Goal: Task Accomplishment & Management: Manage account settings

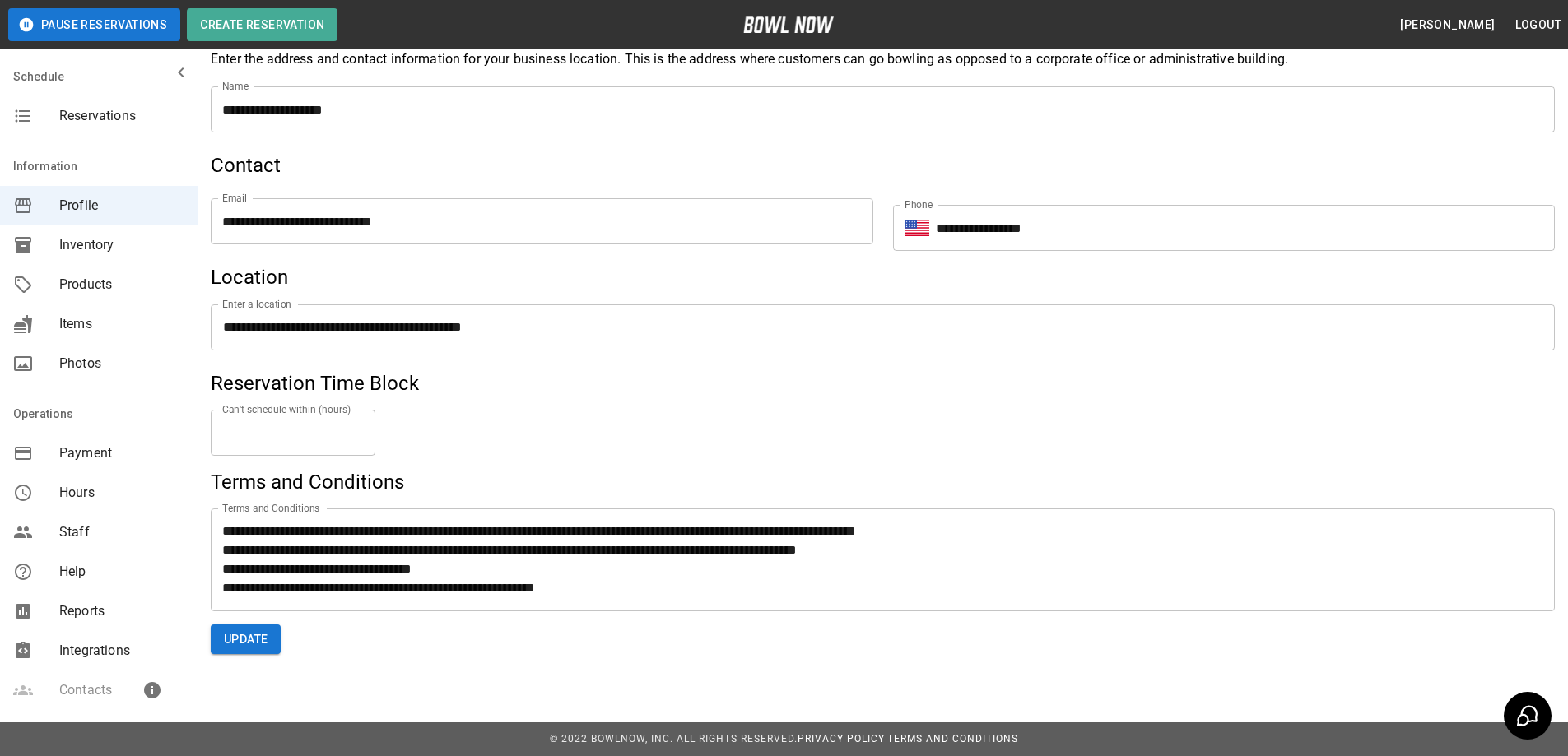
click at [83, 242] on span "Inventory" at bounding box center [121, 245] width 125 height 20
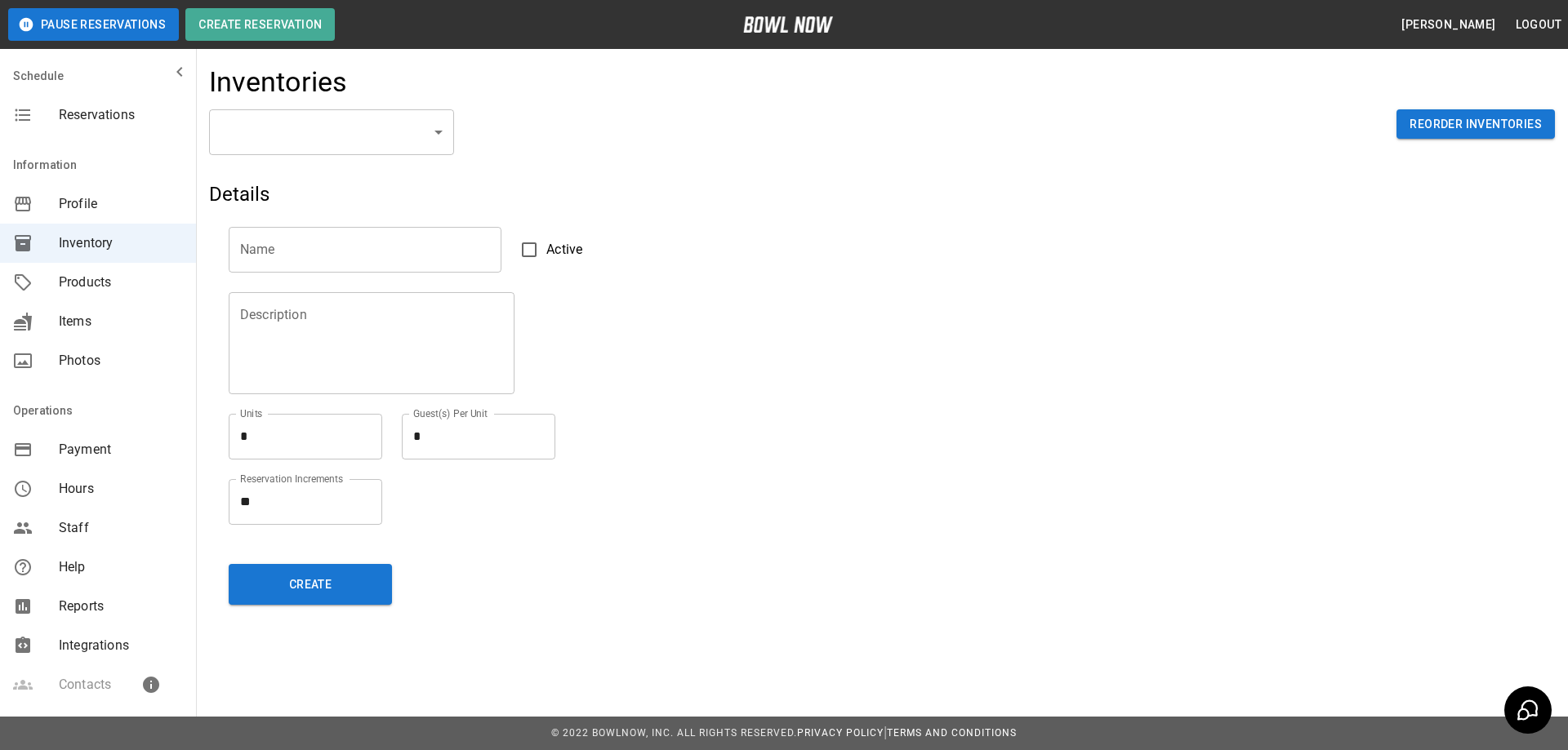
click at [434, 137] on body "Pause Reservations Create Reservation [PERSON_NAME] Logout Schedule Reservation…" at bounding box center [784, 375] width 1568 height 750
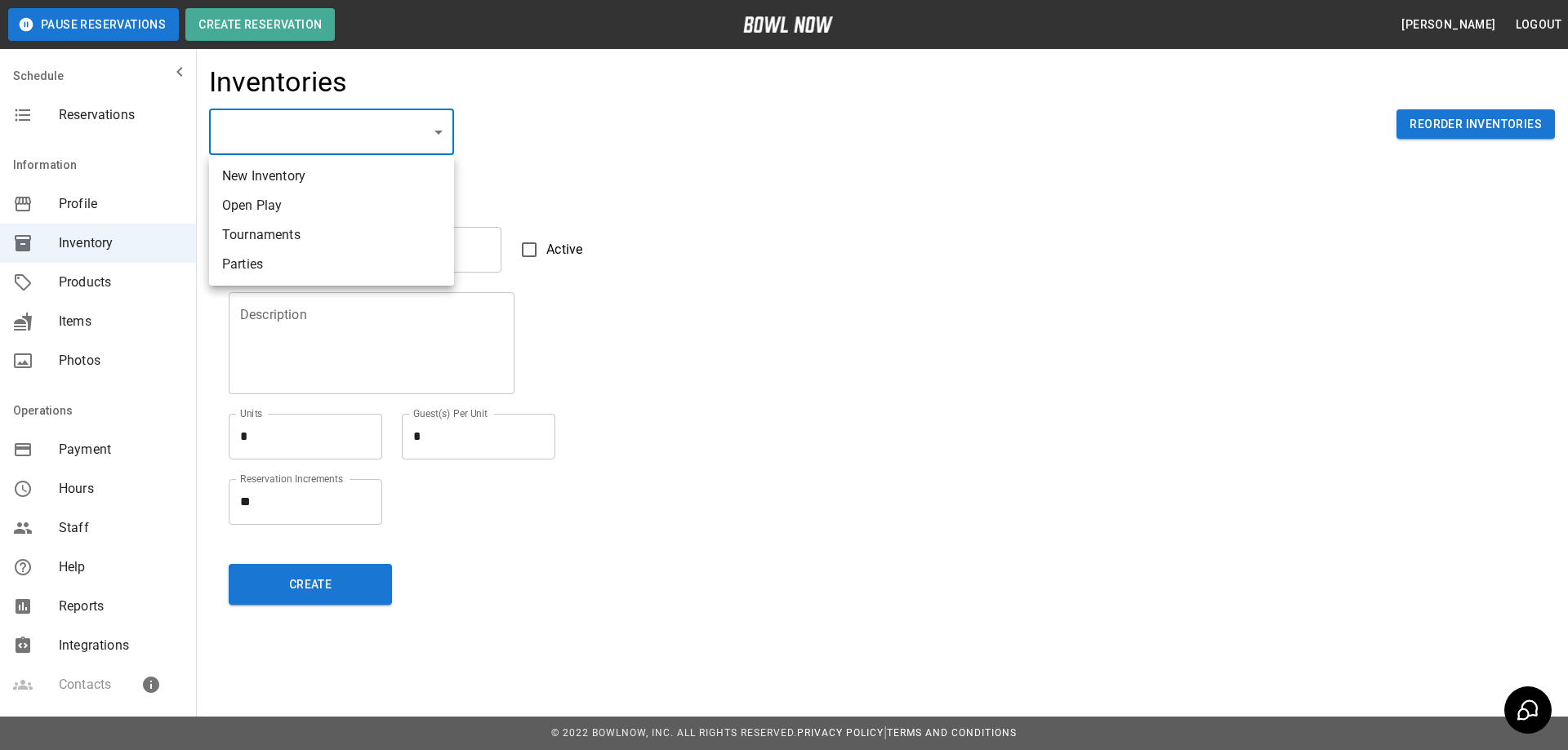
click at [522, 129] on div at bounding box center [784, 375] width 1568 height 750
click at [92, 281] on span "Products" at bounding box center [120, 282] width 124 height 20
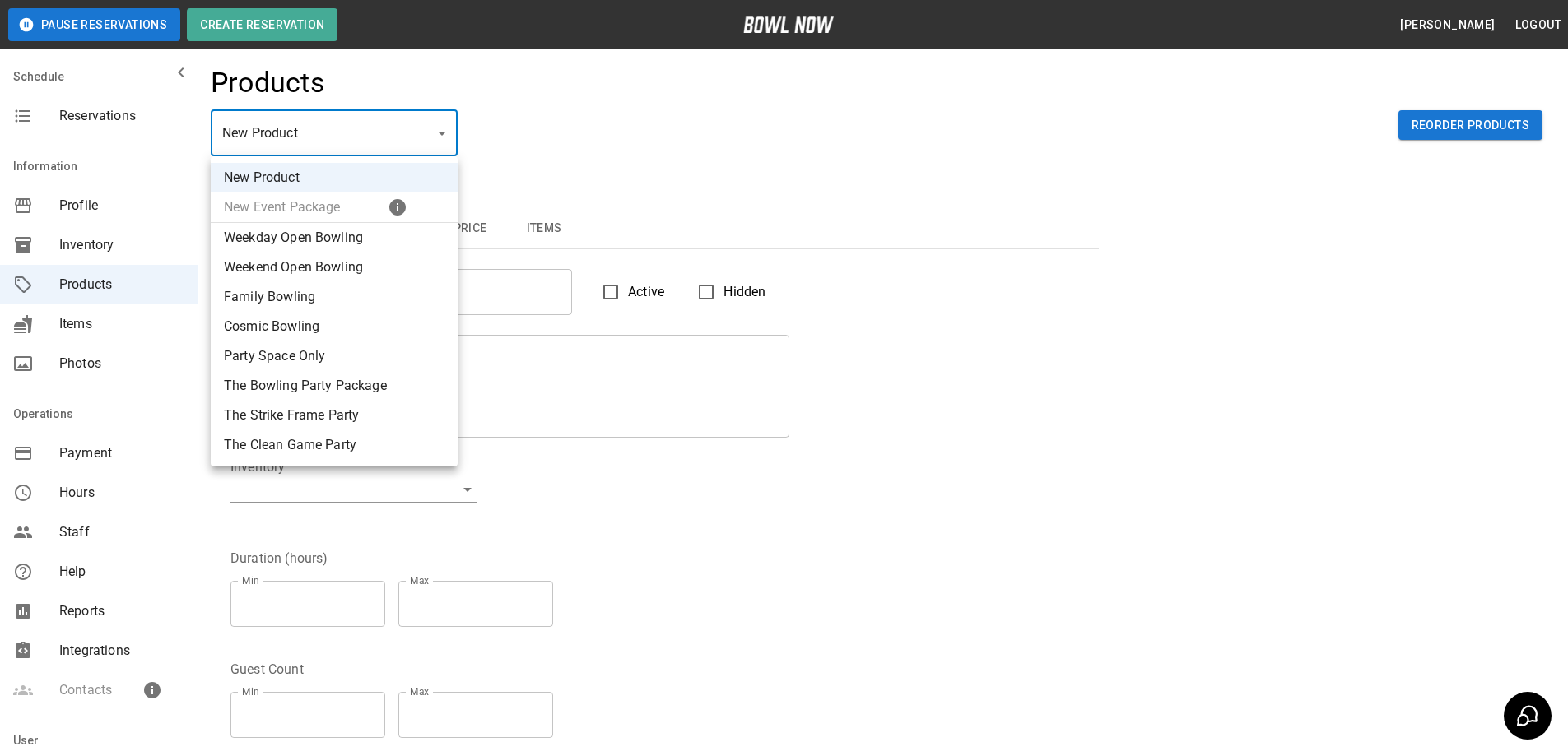
click at [433, 140] on body "Pause Reservations Create Reservation [PERSON_NAME] Logout Schedule Reservation…" at bounding box center [784, 531] width 1568 height 1061
click at [542, 158] on div at bounding box center [789, 378] width 1580 height 756
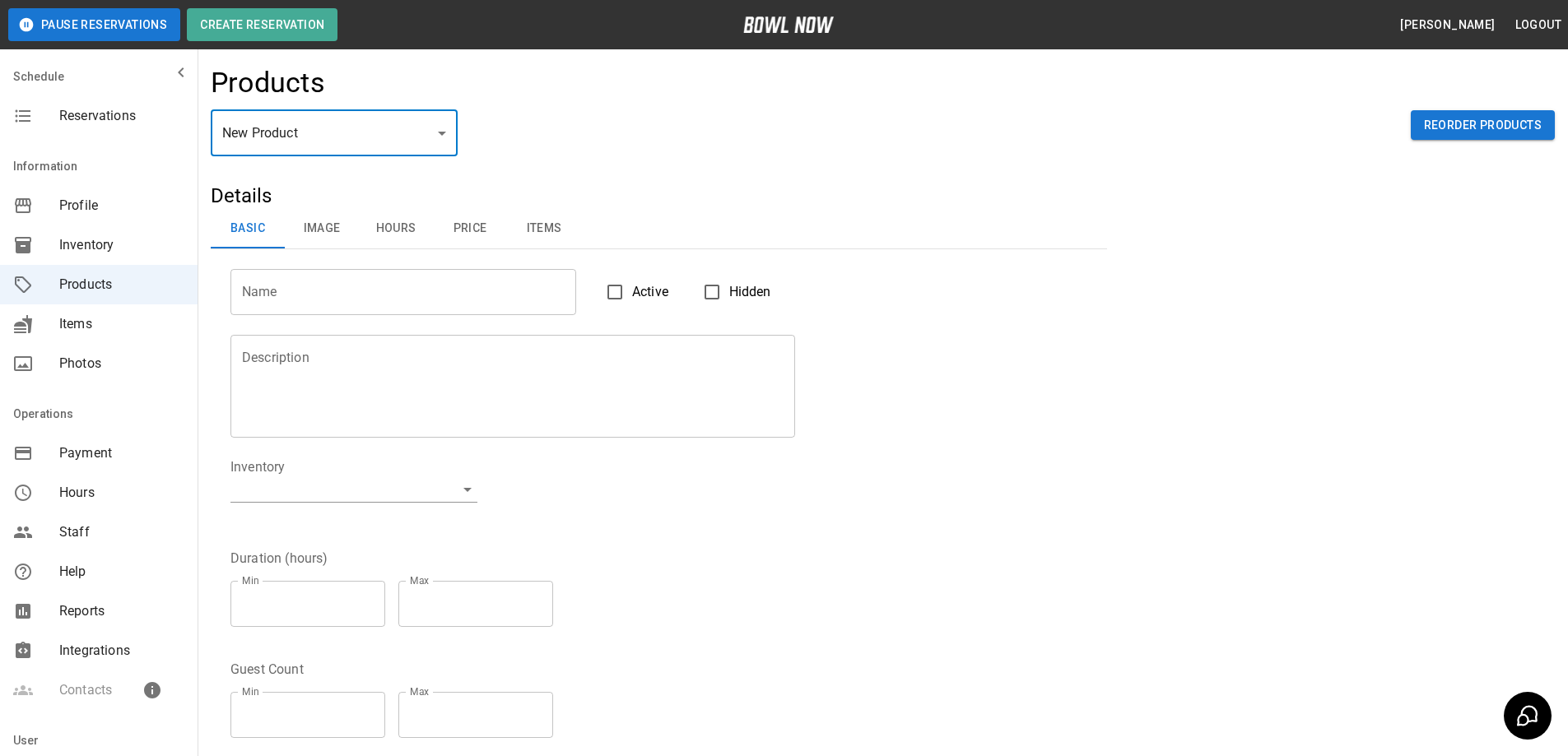
click at [121, 248] on span "Inventory" at bounding box center [121, 245] width 125 height 20
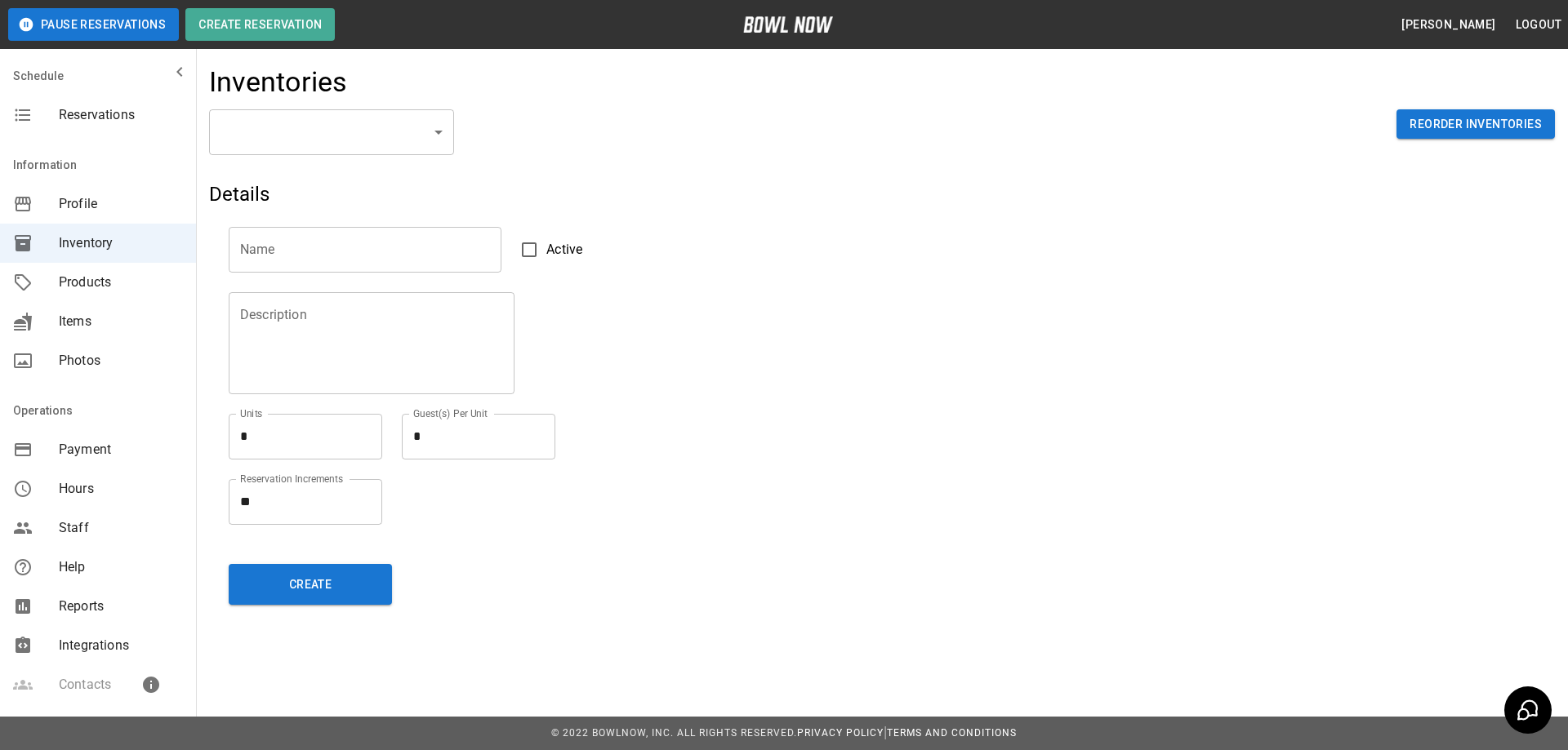
click at [431, 142] on body "Pause Reservations Create Reservation [PERSON_NAME] Logout Schedule Reservation…" at bounding box center [784, 375] width 1568 height 750
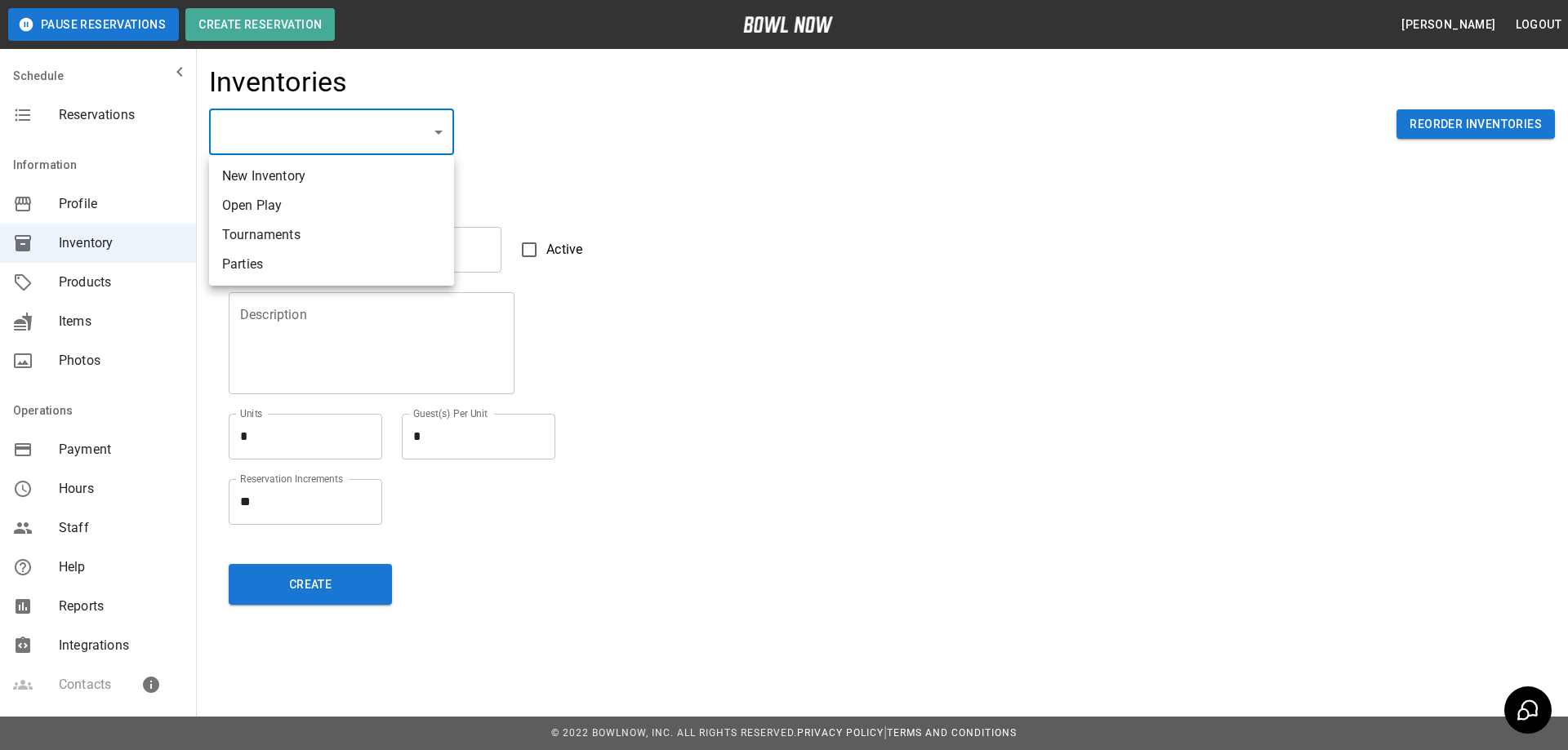
click at [347, 207] on li "Open Play" at bounding box center [331, 206] width 245 height 29
type input "**********"
type input "*********"
type textarea "**"
type textarea "*"
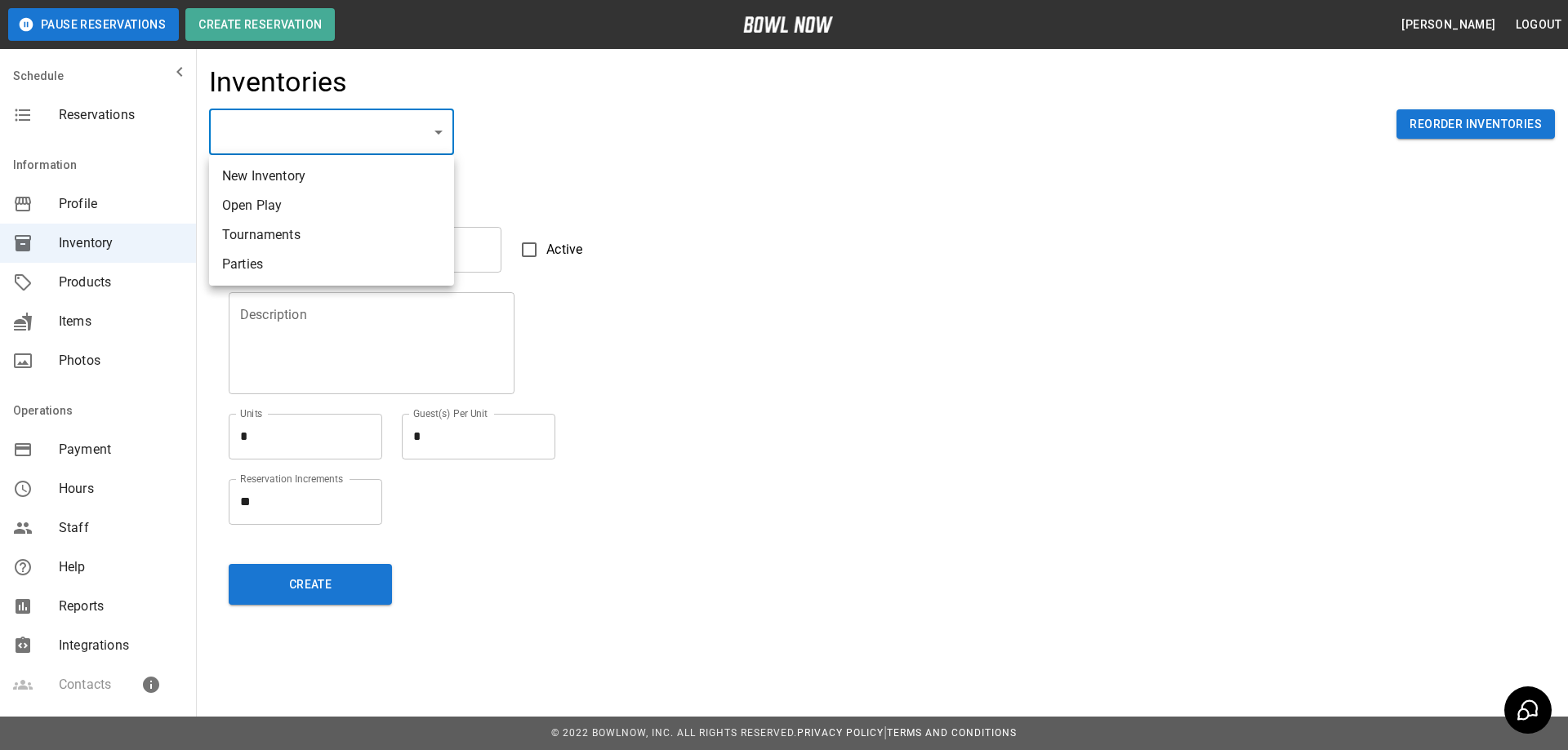
type textarea "**"
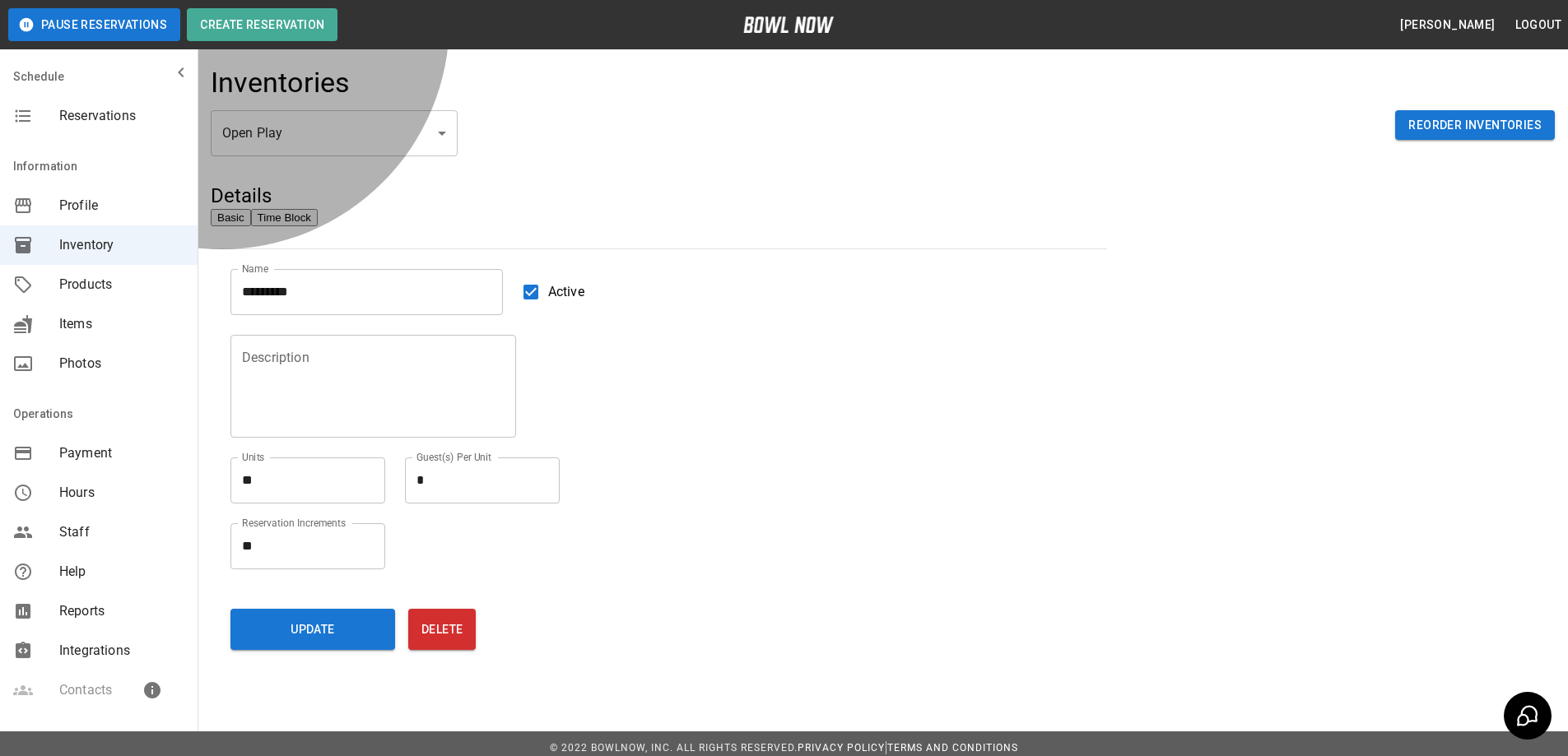
click at [318, 226] on button "Time Block" at bounding box center [284, 218] width 67 height 18
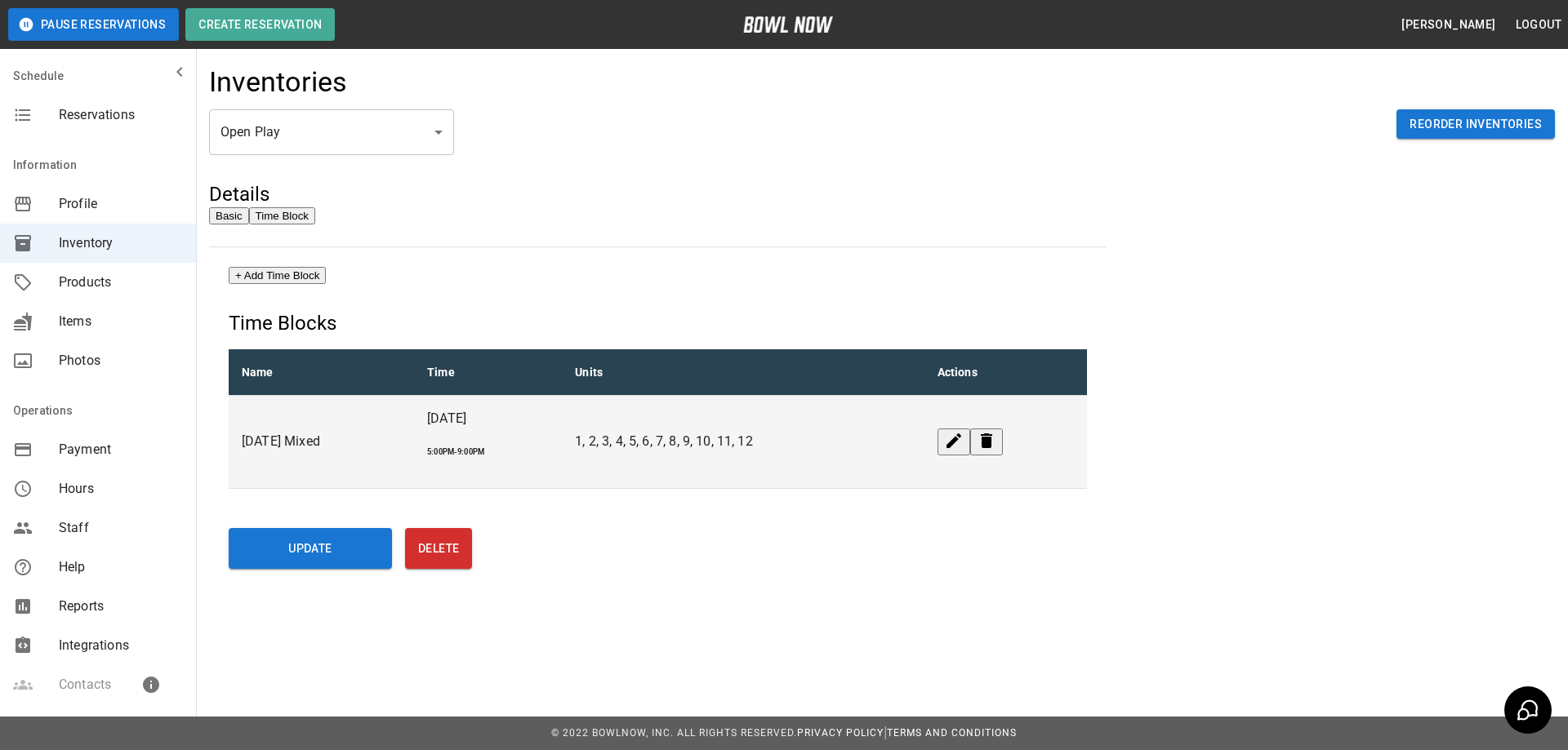
click at [960, 447] on icon "edit" at bounding box center [954, 440] width 20 height 20
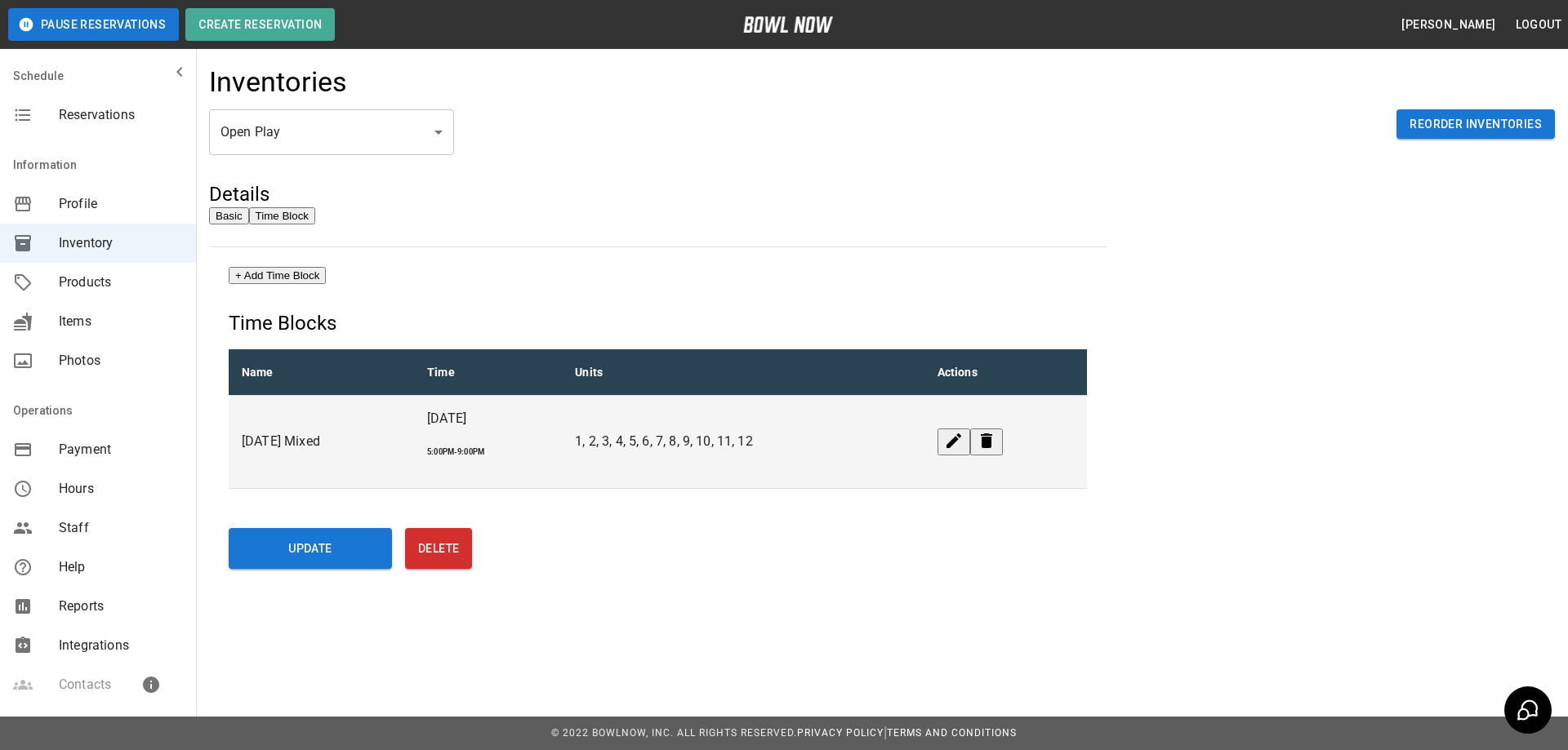
click at [321, 534] on button "Update" at bounding box center [310, 549] width 163 height 41
click at [312, 282] on button "+ Add Time Block" at bounding box center [276, 275] width 97 height 18
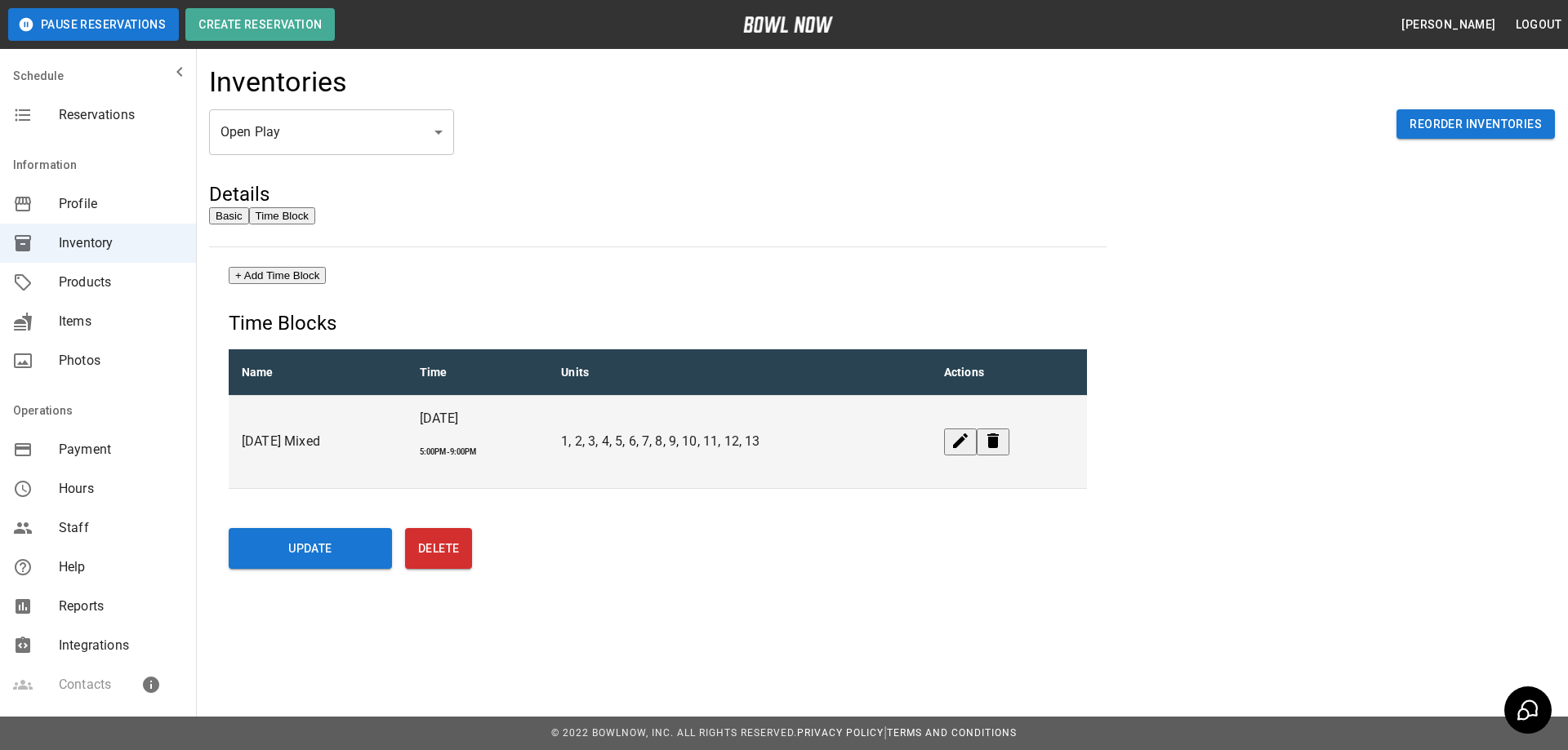
type input "**********"
type input "********"
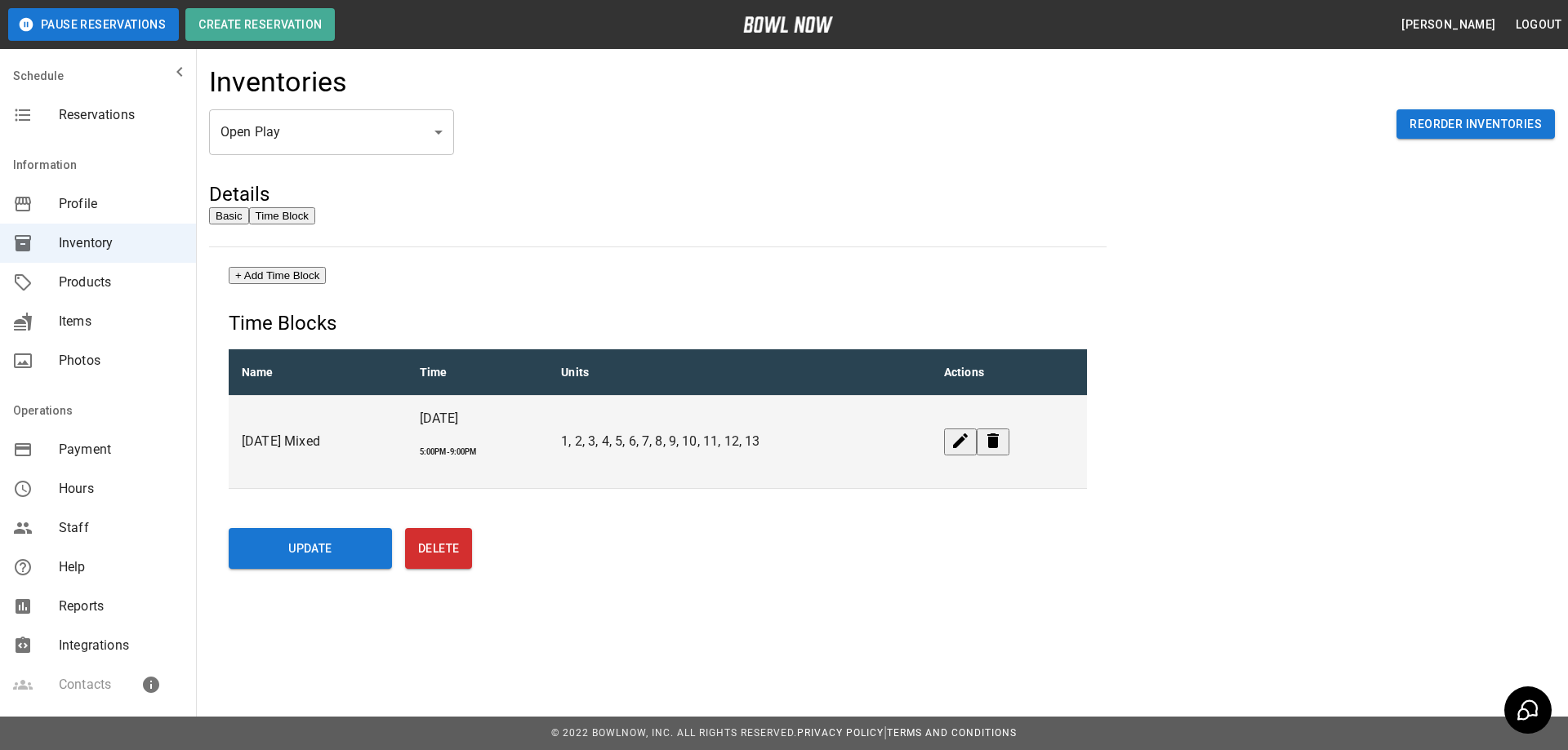
type input "********"
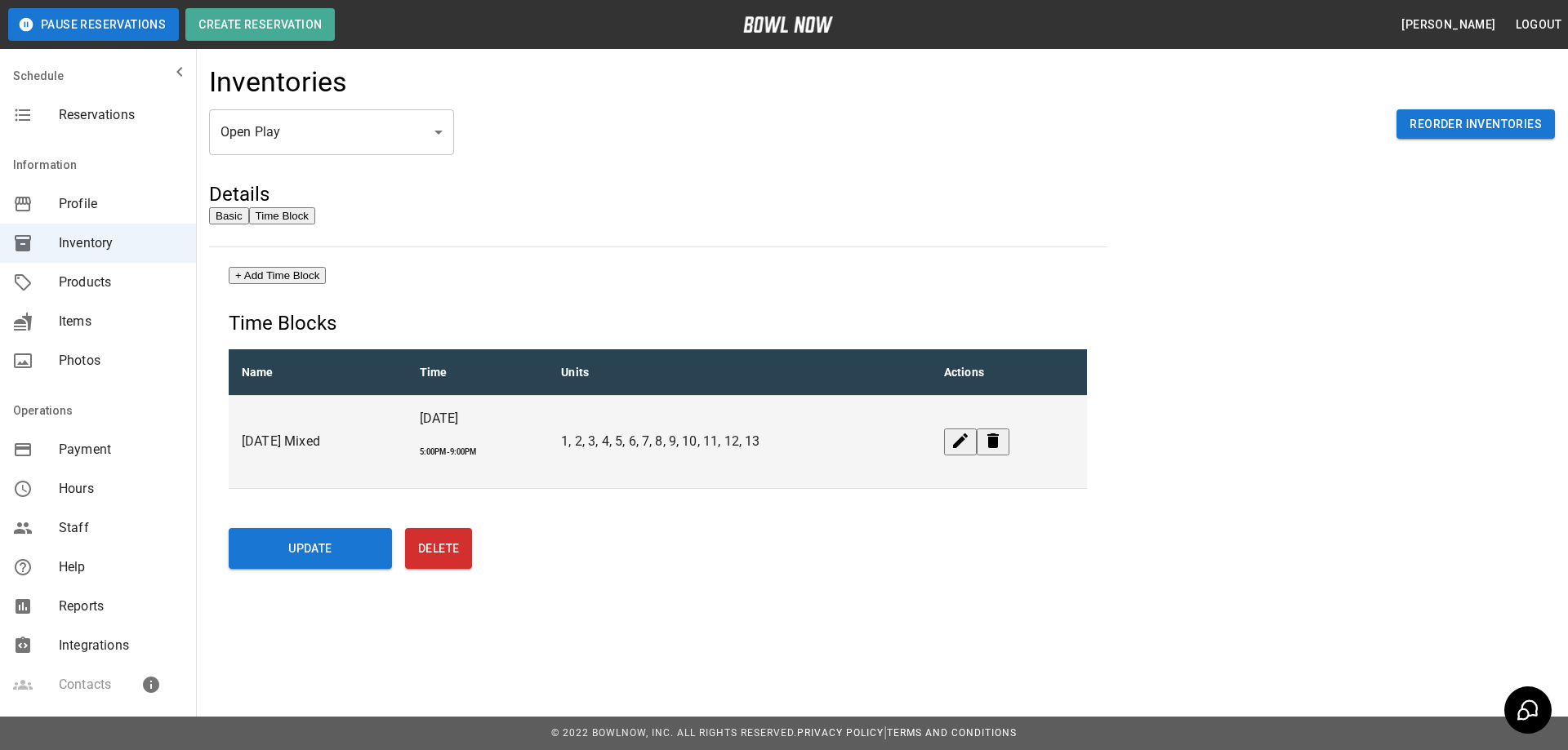
type input "********"
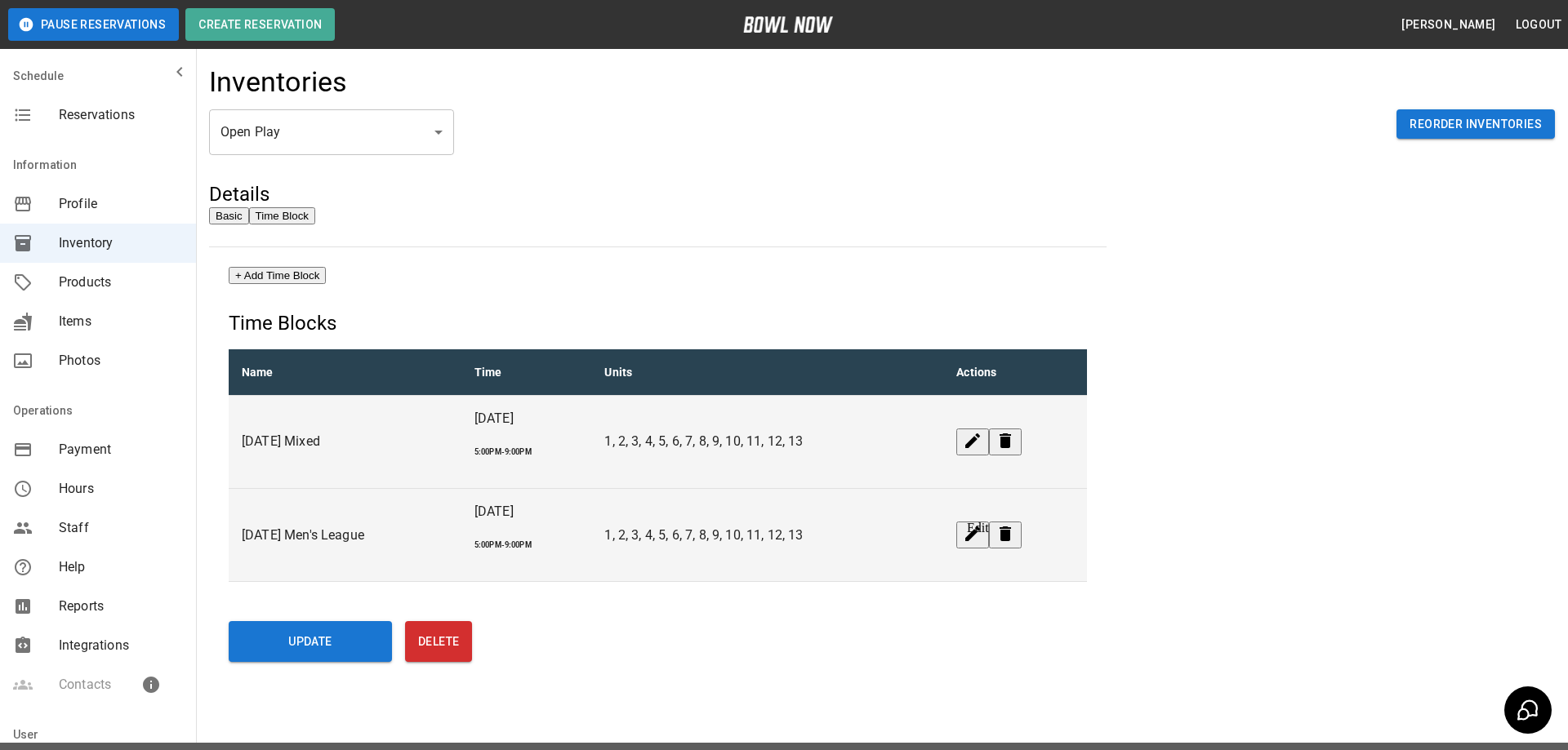
click at [979, 526] on icon "edit" at bounding box center [972, 533] width 15 height 15
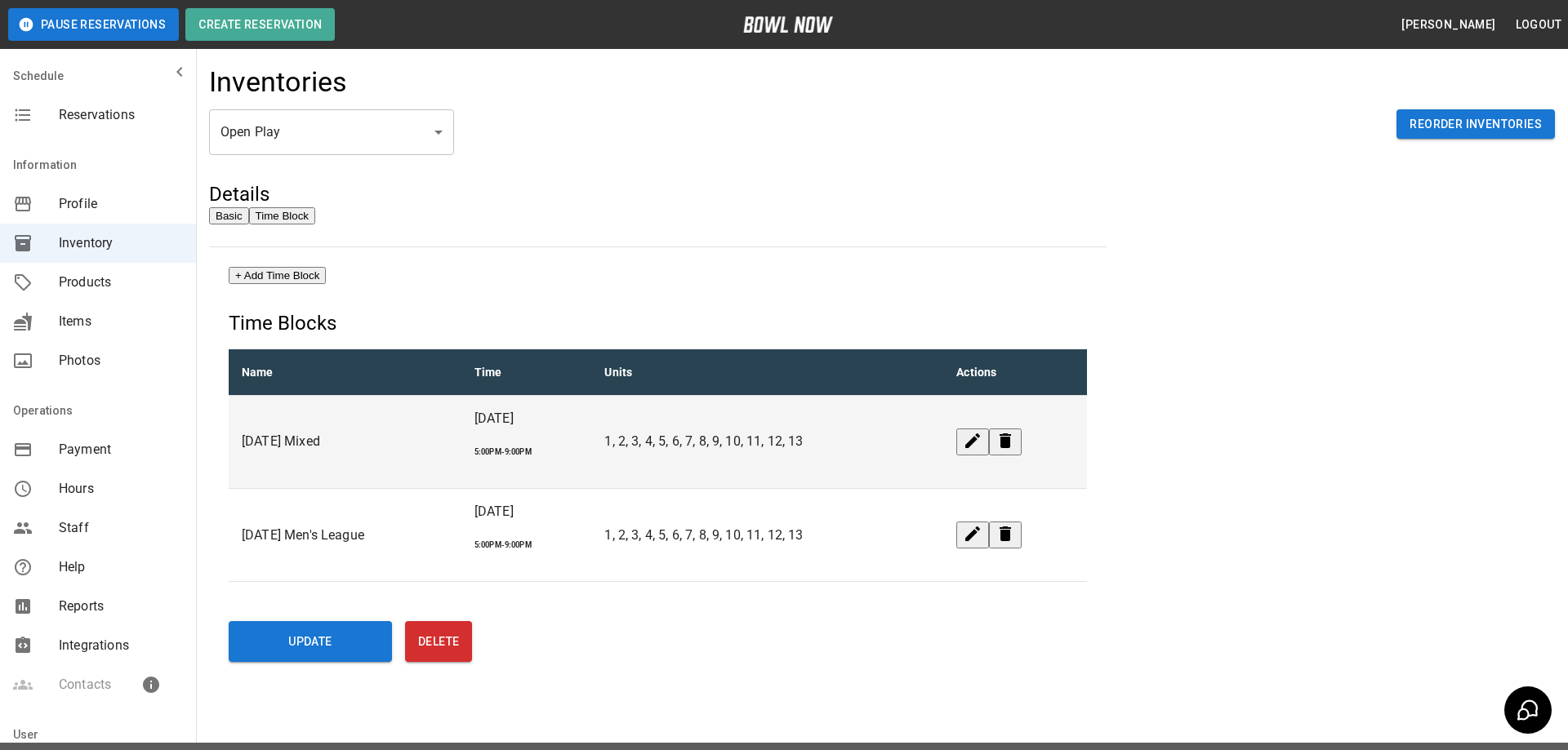
click at [319, 621] on button "Update" at bounding box center [310, 642] width 163 height 41
click at [321, 281] on button "+ Add Time Block" at bounding box center [276, 275] width 97 height 18
type input "**********"
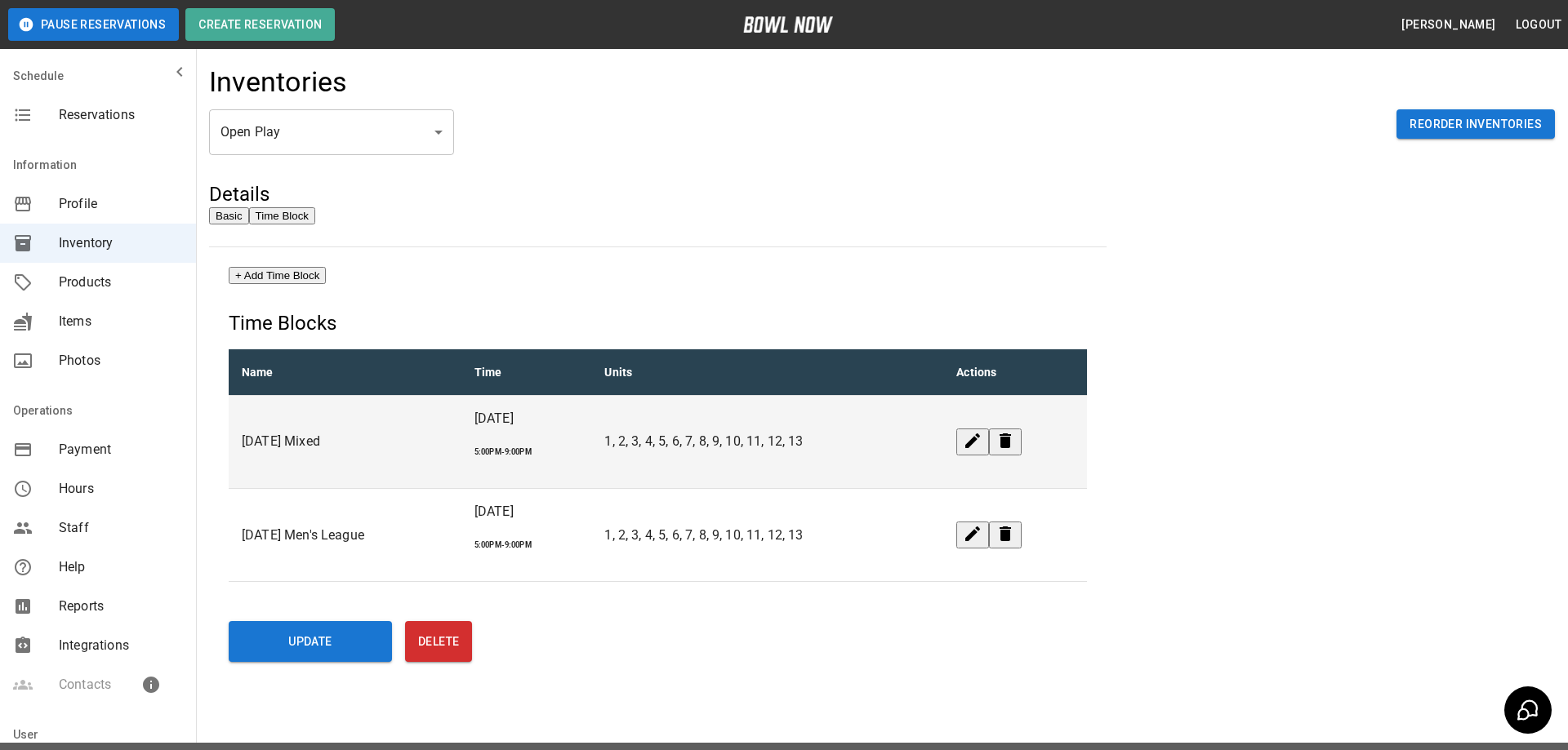
type input "********"
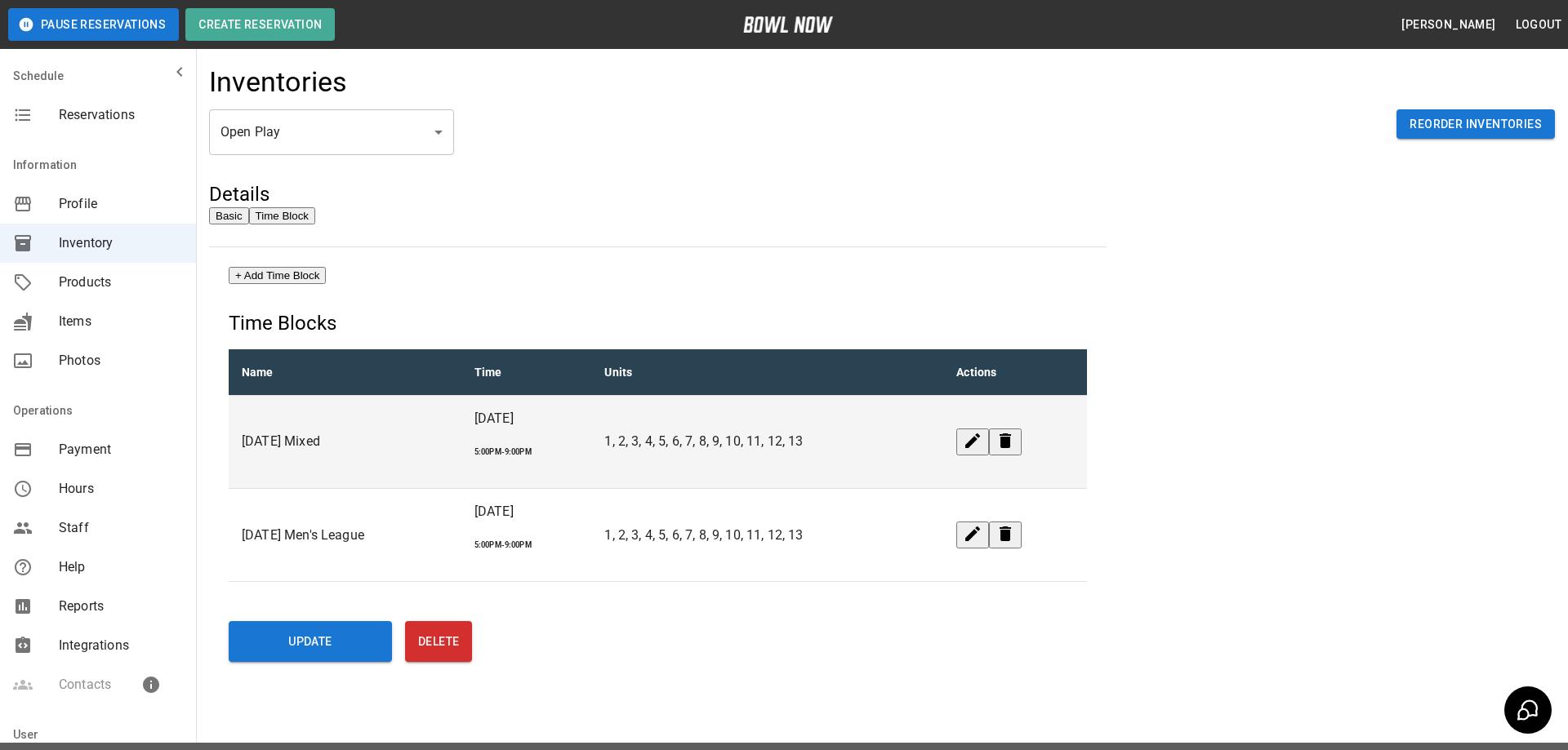
type input "********"
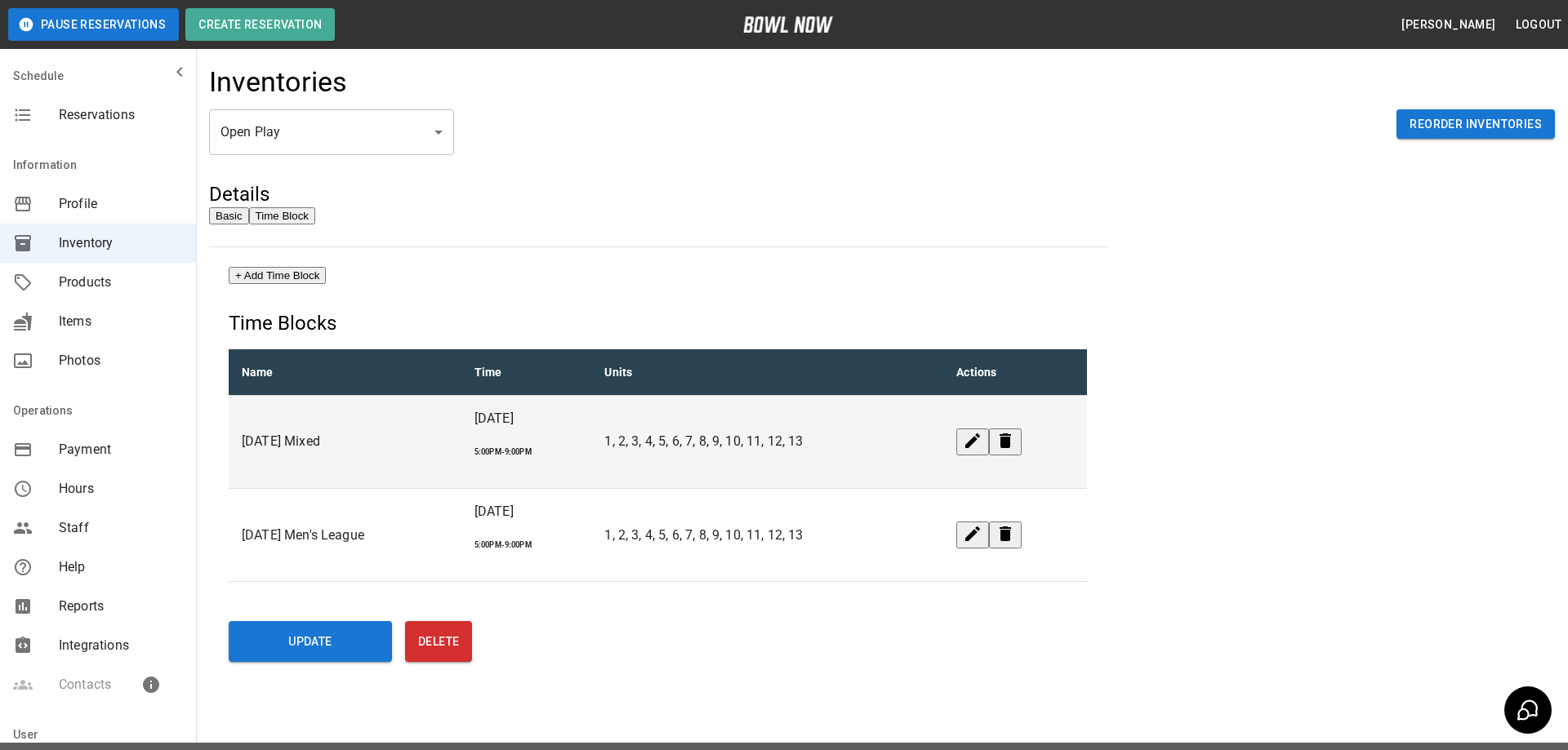
drag, startPoint x: 741, startPoint y: 301, endPoint x: 772, endPoint y: 300, distance: 31.0
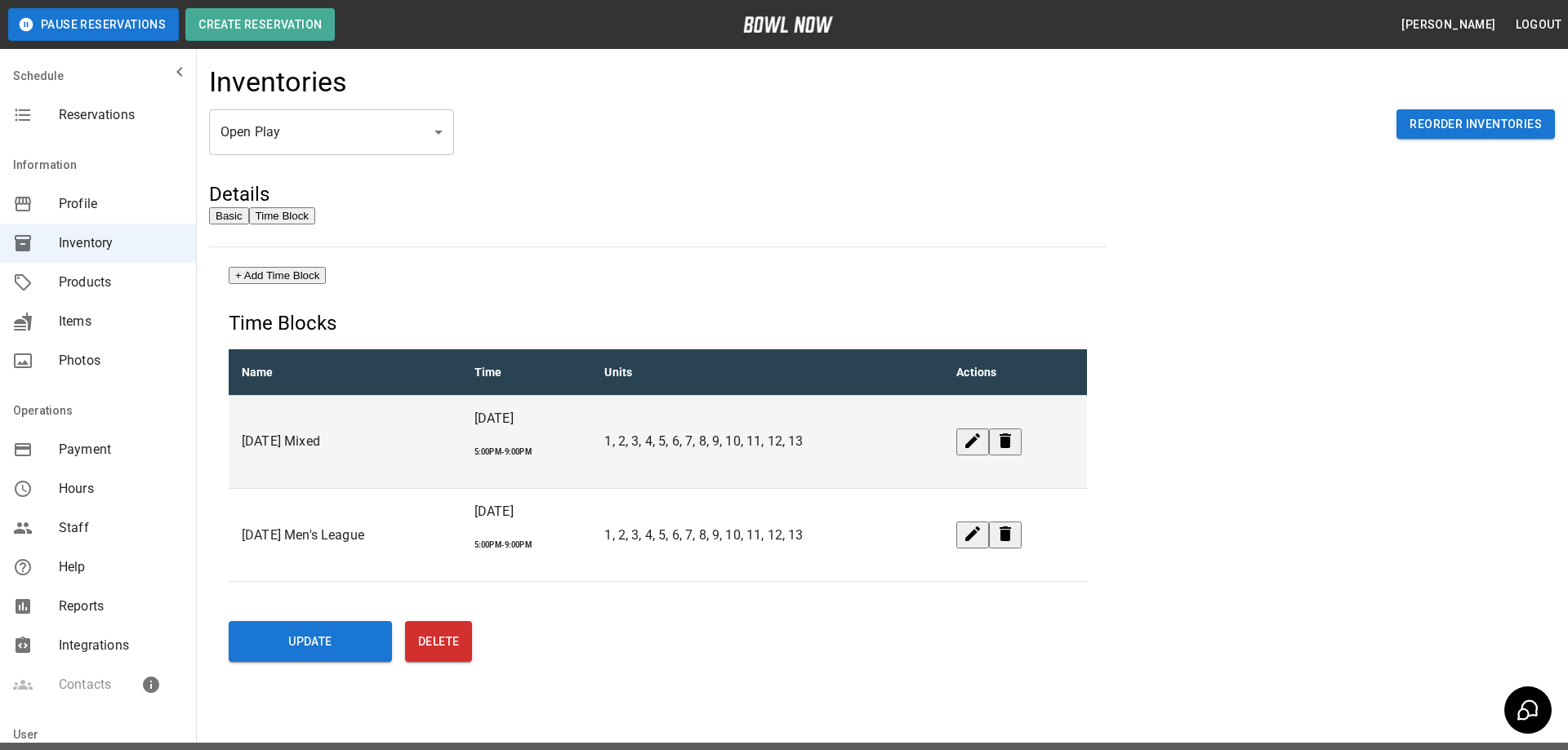
type input "********"
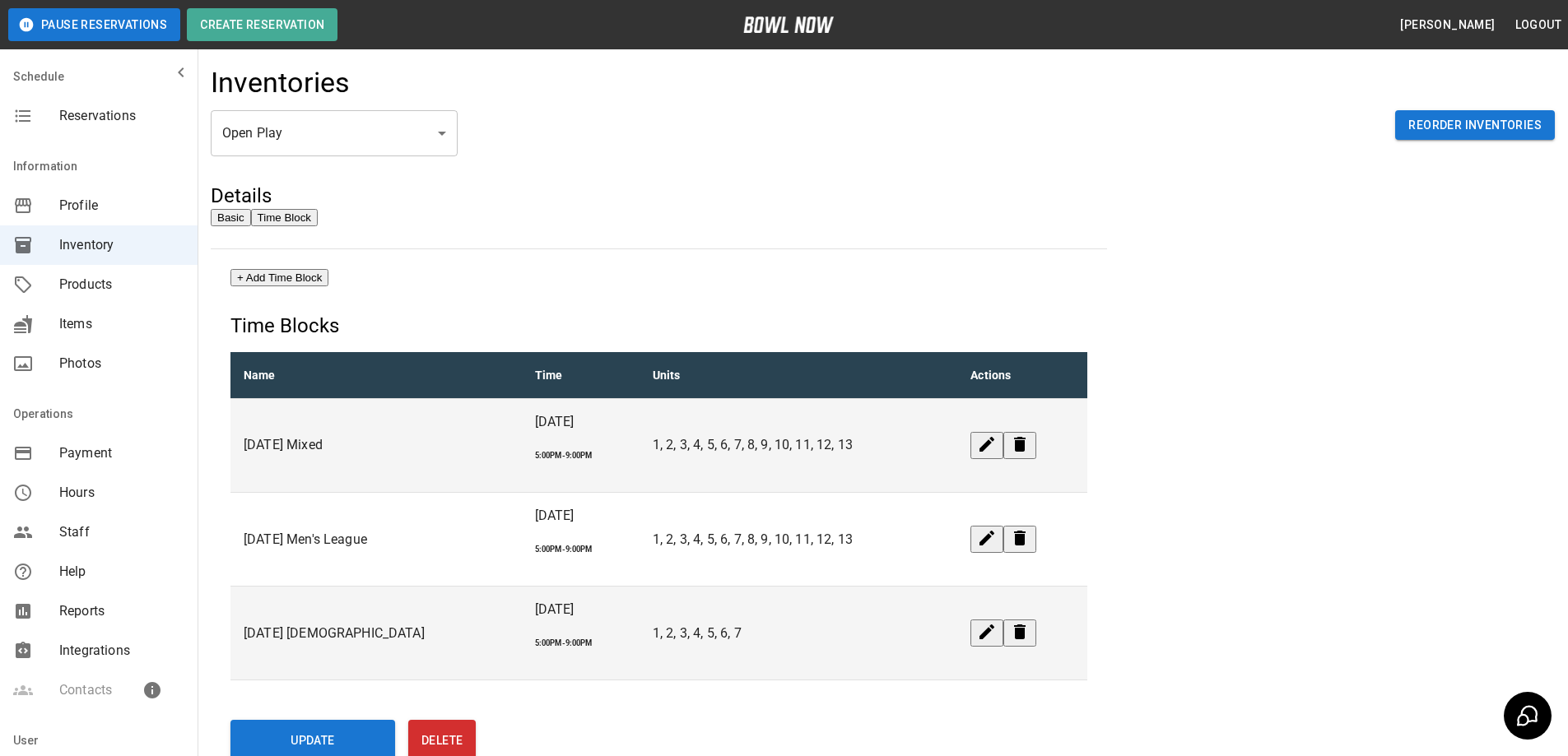
click at [317, 285] on button "+ Add Time Block" at bounding box center [279, 278] width 97 height 18
type input "*"
type input "**********"
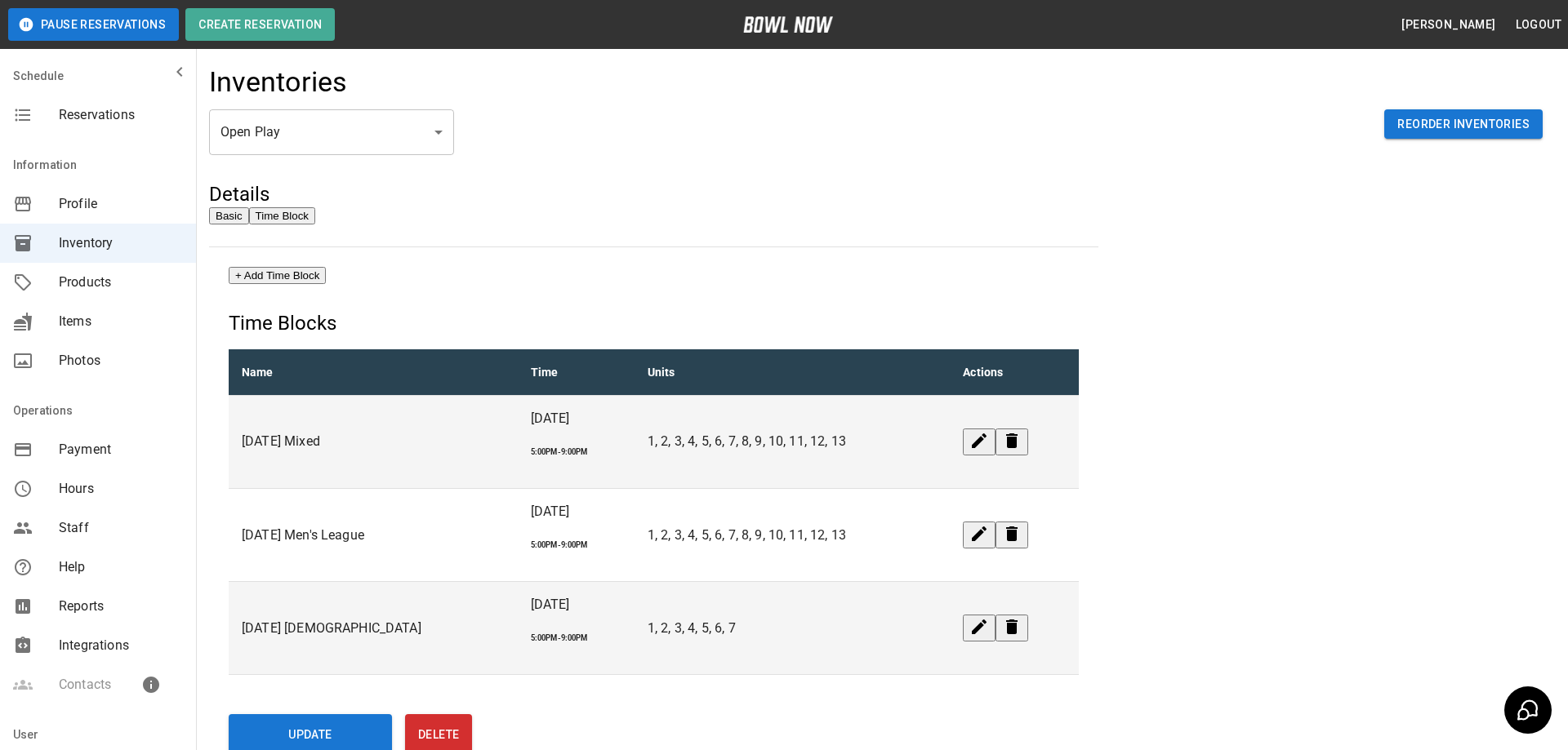
type input "********"
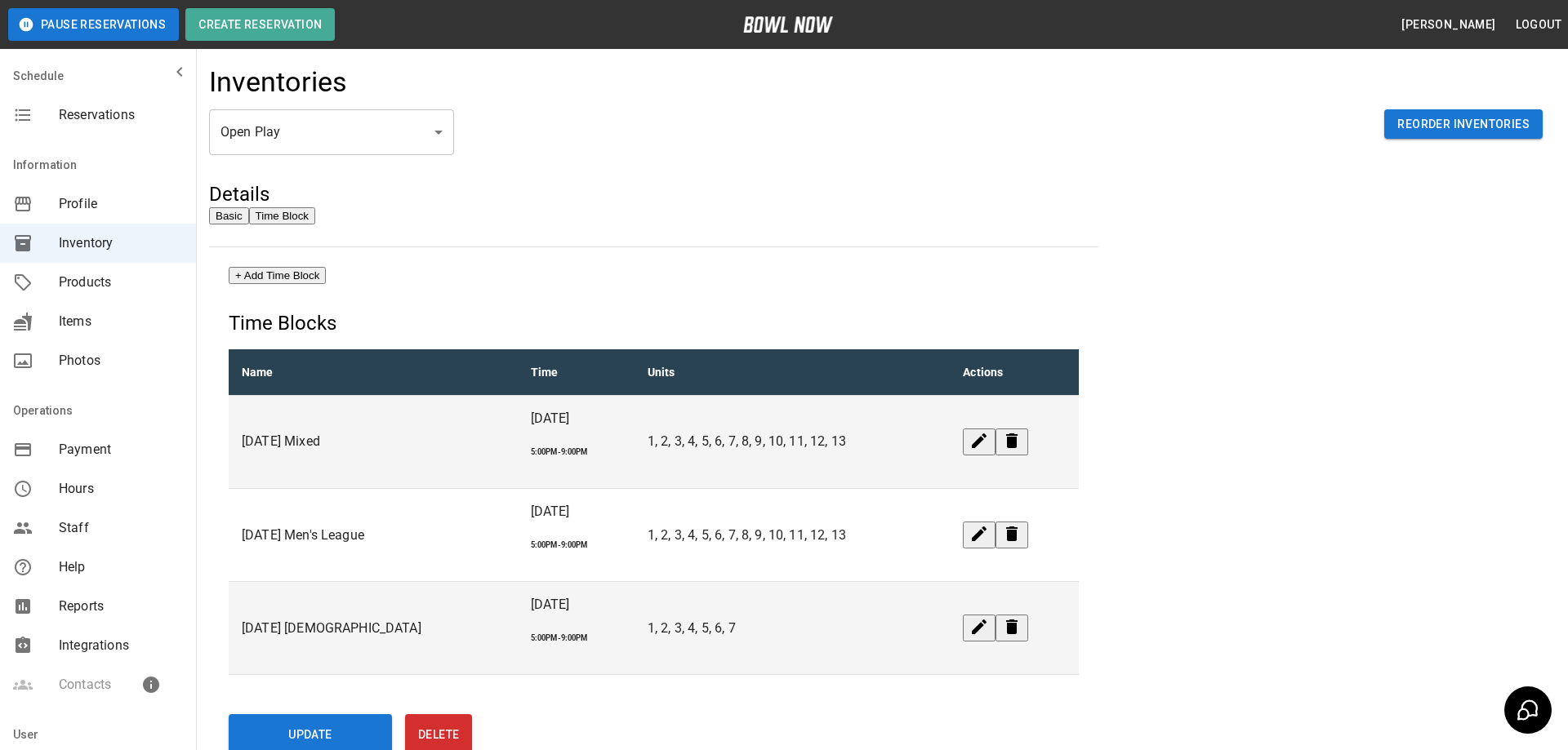
drag, startPoint x: 742, startPoint y: 356, endPoint x: 752, endPoint y: 356, distance: 10.0
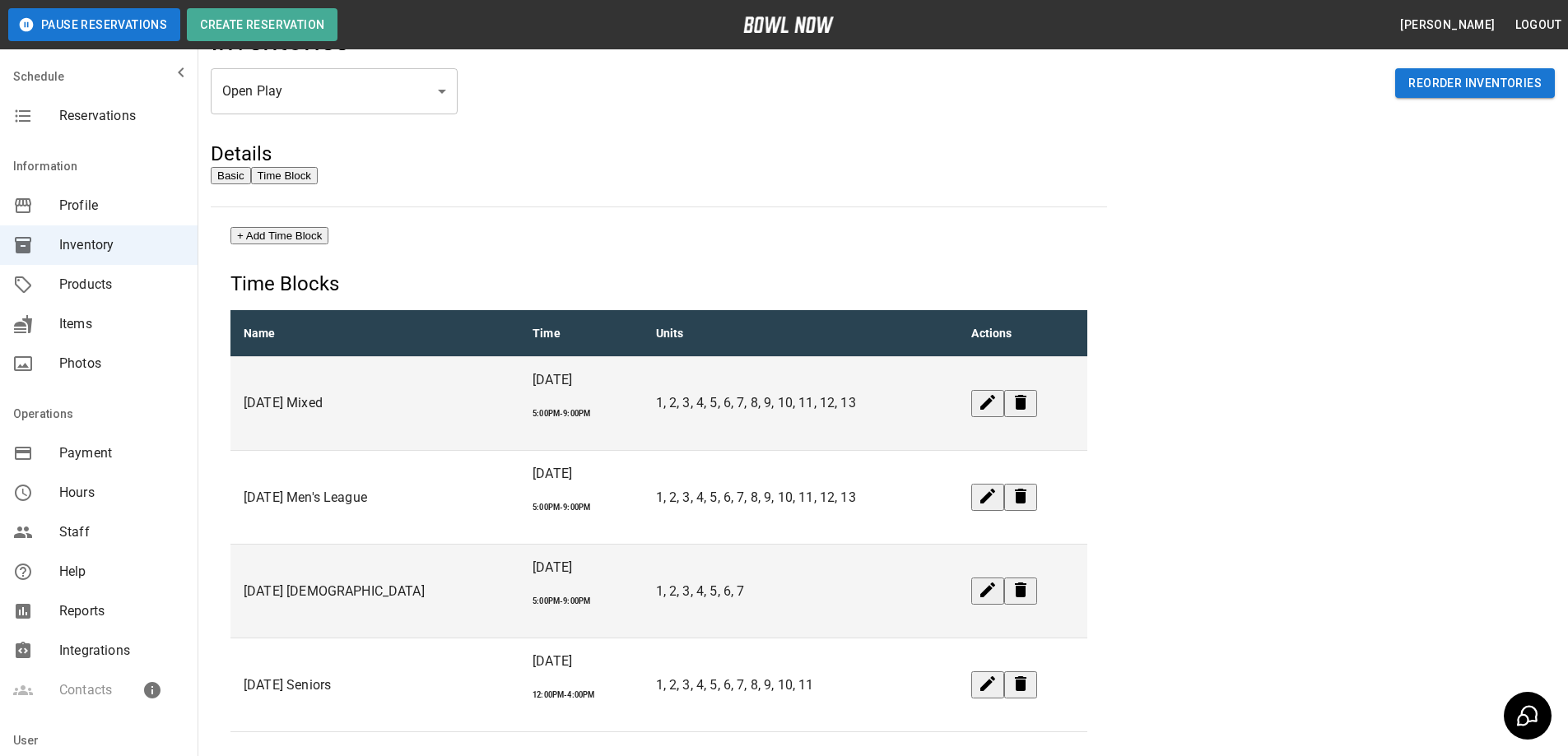
scroll to position [83, 0]
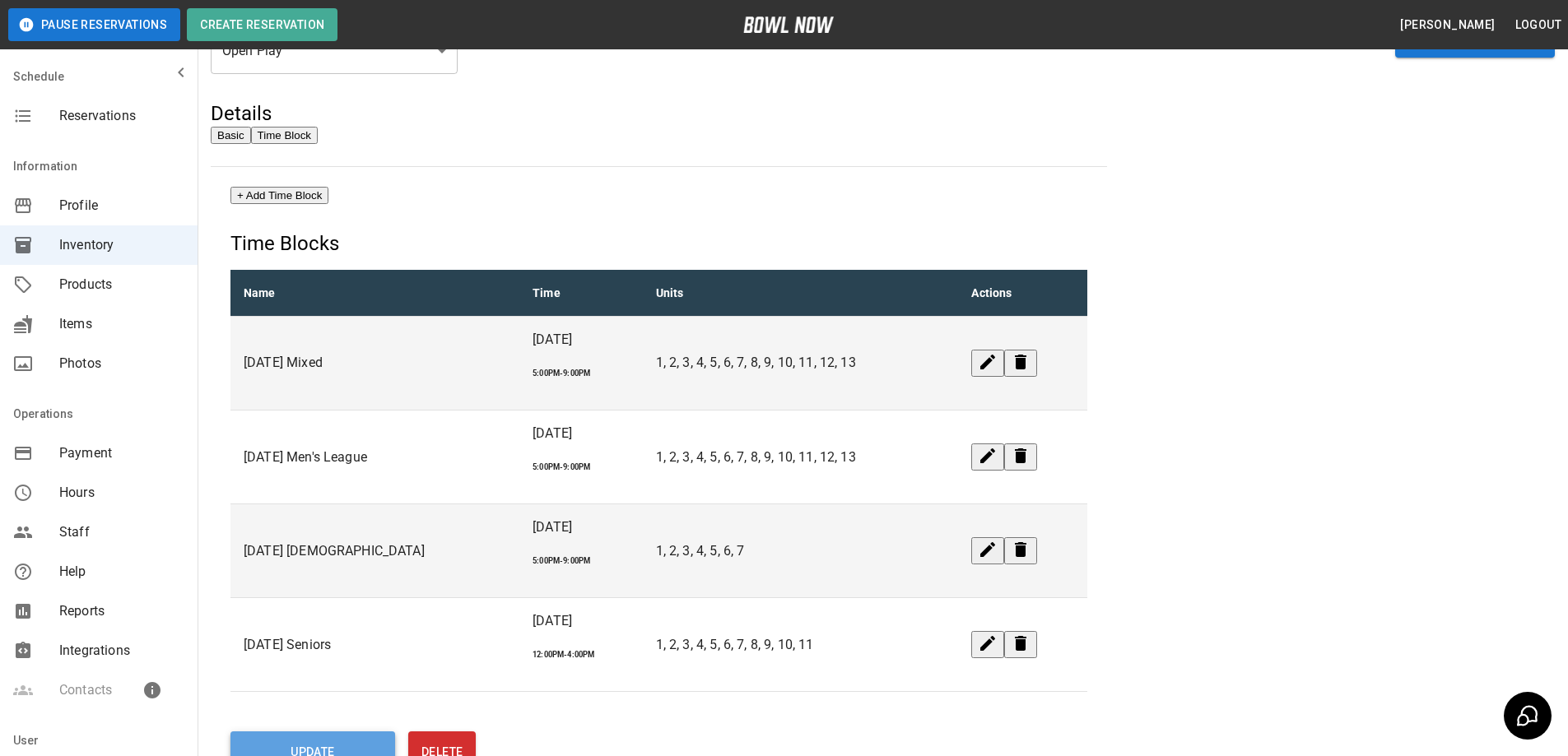
click at [322, 731] on button "Update" at bounding box center [312, 752] width 164 height 41
click at [314, 199] on button "+ Add Time Block" at bounding box center [279, 196] width 97 height 18
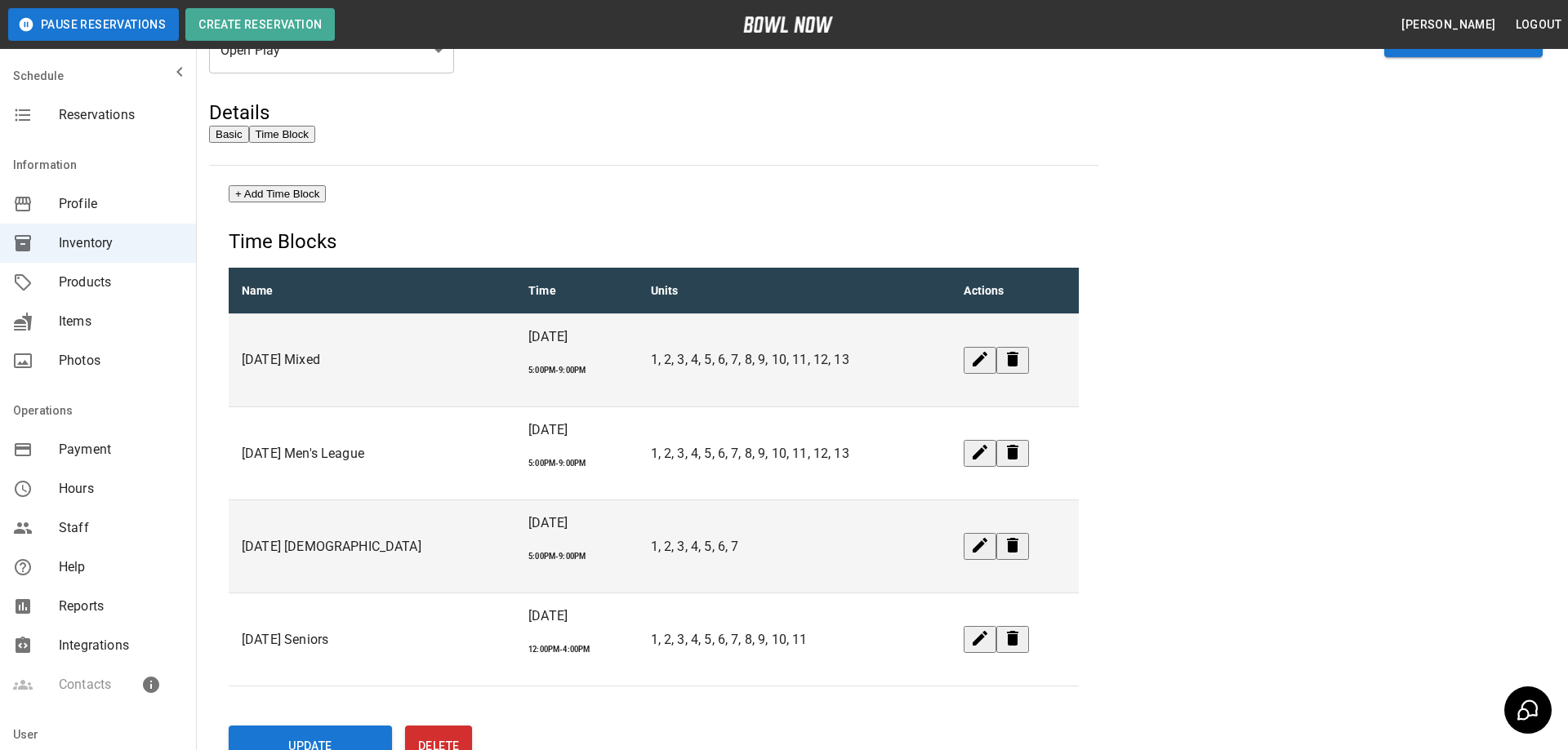
type input "**********"
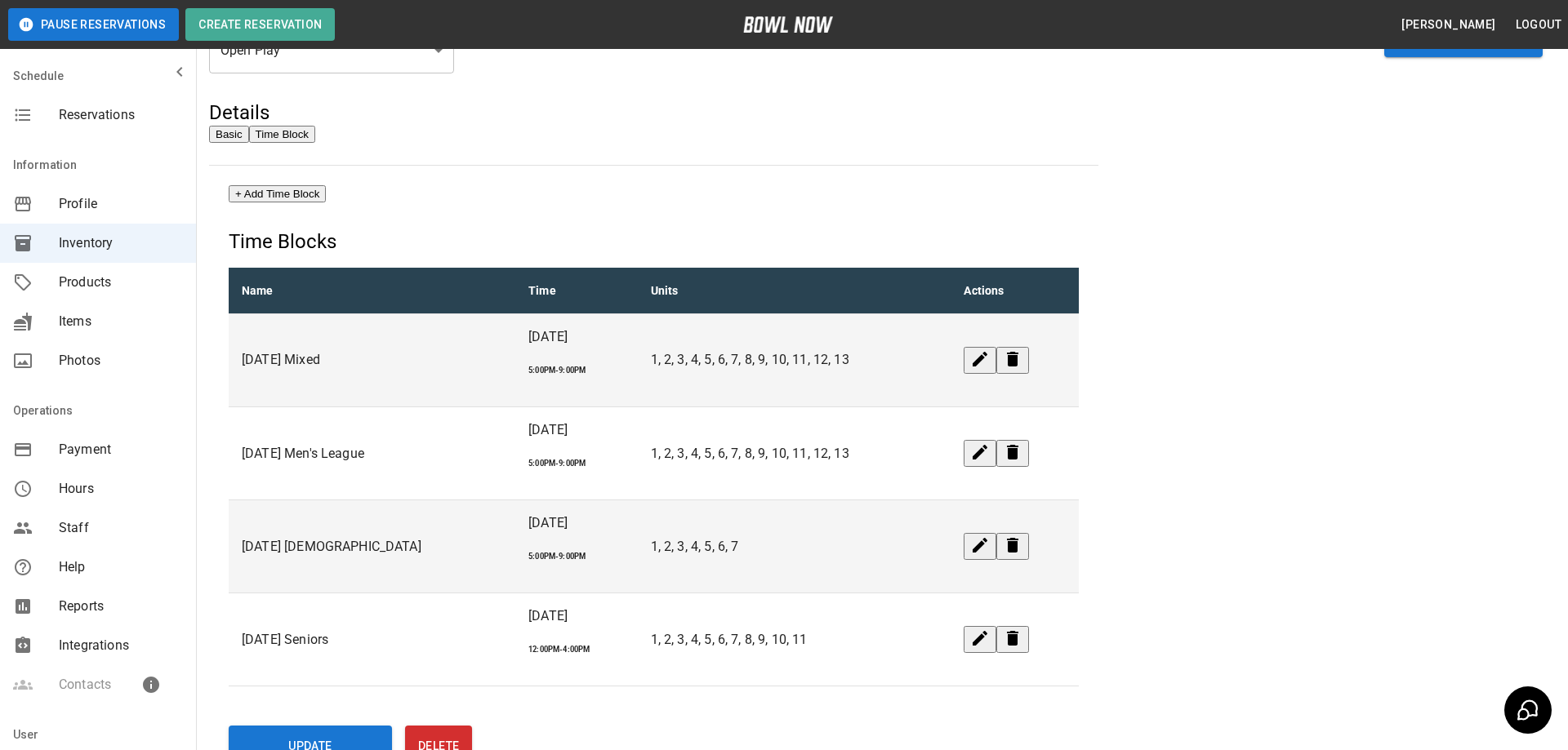
type input "********"
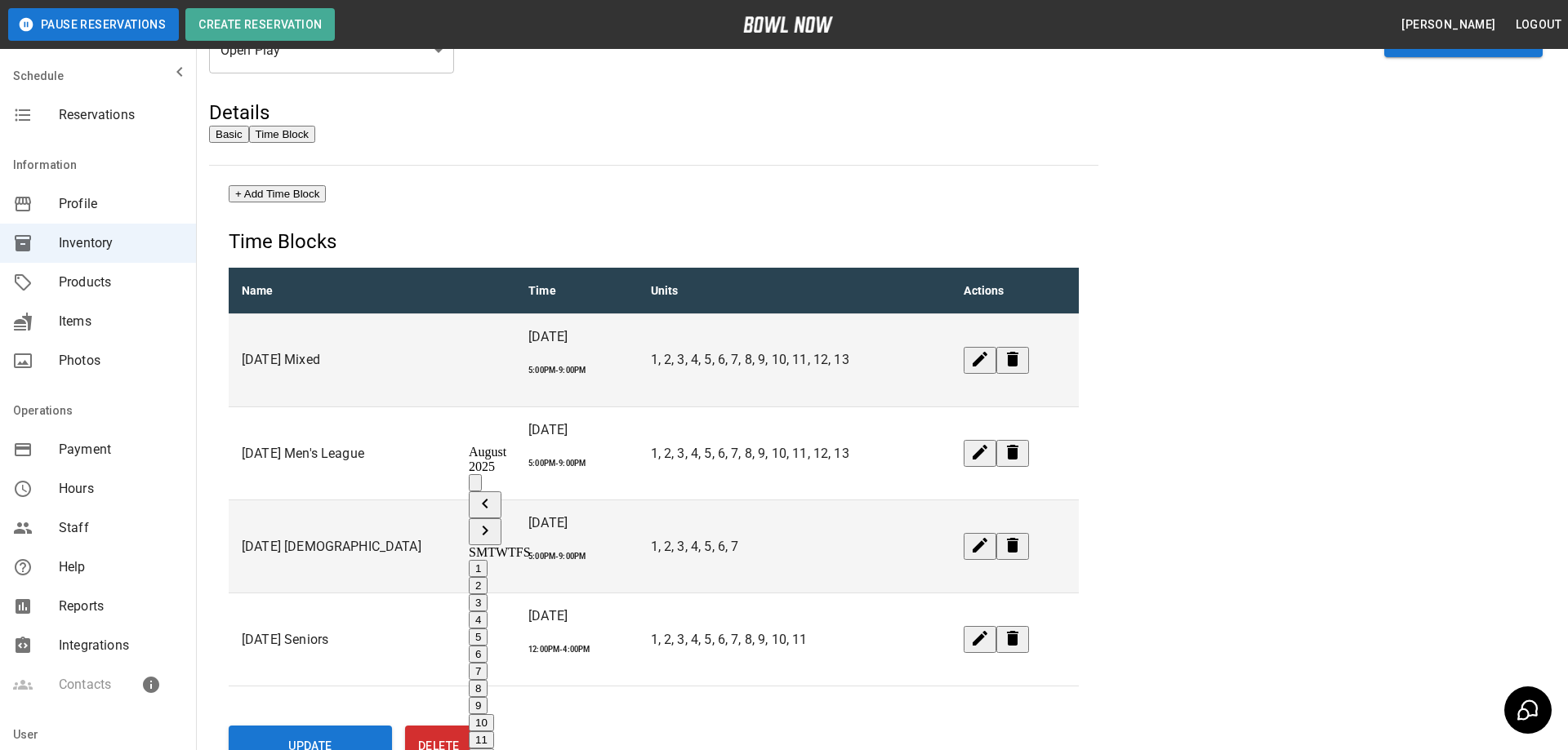
click at [495, 521] on icon "Next month" at bounding box center [486, 530] width 20 height 20
type input "**********"
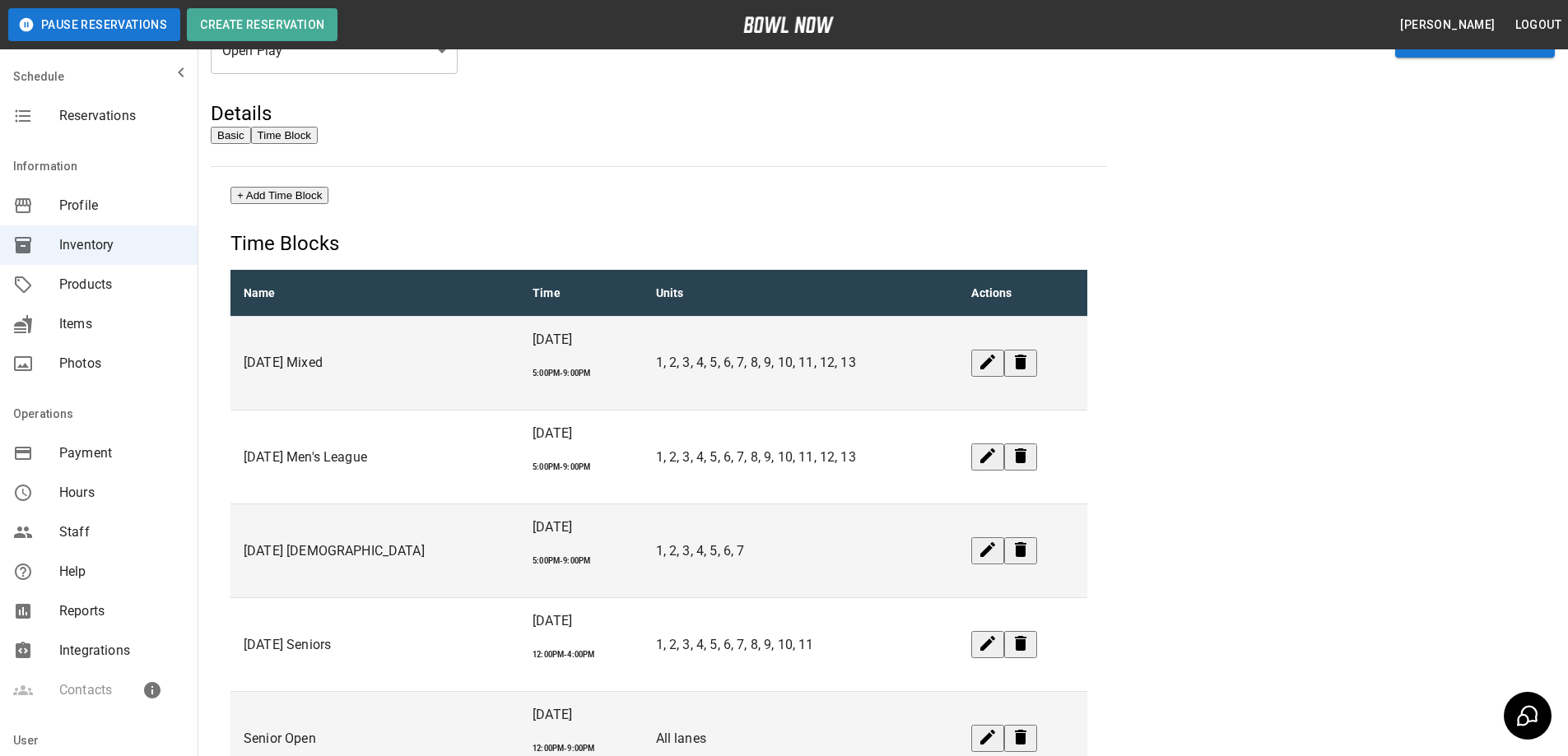
click at [329, 199] on button "+ Add Time Block" at bounding box center [279, 196] width 97 height 18
type input "**********"
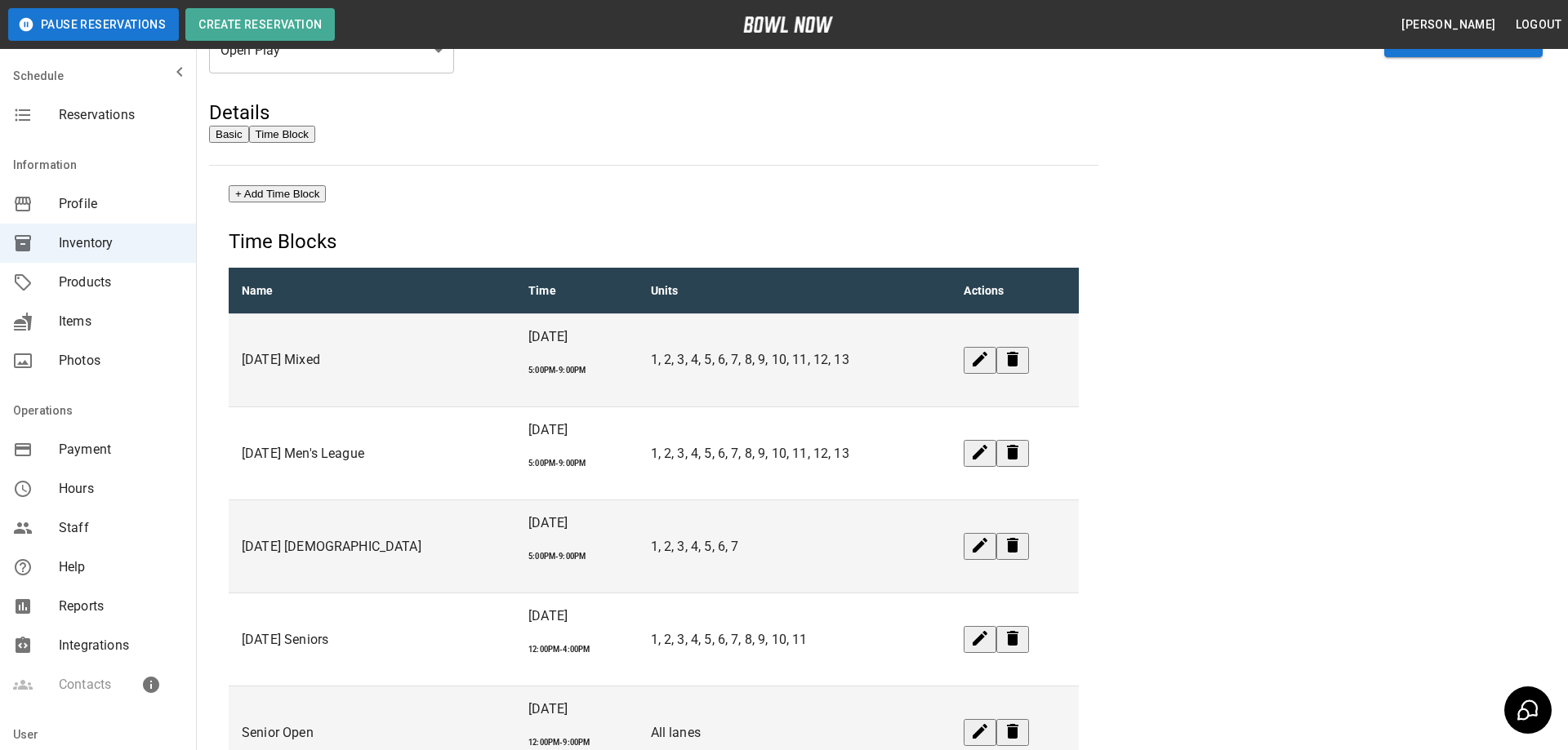
type input "********"
click at [495, 492] on icon "Next month" at bounding box center [486, 502] width 20 height 20
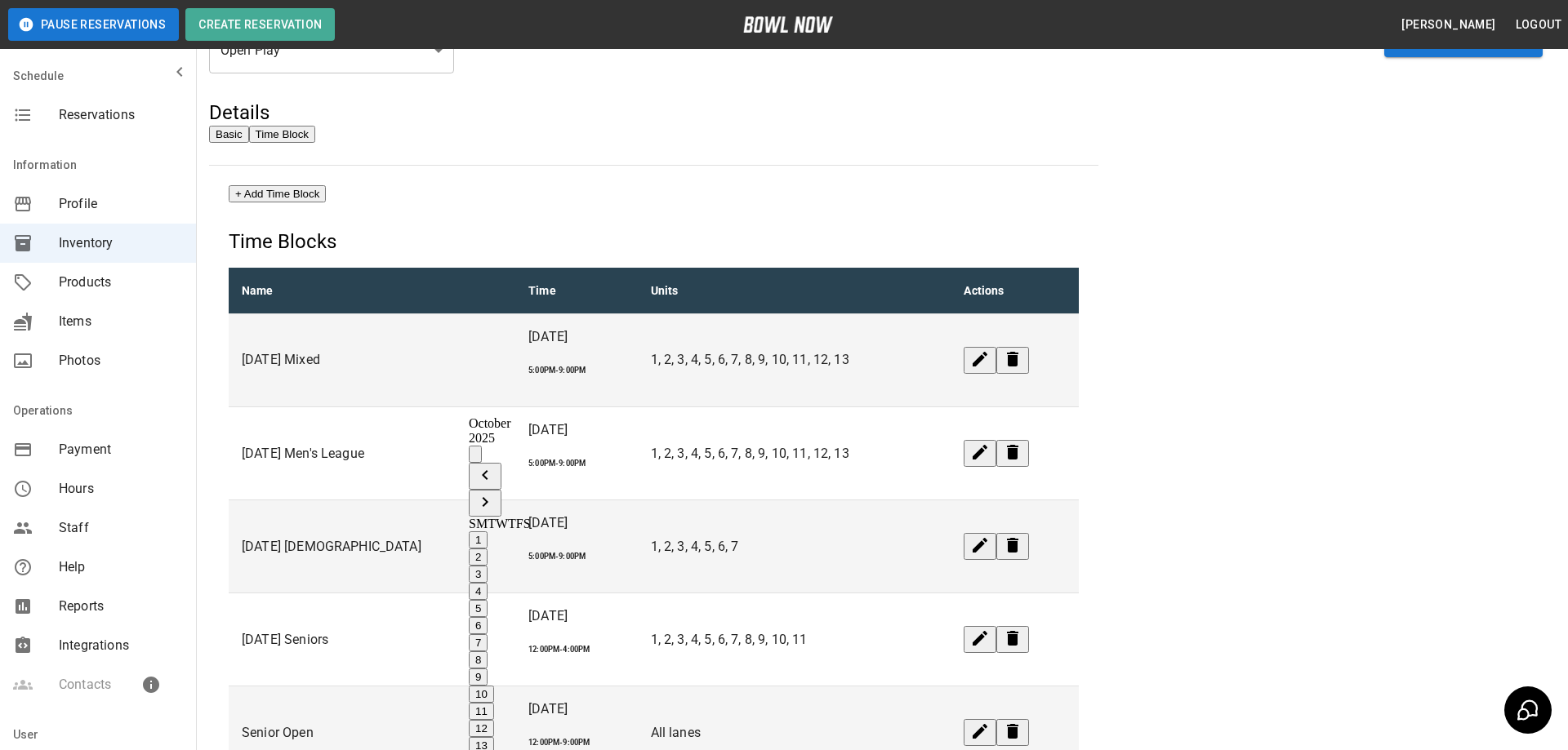
click at [487, 583] on button "4" at bounding box center [478, 592] width 19 height 18
type input "**********"
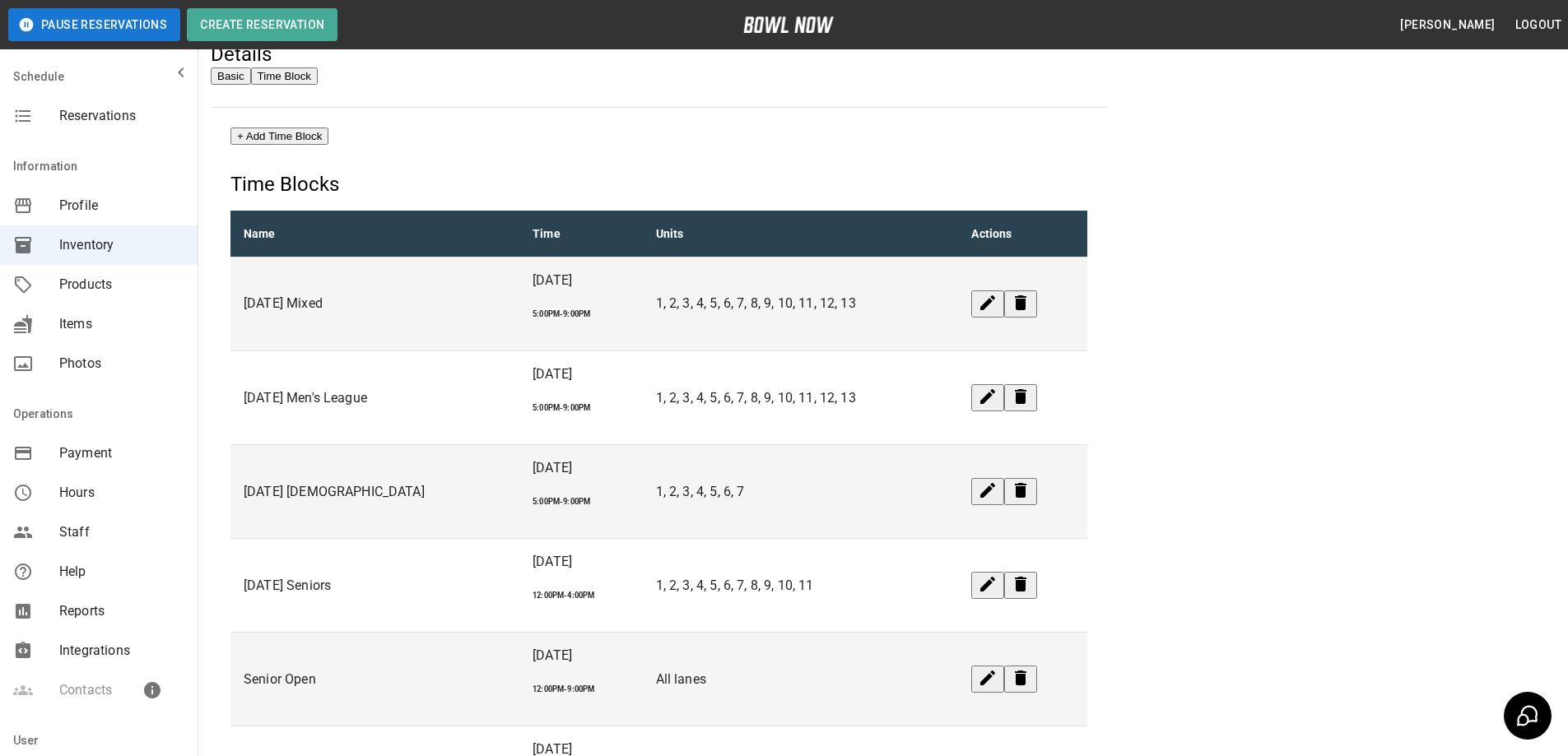
scroll to position [241, 0]
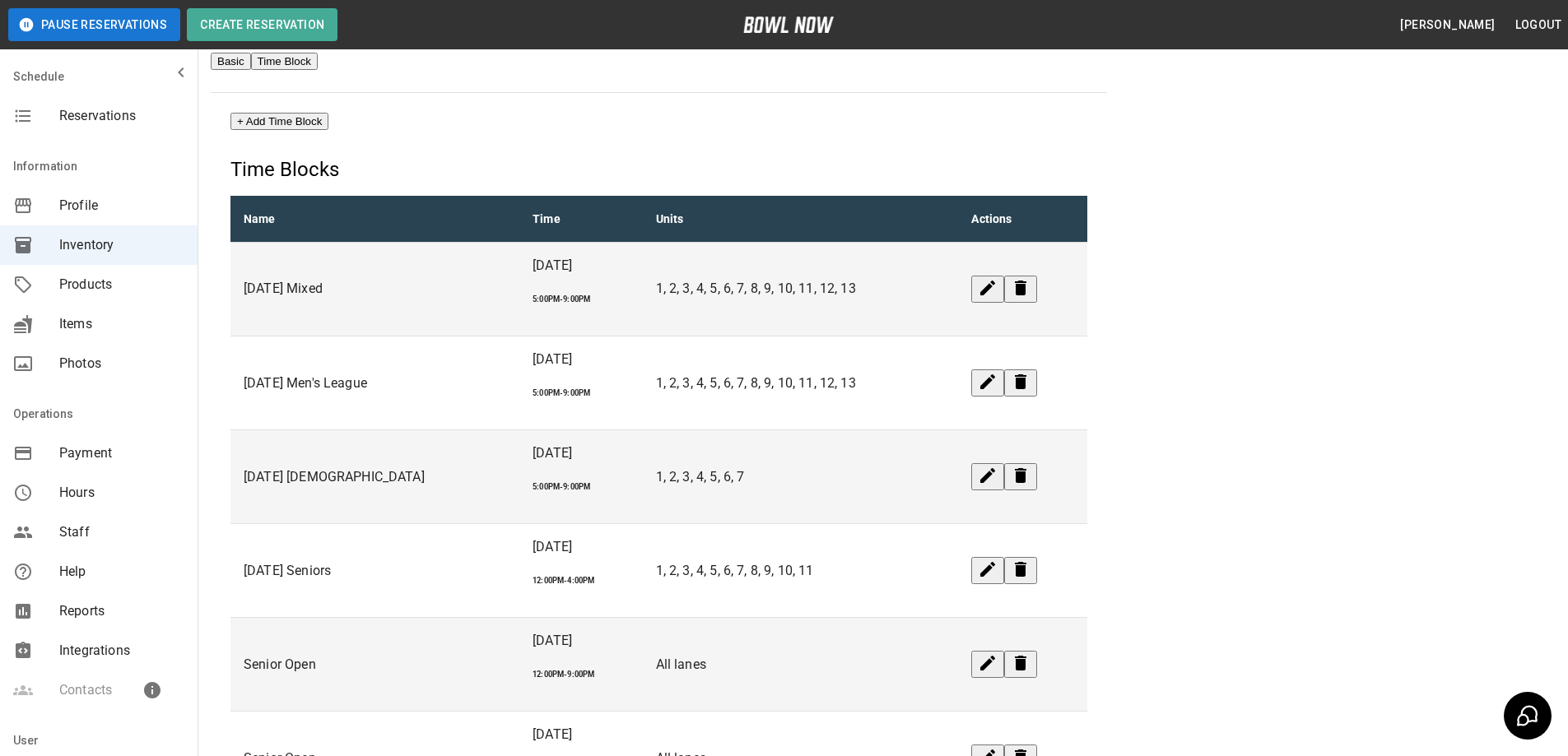
scroll to position [77, 0]
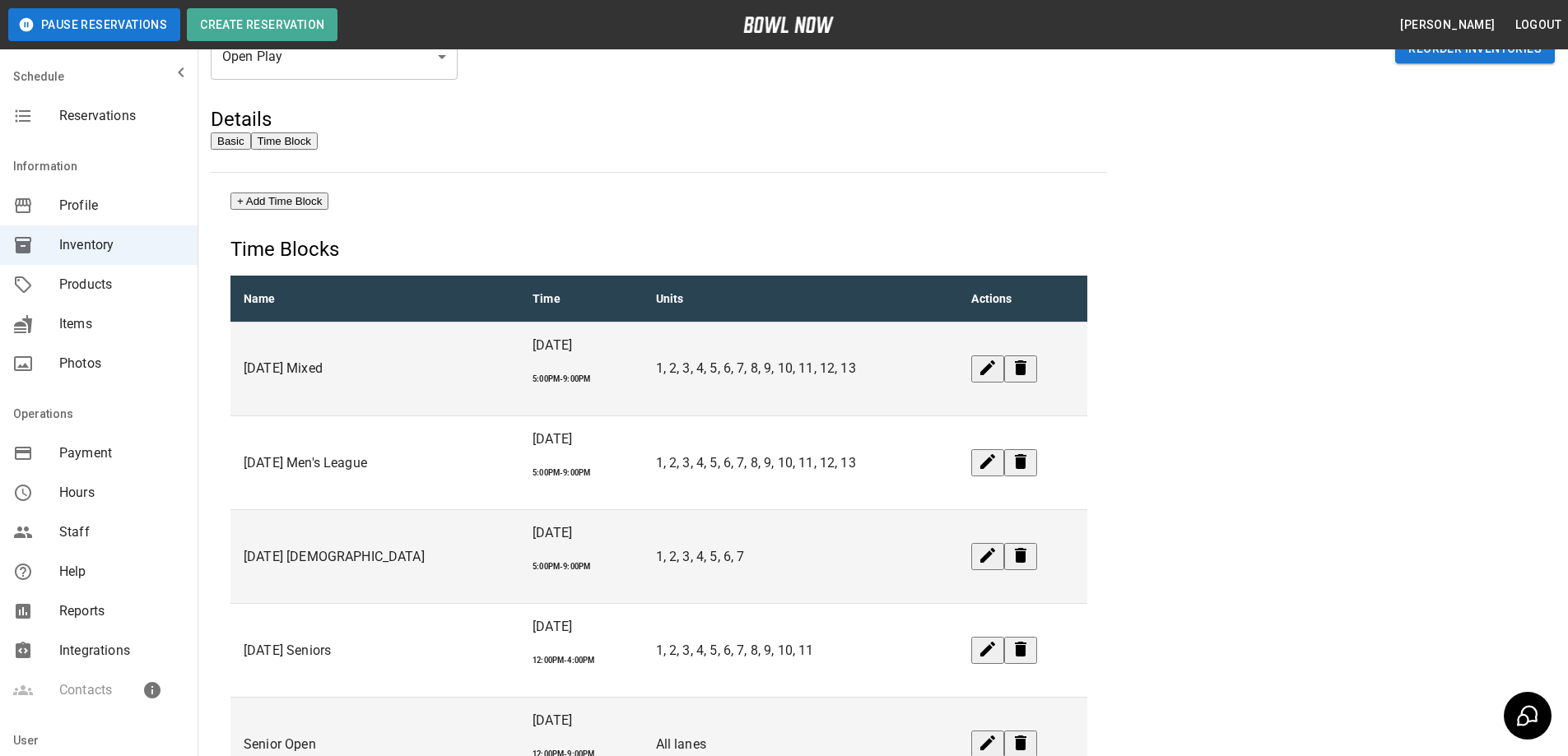
click at [327, 209] on button "+ Add Time Block" at bounding box center [279, 202] width 97 height 18
type input "**********"
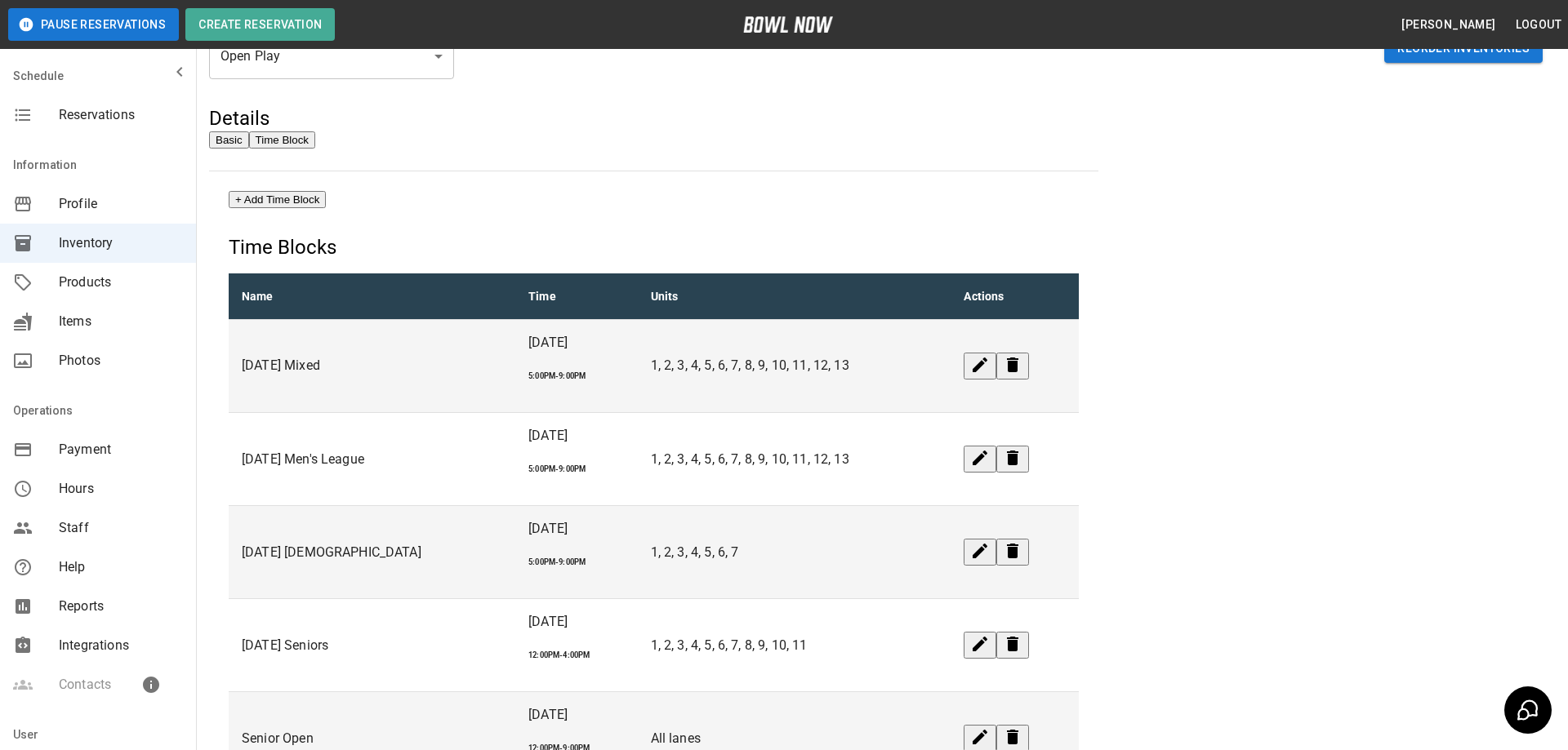
type input "********"
click at [495, 492] on icon "Next month" at bounding box center [486, 502] width 20 height 20
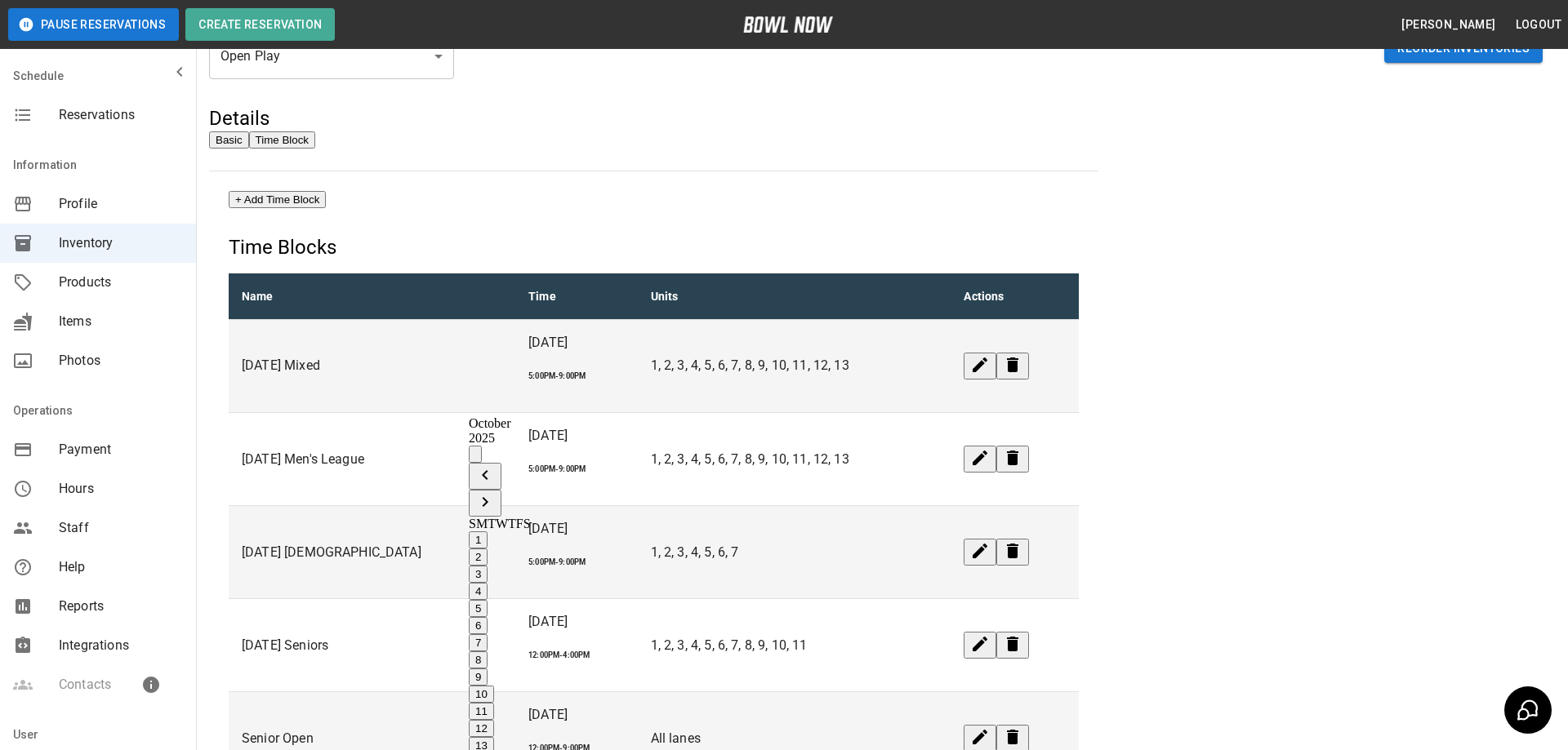
click at [494, 703] on button "11" at bounding box center [482, 712] width 25 height 18
type input "**********"
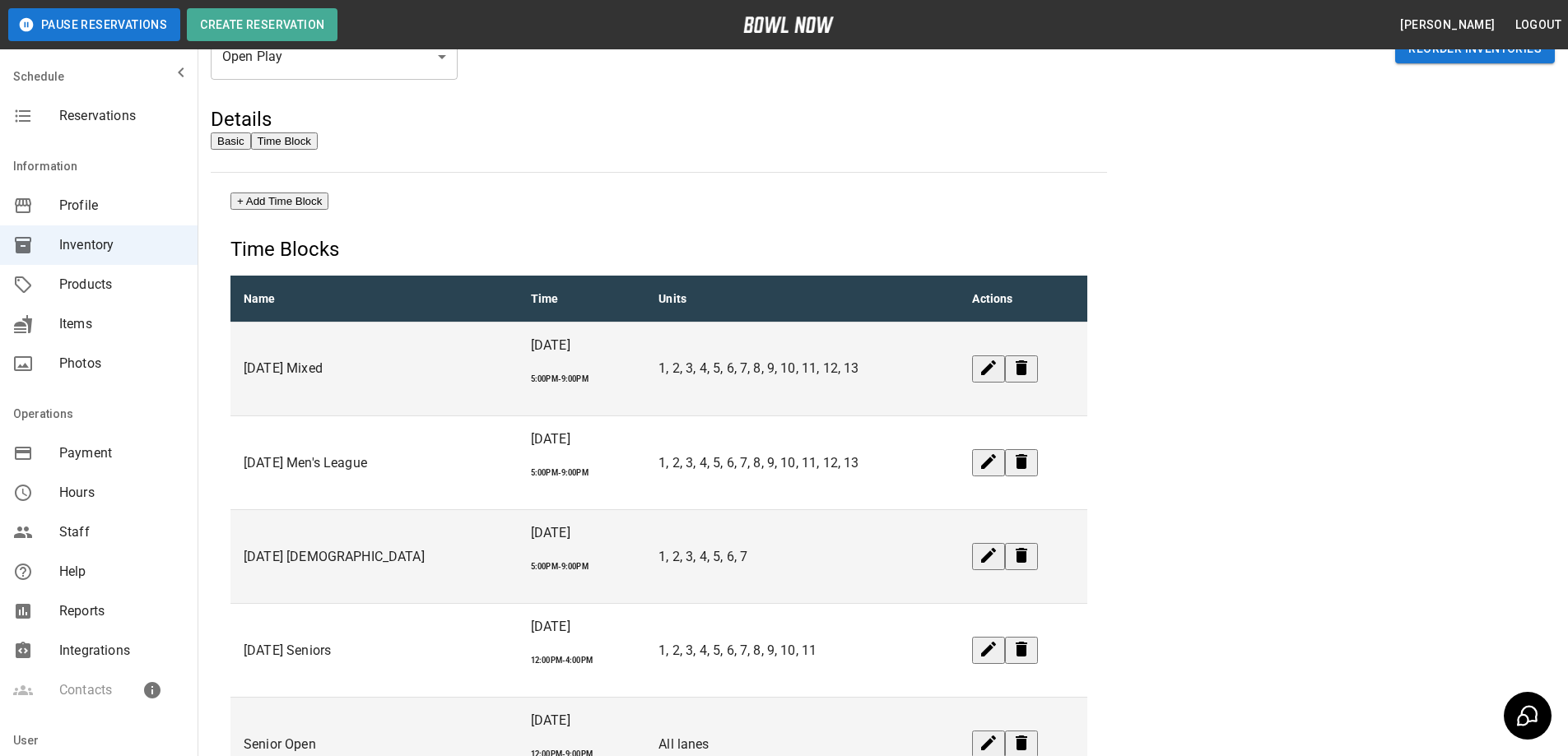
click at [329, 210] on button "+ Add Time Block" at bounding box center [279, 202] width 97 height 18
type input "**********"
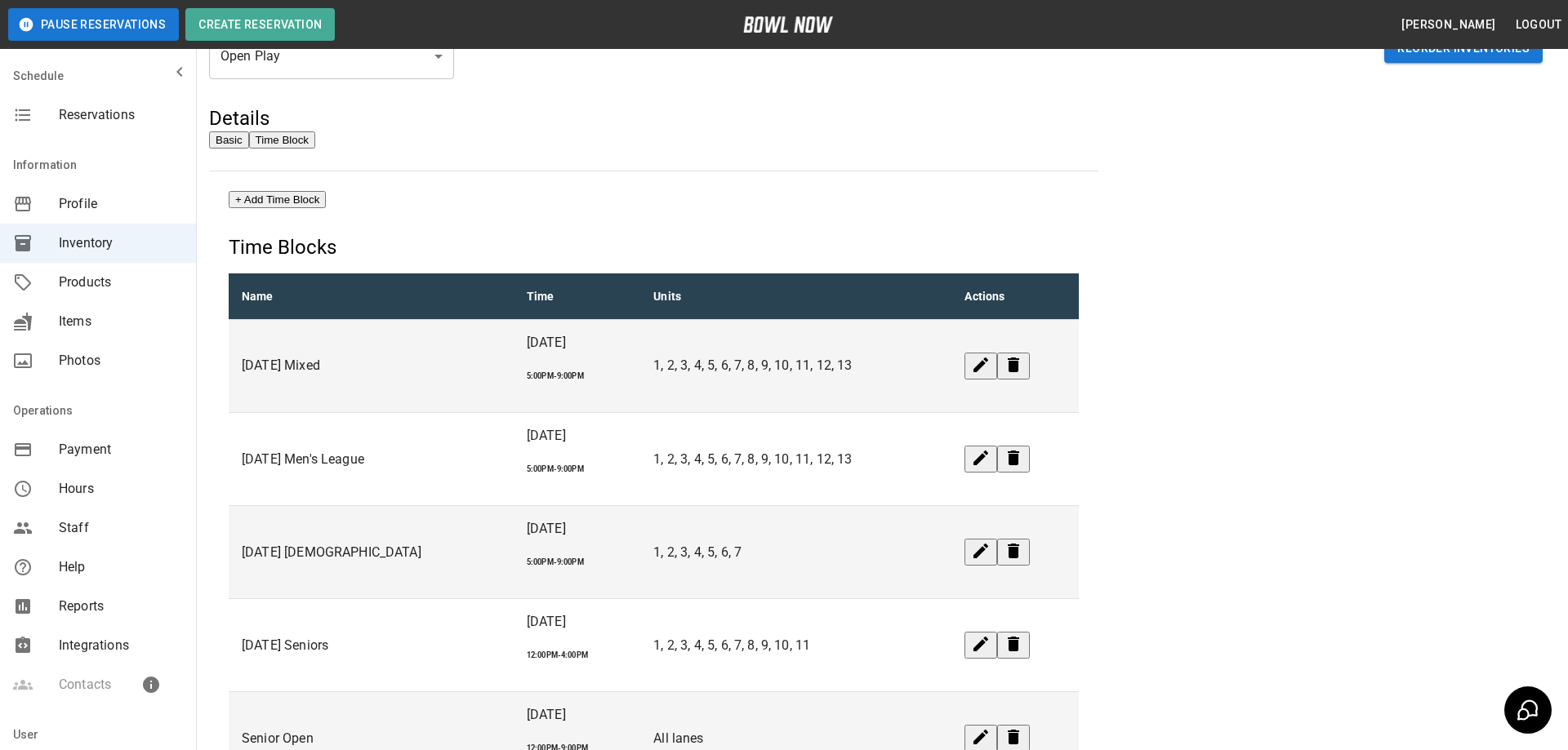
type input "********"
click at [495, 492] on icon "Next month" at bounding box center [486, 502] width 20 height 20
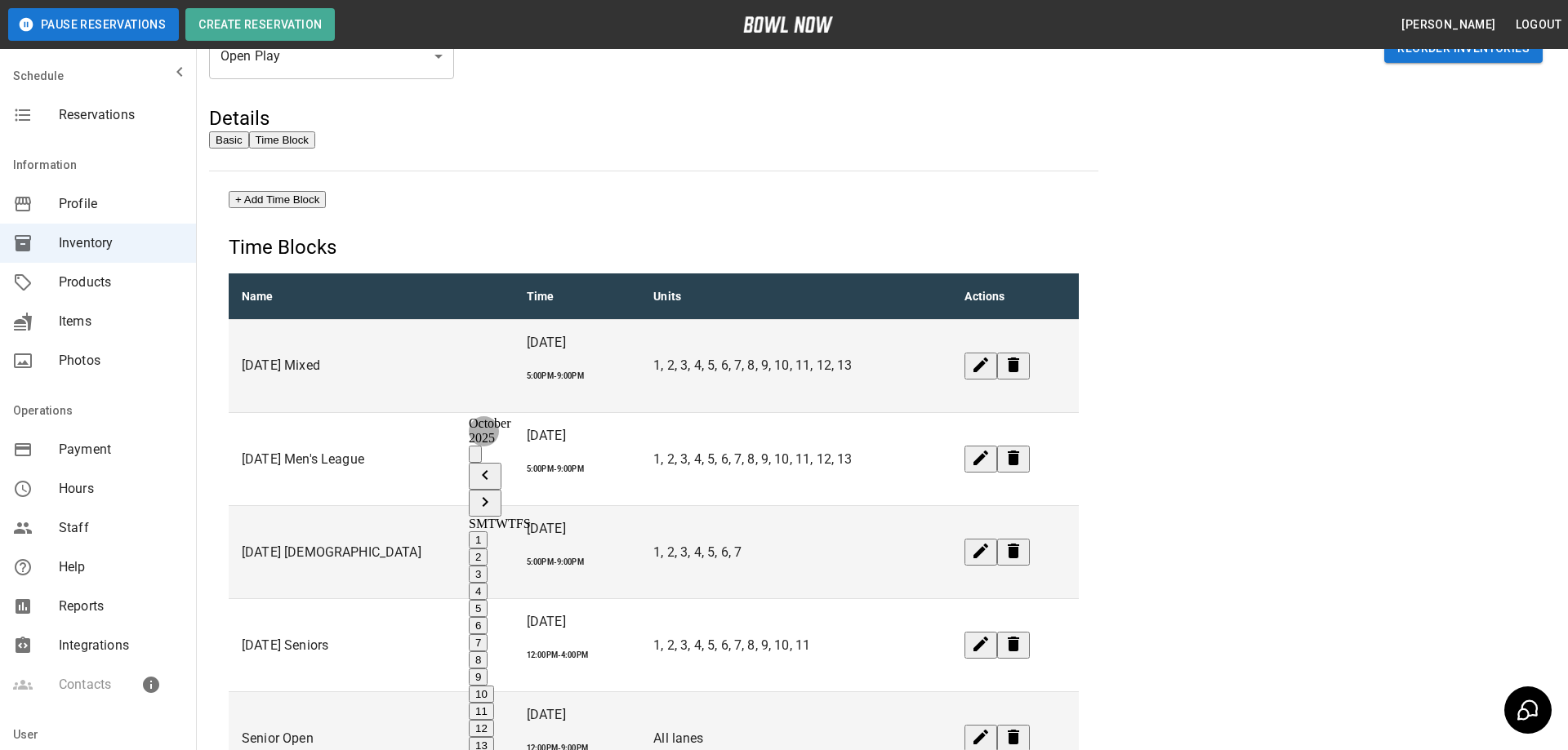
type input "**********"
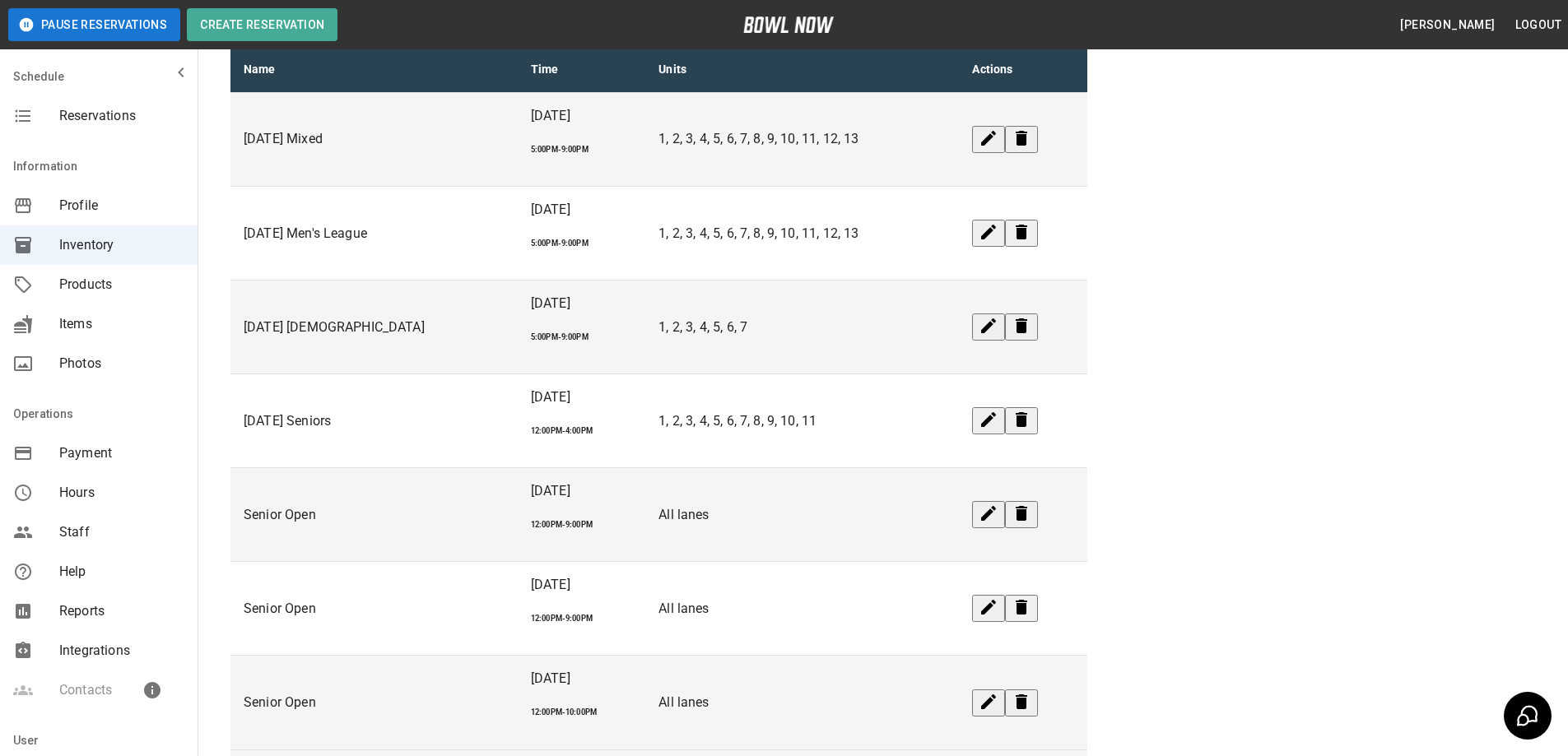
scroll to position [371, 0]
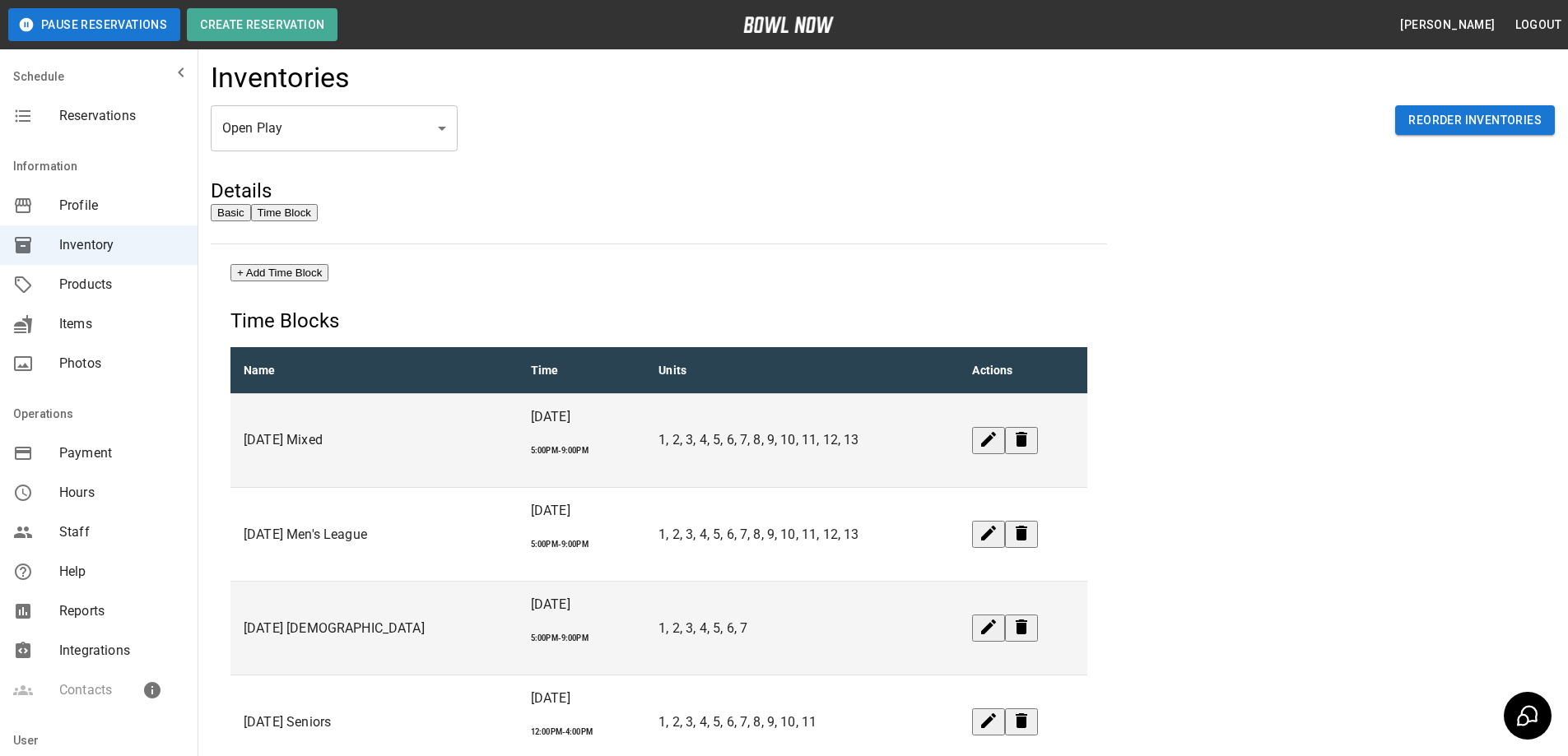
scroll to position [0, 0]
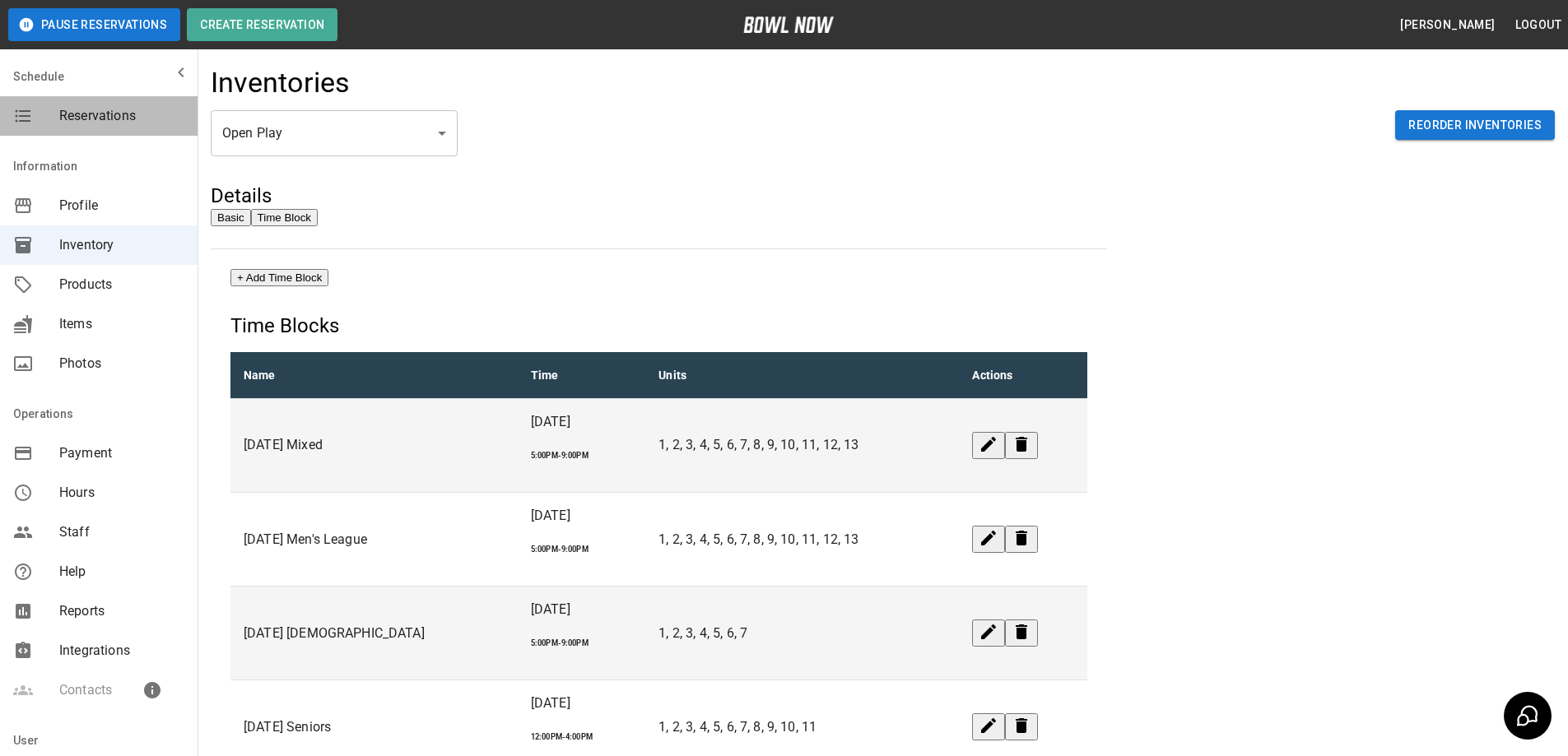
click at [128, 110] on span "Reservations" at bounding box center [121, 116] width 125 height 20
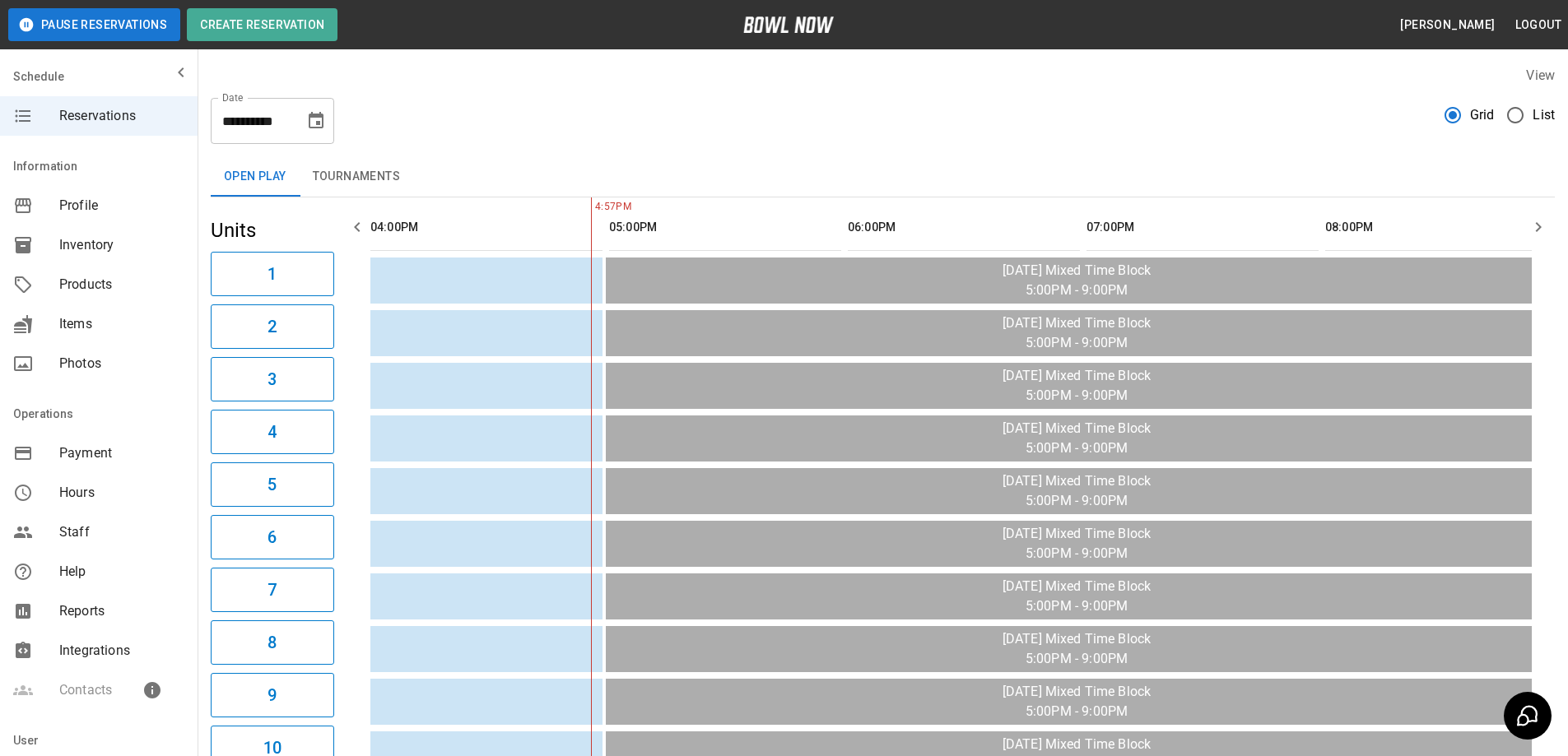
click at [314, 123] on icon "Choose date, selected date is Aug 24, 2025" at bounding box center [316, 121] width 20 height 20
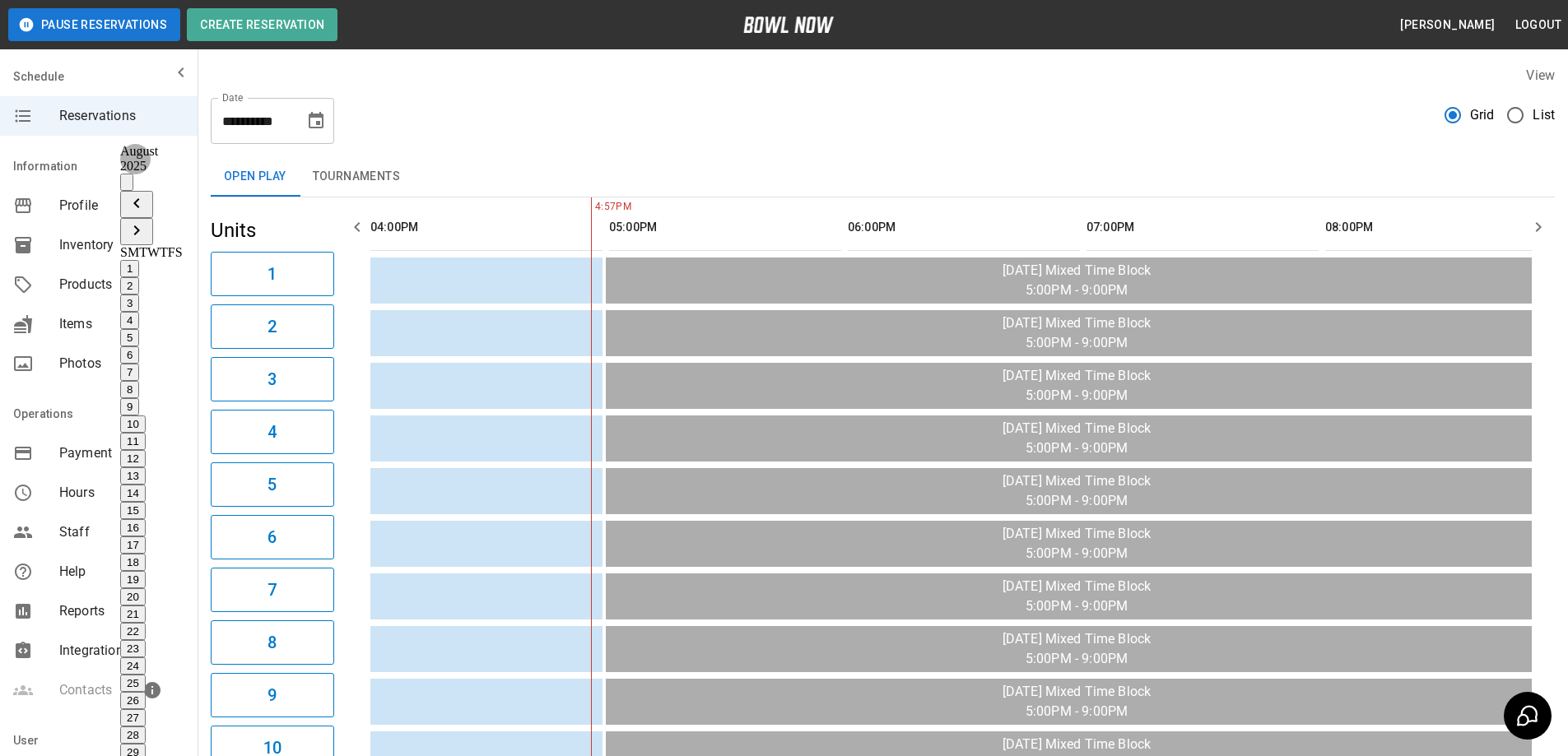
click at [146, 756] on button "30" at bounding box center [133, 770] width 26 height 18
click at [147, 220] on icon "Next month" at bounding box center [137, 230] width 20 height 20
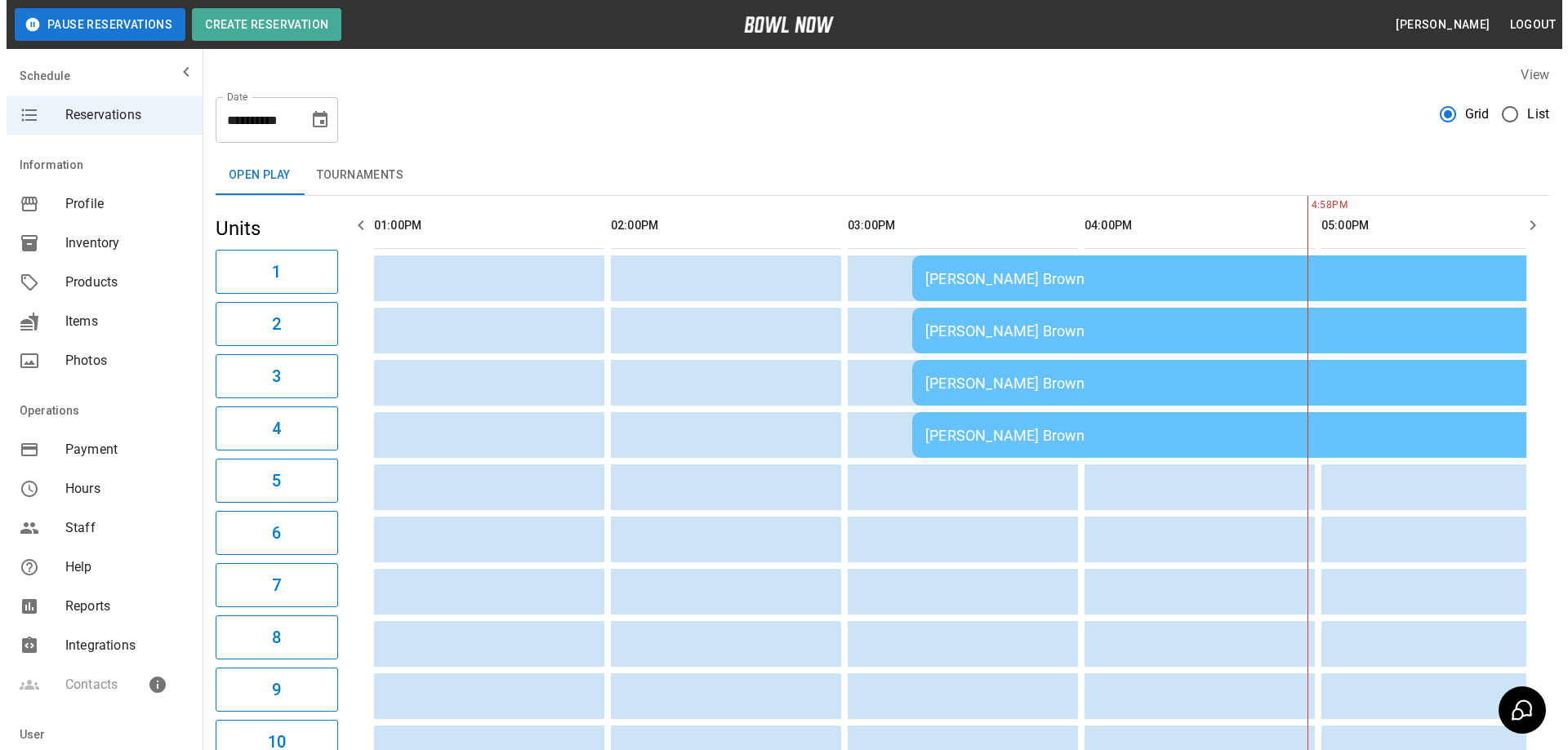
scroll to position [0, 948]
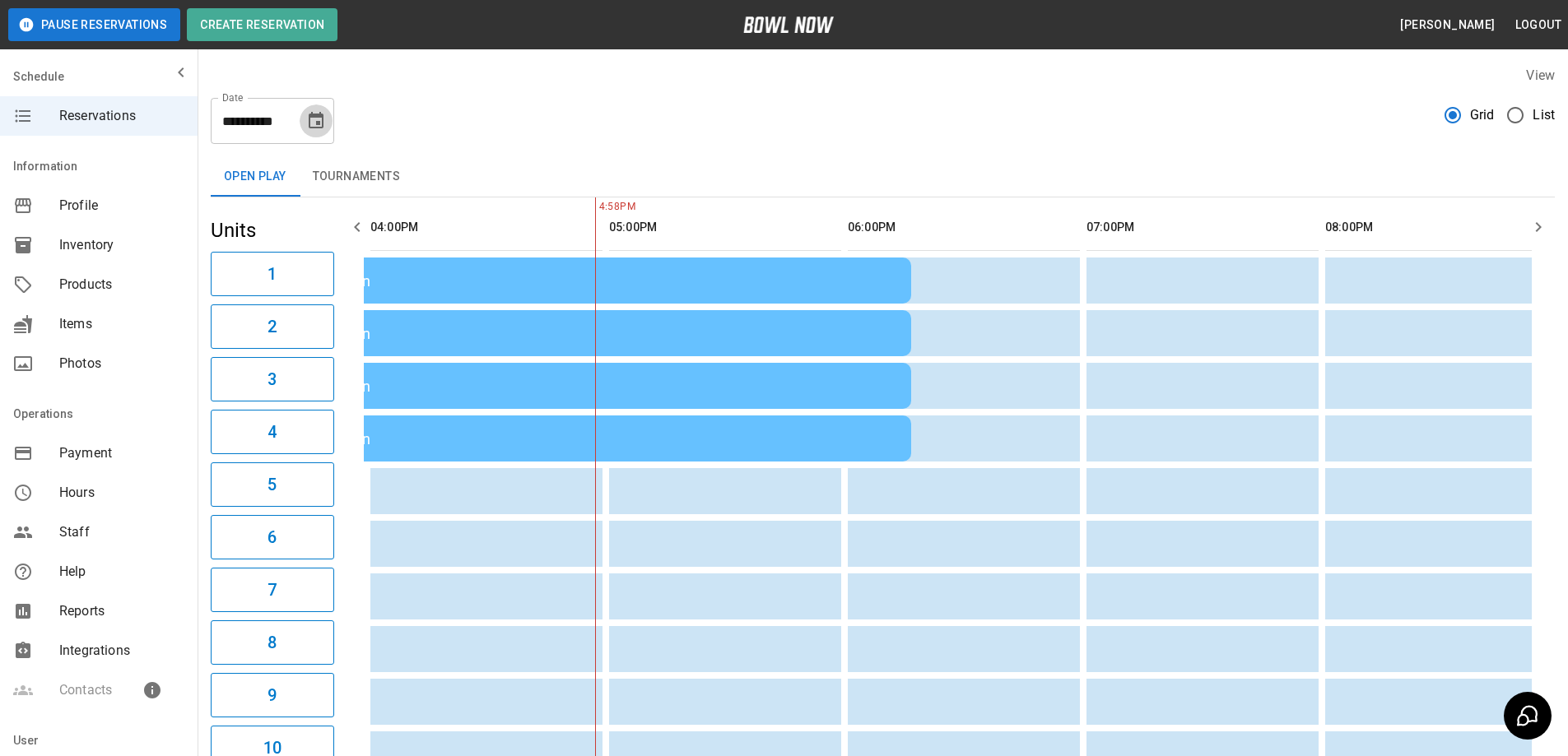
click at [314, 124] on icon "Choose date, selected date is Aug 30, 2025" at bounding box center [316, 121] width 20 height 20
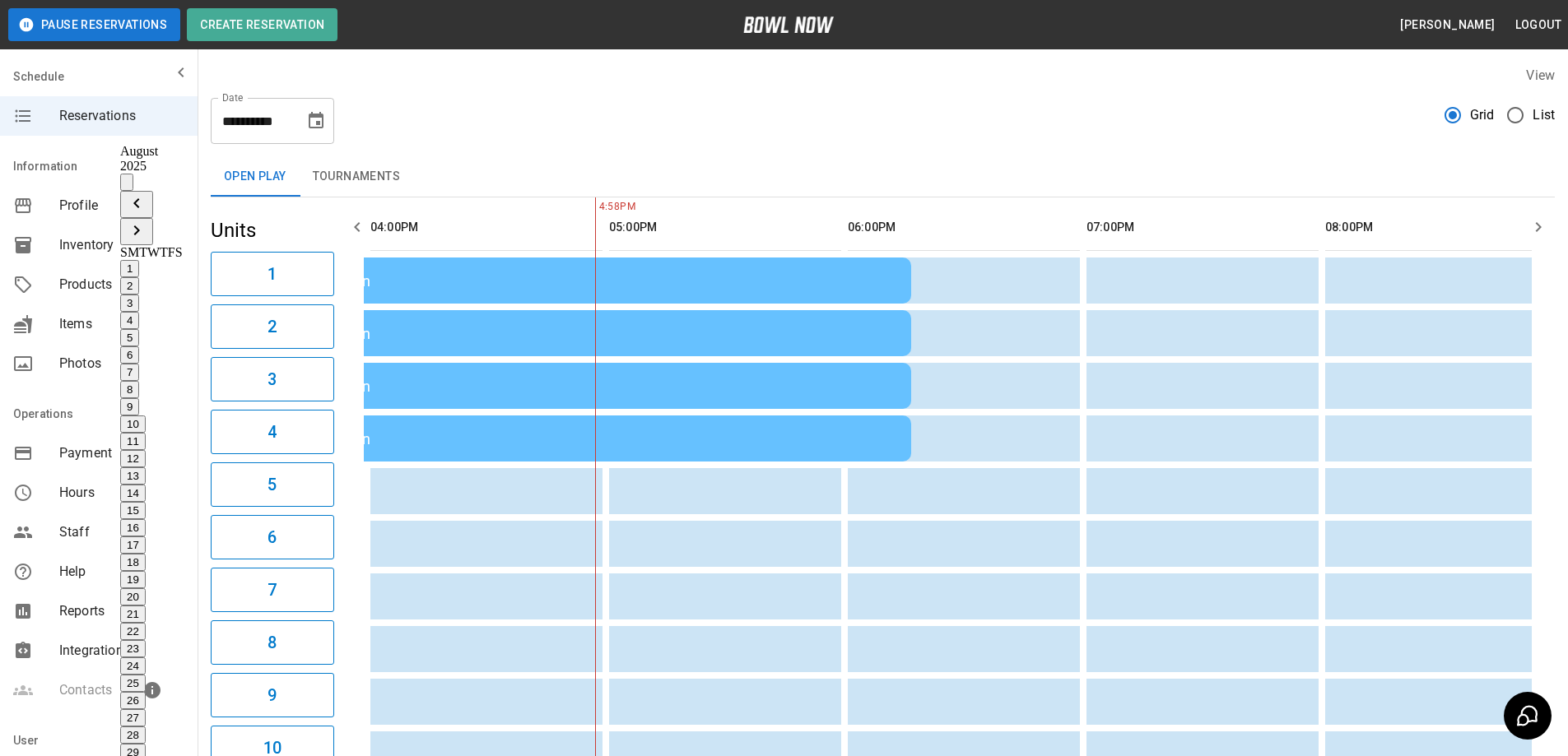
click at [147, 220] on icon "Next month" at bounding box center [137, 230] width 20 height 20
click at [512, 158] on div "Open Play Tournaments" at bounding box center [882, 177] width 1344 height 39
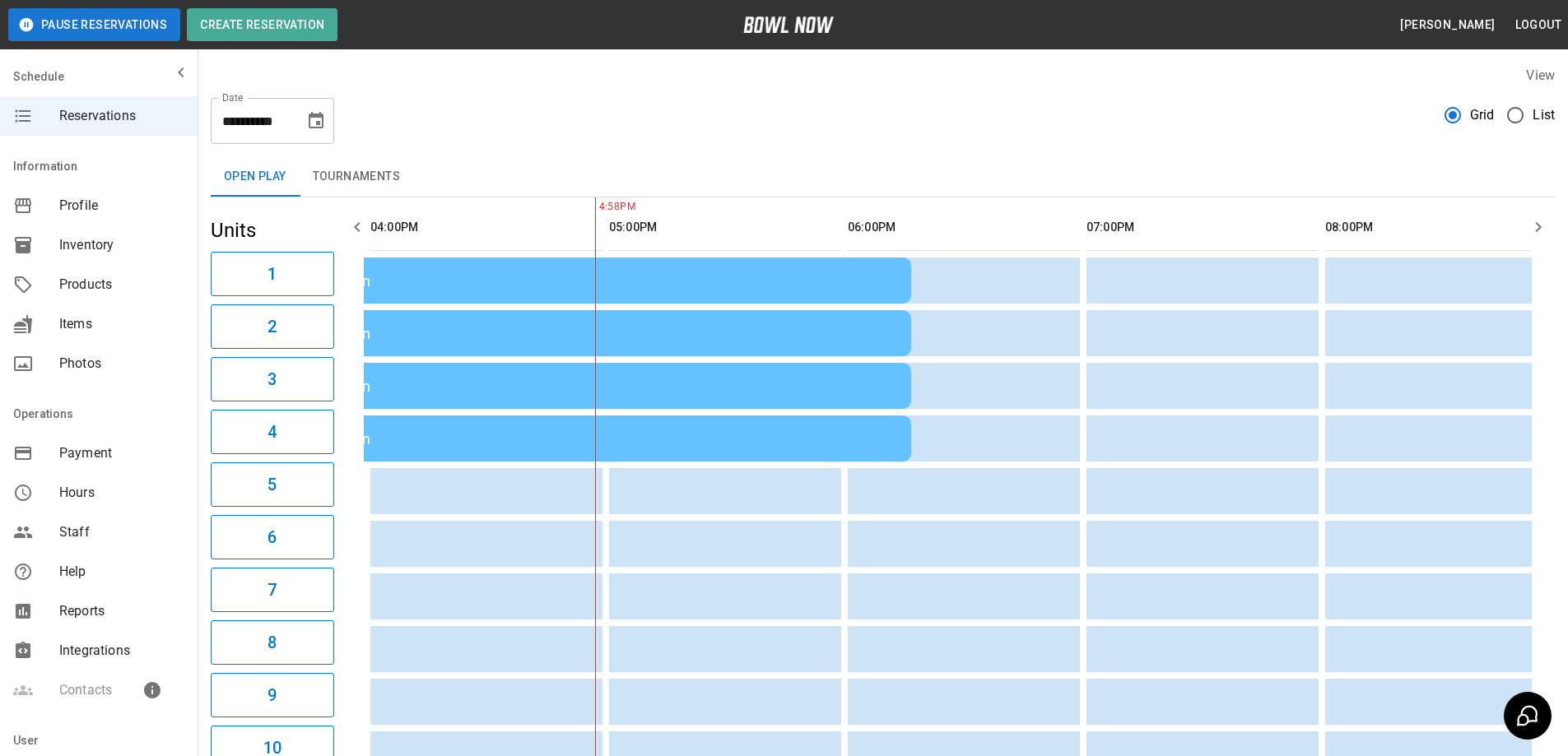
click at [541, 289] on div "[PERSON_NAME] Brown" at bounding box center [553, 282] width 688 height 18
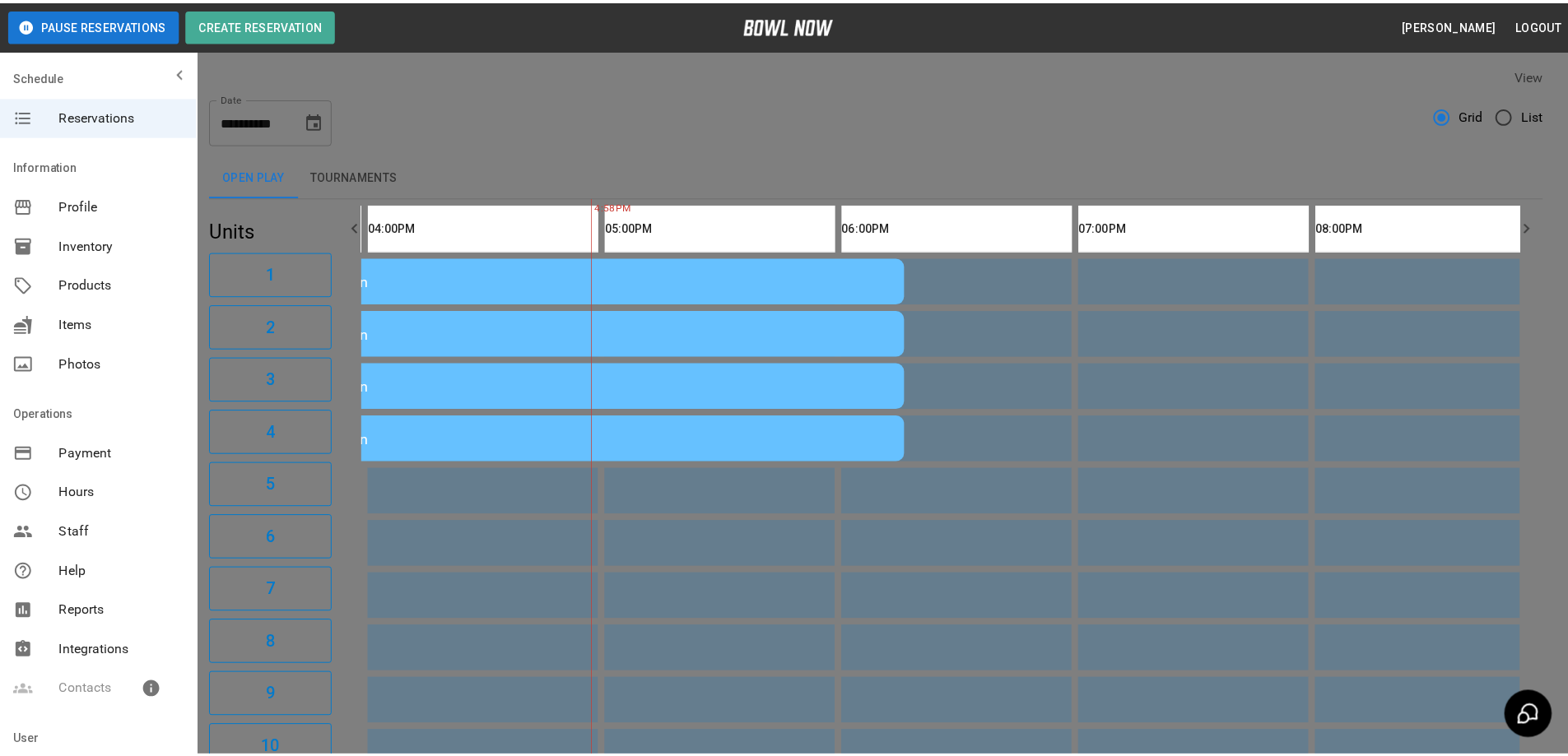
scroll to position [27, 0]
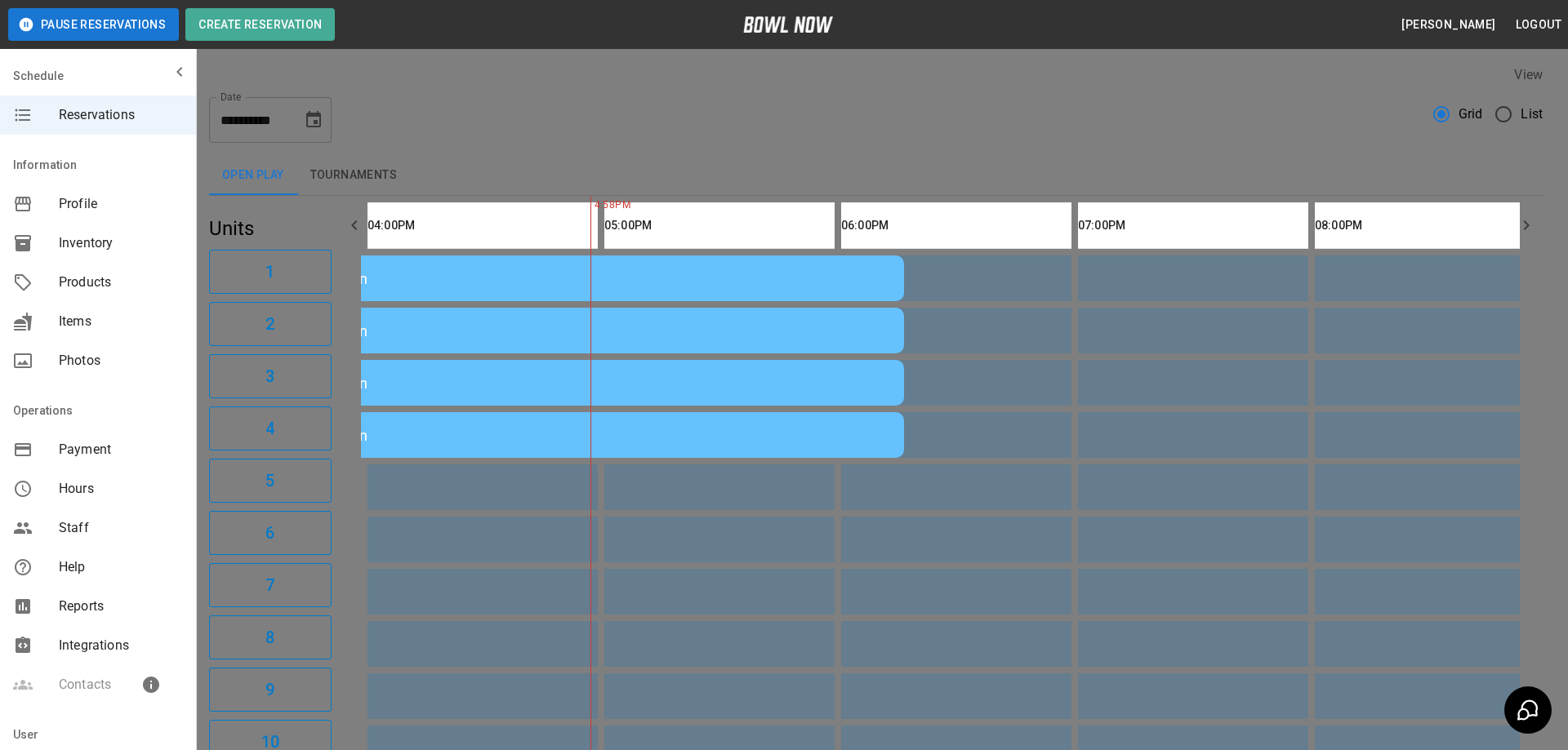
click at [1179, 140] on div at bounding box center [784, 375] width 1568 height 750
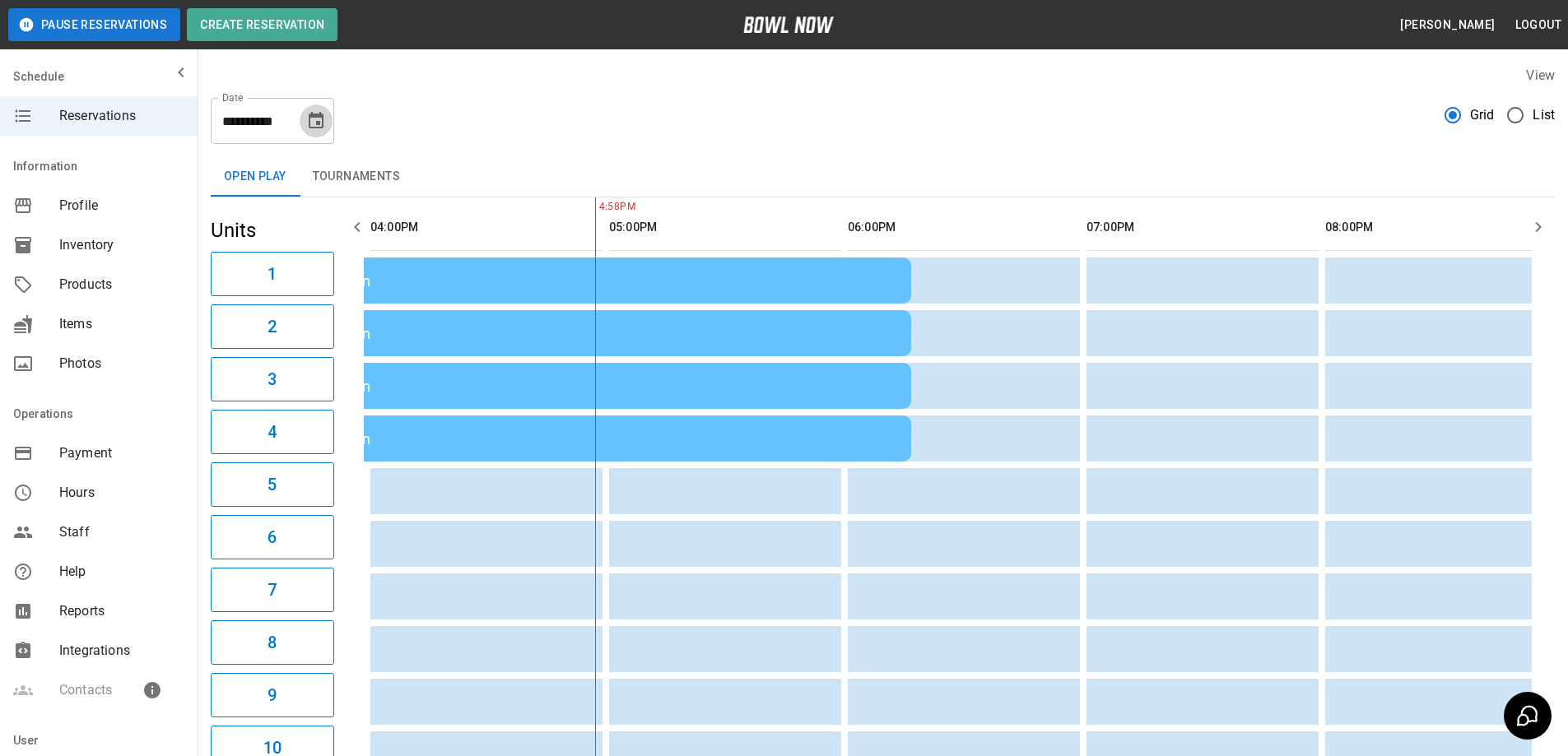
click at [317, 117] on icon "Choose date, selected date is Aug 30, 2025" at bounding box center [316, 120] width 15 height 17
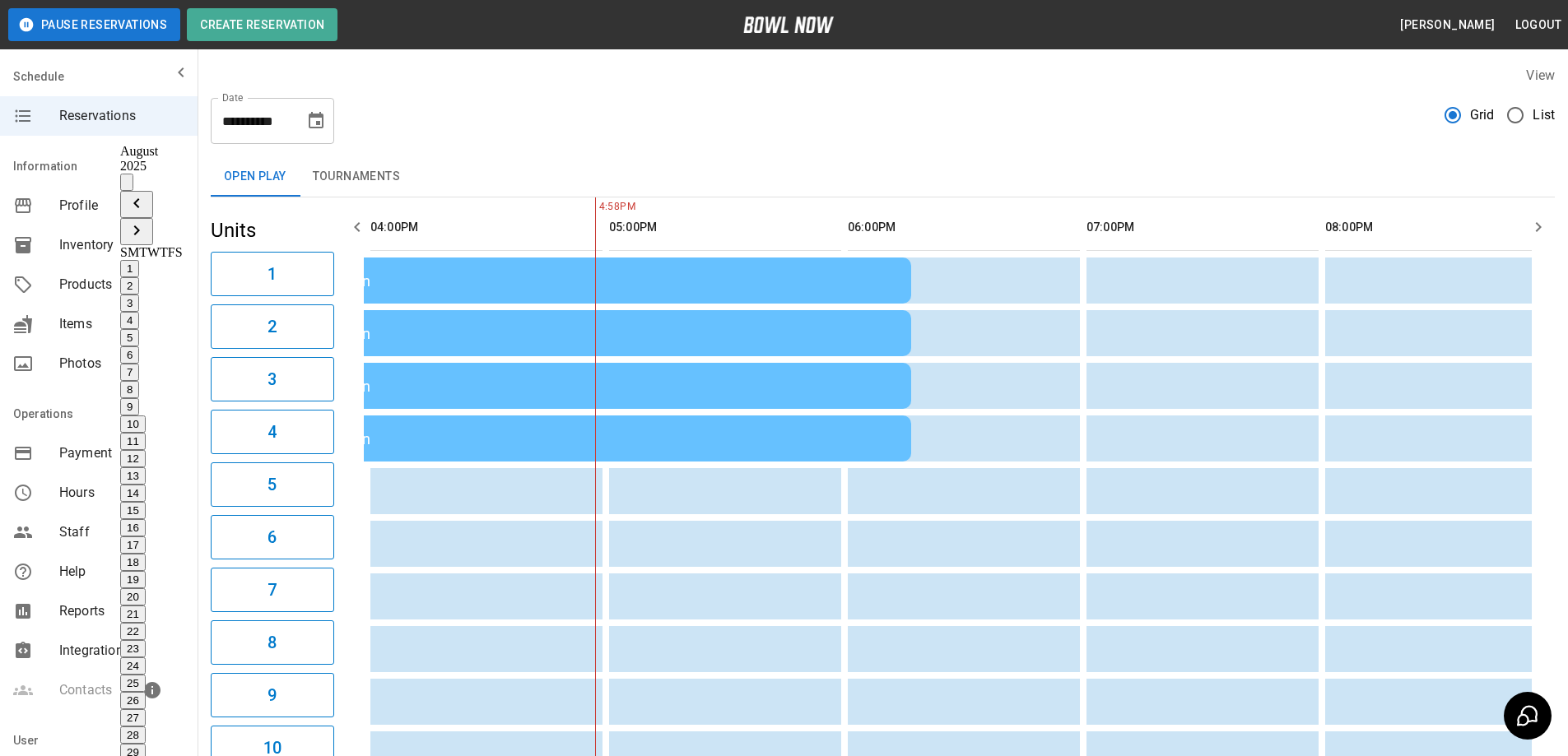
click at [147, 220] on icon "Next month" at bounding box center [137, 230] width 20 height 20
click at [146, 554] on button "18" at bounding box center [133, 563] width 26 height 18
type input "**********"
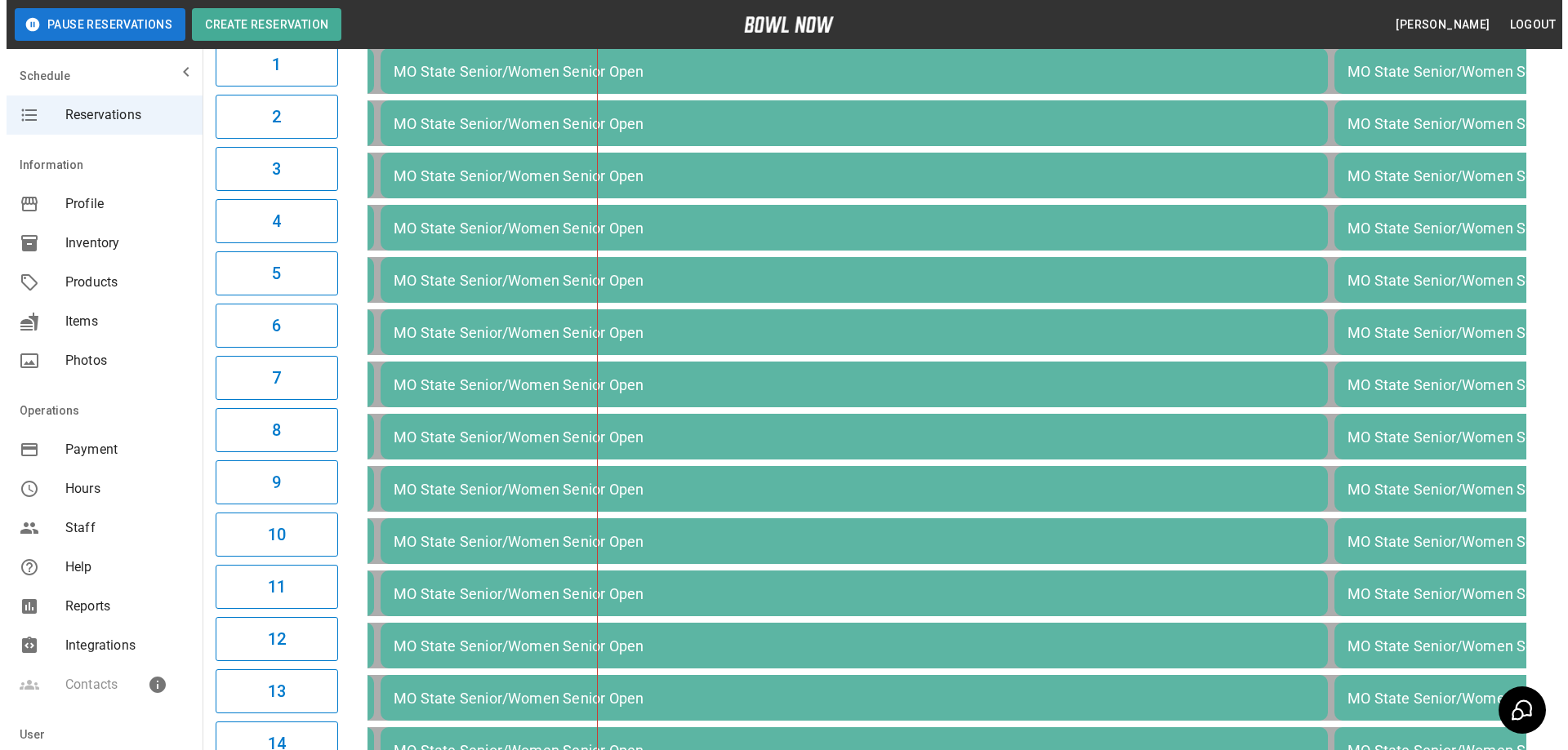
scroll to position [0, 0]
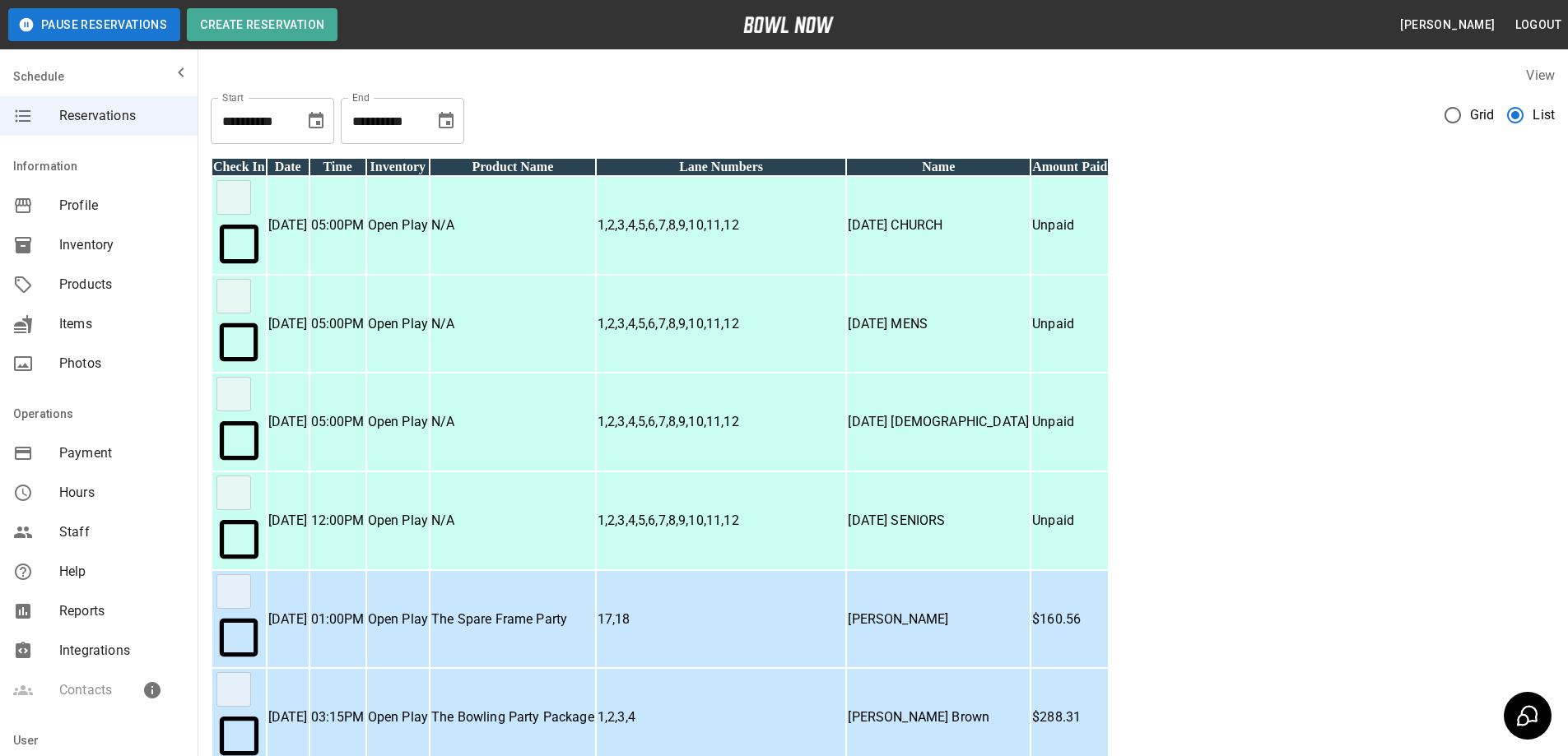
click at [1029, 235] on p "[DATE] CHURCH" at bounding box center [938, 225] width 181 height 20
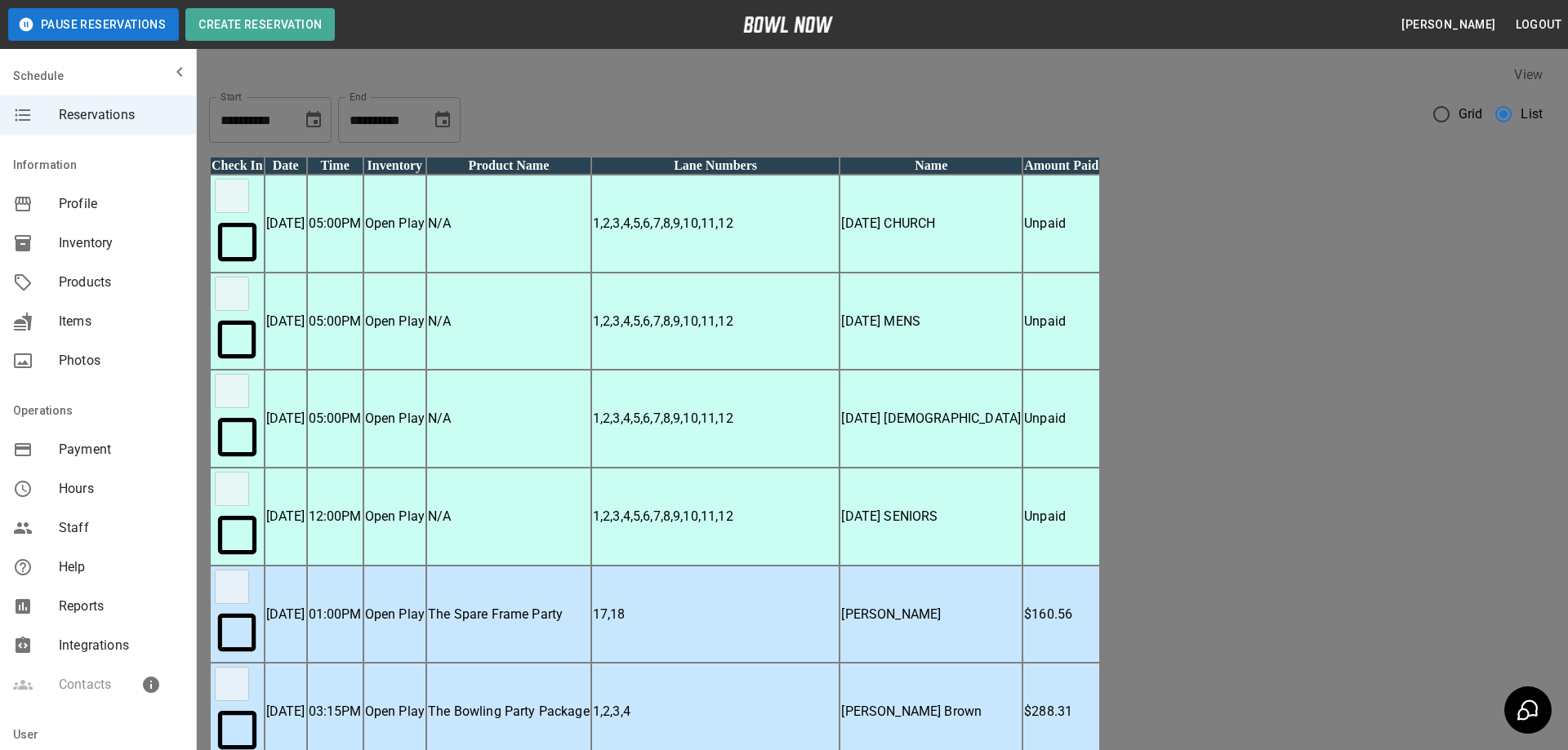
scroll to position [26, 0]
click at [1229, 107] on div at bounding box center [784, 375] width 1568 height 750
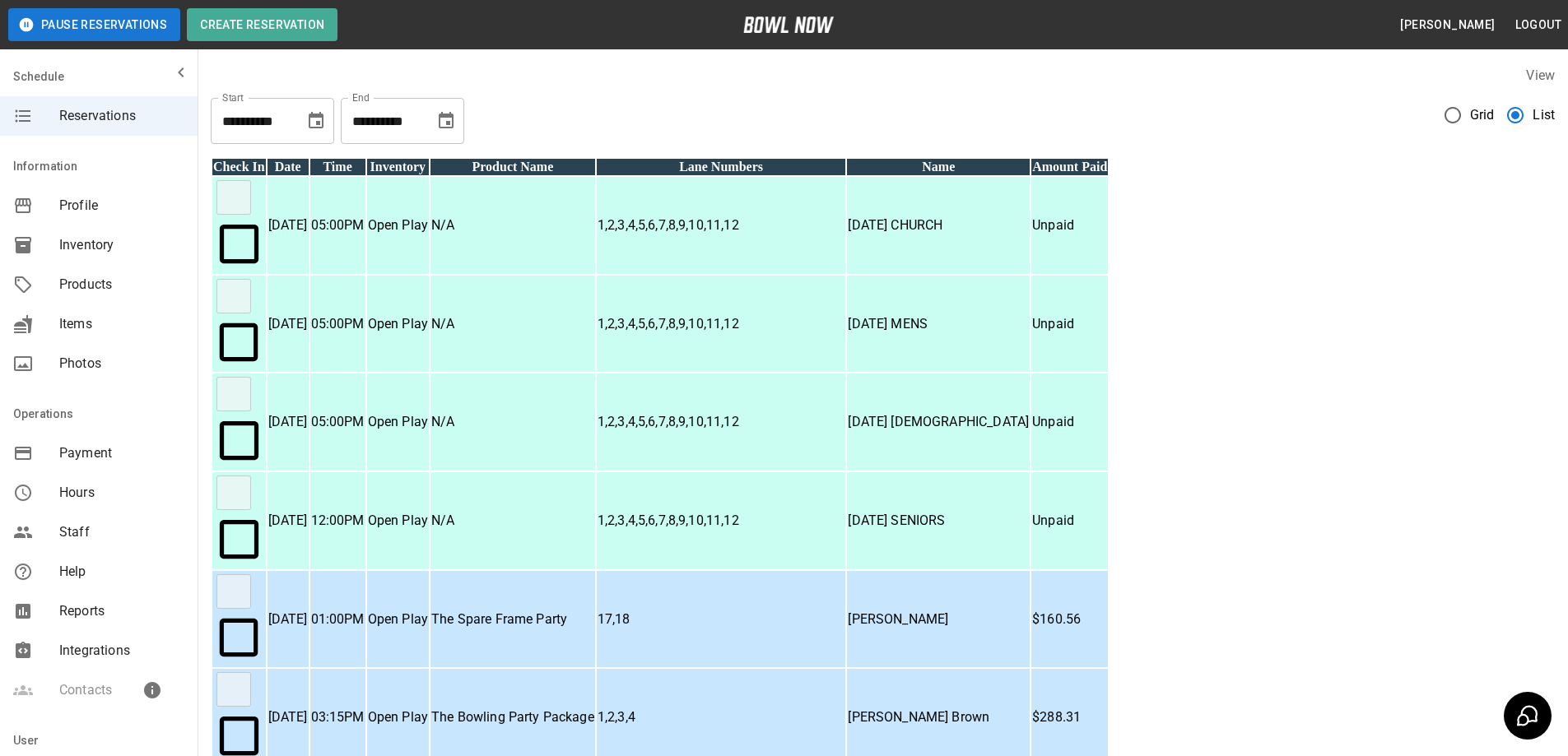
click at [1029, 314] on p "TUESDAY MENS" at bounding box center [938, 324] width 181 height 20
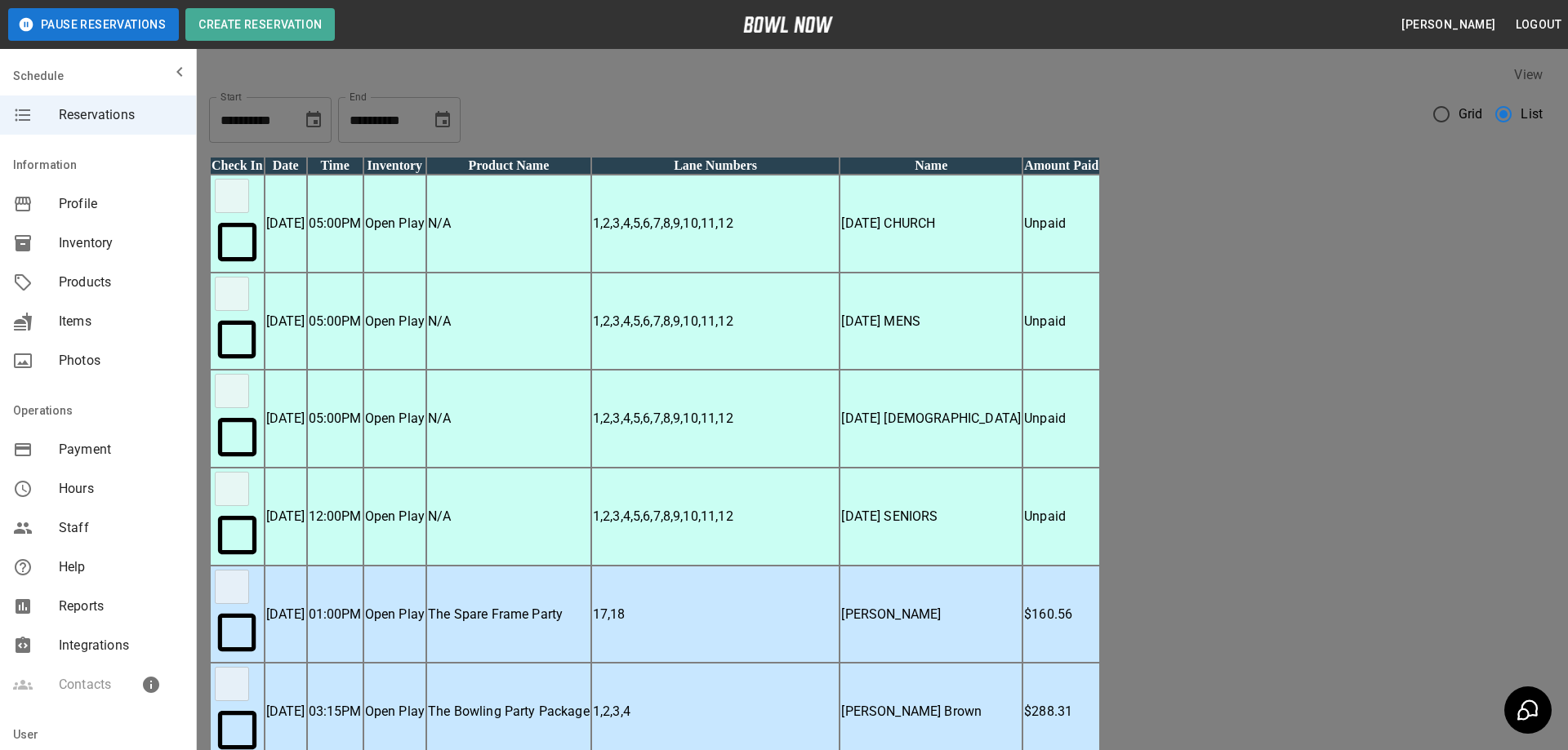
scroll to position [534, 0]
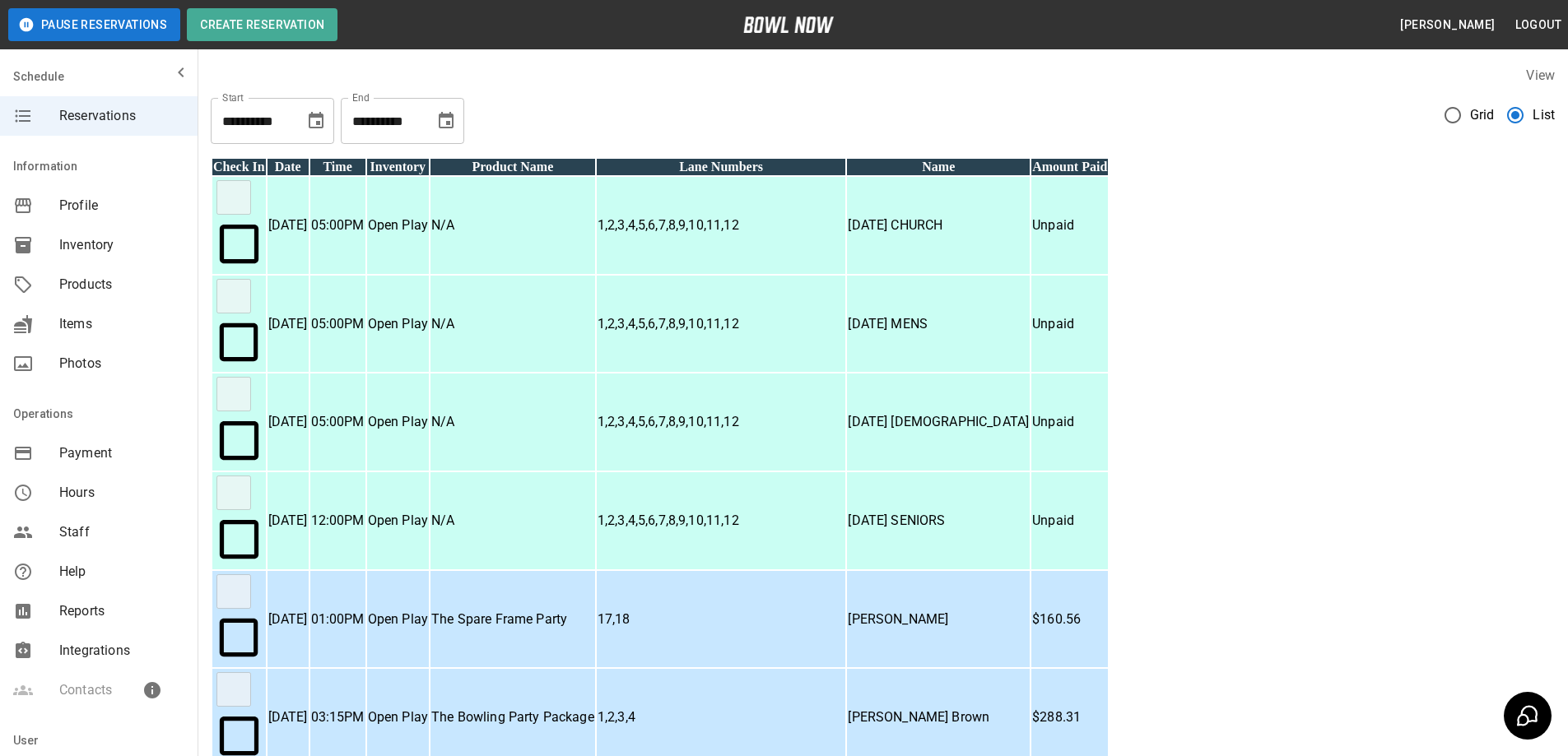
click at [1029, 314] on p "TUESDAY MENS" at bounding box center [938, 324] width 181 height 20
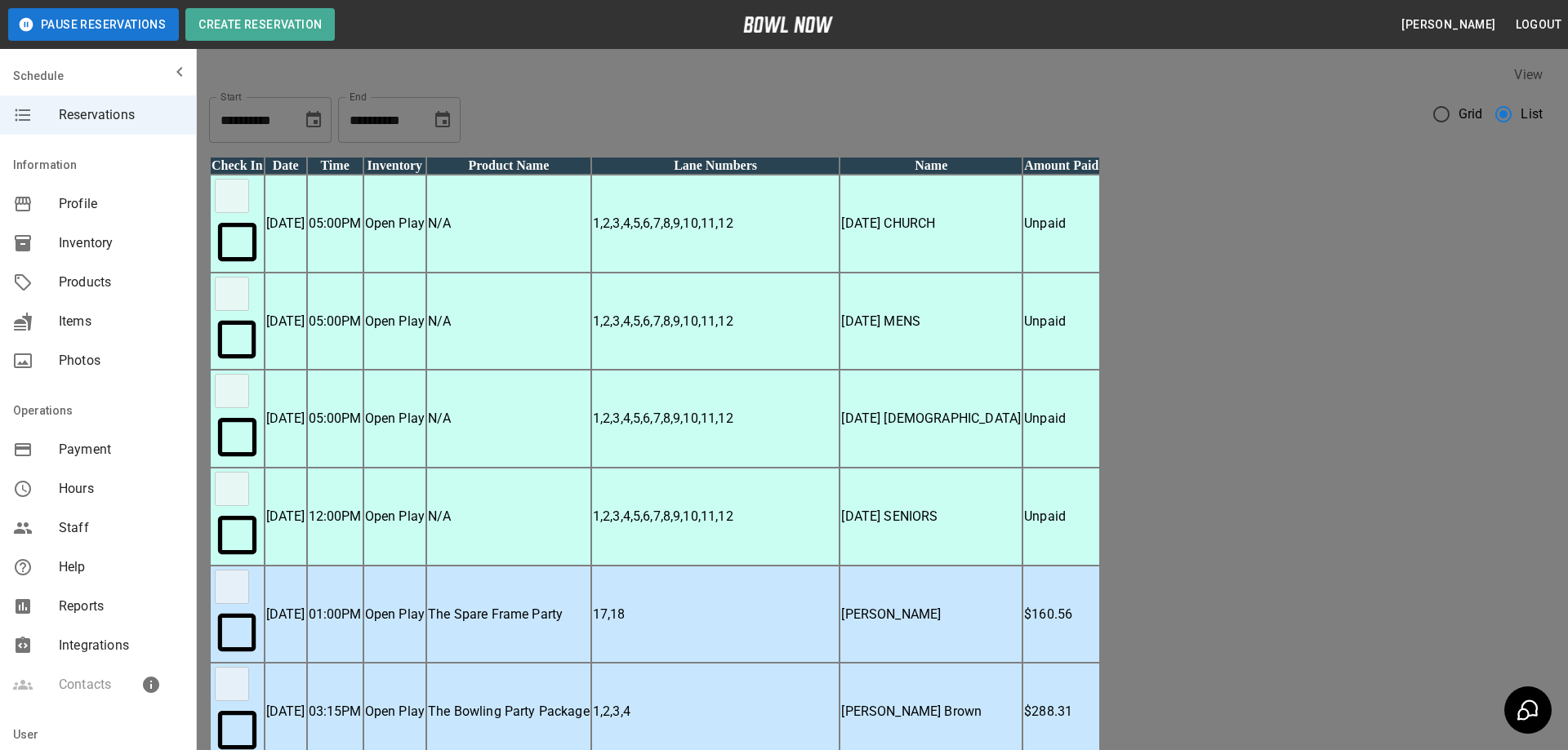
scroll to position [516, 0]
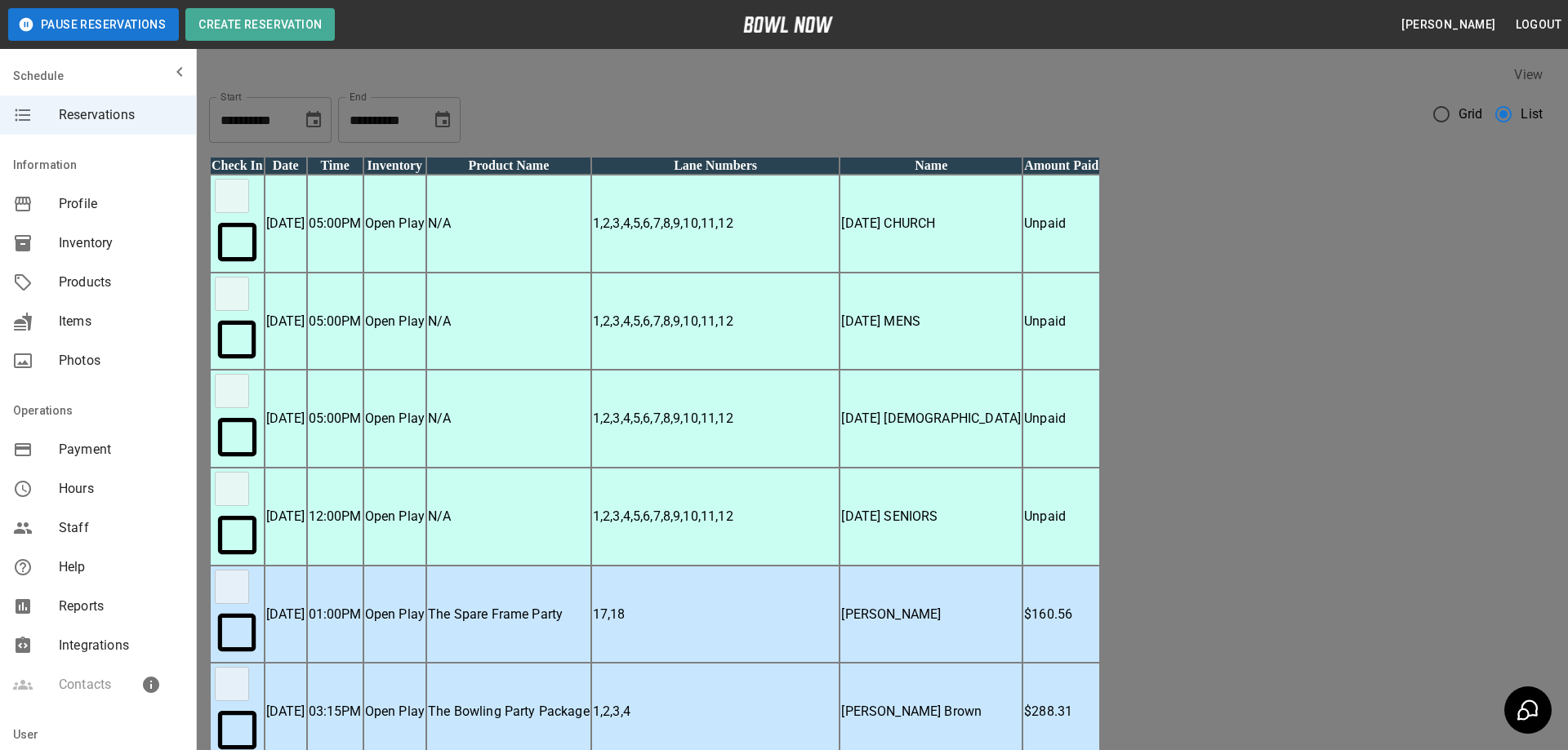
click at [1174, 146] on div at bounding box center [784, 375] width 1568 height 750
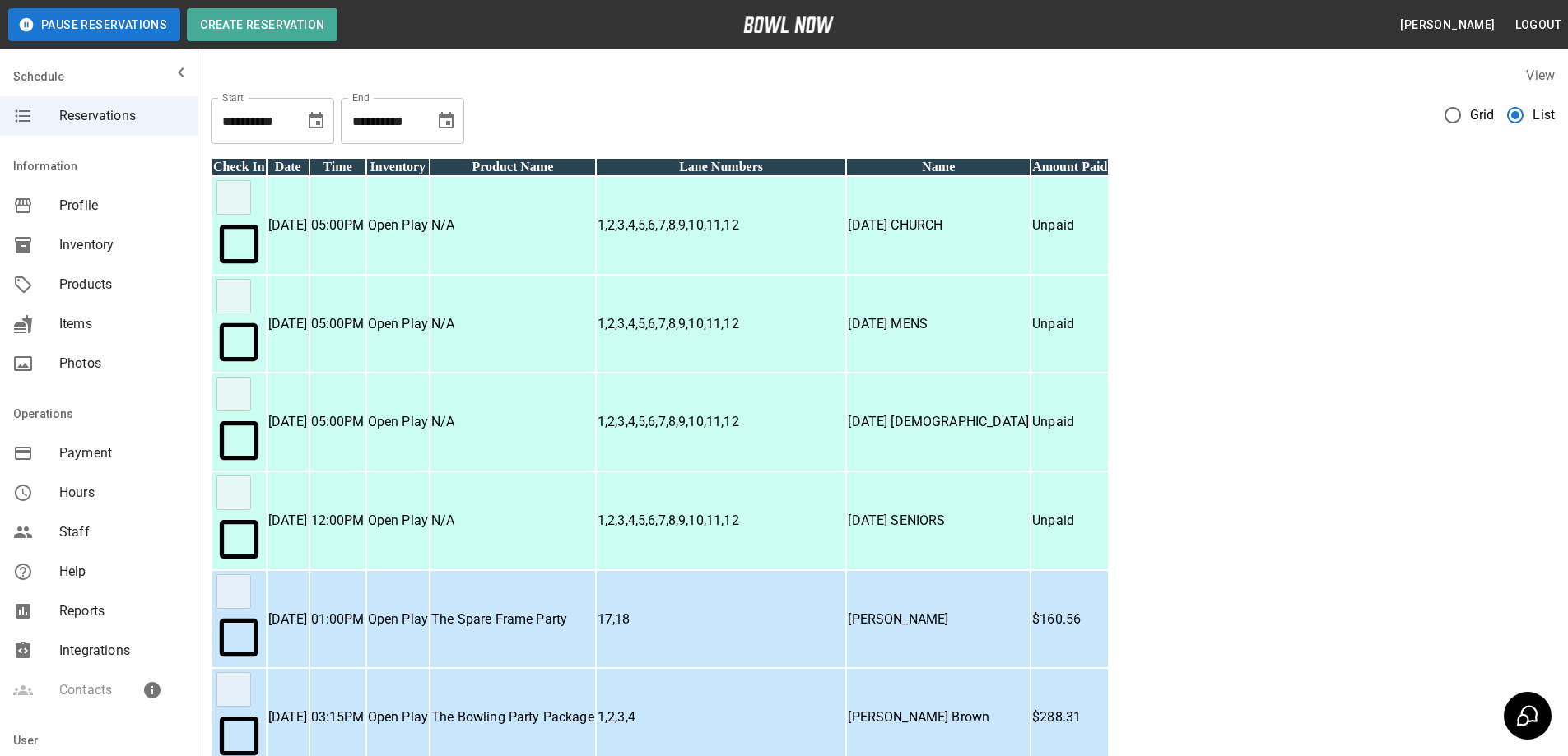
click at [1029, 412] on p "WEDNESDAY LADIES" at bounding box center [938, 422] width 181 height 20
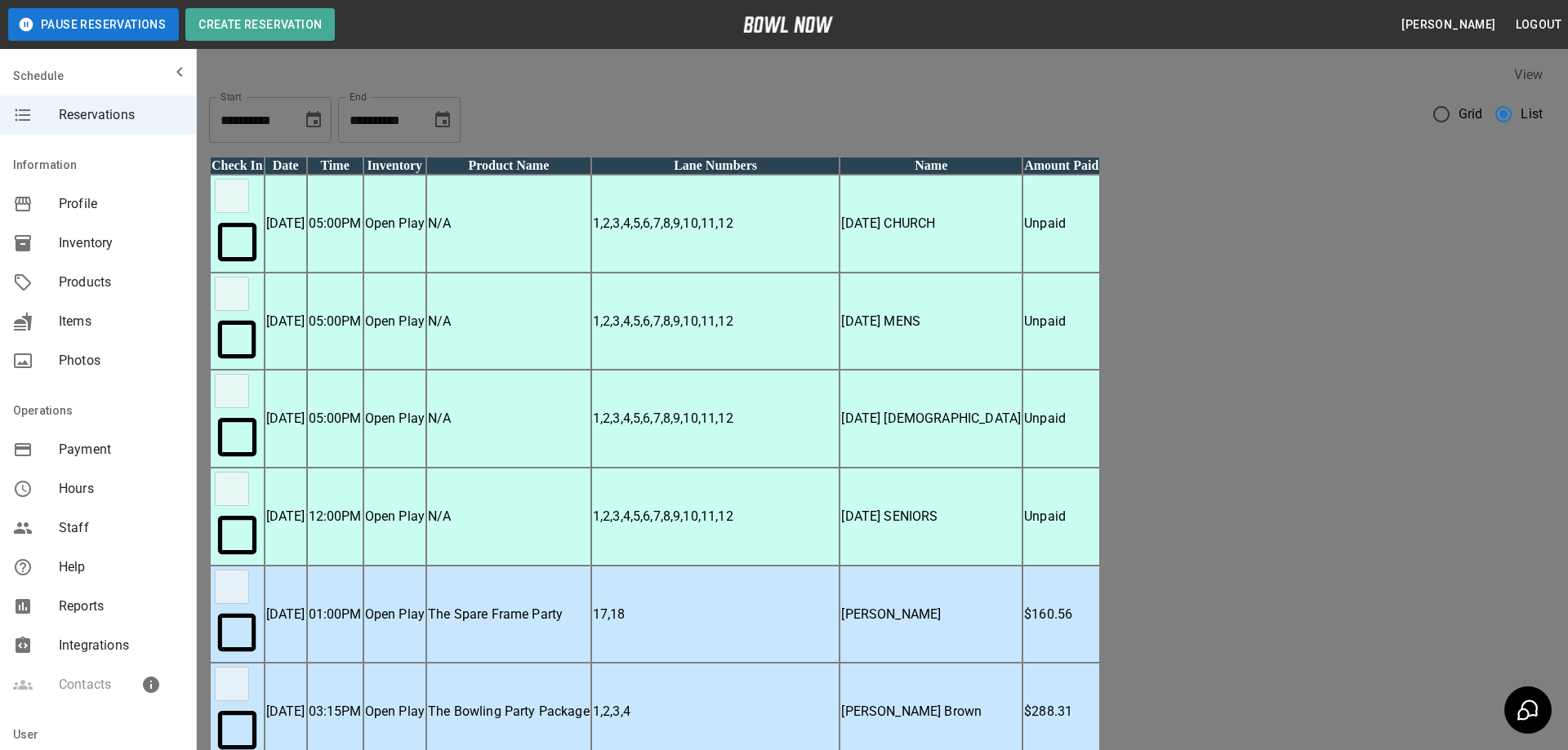
scroll to position [534, 0]
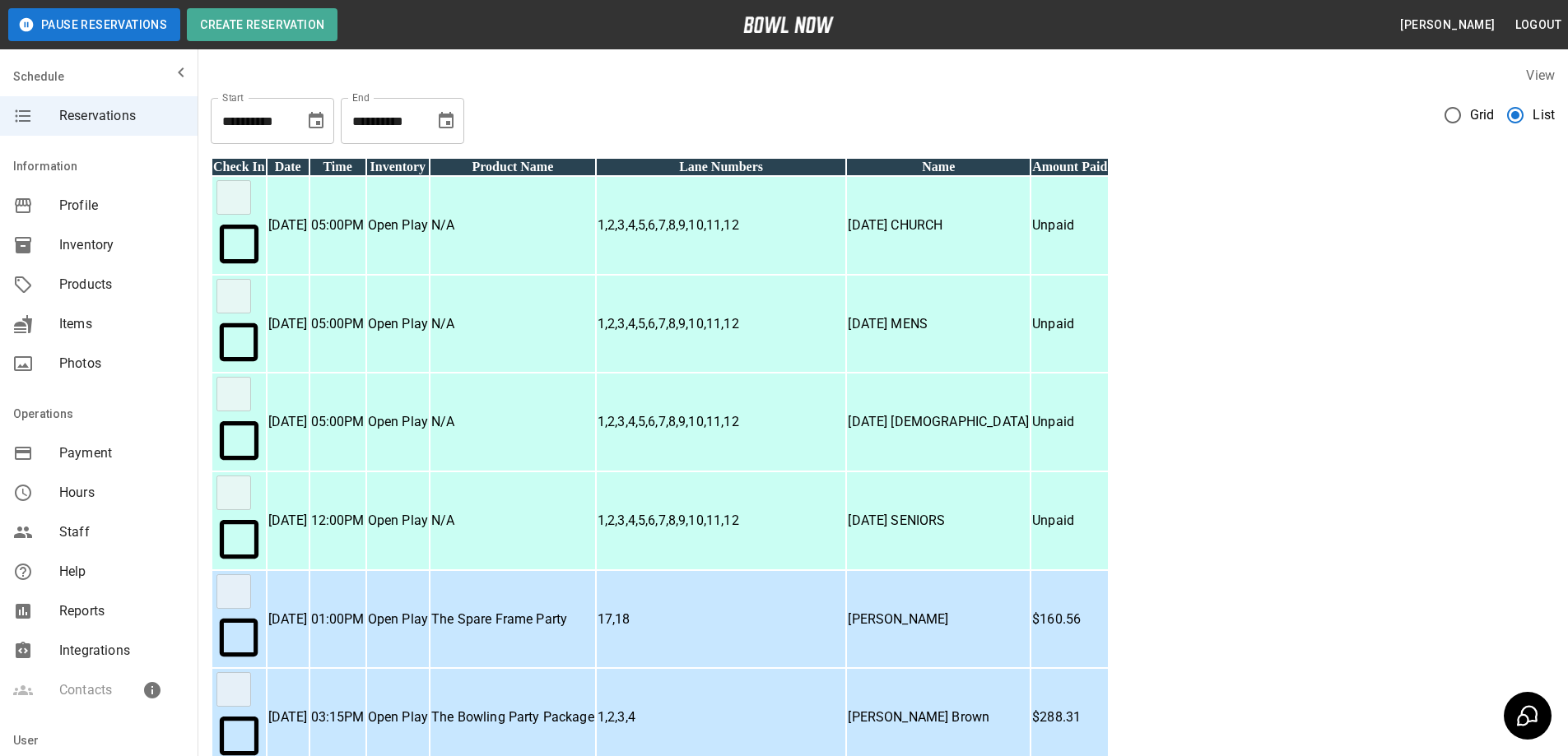
click at [1029, 511] on p "THURSDAY SENIORS" at bounding box center [938, 521] width 181 height 20
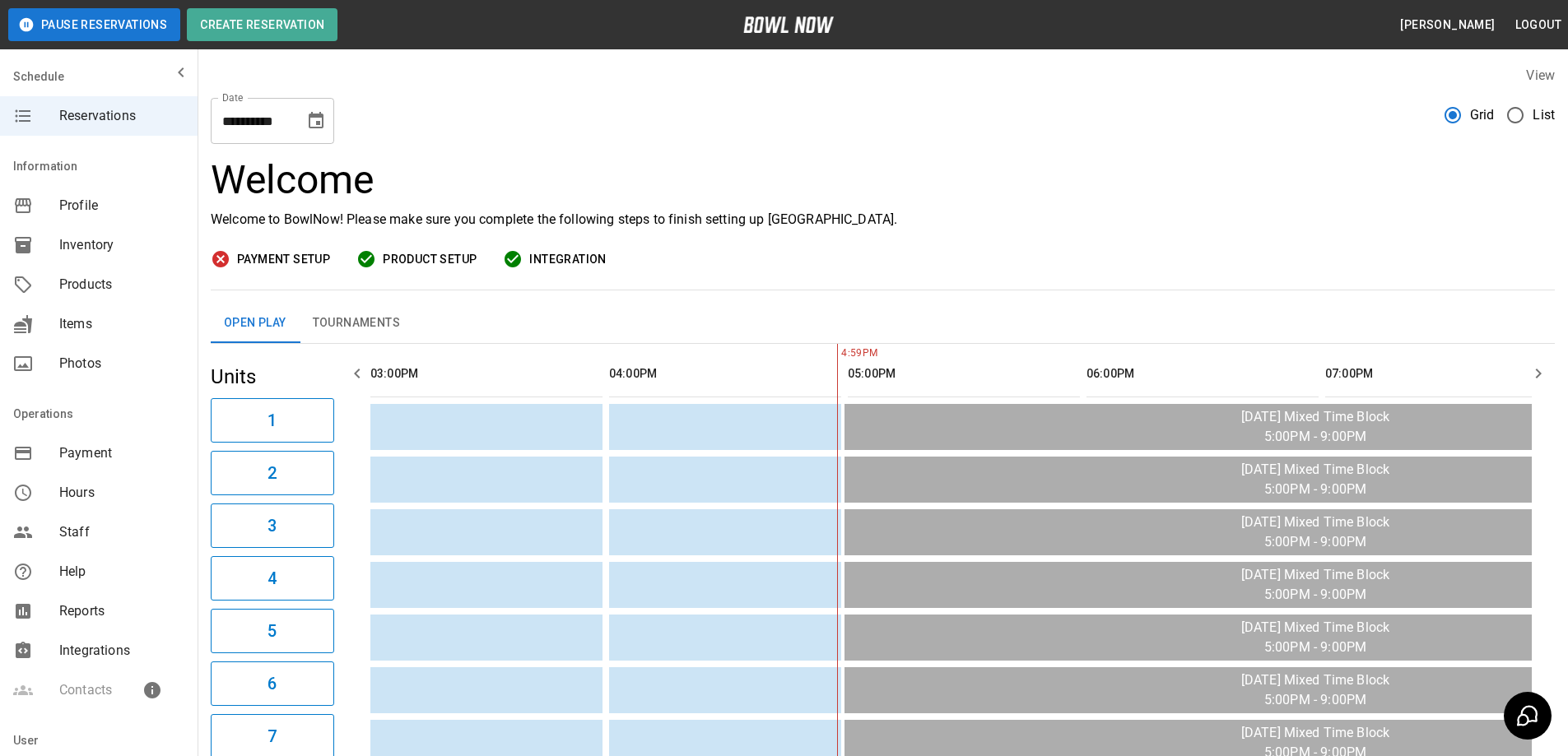
click at [1534, 115] on span "List" at bounding box center [1543, 115] width 23 height 20
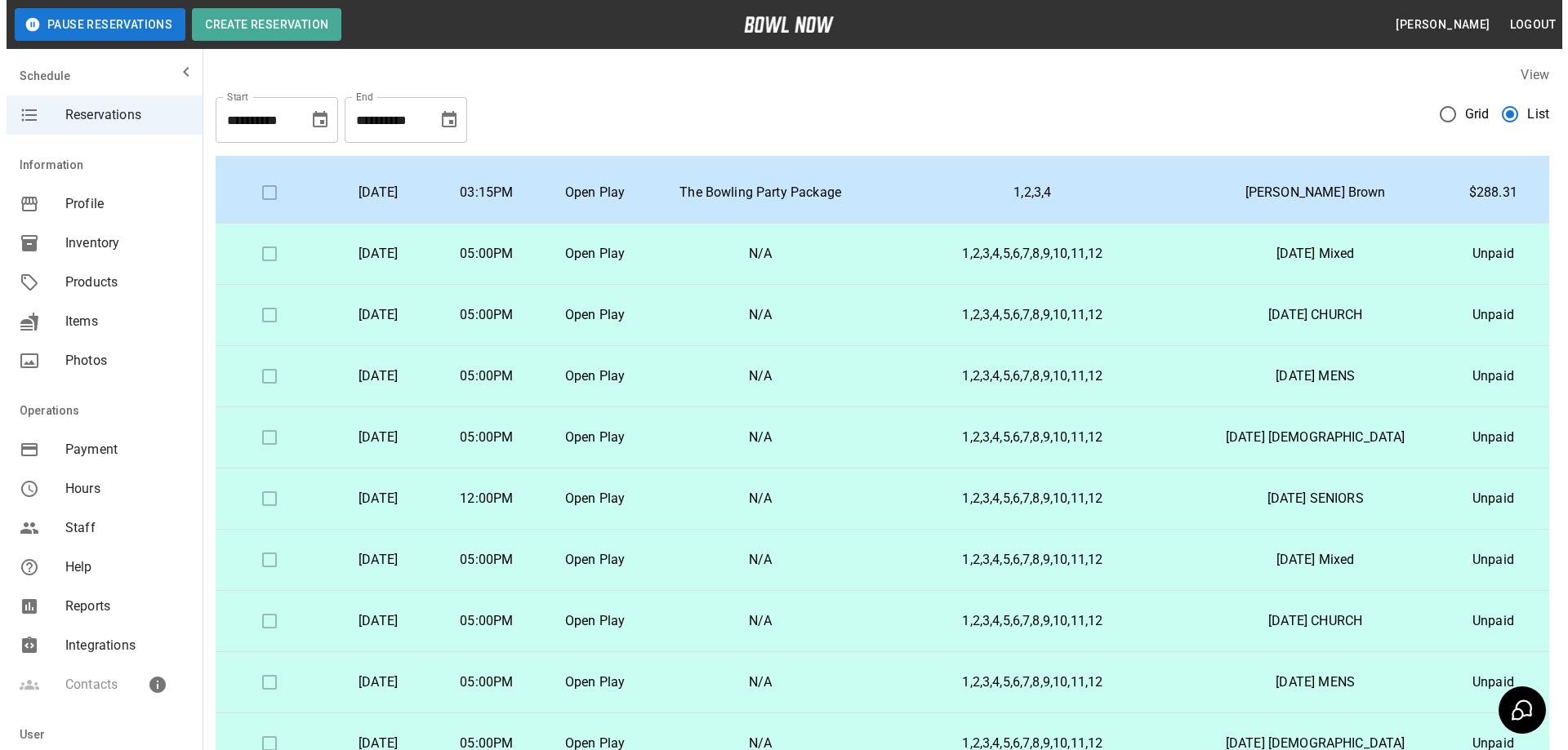
scroll to position [163, 0]
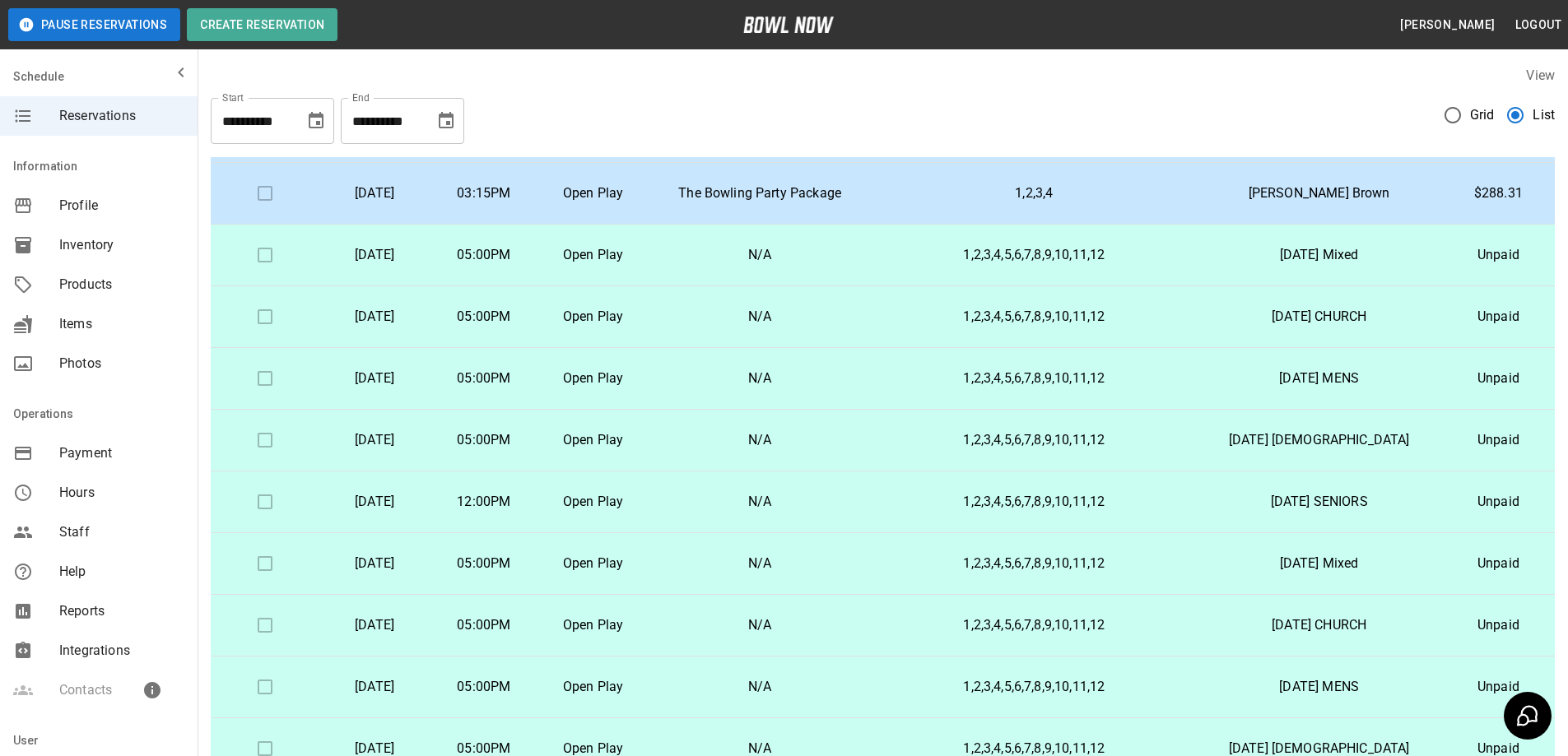
click at [1127, 265] on td "1,2,3,4,5,6,7,8,9,10,11,12" at bounding box center [1033, 255] width 324 height 62
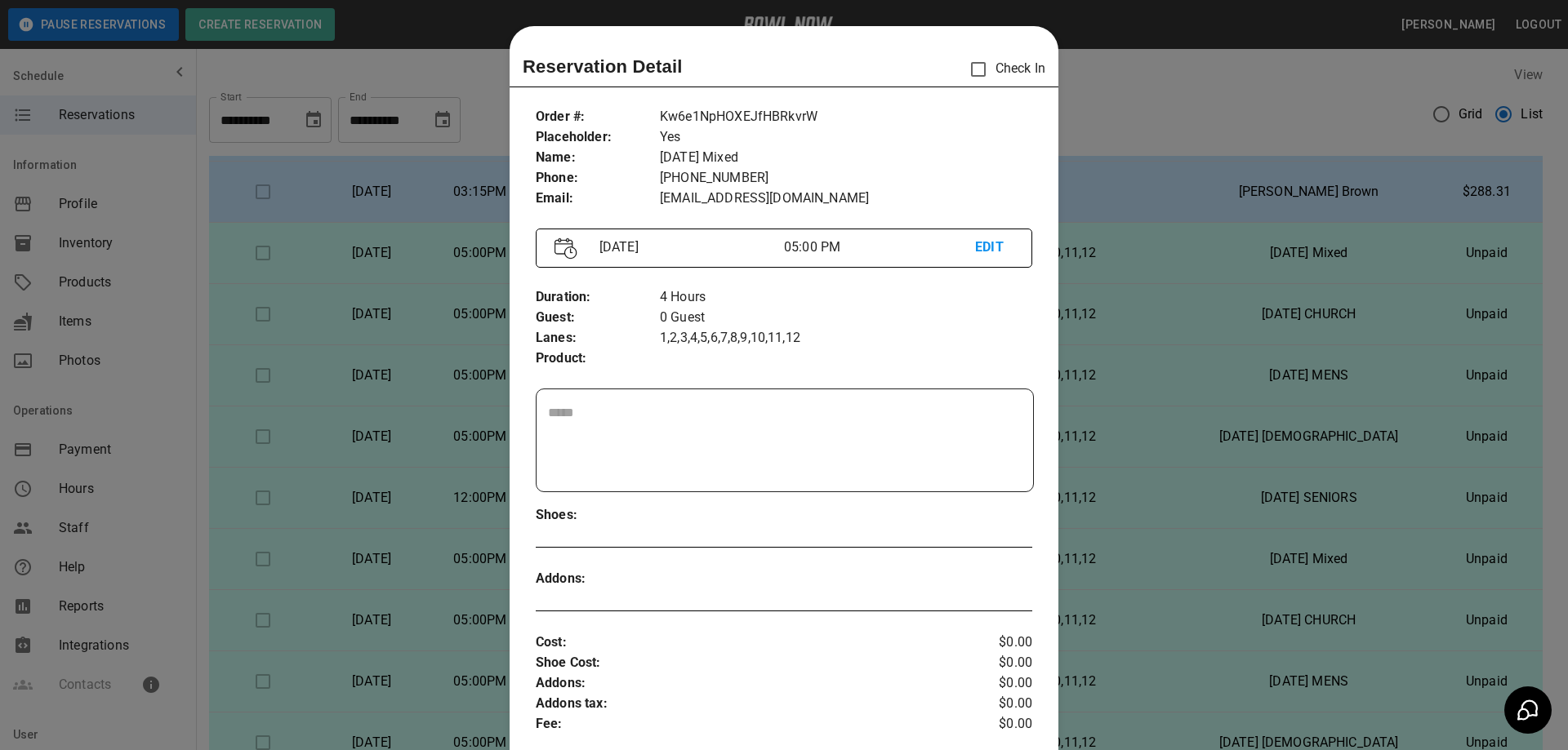
scroll to position [26, 0]
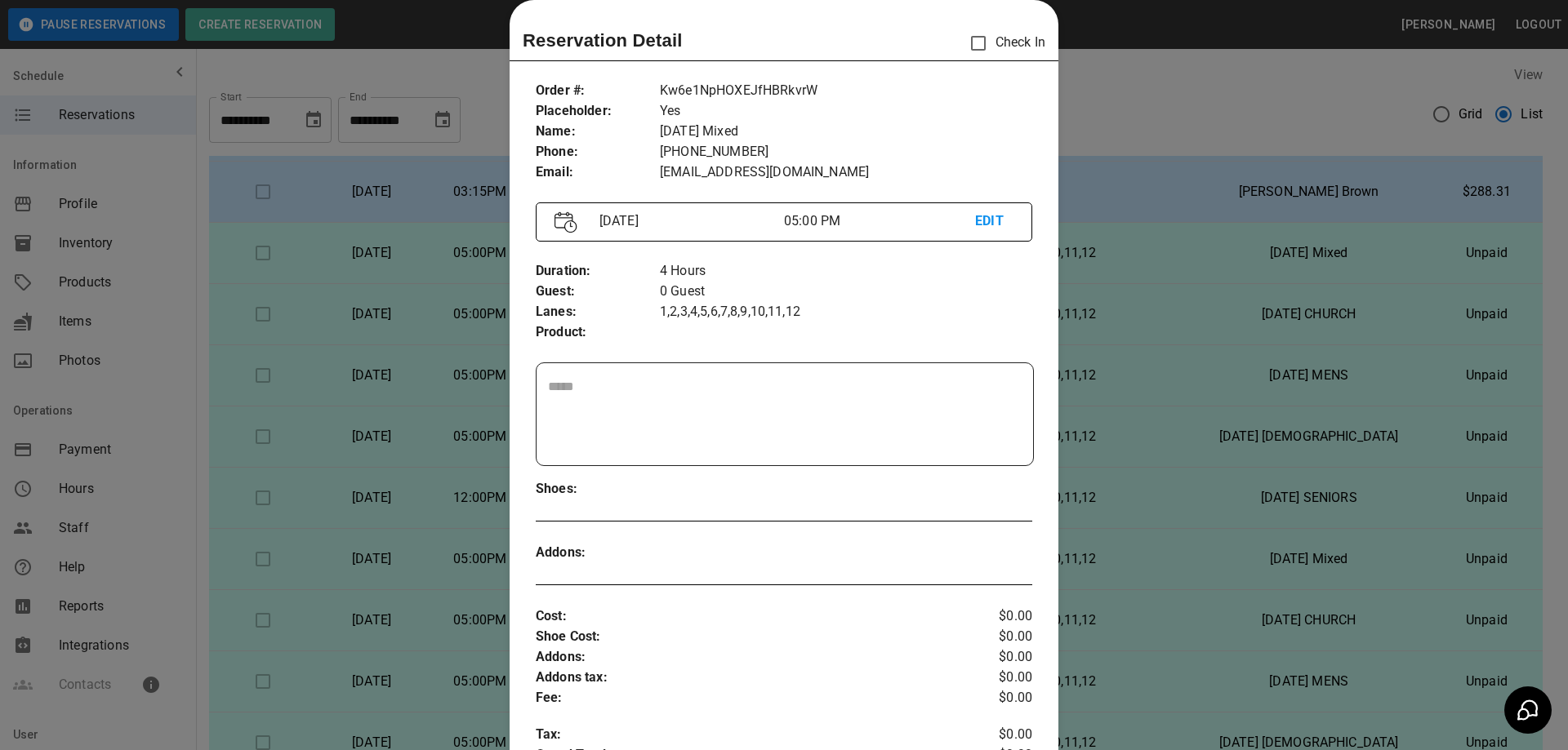
click at [1197, 99] on div at bounding box center [784, 375] width 1568 height 750
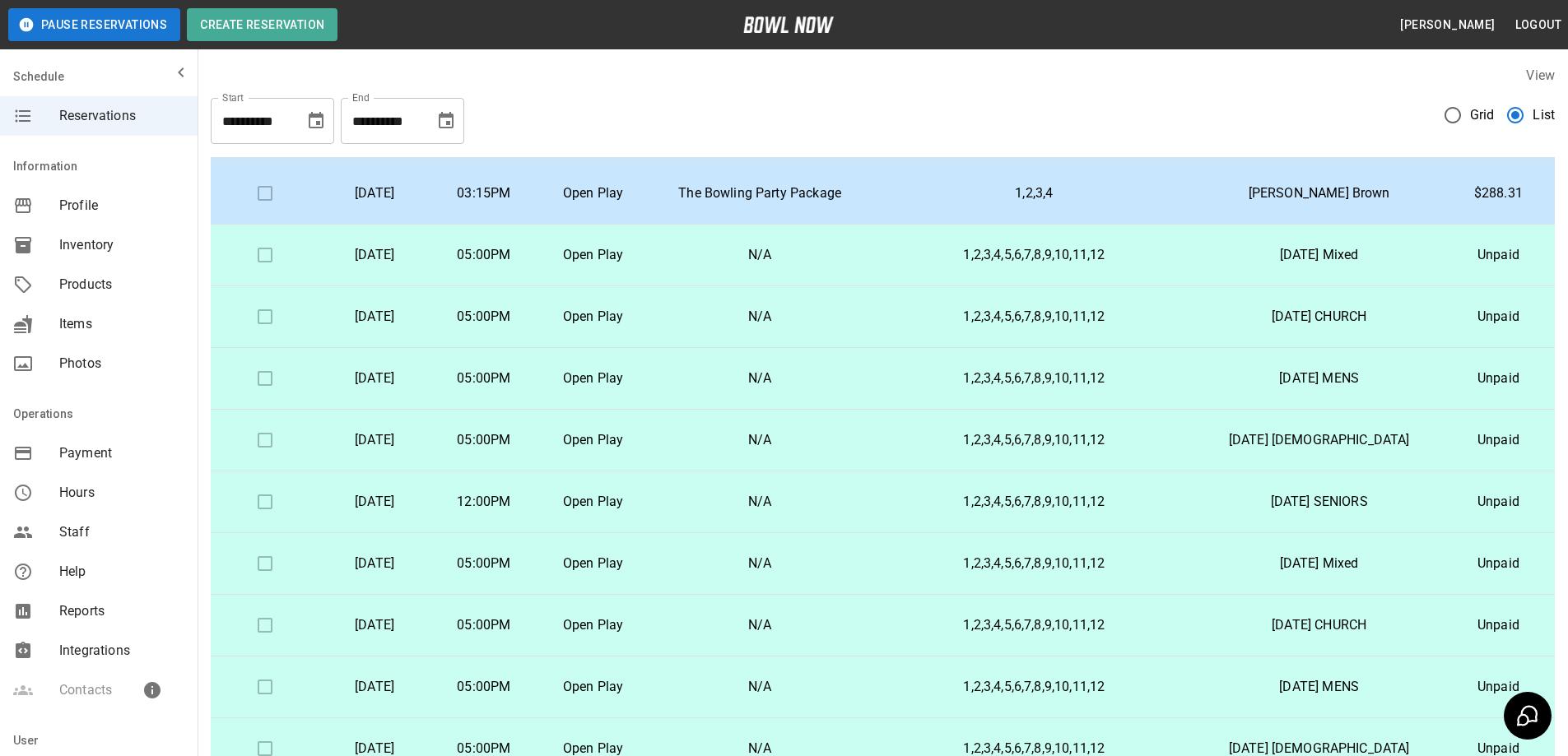
click at [263, 258] on td at bounding box center [265, 255] width 109 height 62
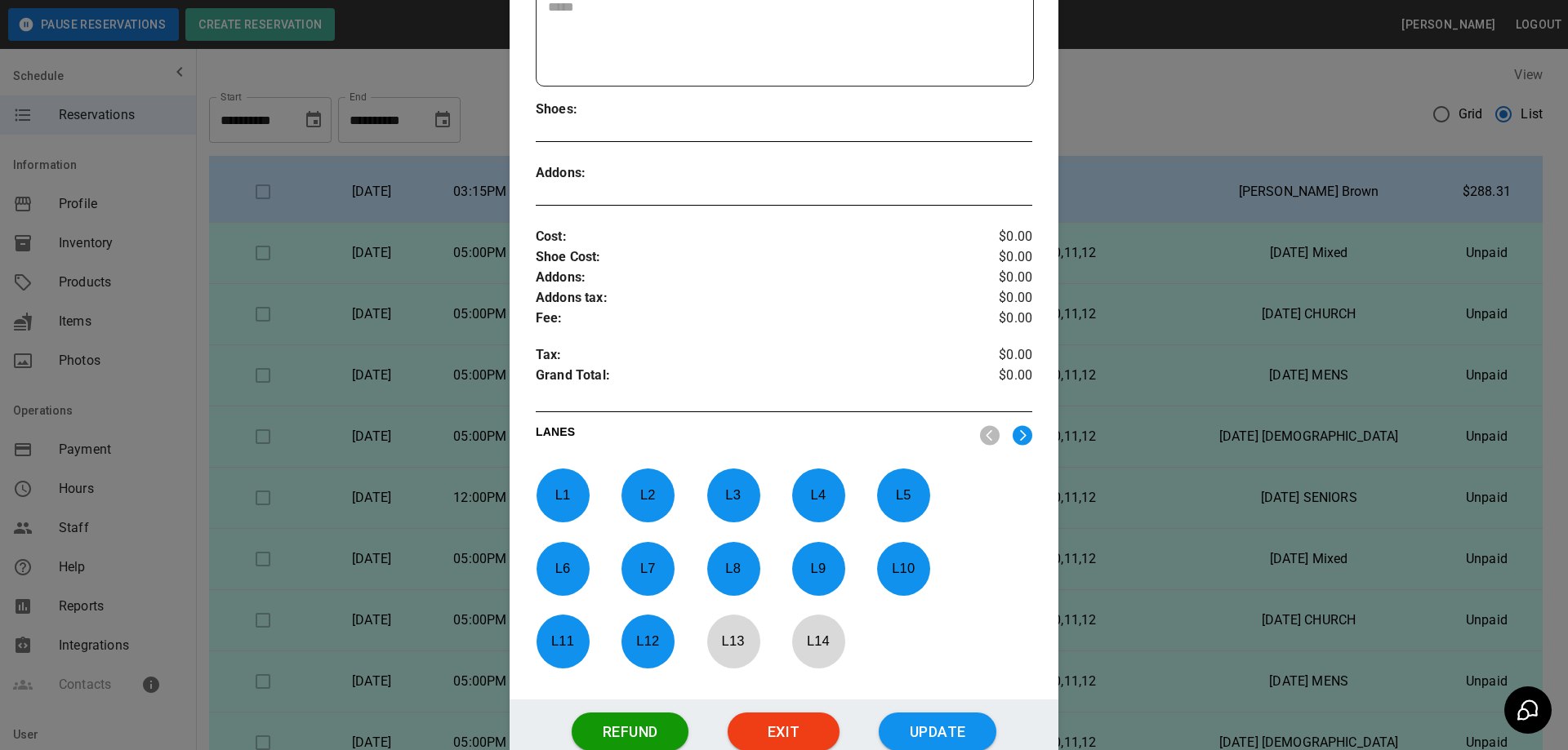
scroll to position [435, 0]
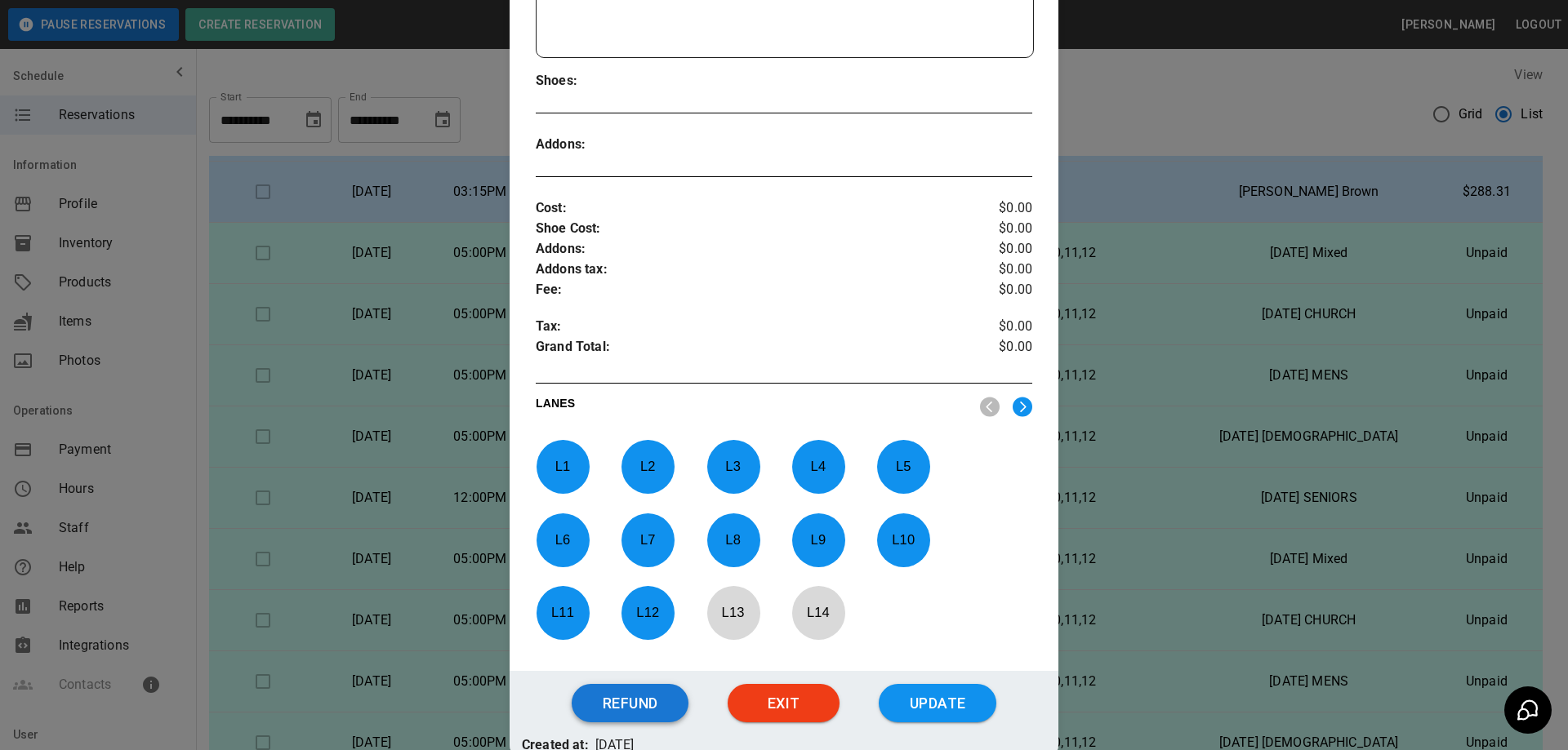
click at [623, 703] on button "Refund" at bounding box center [630, 704] width 117 height 39
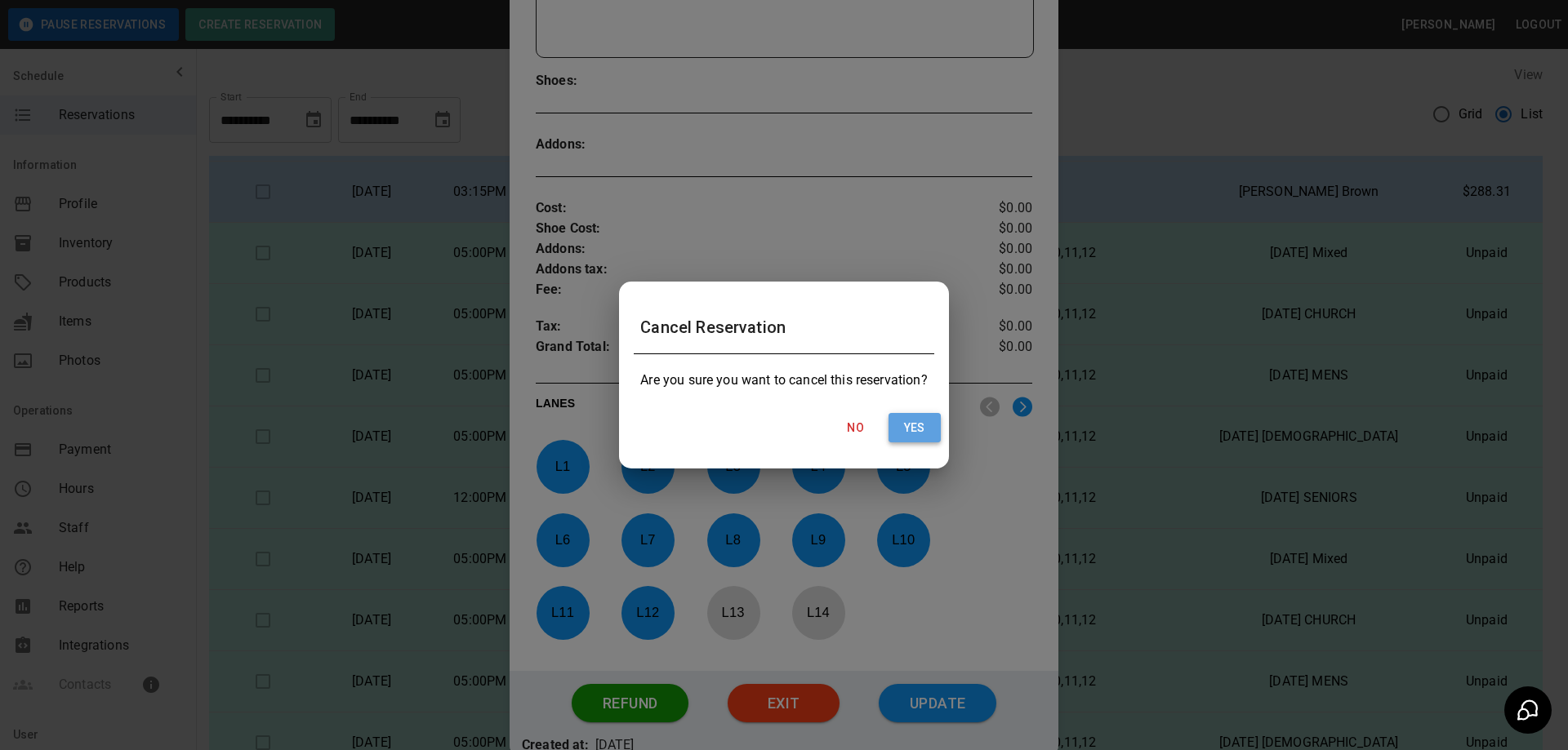
click at [911, 433] on button "Yes" at bounding box center [915, 428] width 53 height 30
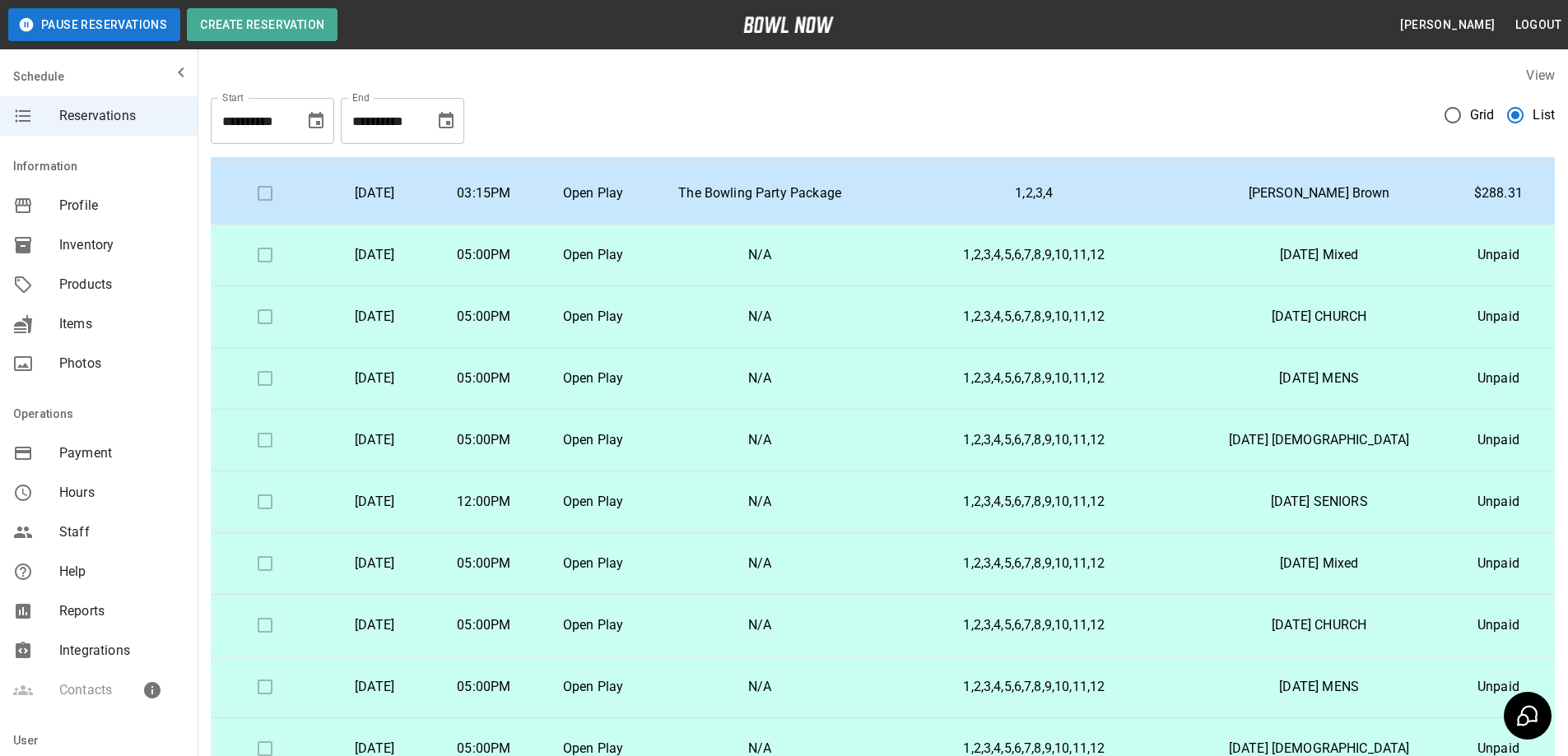
click at [260, 319] on td at bounding box center [265, 317] width 109 height 62
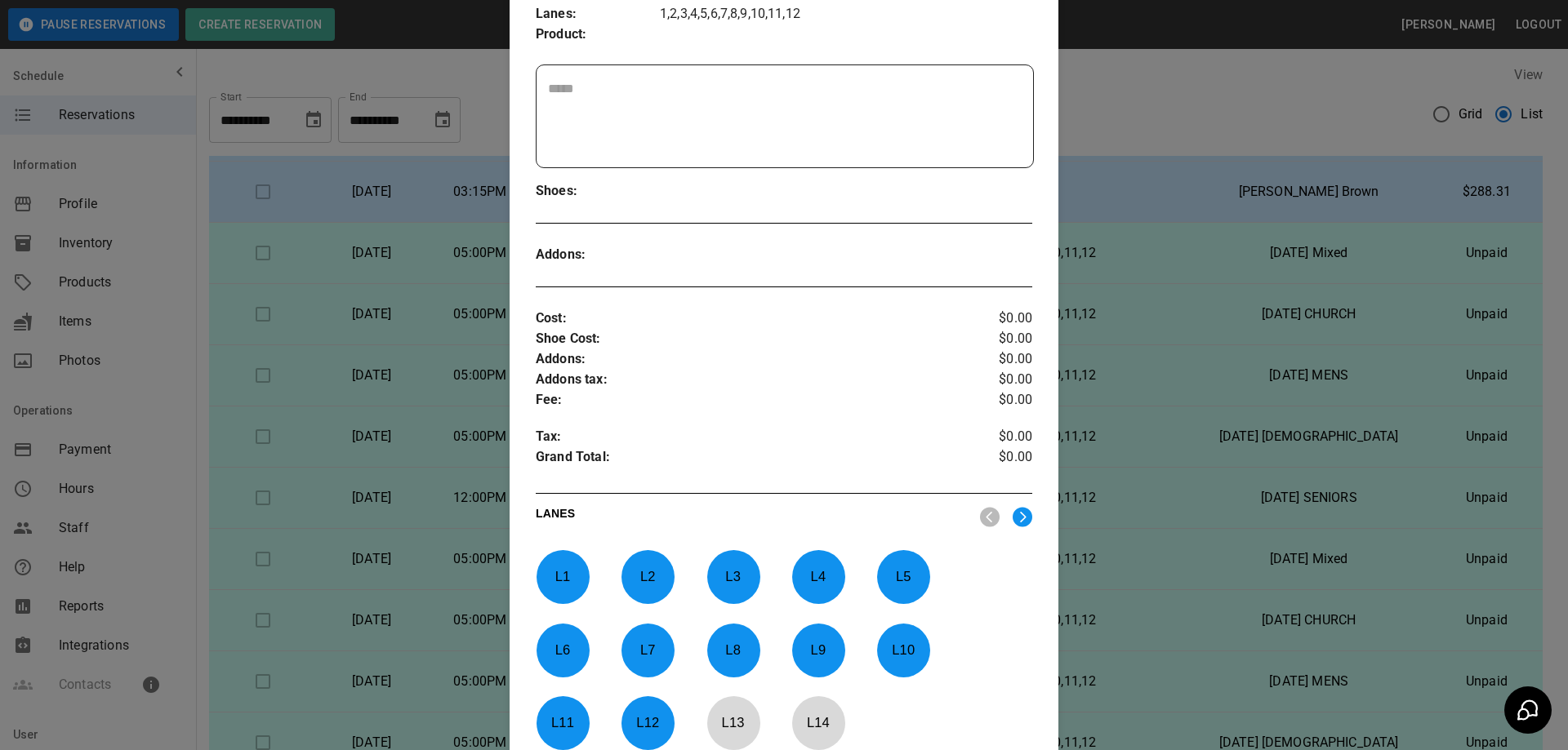
scroll to position [534, 0]
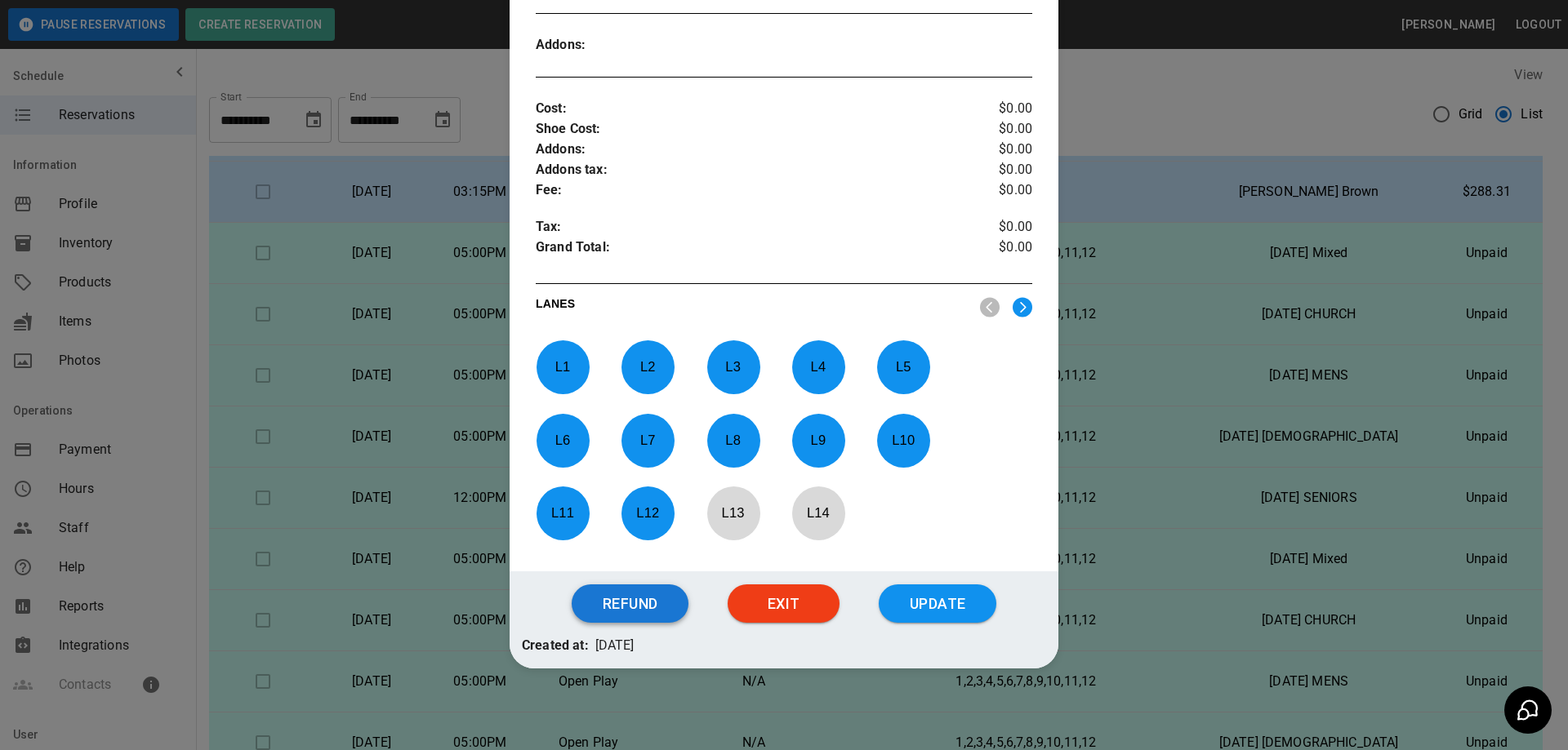
click at [646, 601] on button "Refund" at bounding box center [630, 604] width 117 height 39
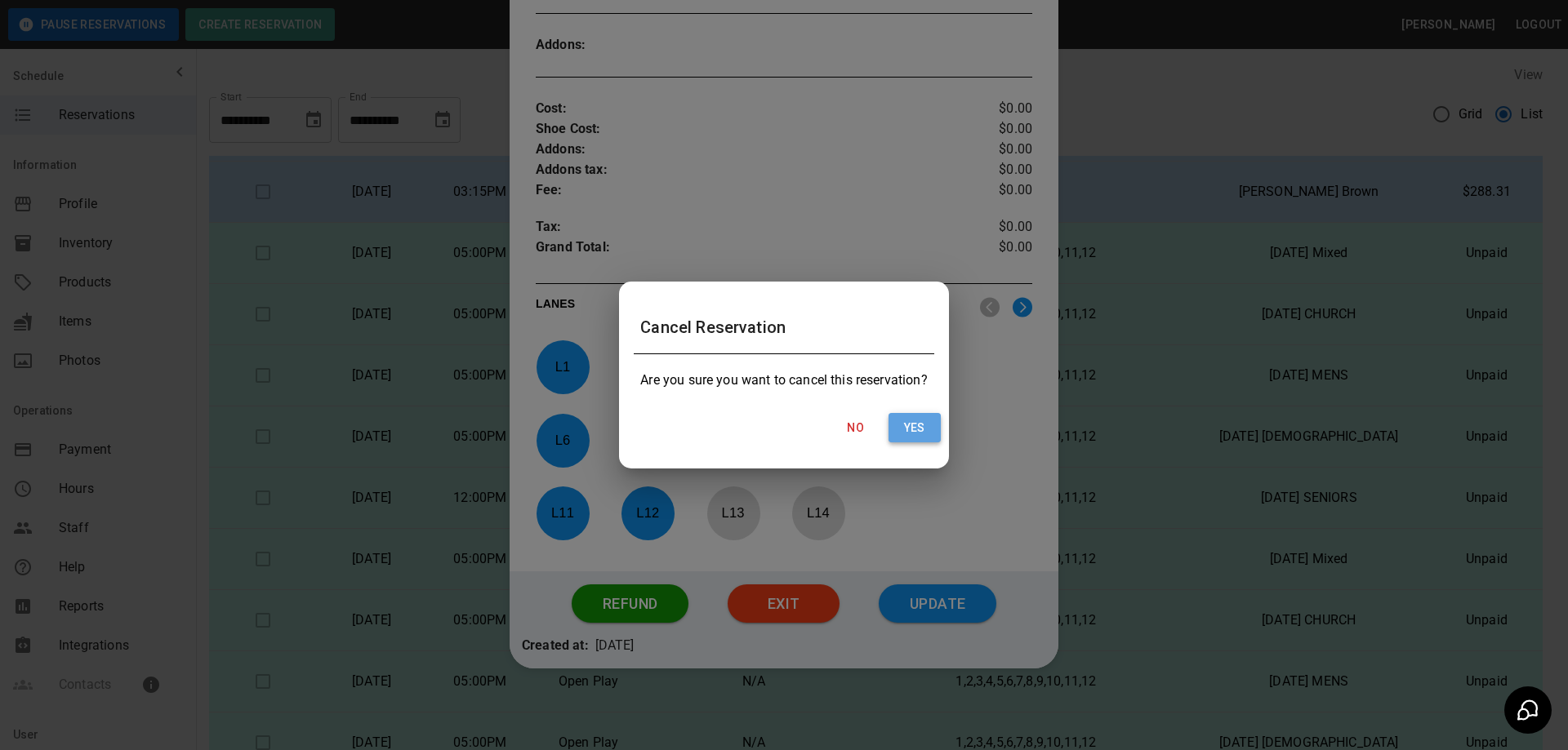
click at [918, 430] on button "Yes" at bounding box center [915, 428] width 53 height 30
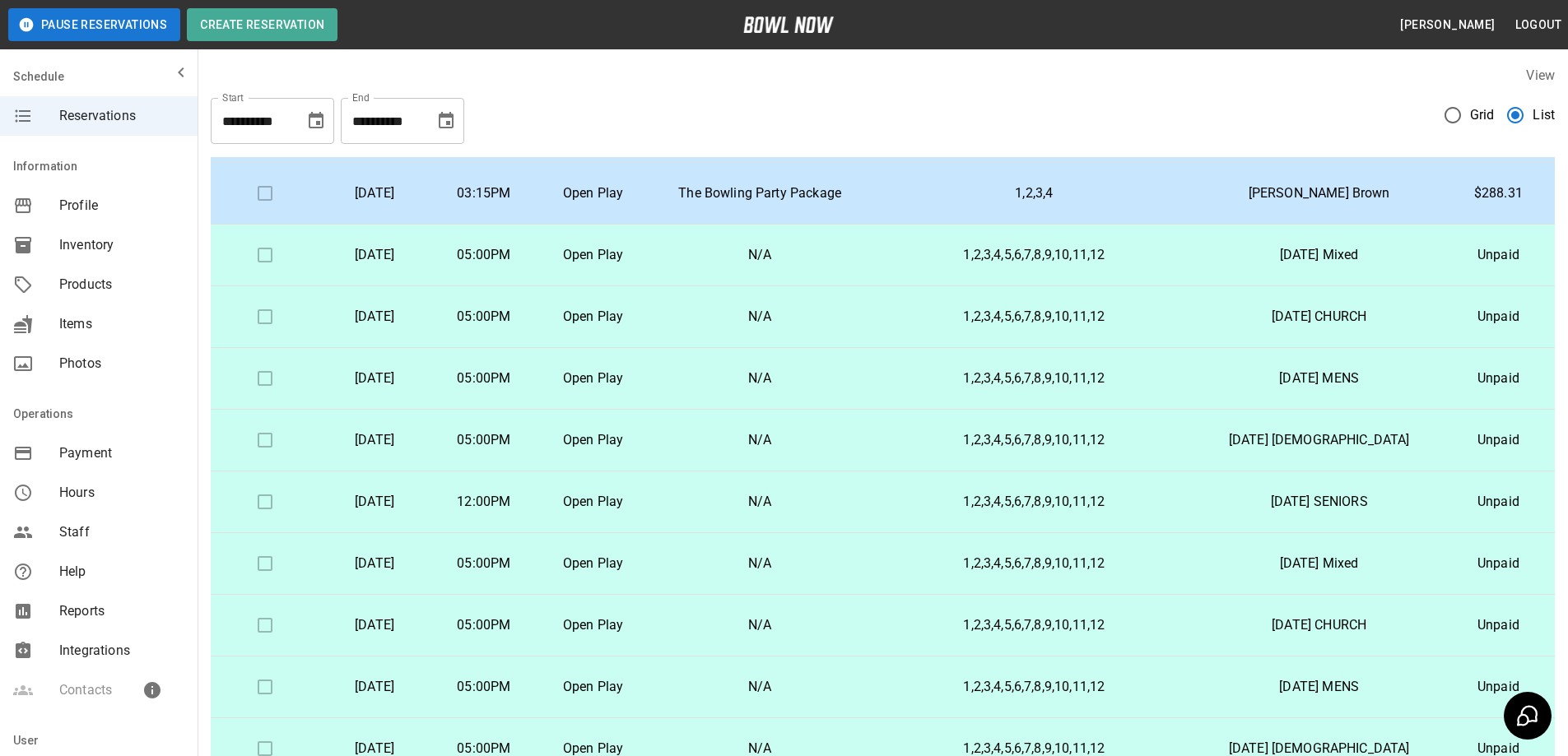
click at [259, 380] on td at bounding box center [265, 379] width 109 height 62
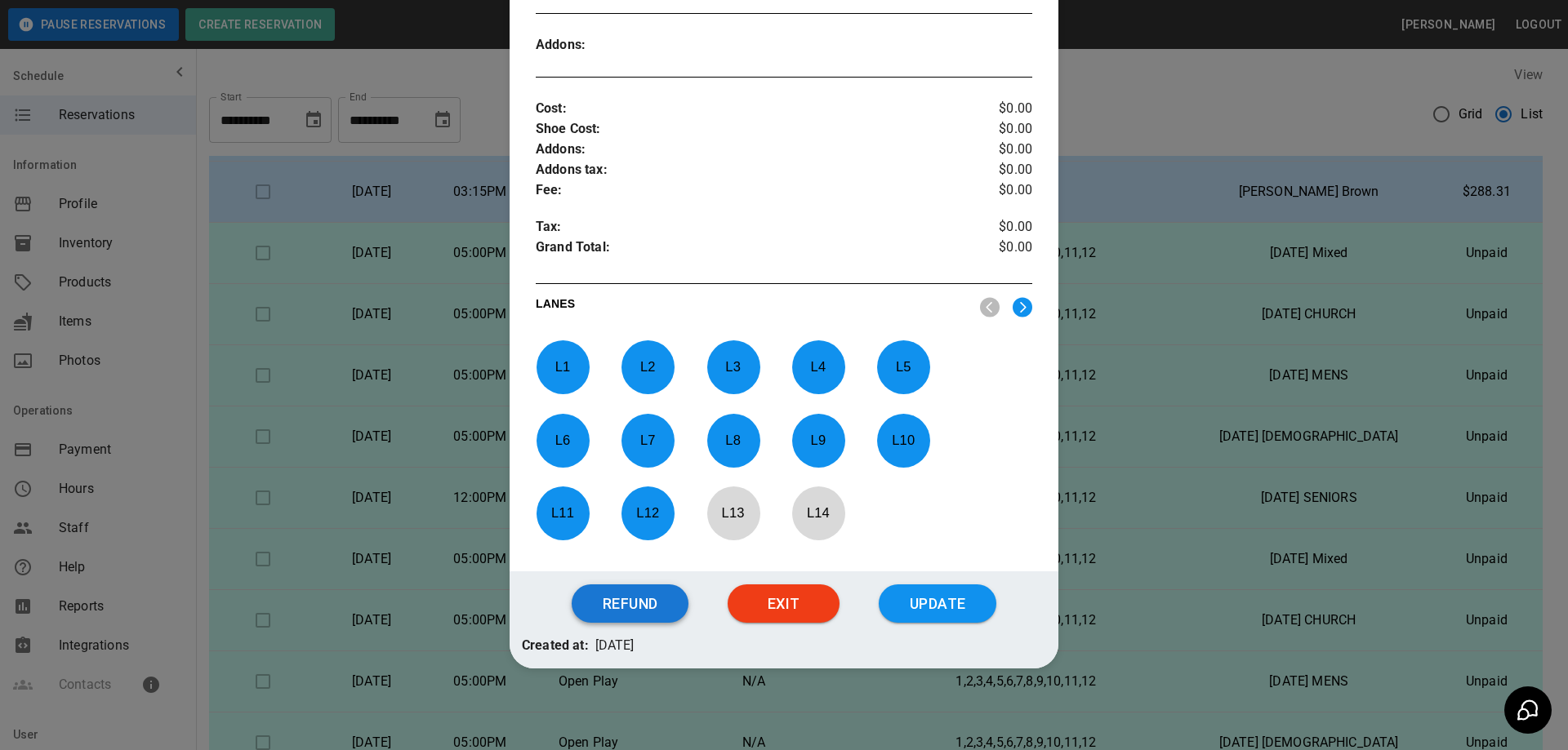
click at [633, 608] on button "Refund" at bounding box center [630, 604] width 117 height 39
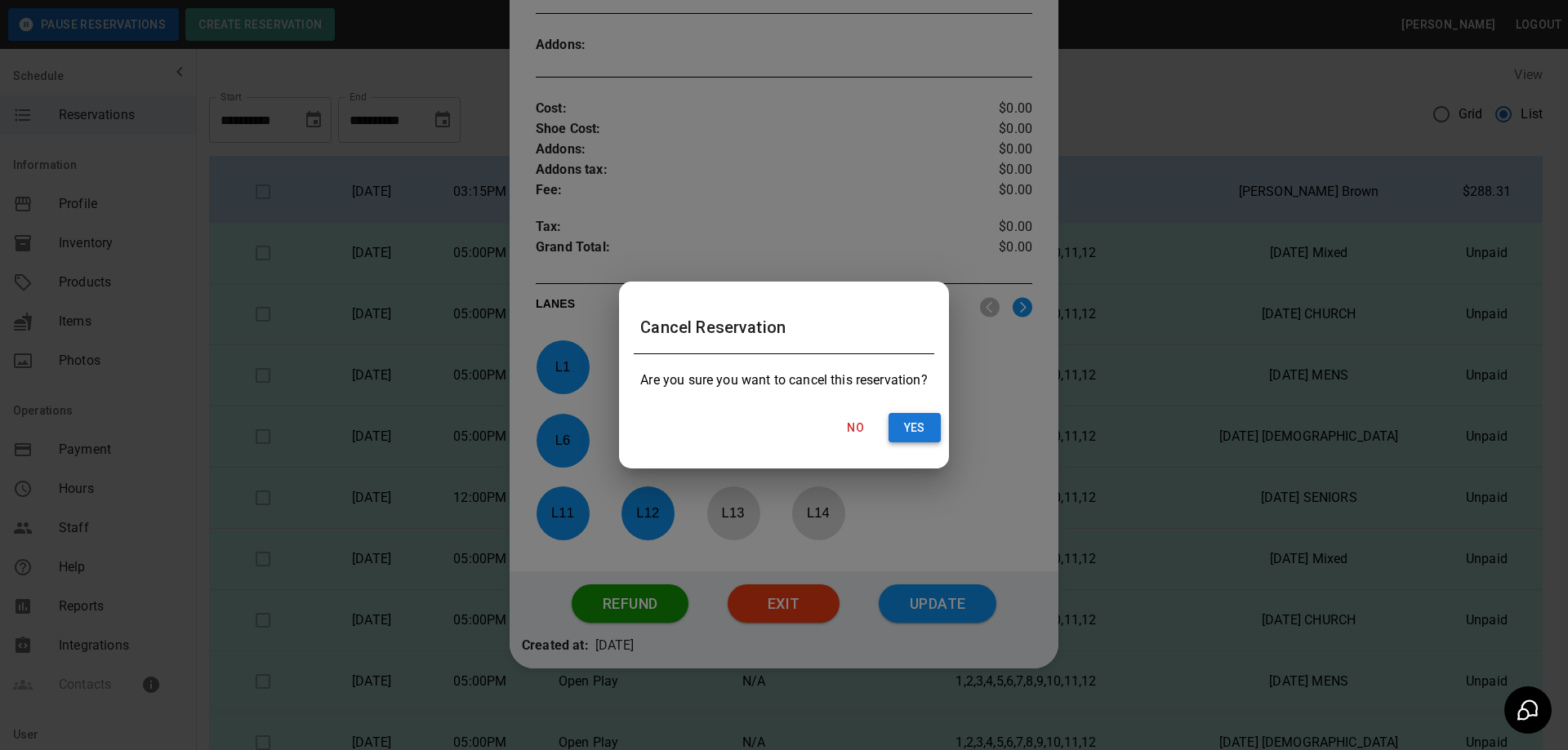
click at [911, 431] on button "Yes" at bounding box center [915, 428] width 53 height 30
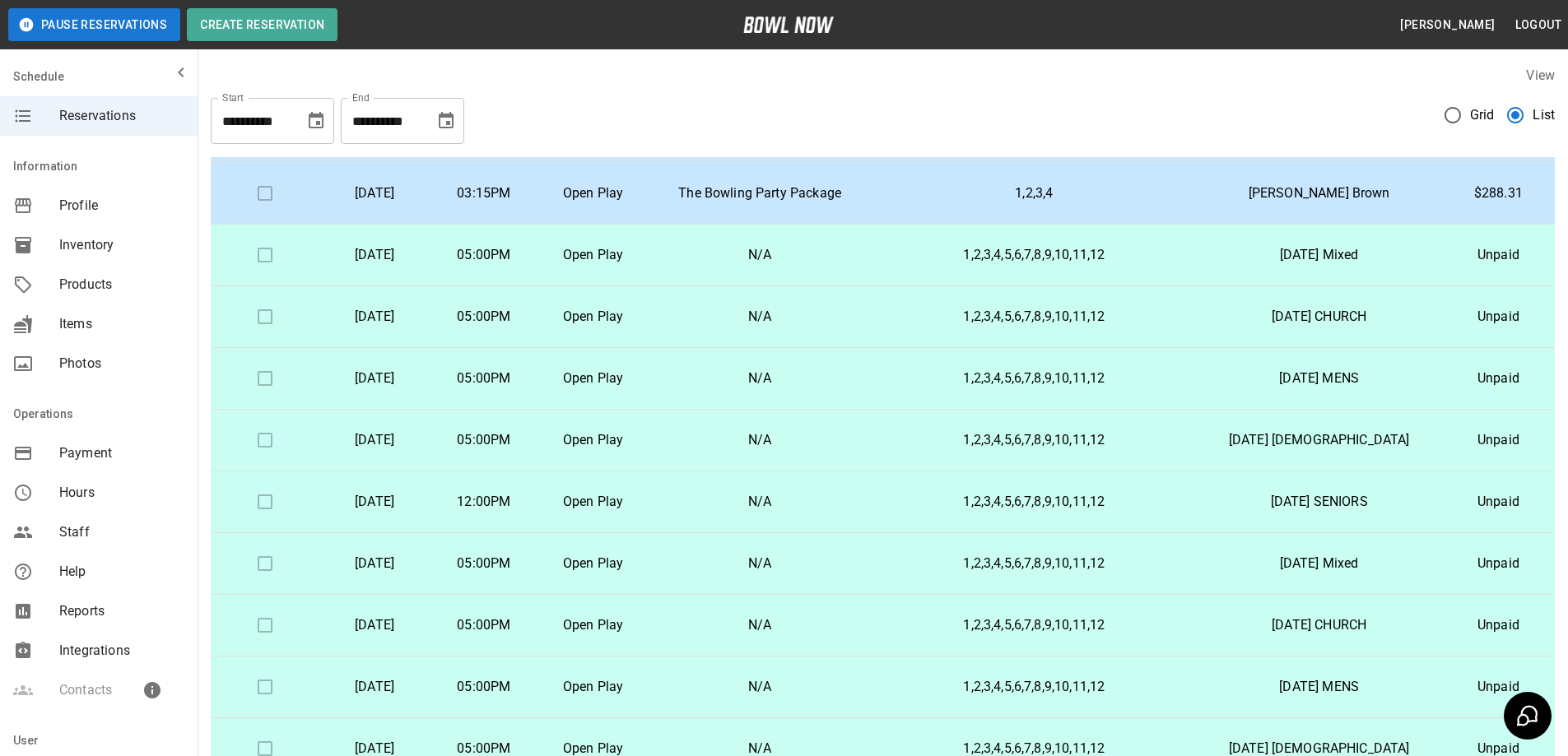
click at [263, 443] on td at bounding box center [265, 440] width 109 height 62
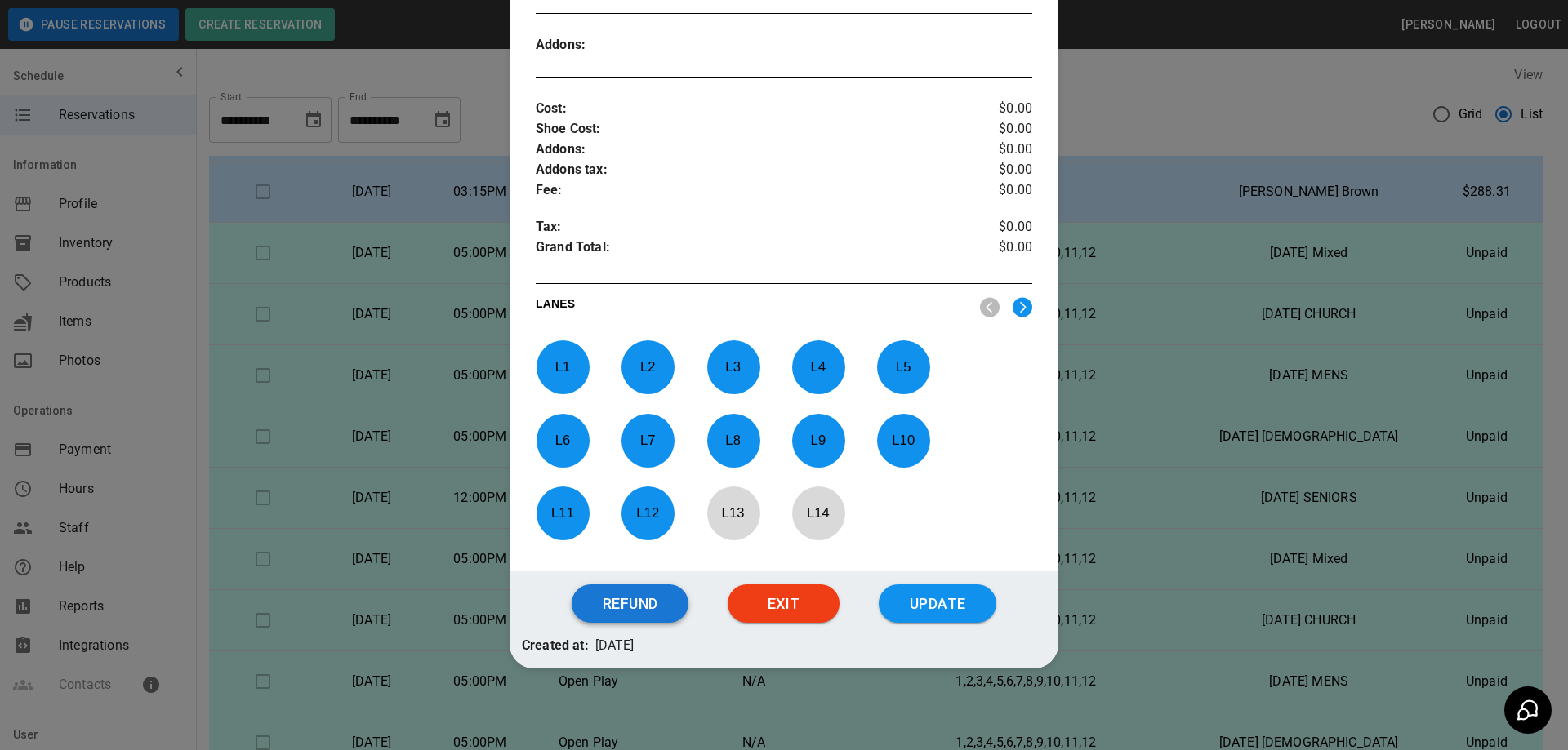
click at [642, 610] on button "Refund" at bounding box center [630, 604] width 117 height 39
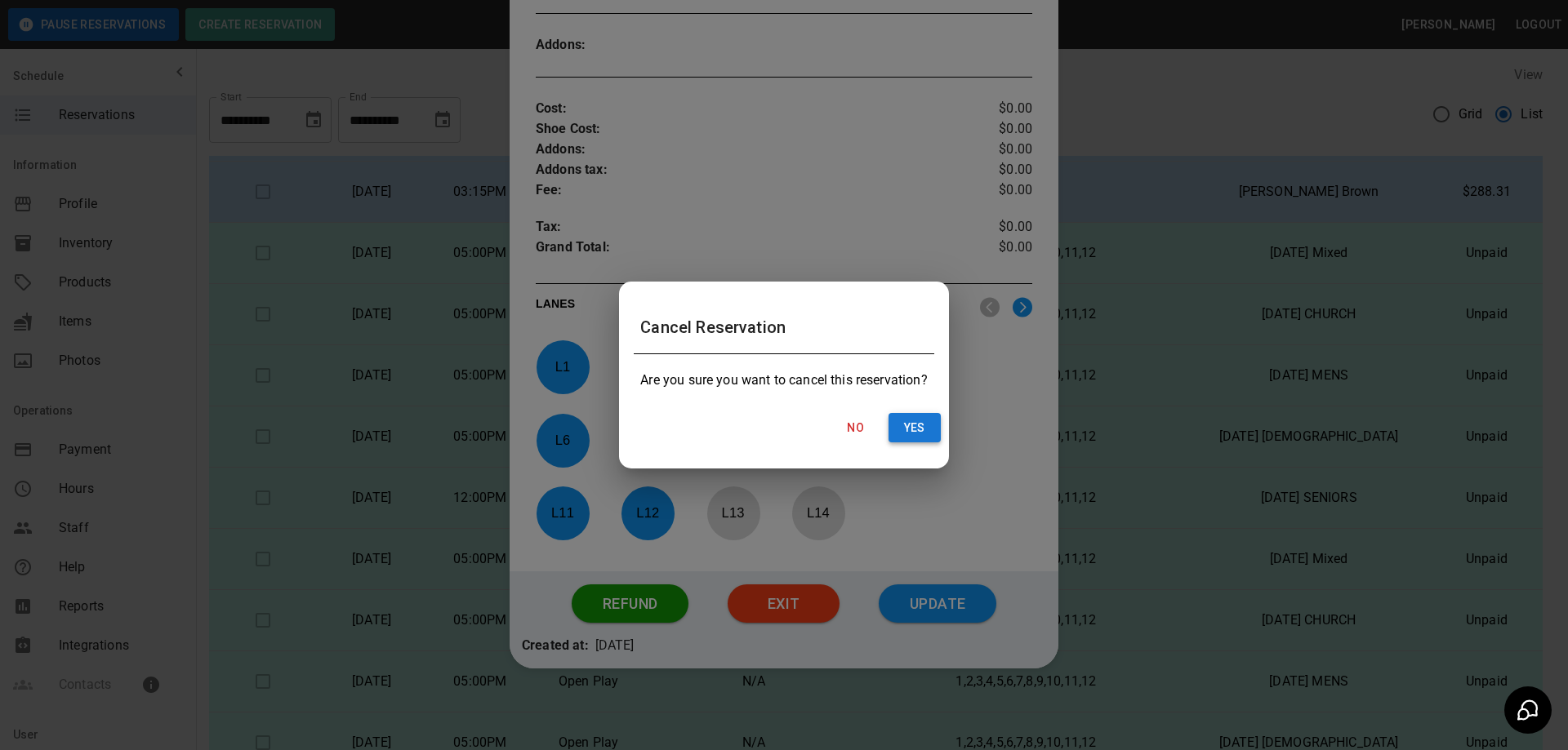
click at [914, 433] on button "Yes" at bounding box center [915, 428] width 53 height 30
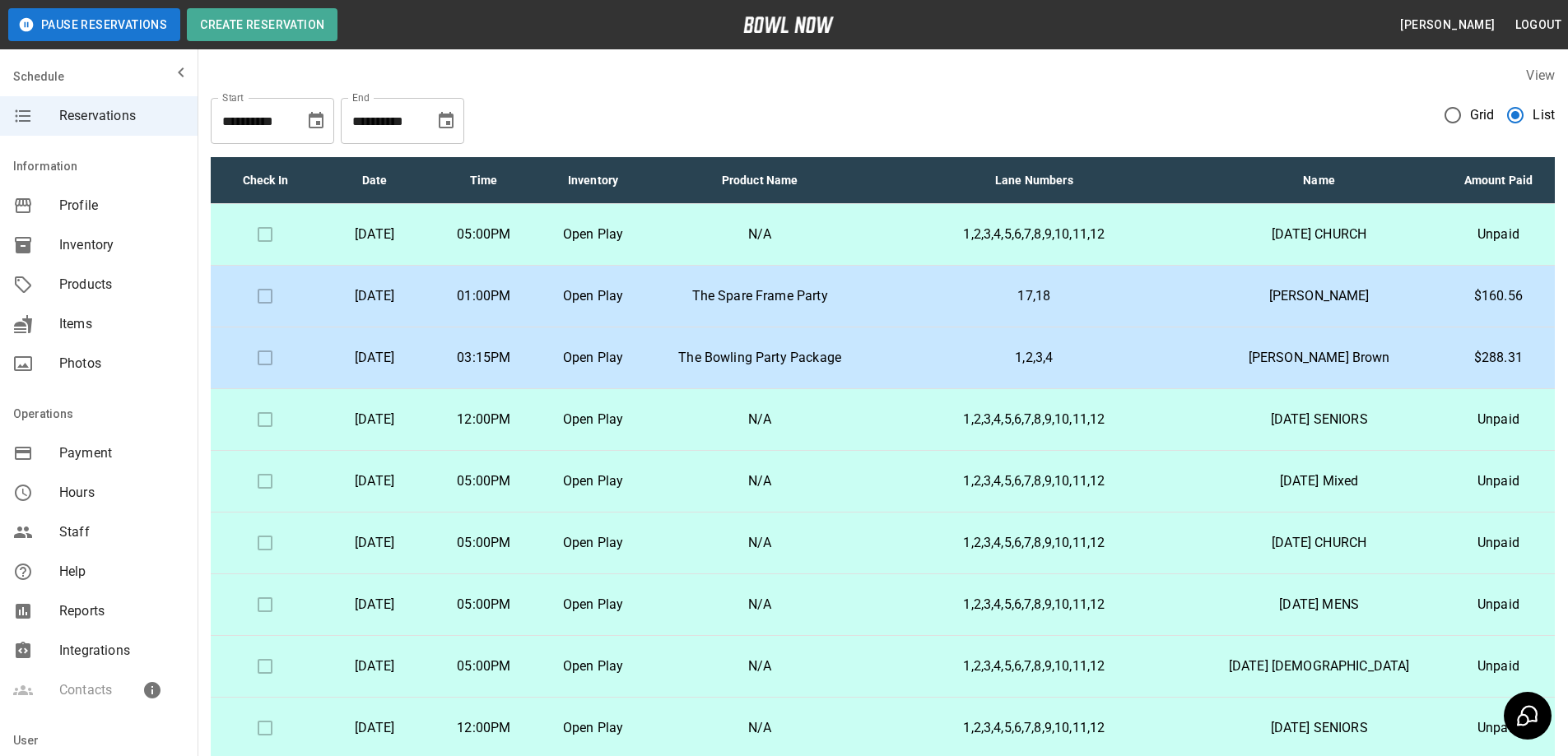
click at [263, 420] on td at bounding box center [265, 419] width 109 height 62
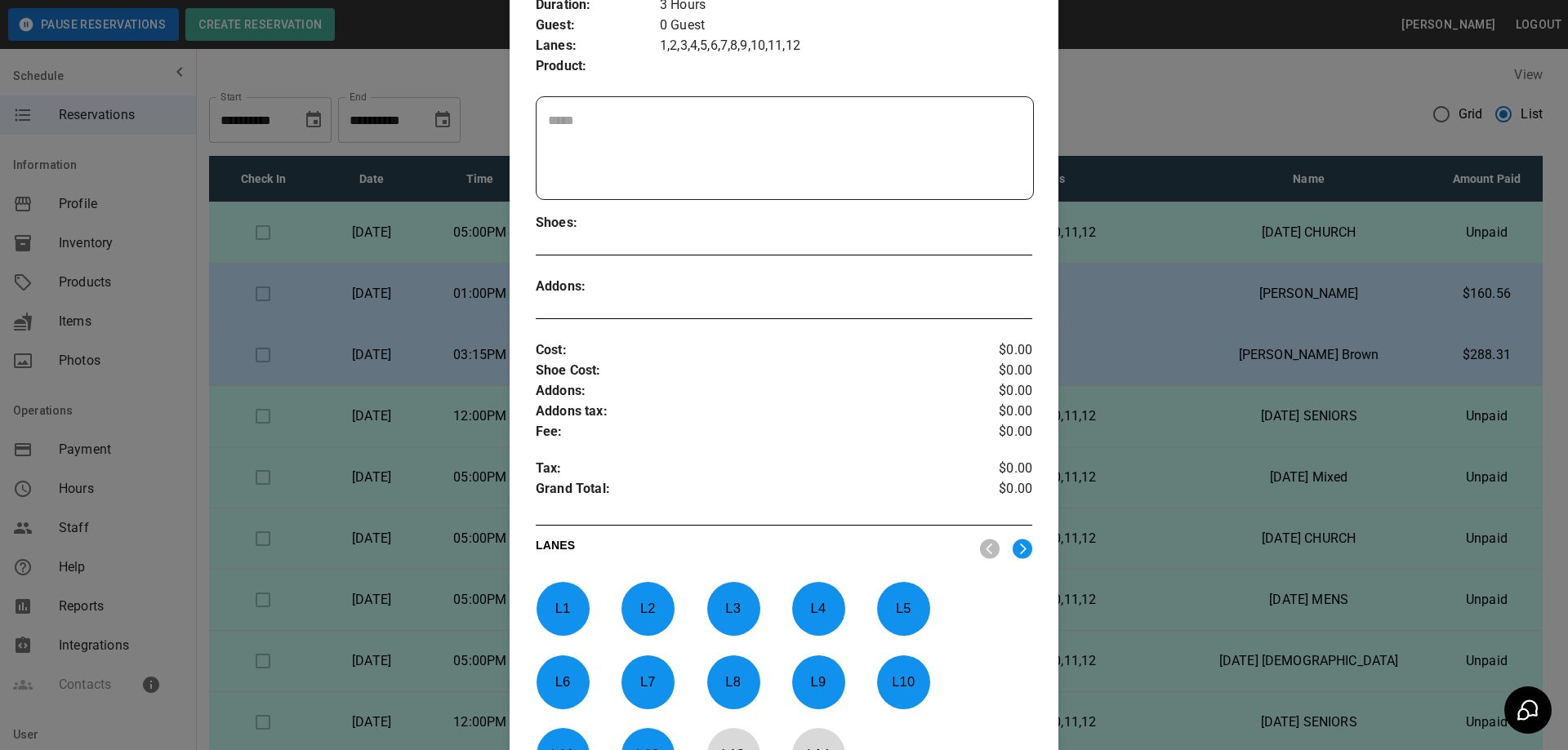
scroll to position [534, 0]
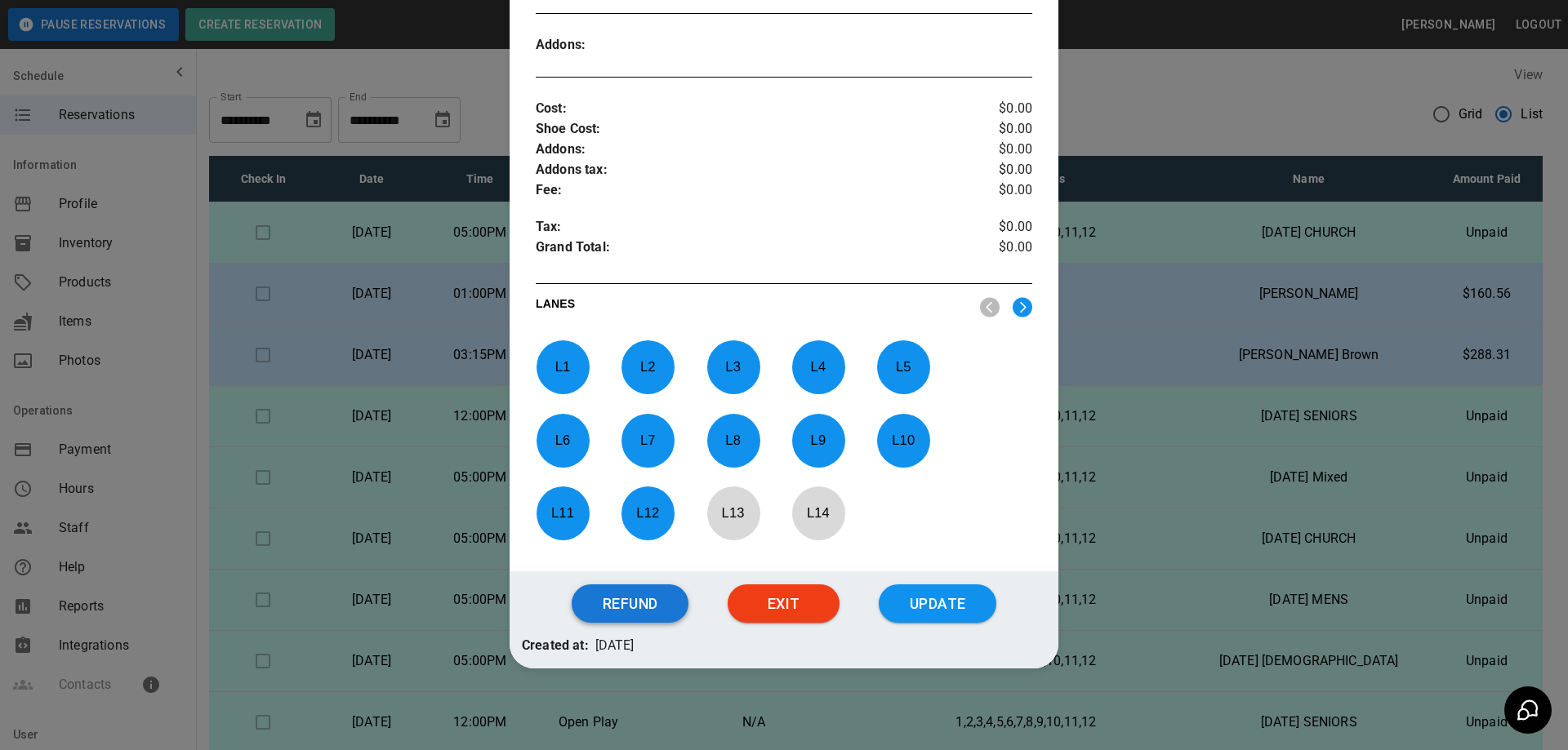
click at [631, 607] on button "Refund" at bounding box center [630, 604] width 117 height 39
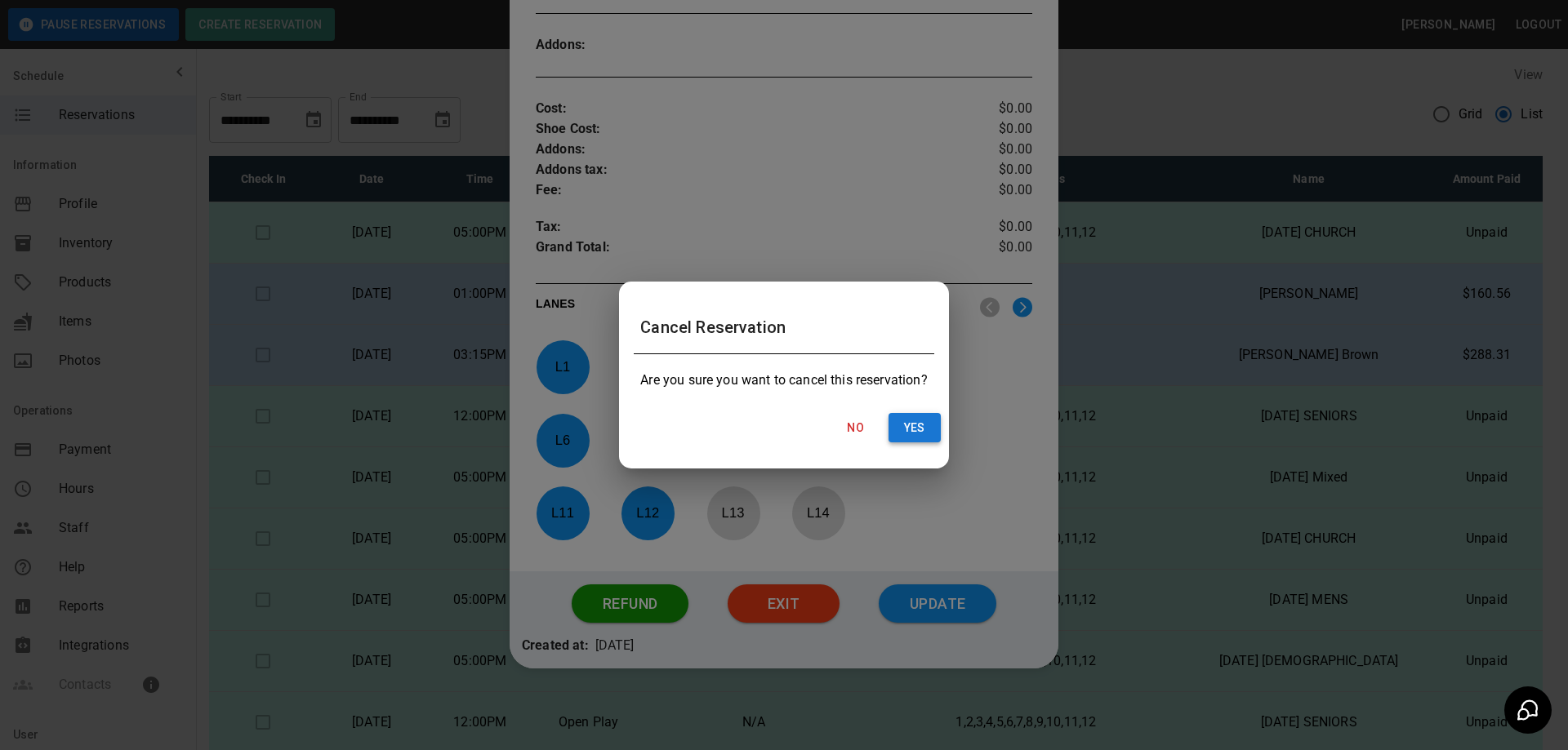
click at [918, 422] on button "Yes" at bounding box center [915, 428] width 53 height 30
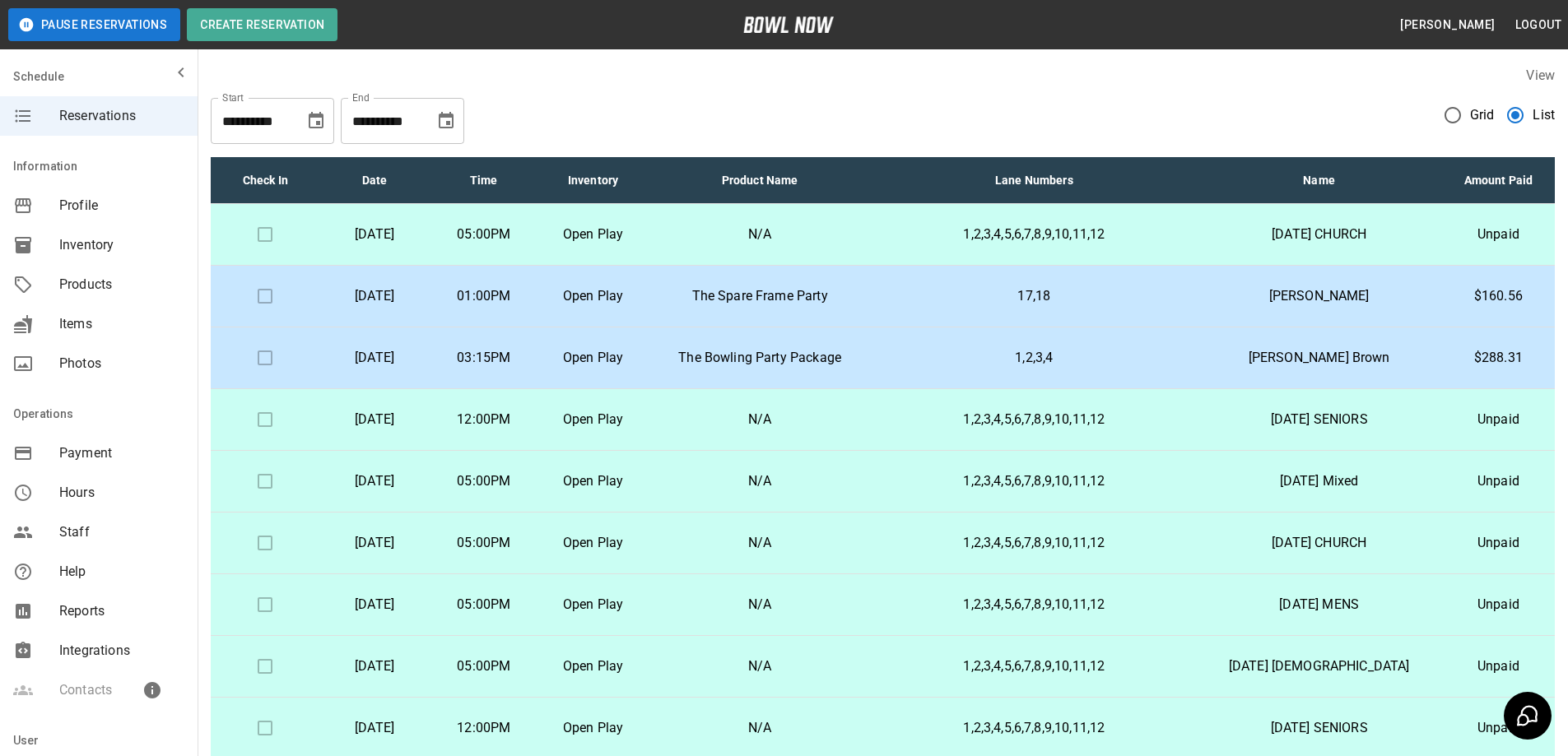
click at [266, 478] on td at bounding box center [265, 481] width 109 height 62
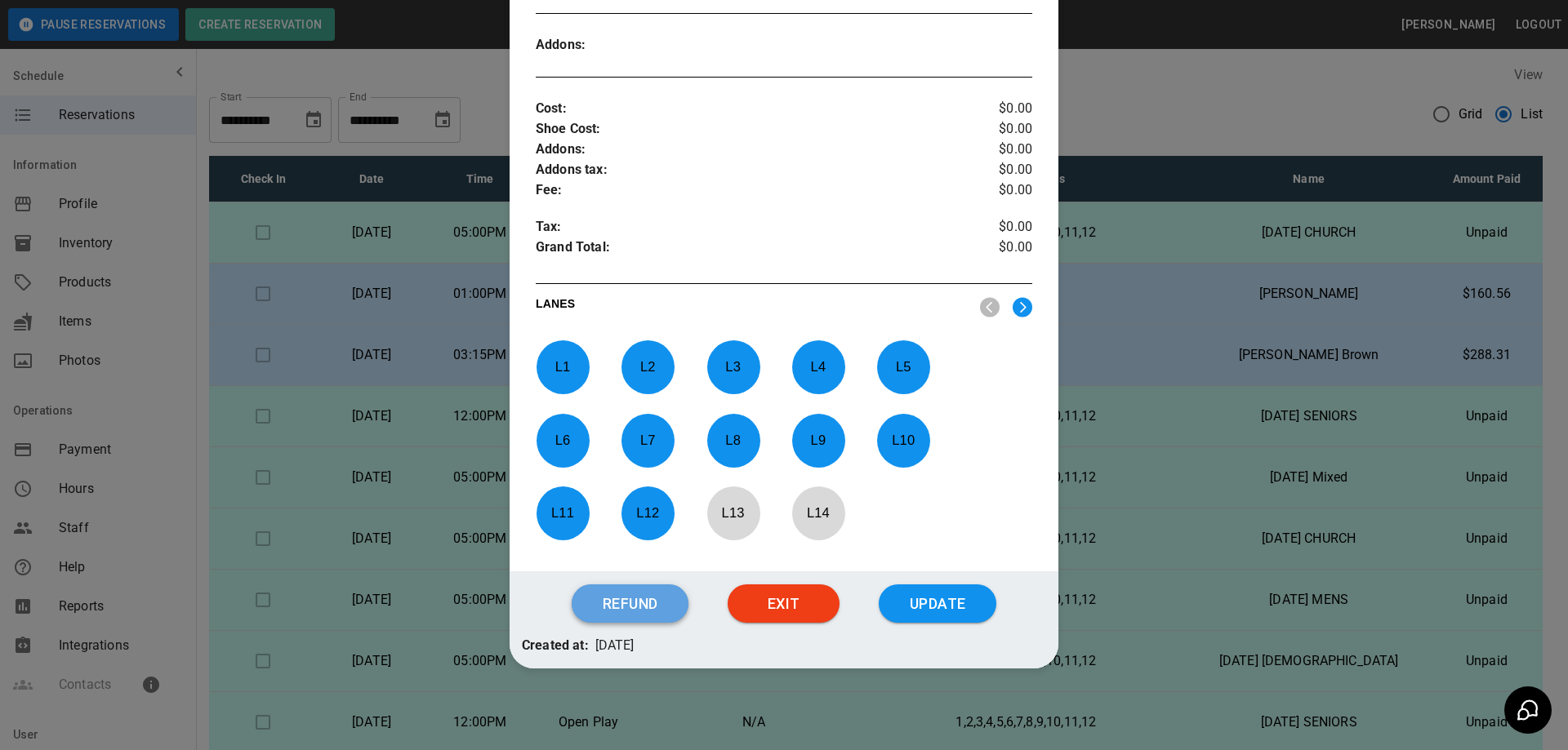
click at [610, 606] on button "Refund" at bounding box center [630, 604] width 117 height 39
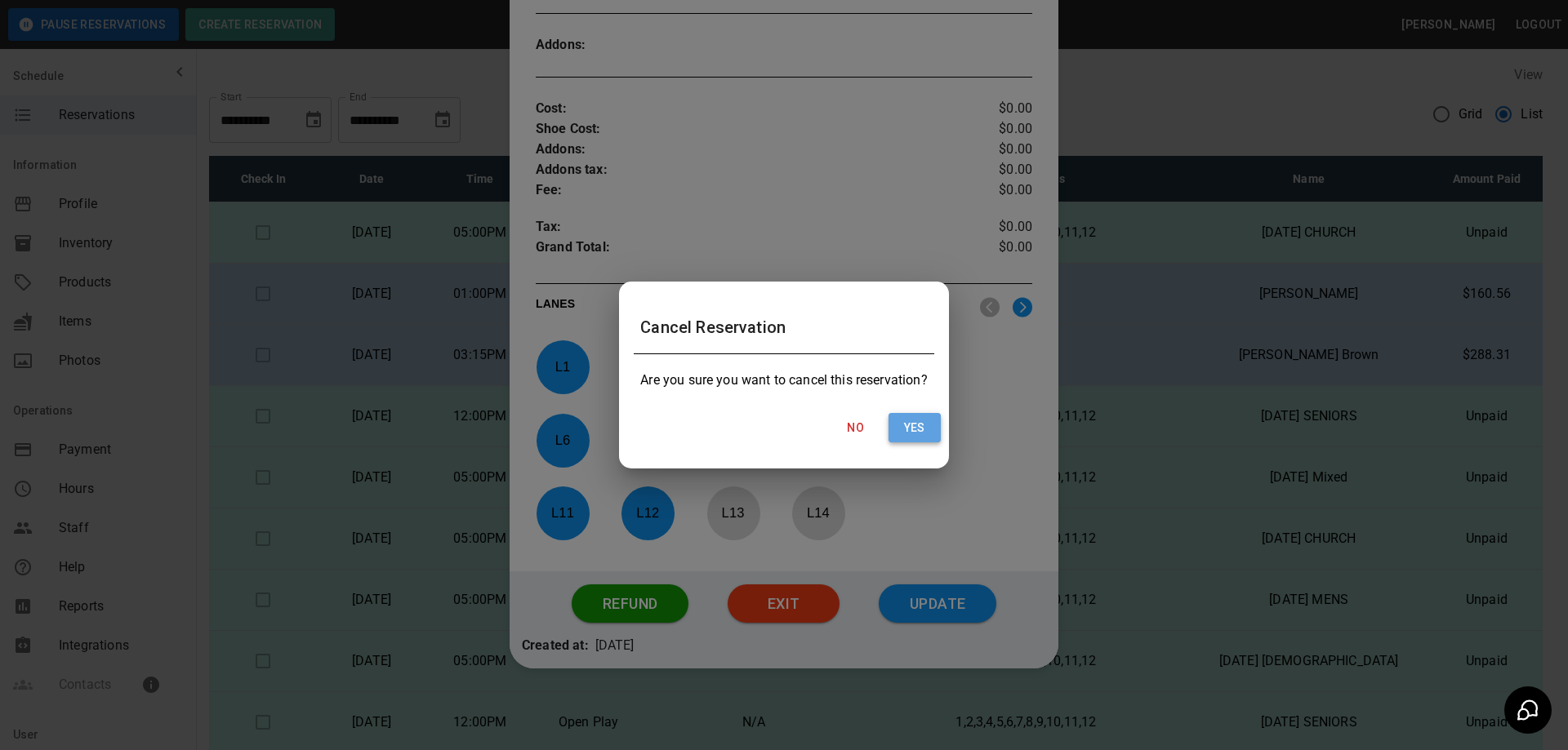
click at [895, 438] on button "Yes" at bounding box center [915, 428] width 53 height 30
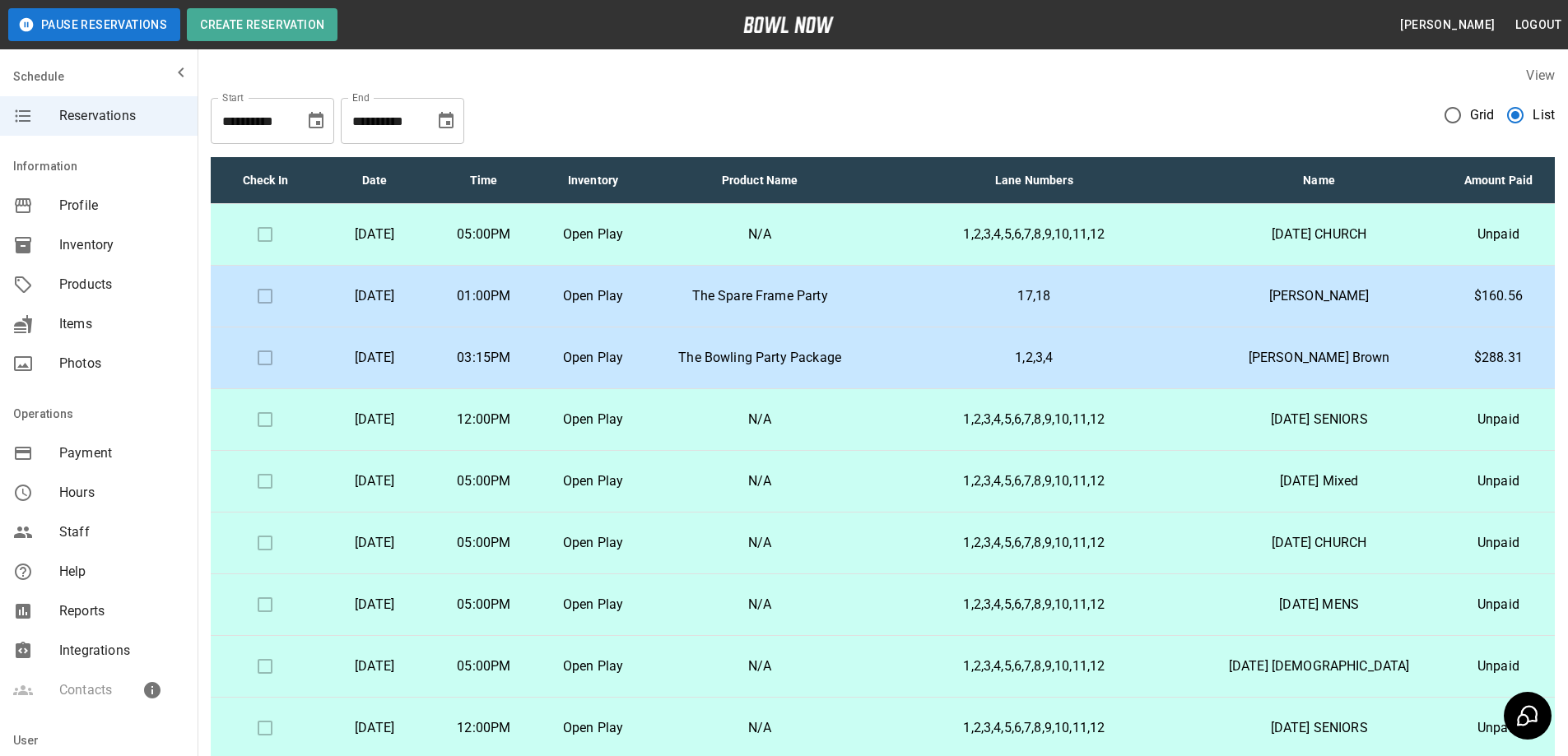
click at [262, 545] on td at bounding box center [265, 543] width 109 height 62
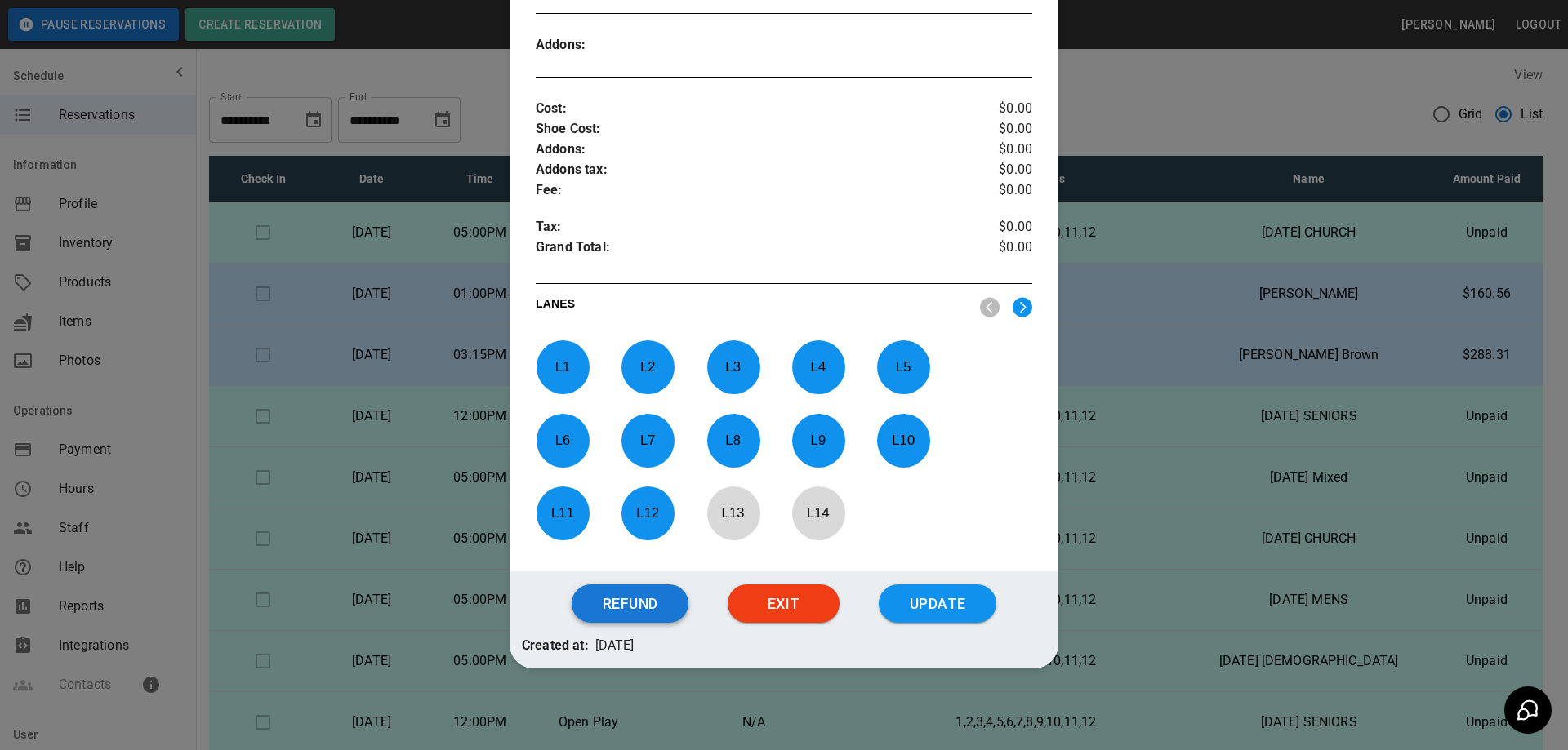
click at [603, 607] on button "Refund" at bounding box center [630, 604] width 117 height 39
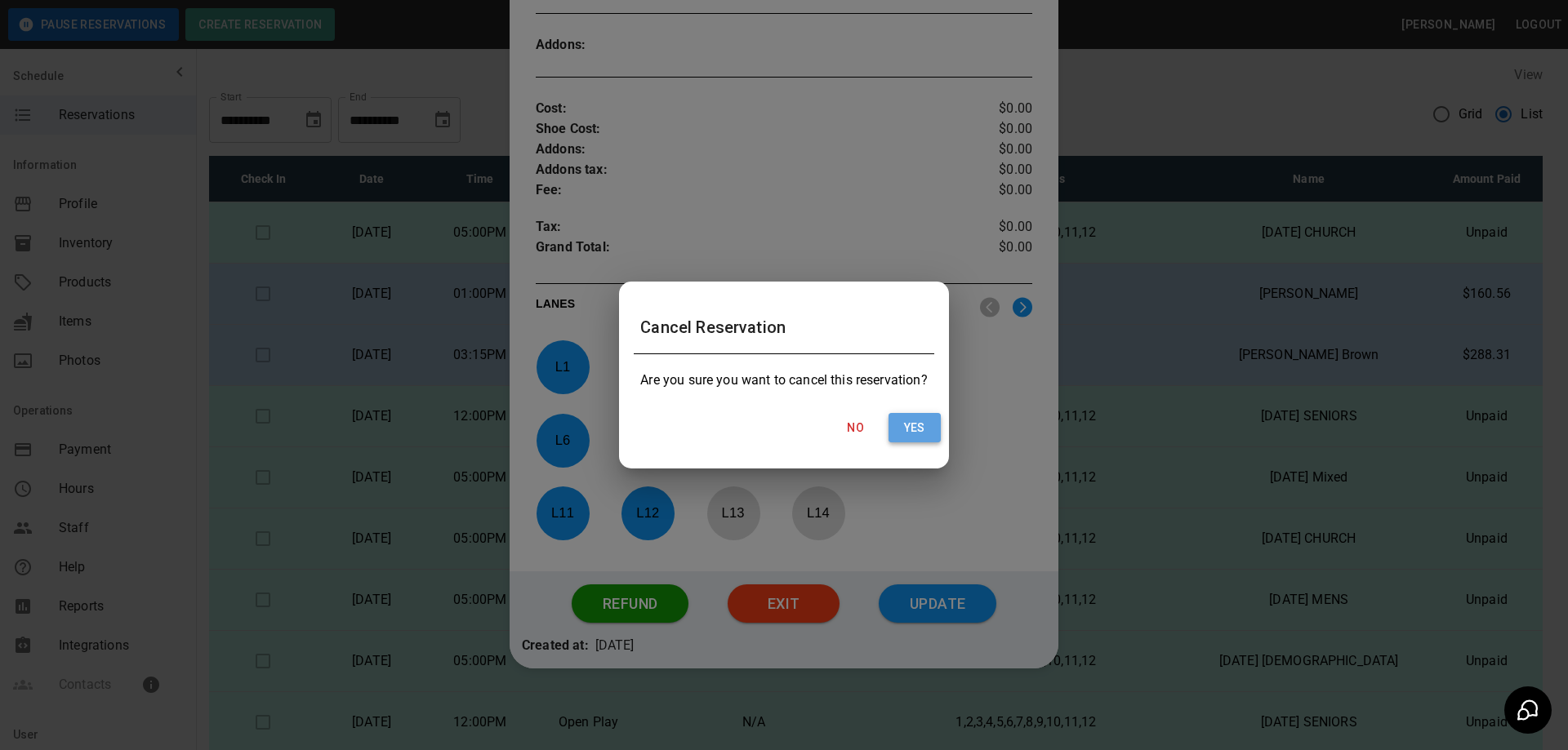
click at [913, 427] on button "Yes" at bounding box center [915, 428] width 53 height 30
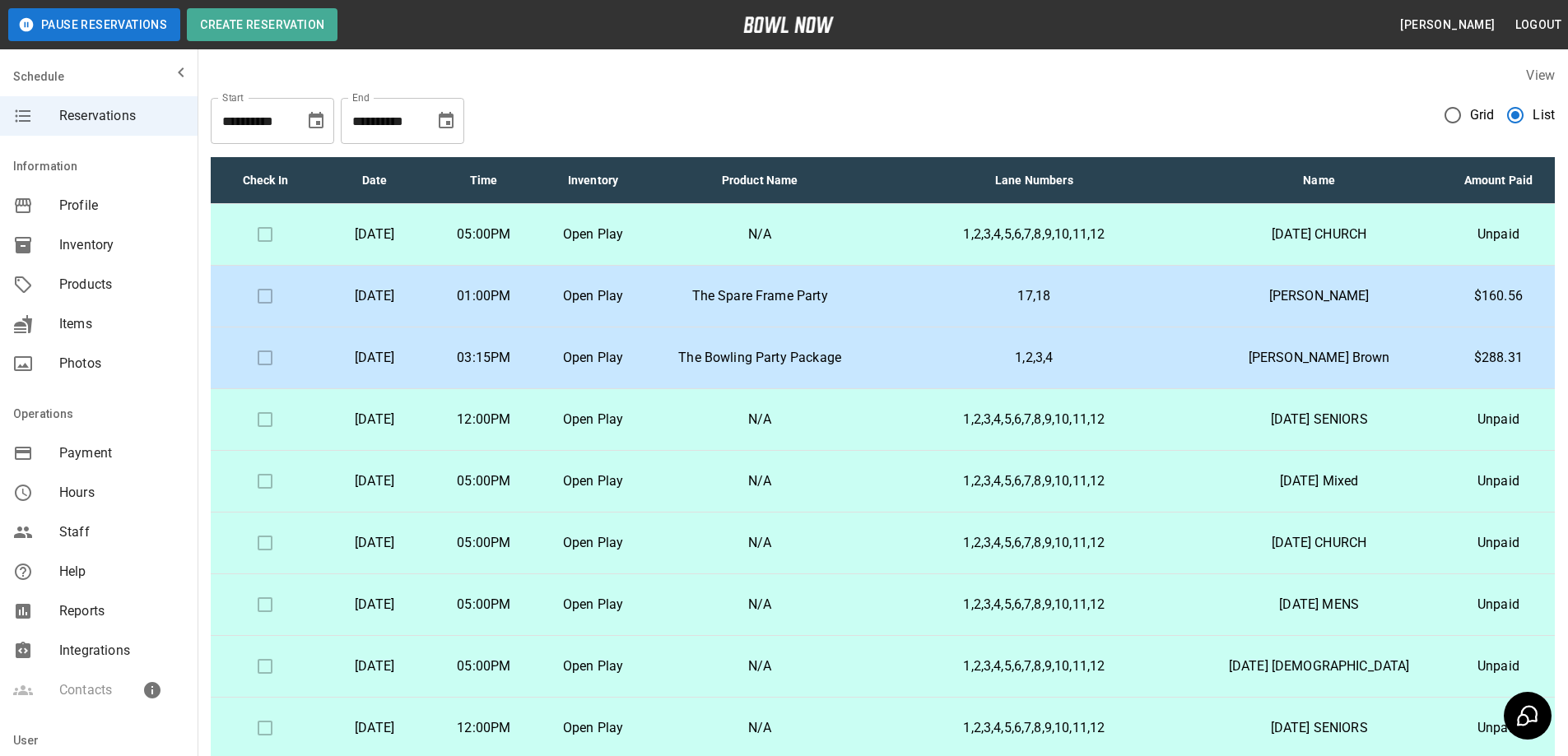
click at [414, 603] on p "[DATE]" at bounding box center [375, 605] width 83 height 20
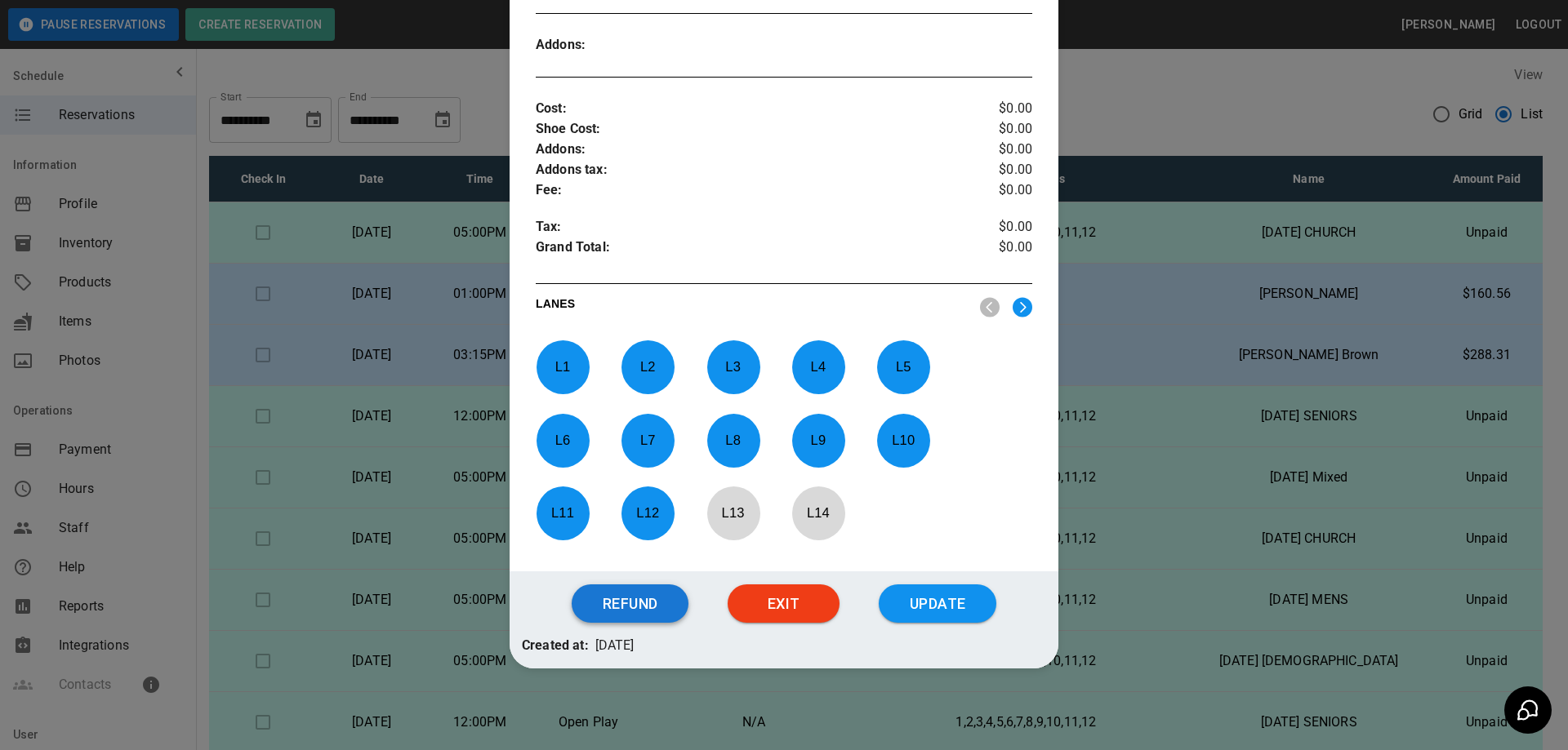
click at [611, 593] on button "Refund" at bounding box center [630, 604] width 117 height 39
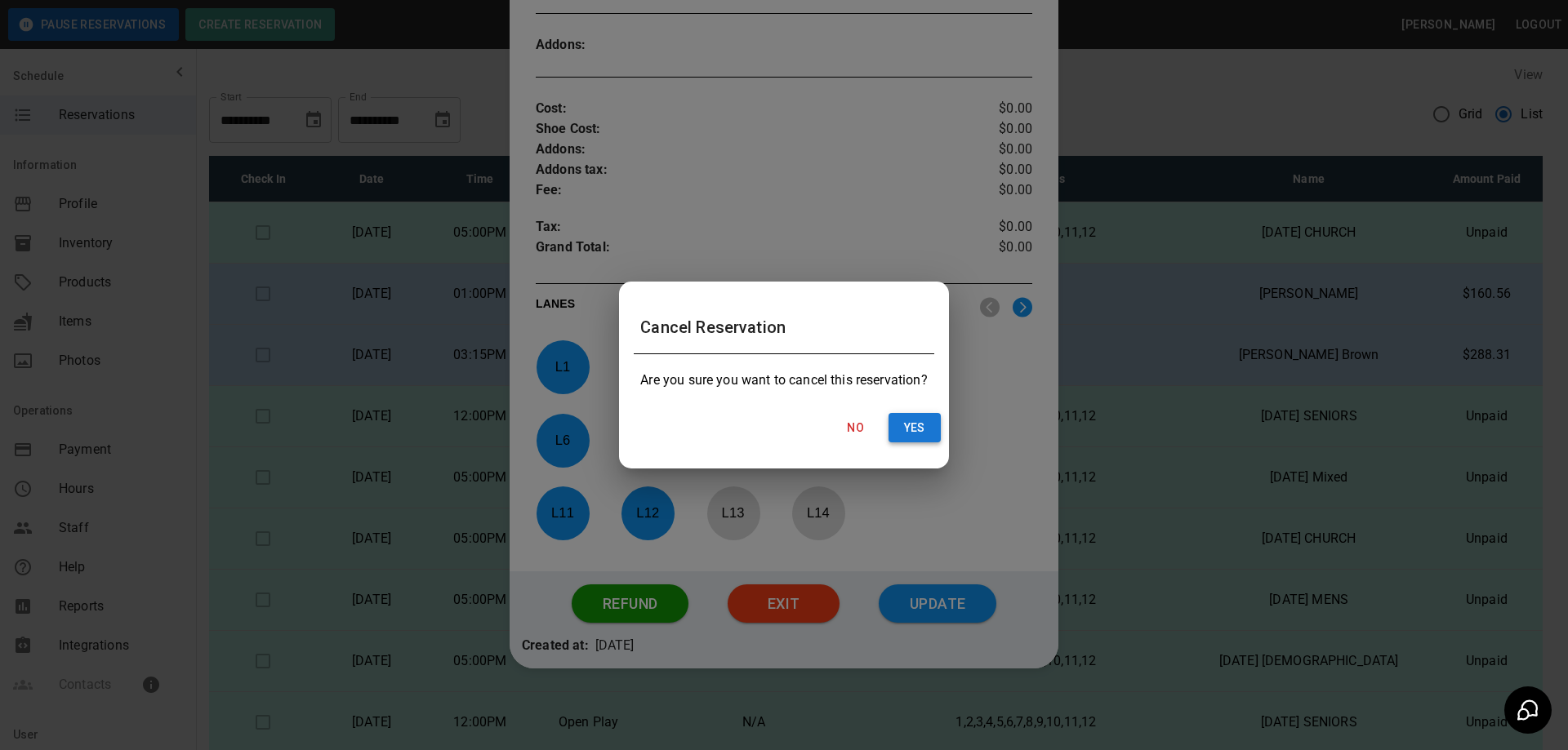
click at [902, 425] on button "Yes" at bounding box center [915, 428] width 53 height 30
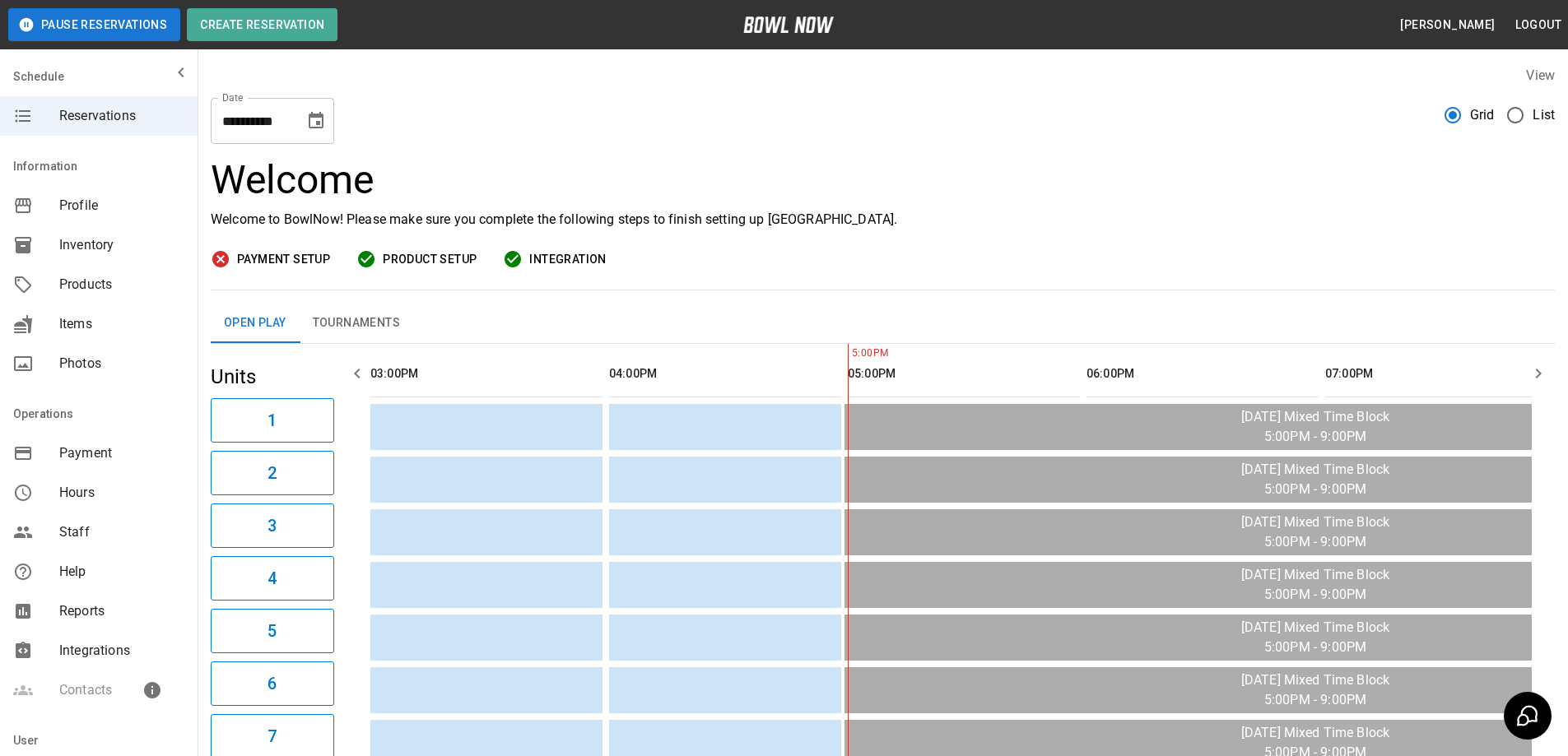
click at [1547, 118] on span "List" at bounding box center [1543, 115] width 23 height 20
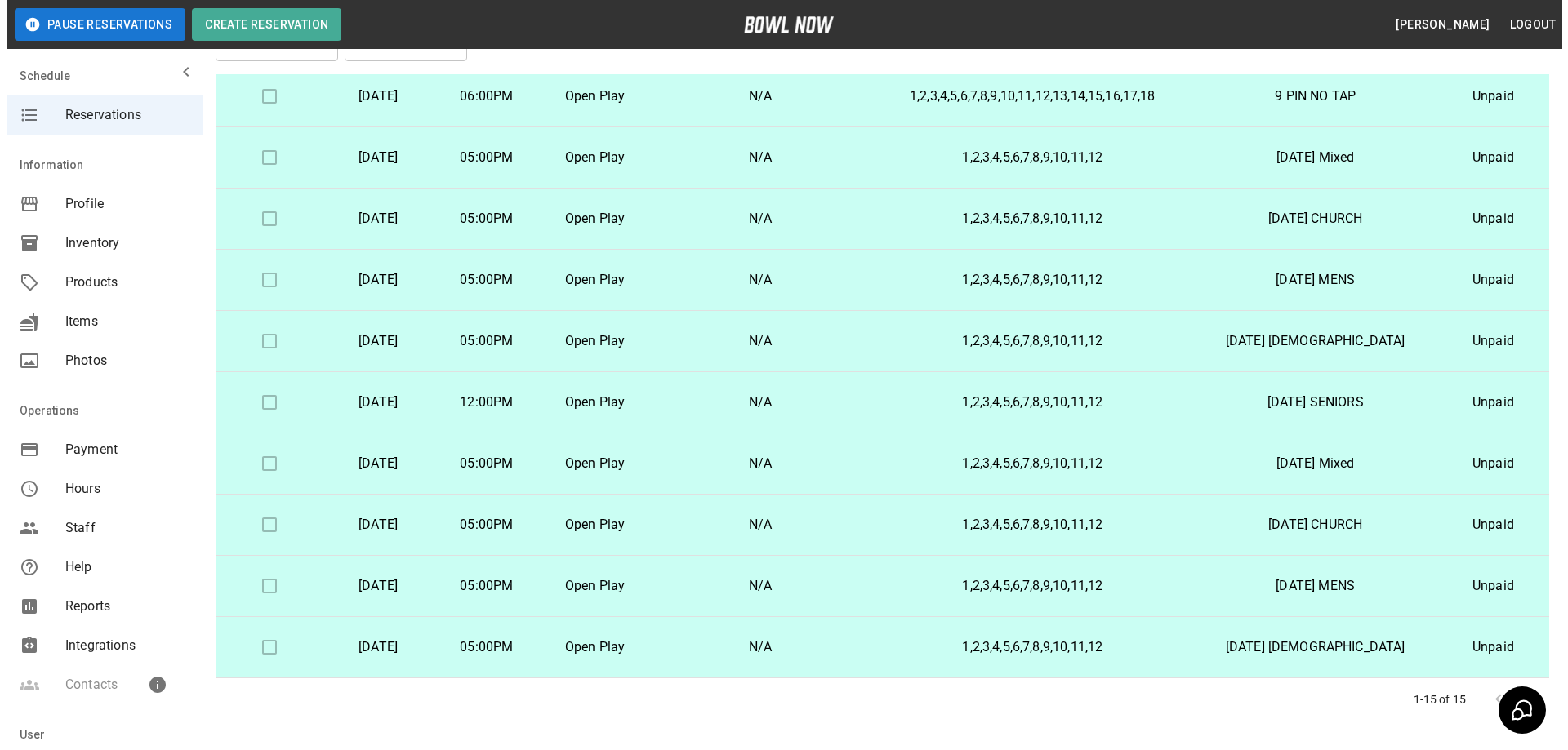
scroll to position [153, 0]
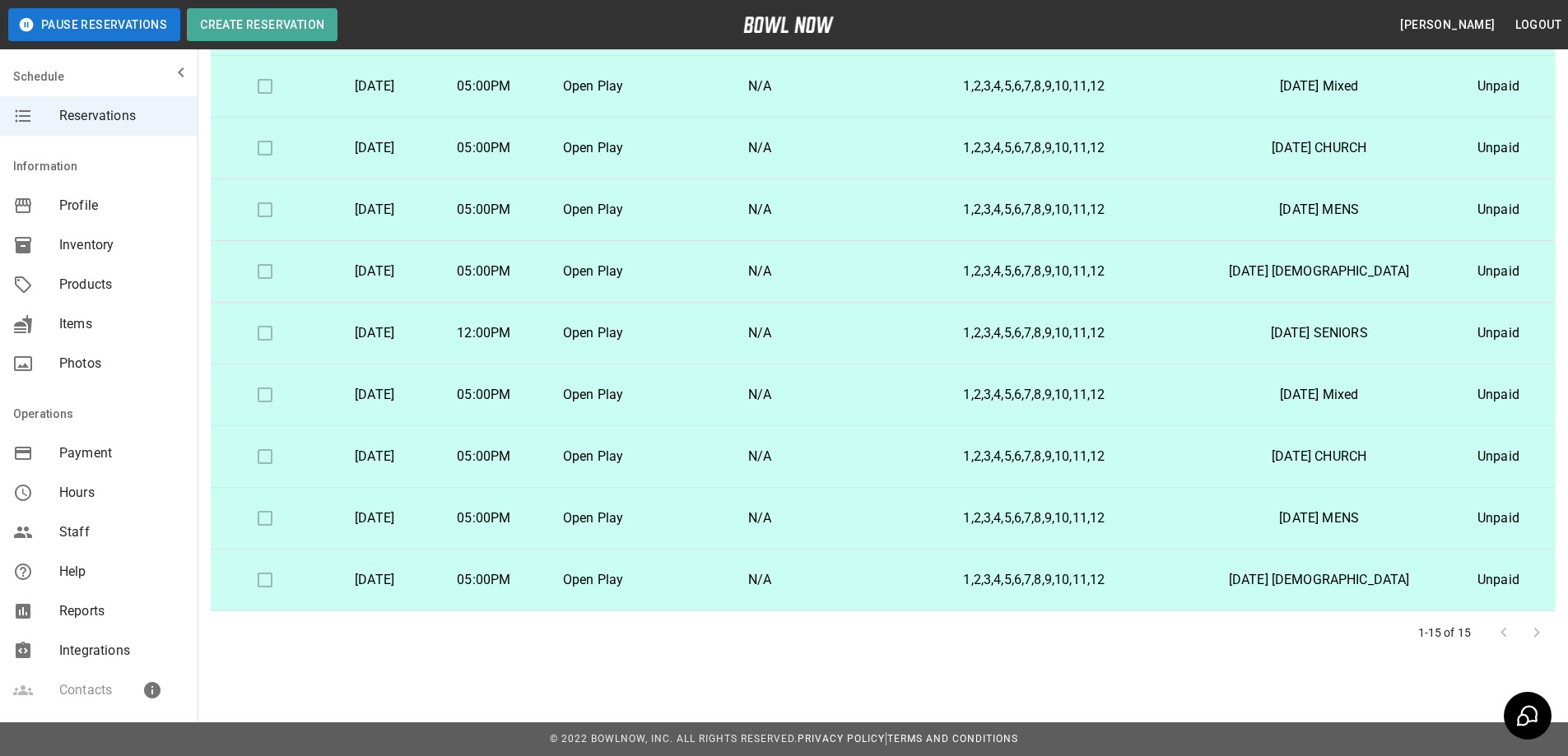
click at [291, 580] on td at bounding box center [265, 581] width 109 height 62
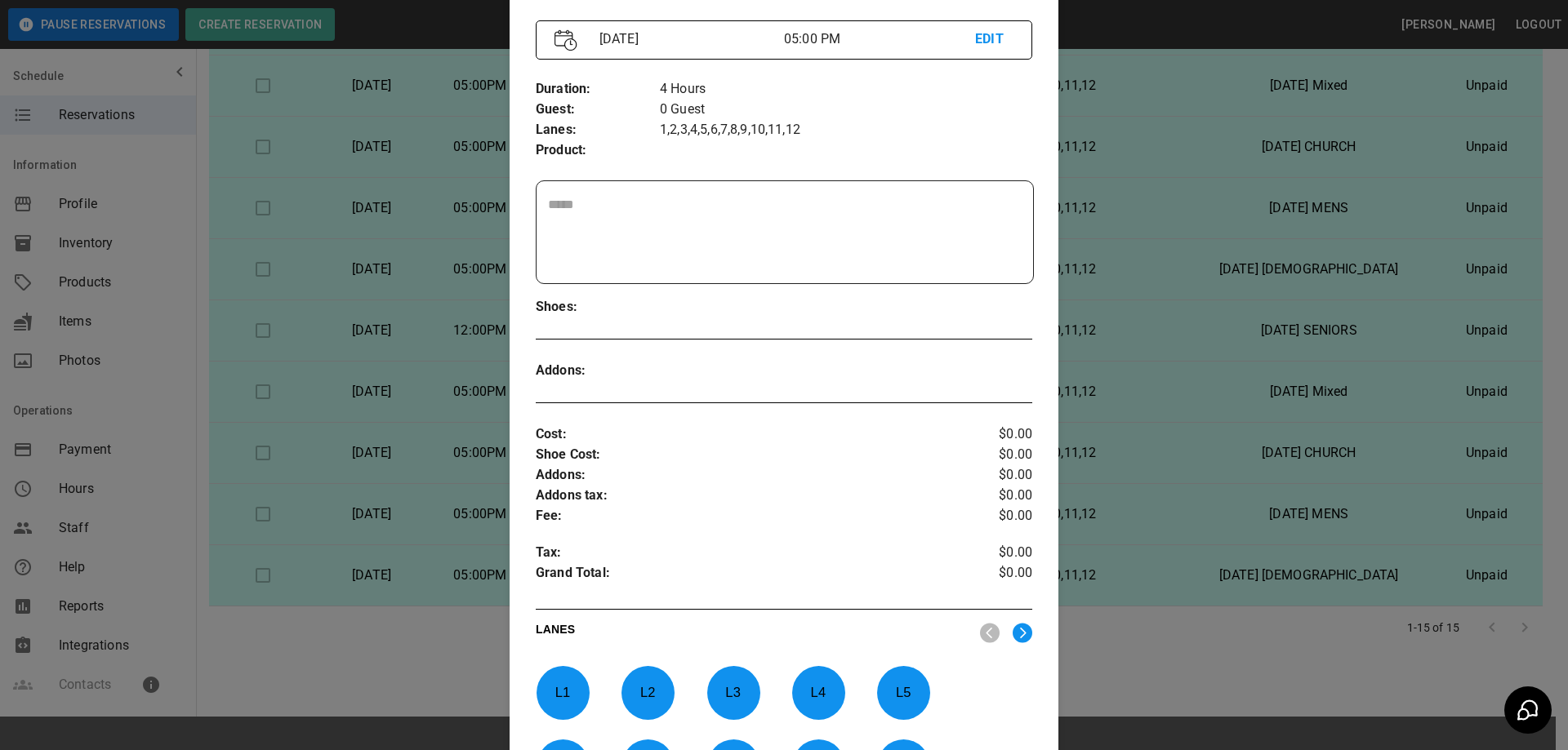
scroll to position [435, 0]
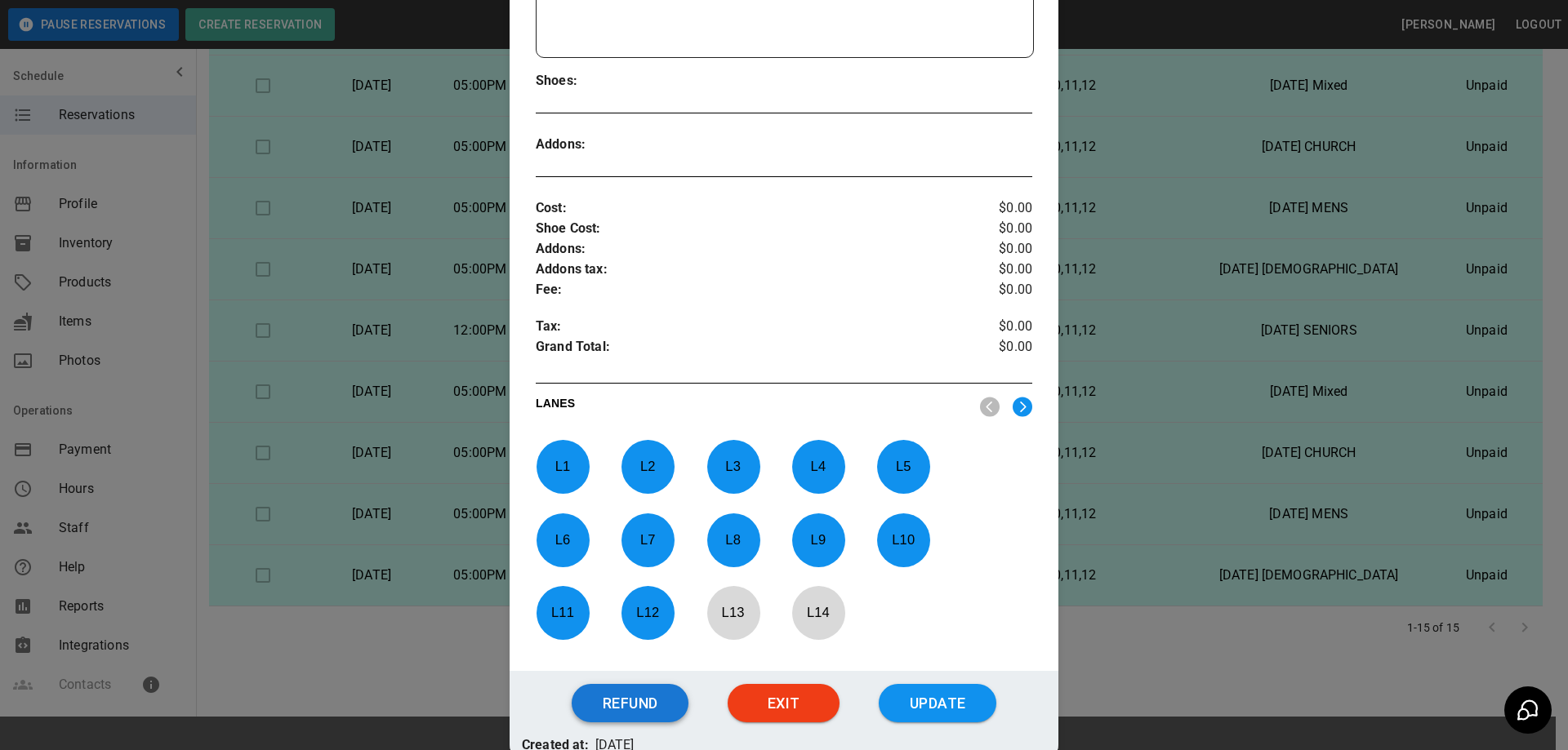
click at [638, 697] on button "Refund" at bounding box center [630, 704] width 117 height 39
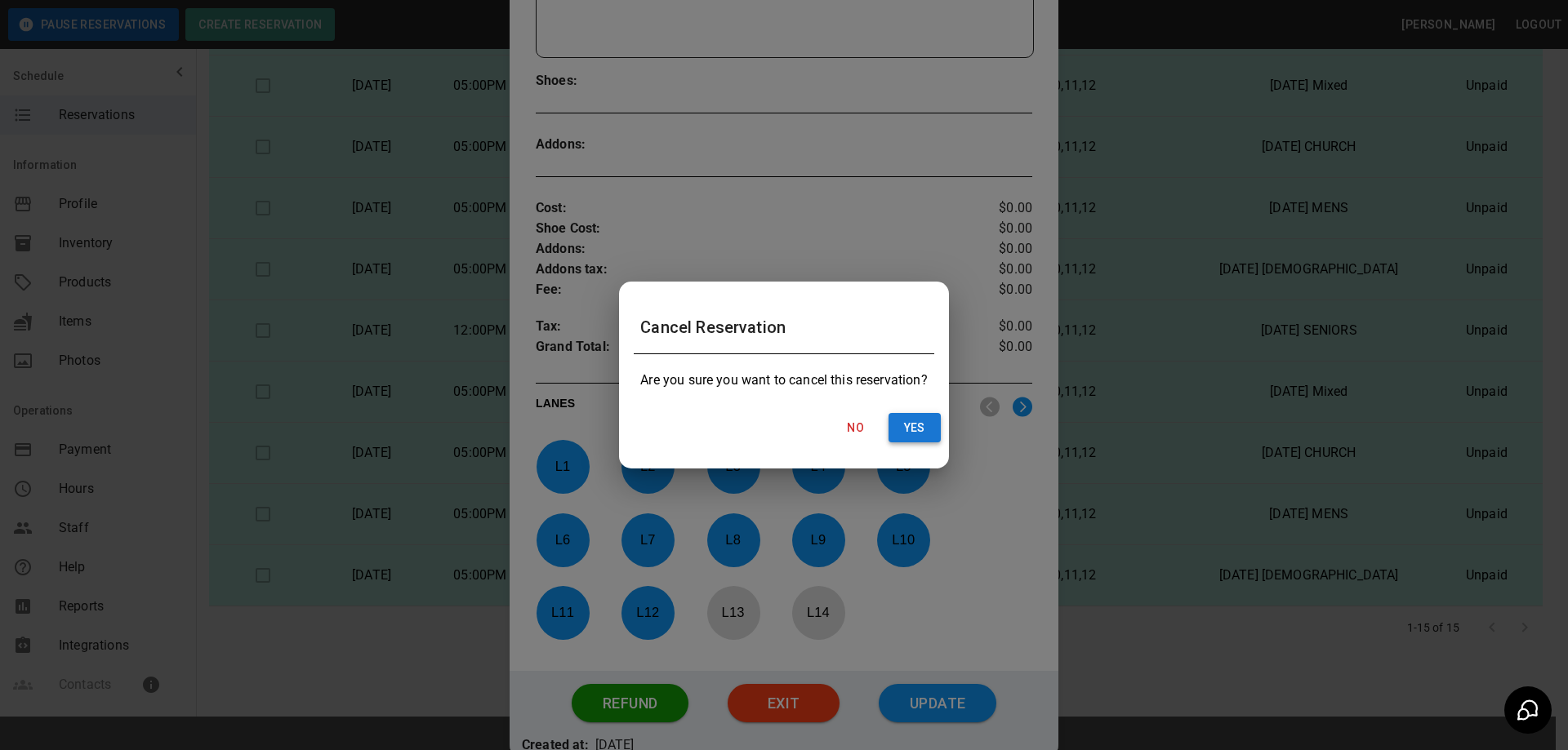
click at [919, 430] on button "Yes" at bounding box center [915, 428] width 53 height 30
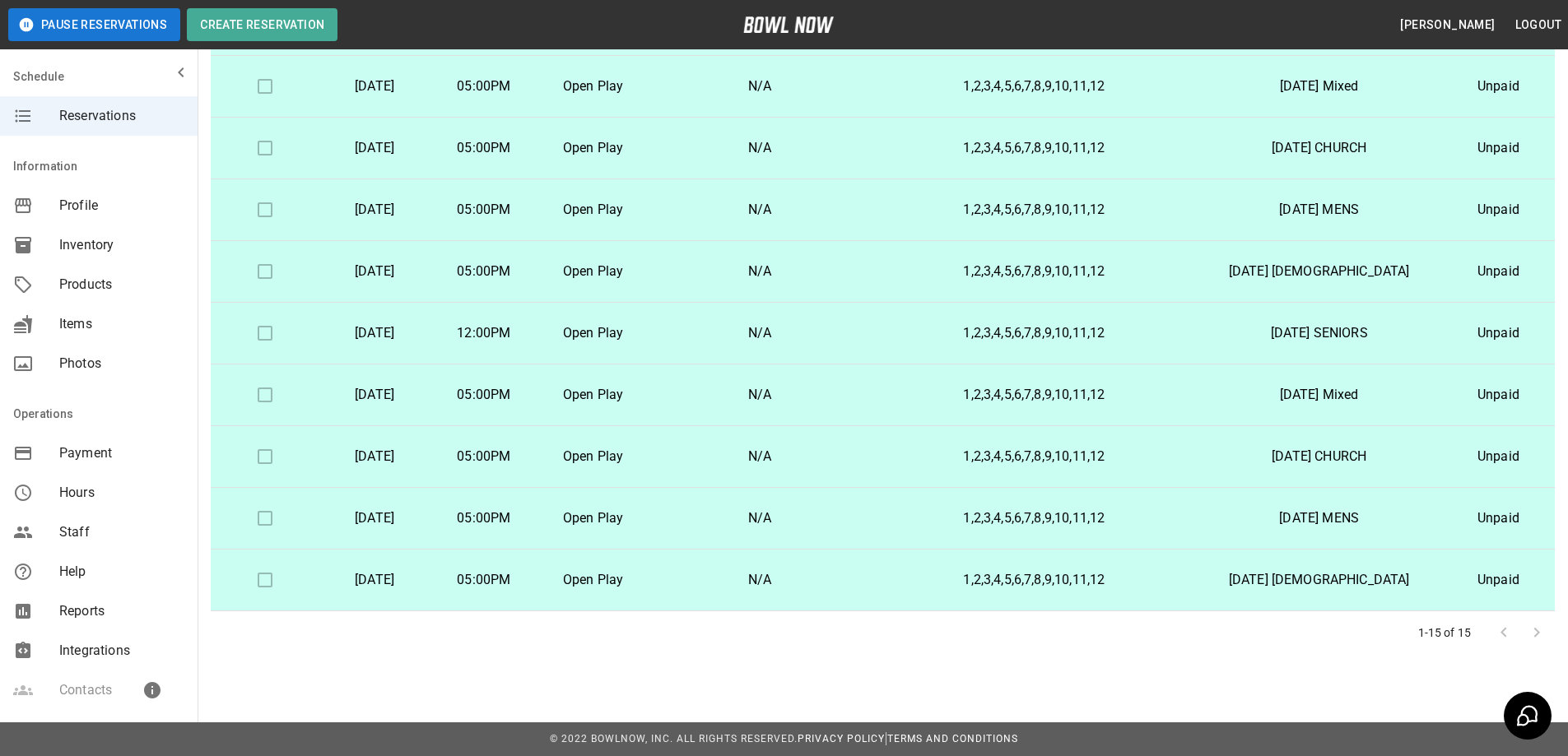
click at [635, 524] on p "Open Play" at bounding box center [593, 519] width 83 height 20
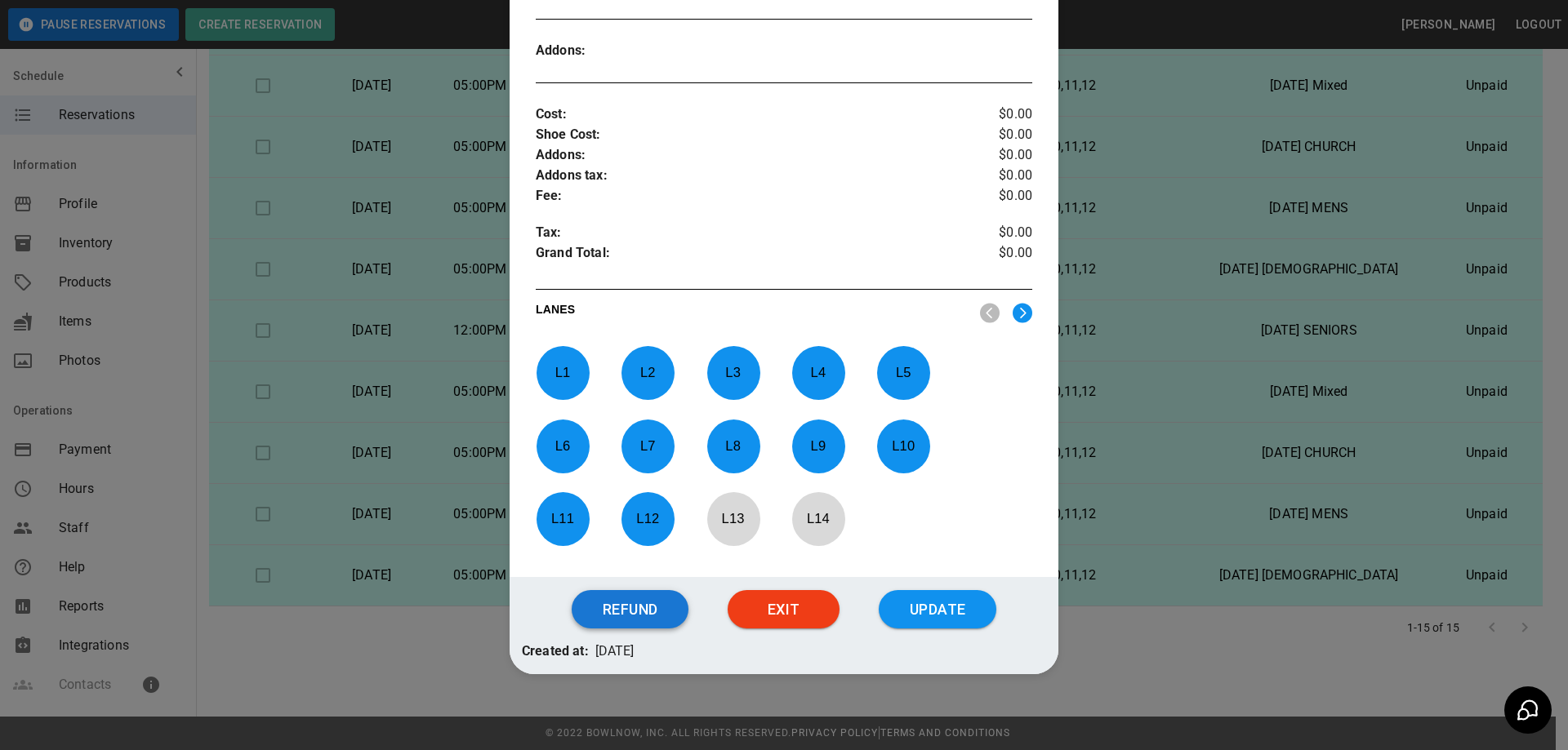
scroll to position [534, 0]
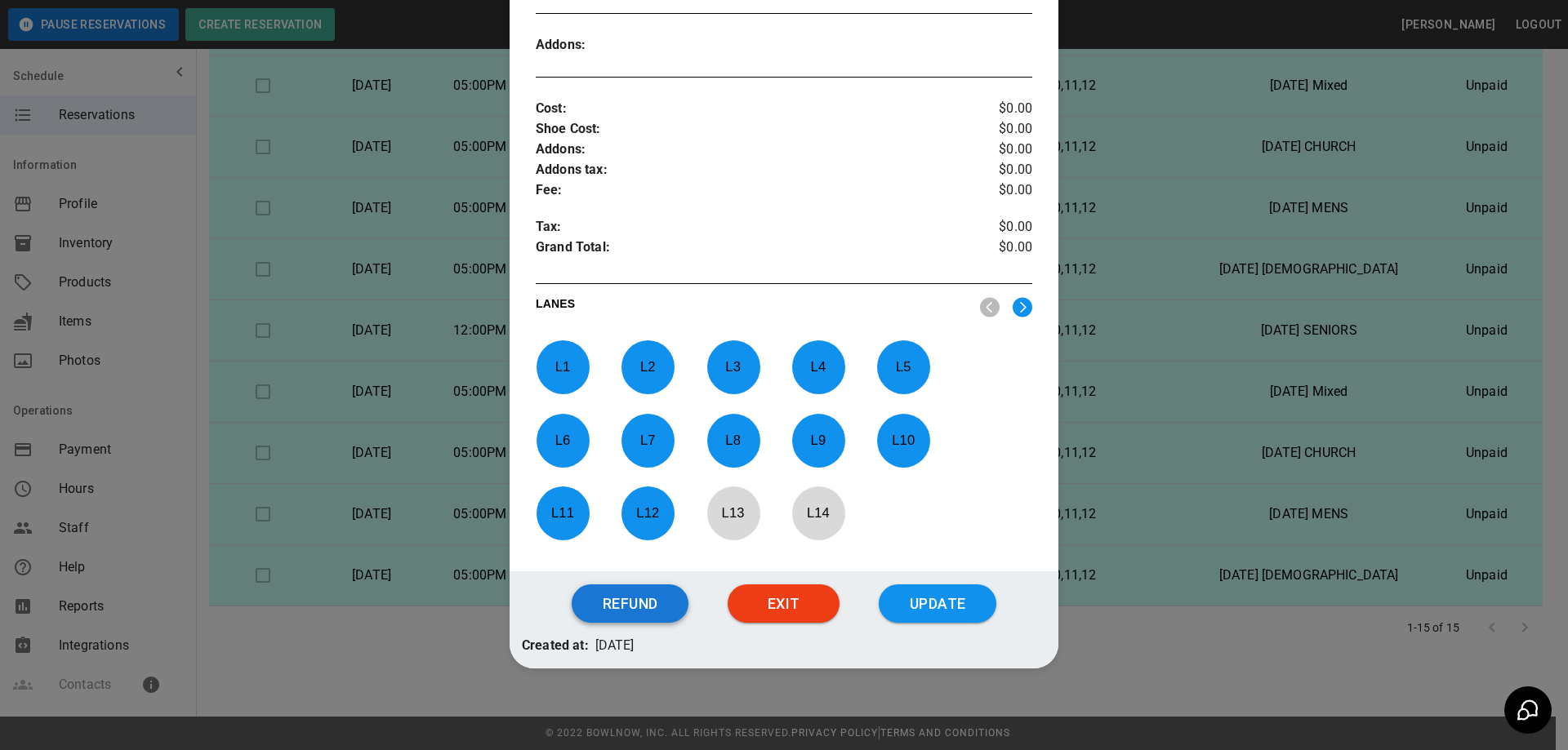
click at [657, 605] on button "Refund" at bounding box center [630, 604] width 117 height 39
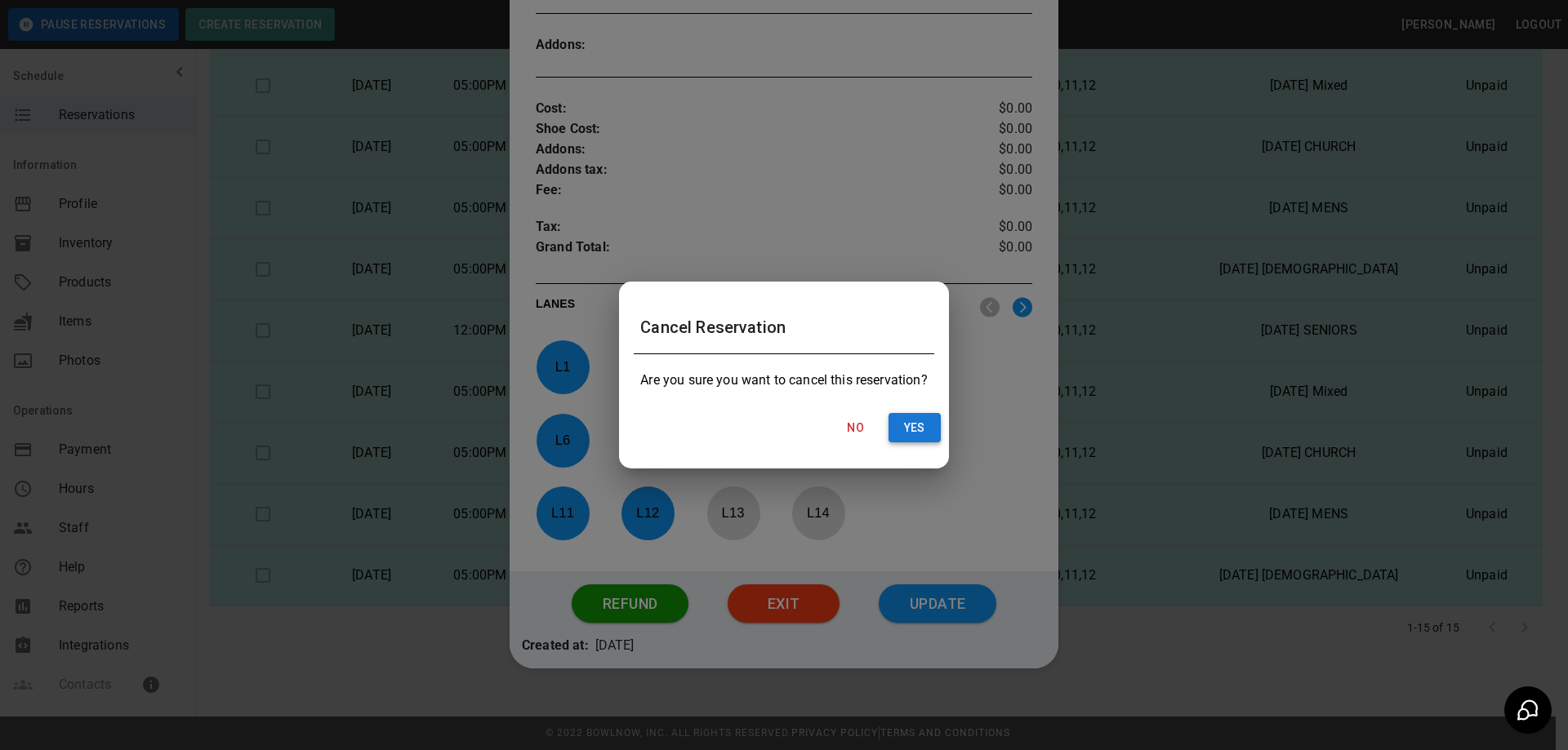
click at [914, 425] on button "Yes" at bounding box center [915, 428] width 53 height 30
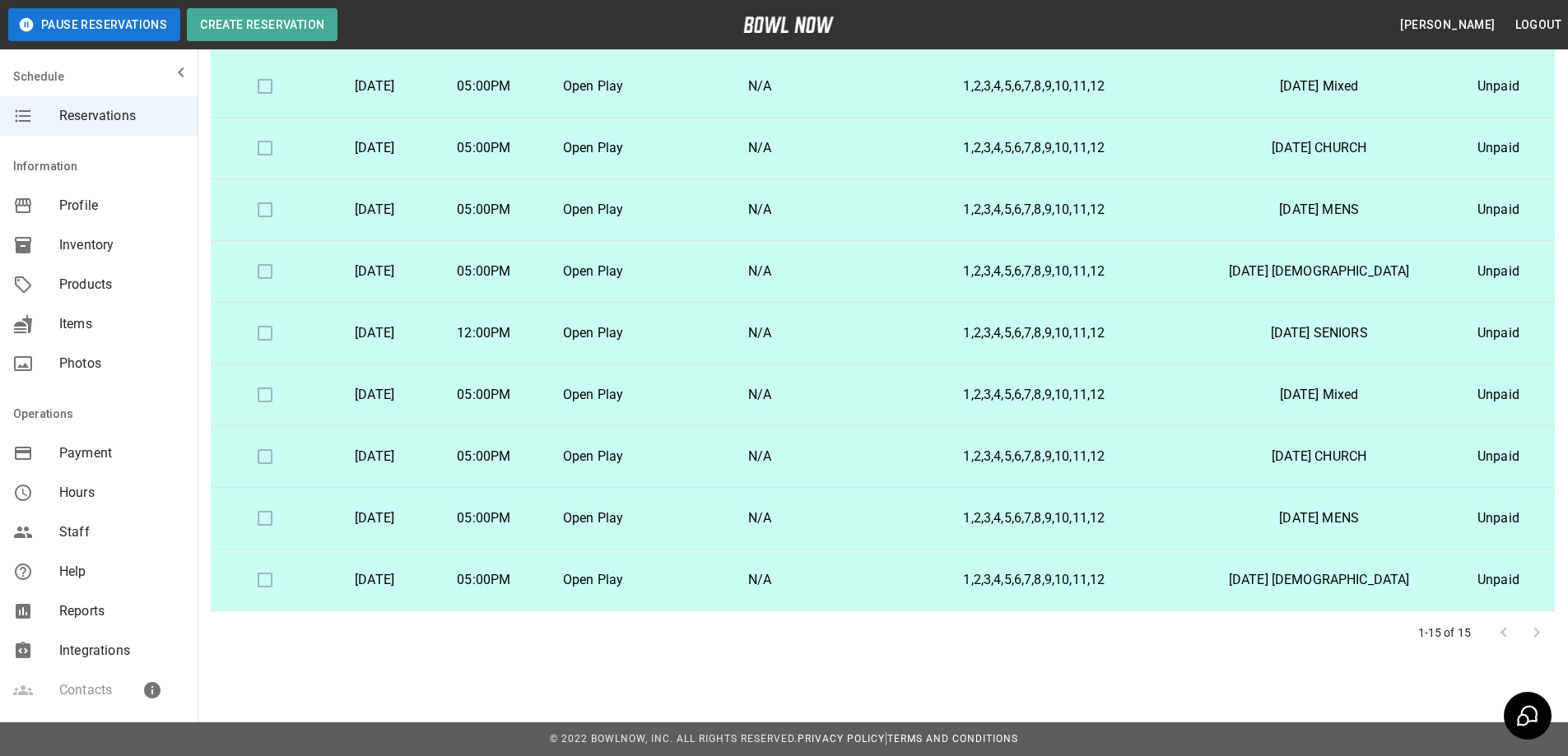
click at [416, 450] on p "[DATE]" at bounding box center [375, 457] width 83 height 20
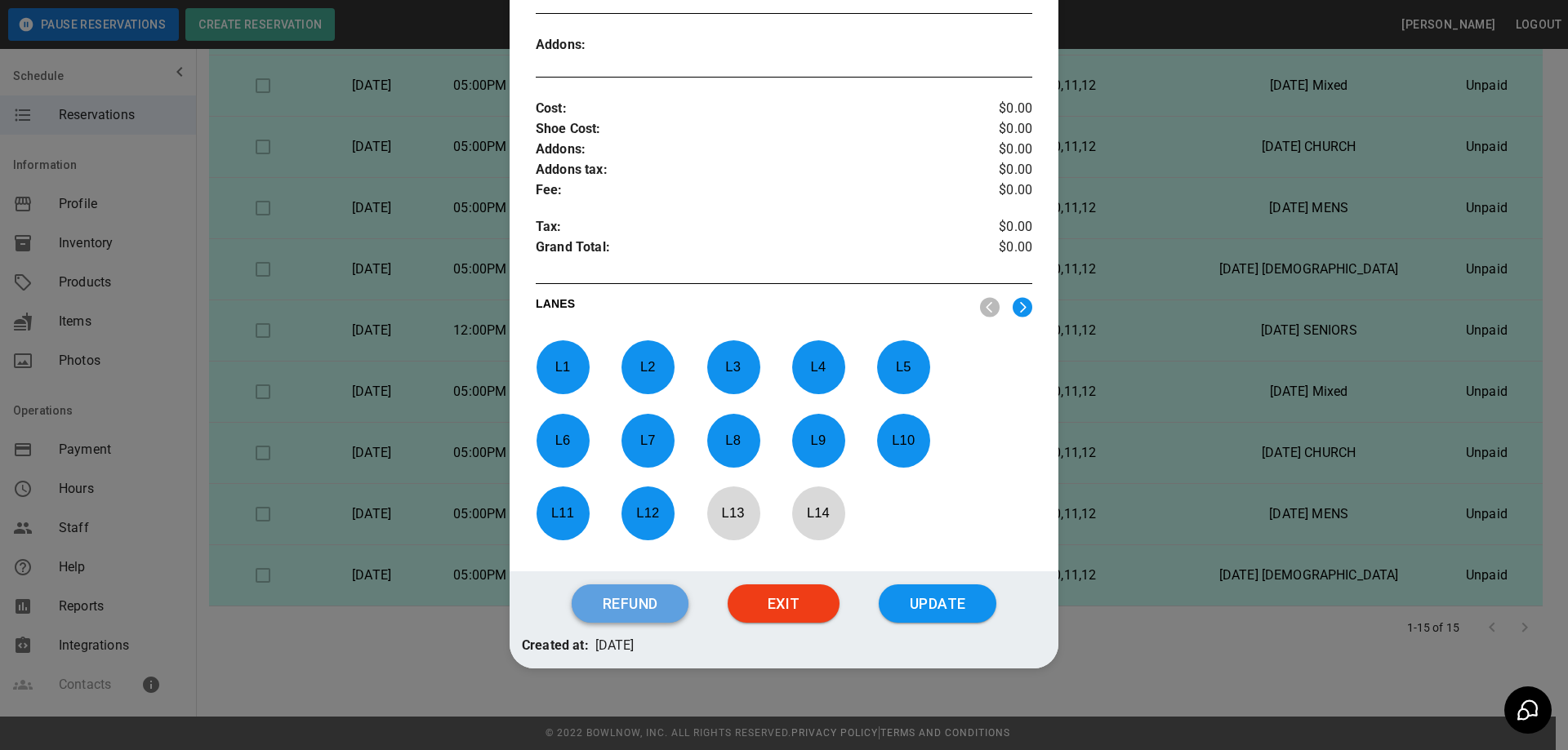
click at [638, 592] on button "Refund" at bounding box center [630, 604] width 117 height 39
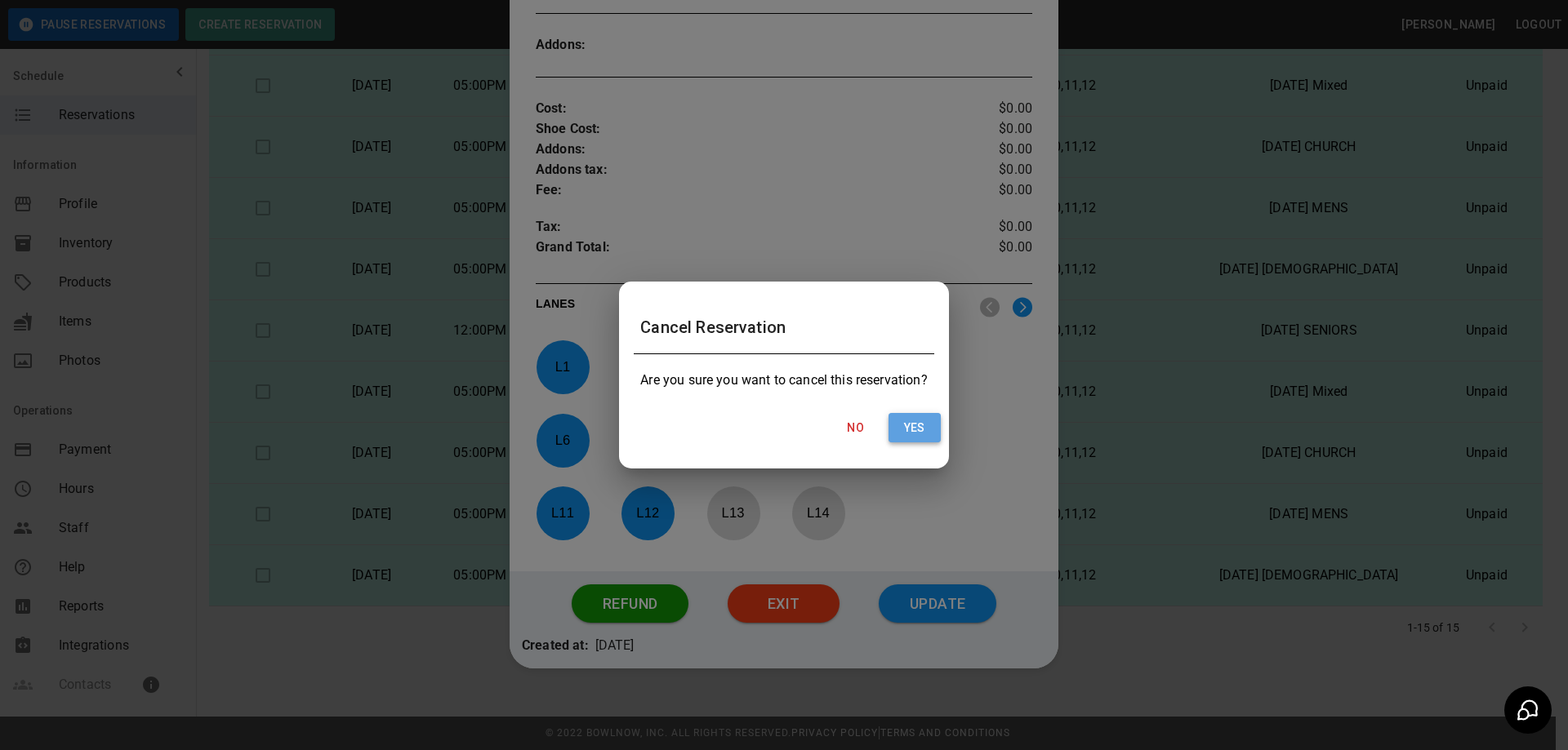
click at [900, 428] on button "Yes" at bounding box center [915, 428] width 53 height 30
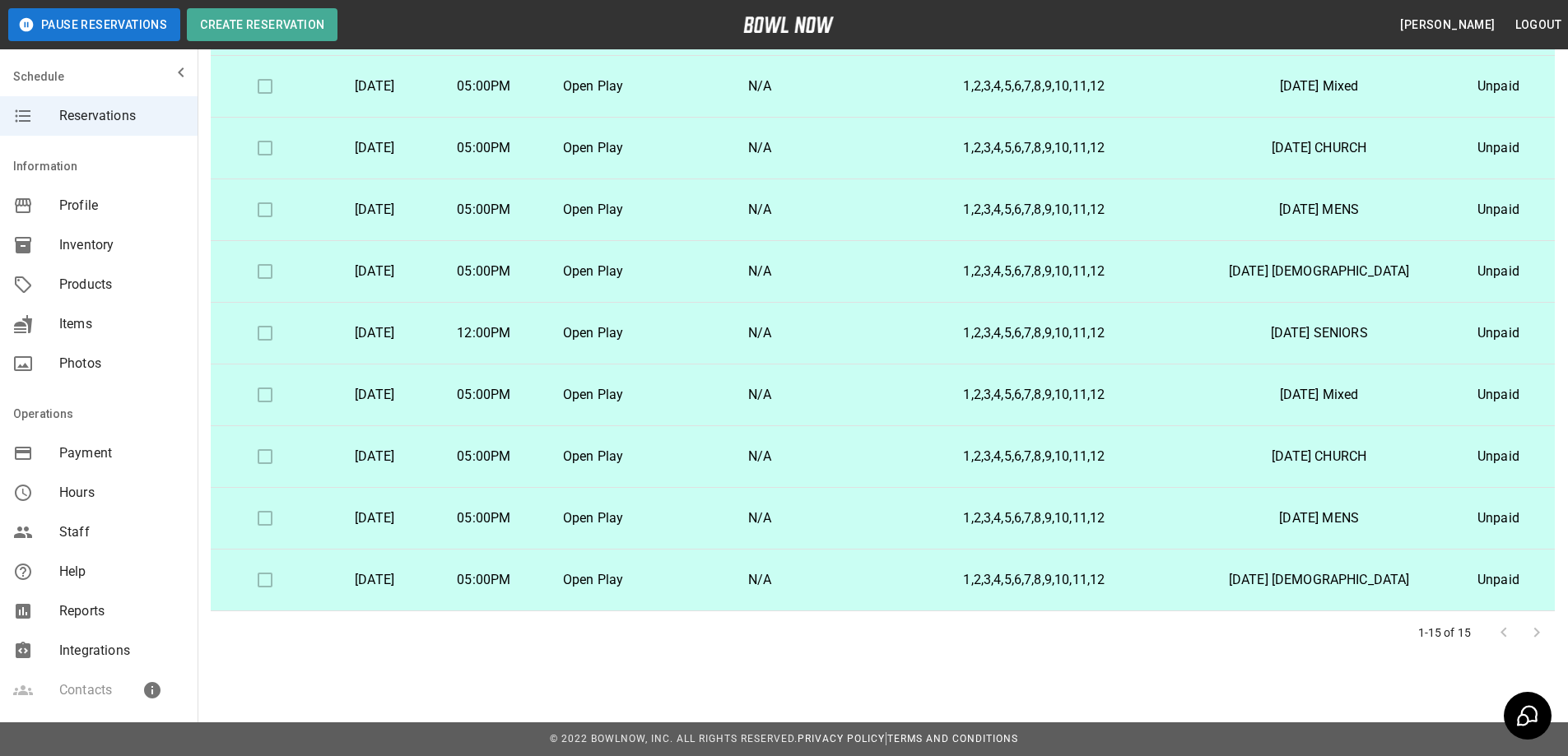
click at [416, 398] on p "[DATE]" at bounding box center [375, 395] width 83 height 20
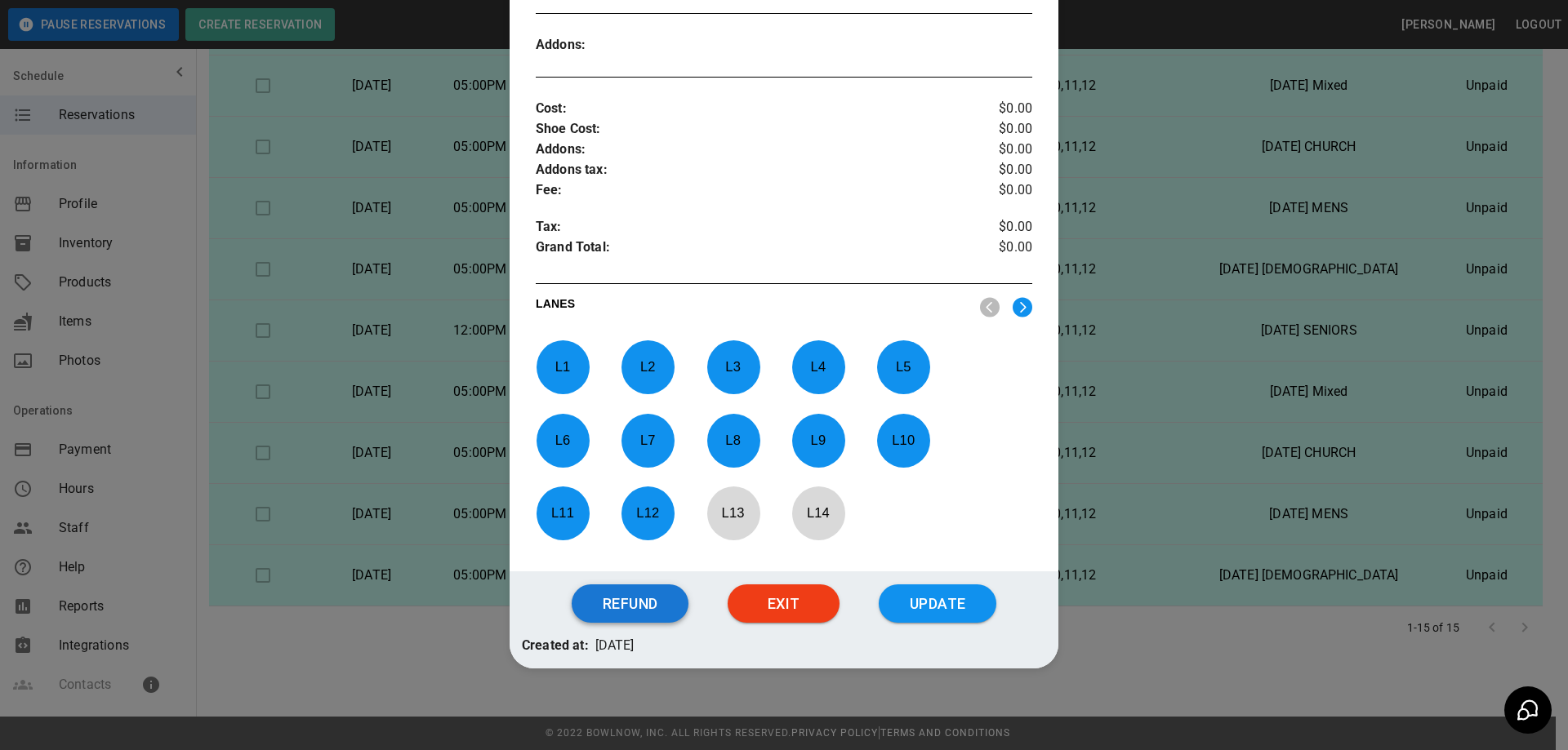
click at [632, 599] on button "Refund" at bounding box center [630, 604] width 117 height 39
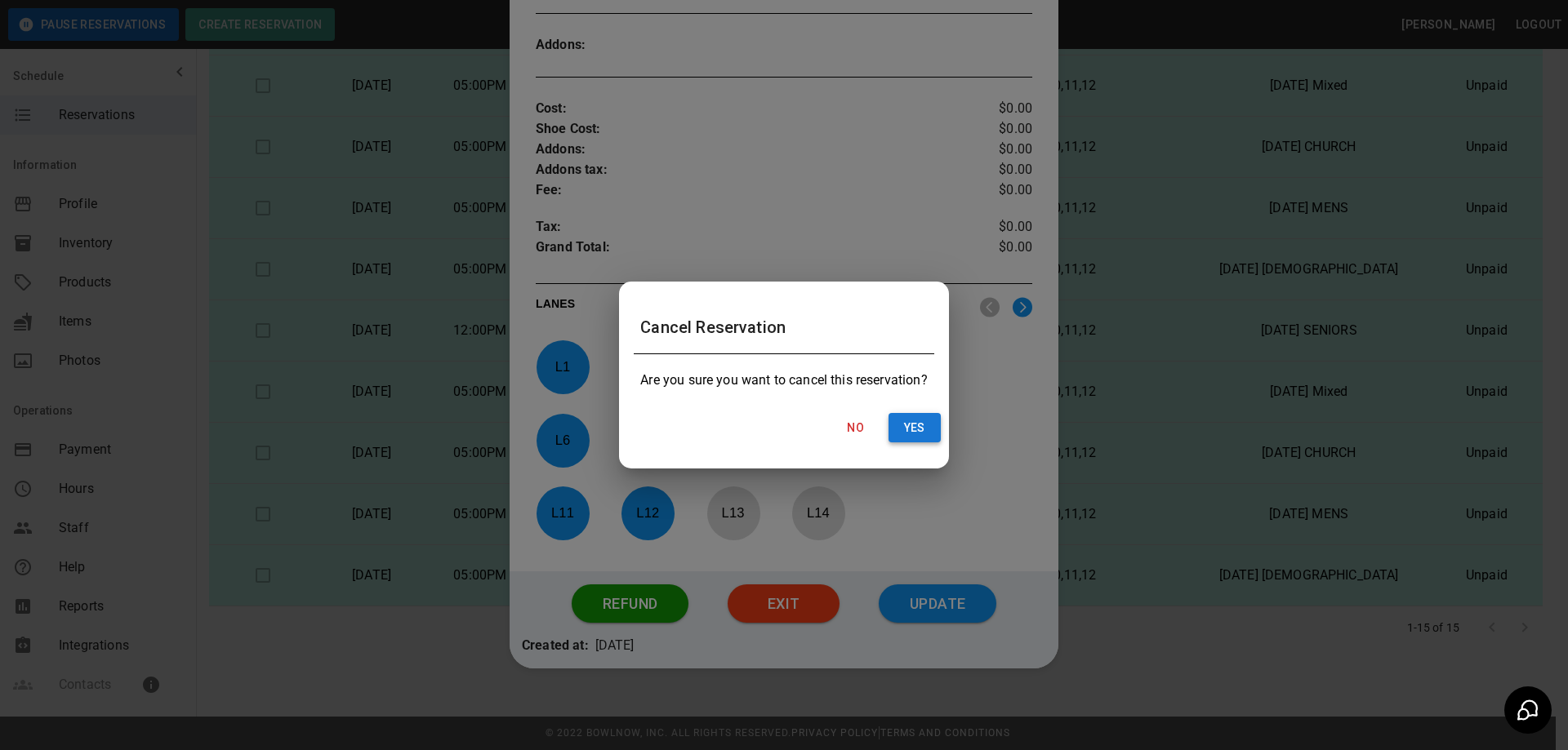
click at [902, 422] on button "Yes" at bounding box center [915, 428] width 53 height 30
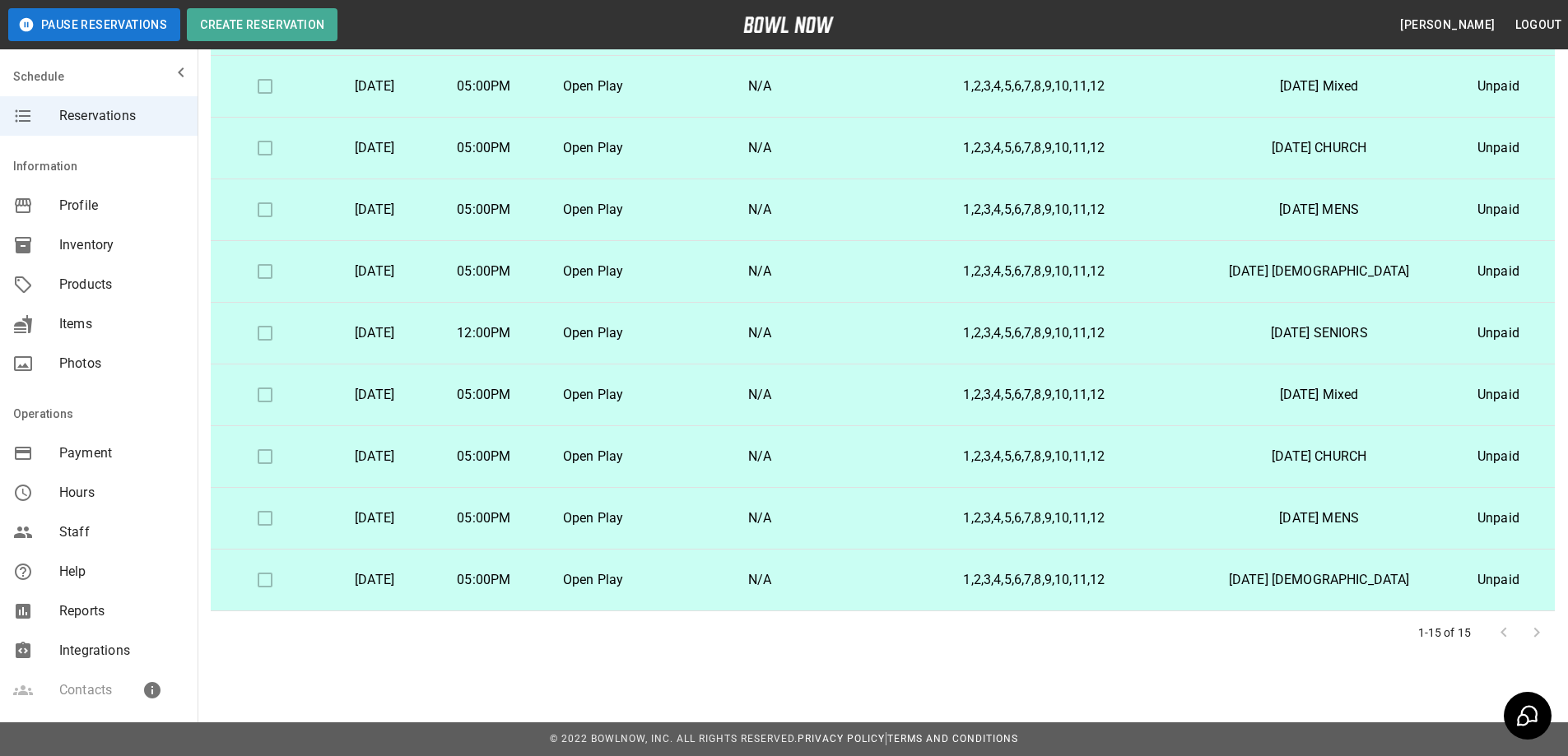
click at [416, 332] on p "[DATE]" at bounding box center [375, 334] width 83 height 20
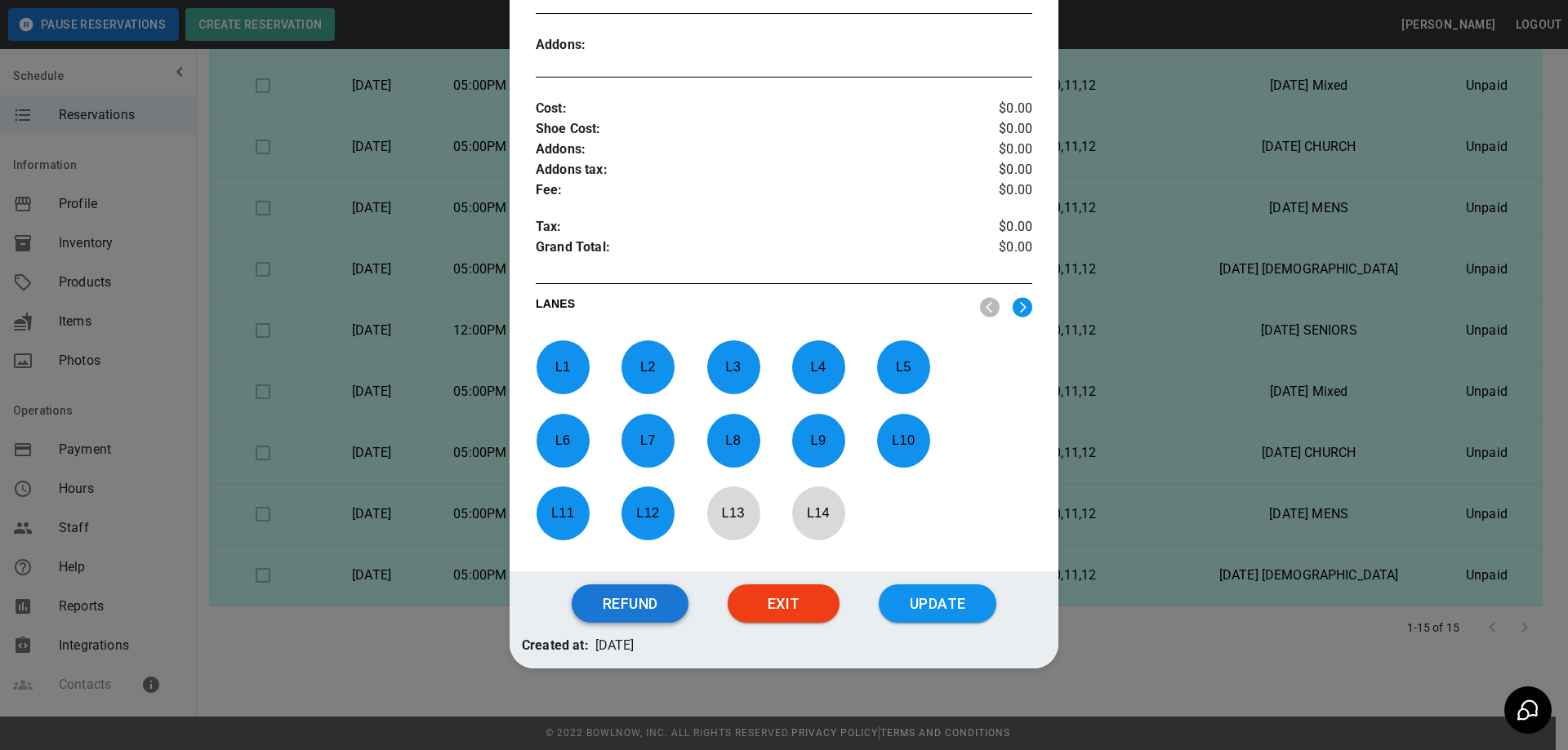
click at [591, 619] on button "Refund" at bounding box center [630, 604] width 117 height 39
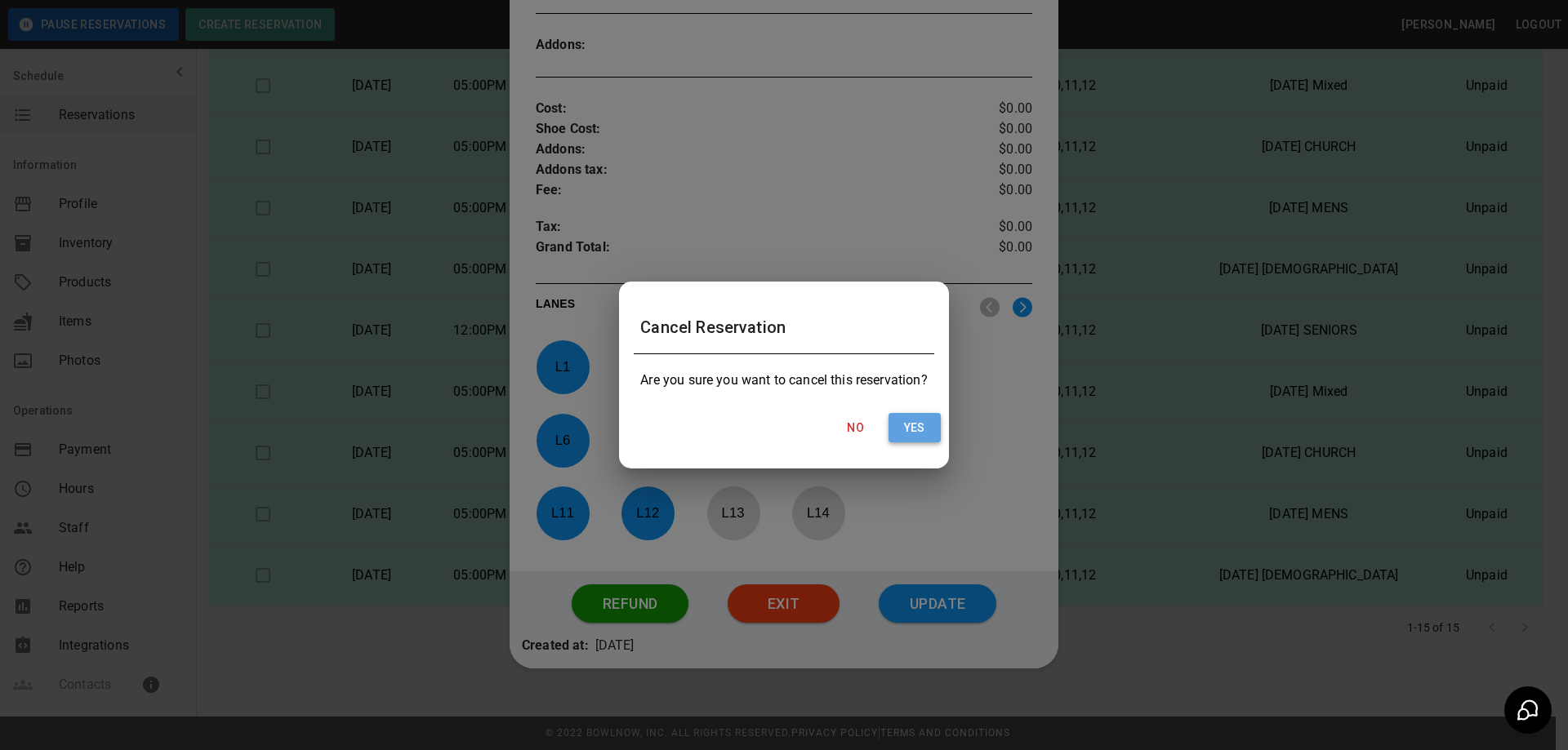
click at [900, 417] on button "Yes" at bounding box center [915, 428] width 53 height 30
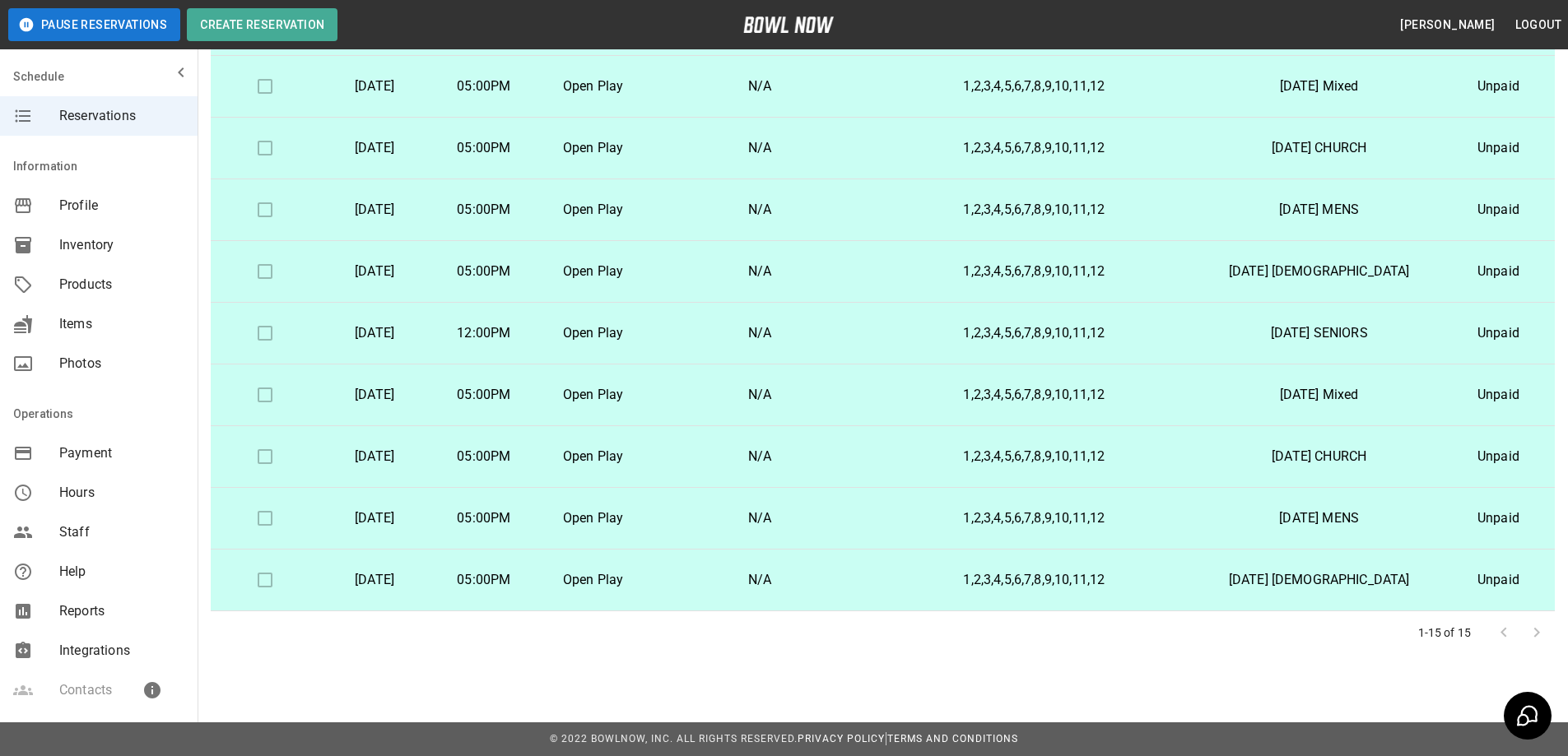
click at [525, 329] on p "12:00PM" at bounding box center [483, 334] width 83 height 20
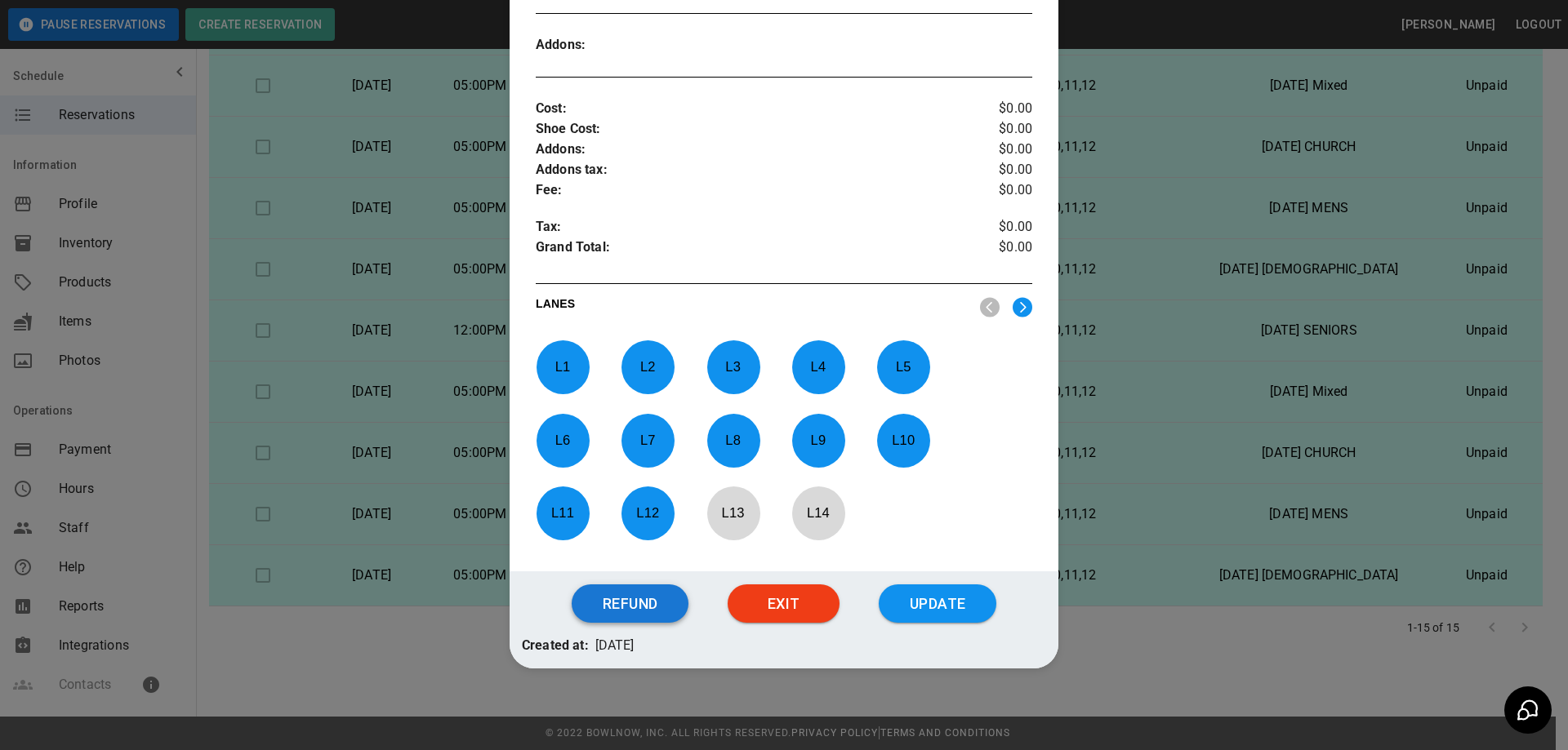
click at [639, 602] on button "Refund" at bounding box center [630, 604] width 117 height 39
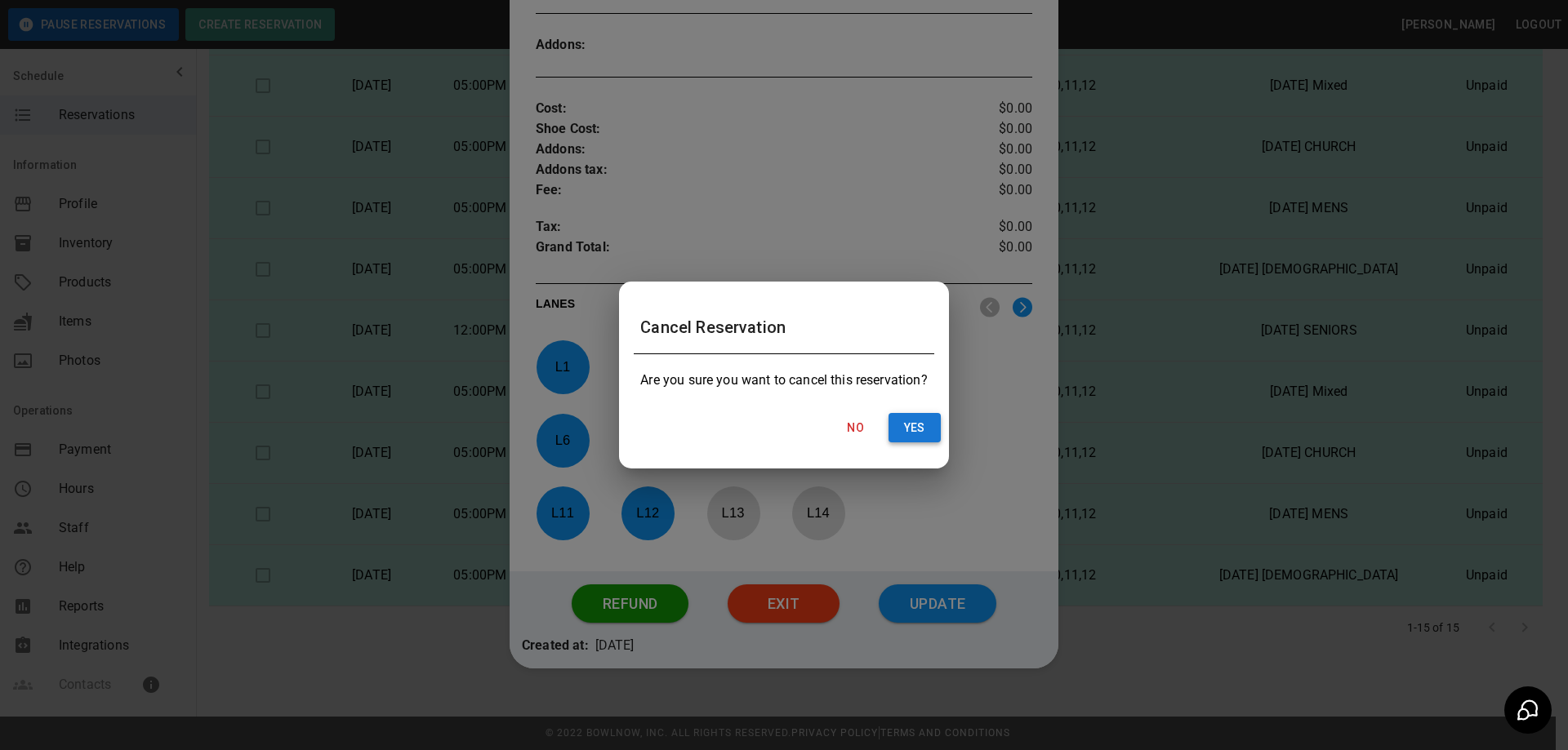
click at [911, 422] on button "Yes" at bounding box center [915, 428] width 53 height 30
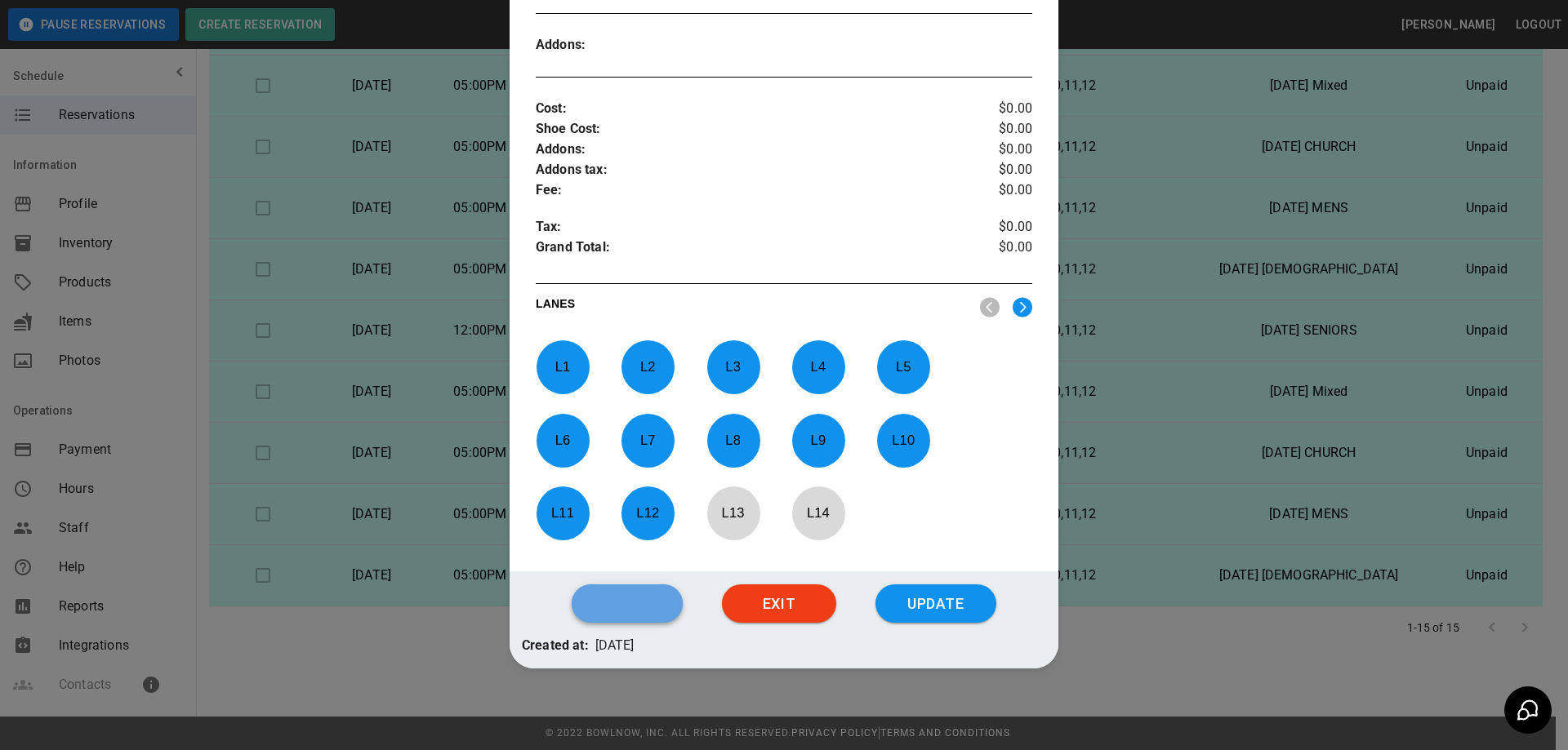
click at [623, 606] on button "button" at bounding box center [627, 604] width 111 height 39
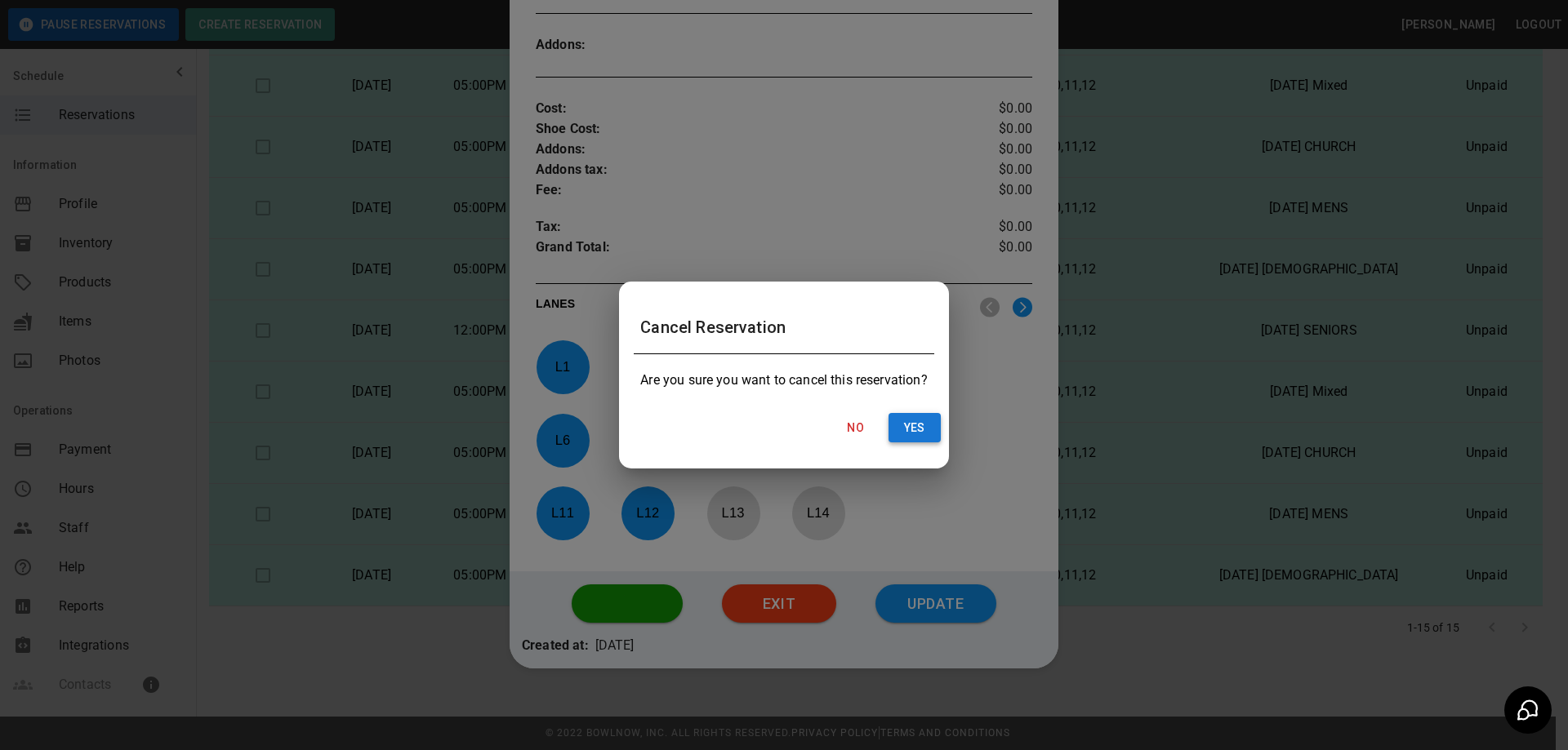
click at [910, 432] on button "Yes" at bounding box center [915, 428] width 53 height 30
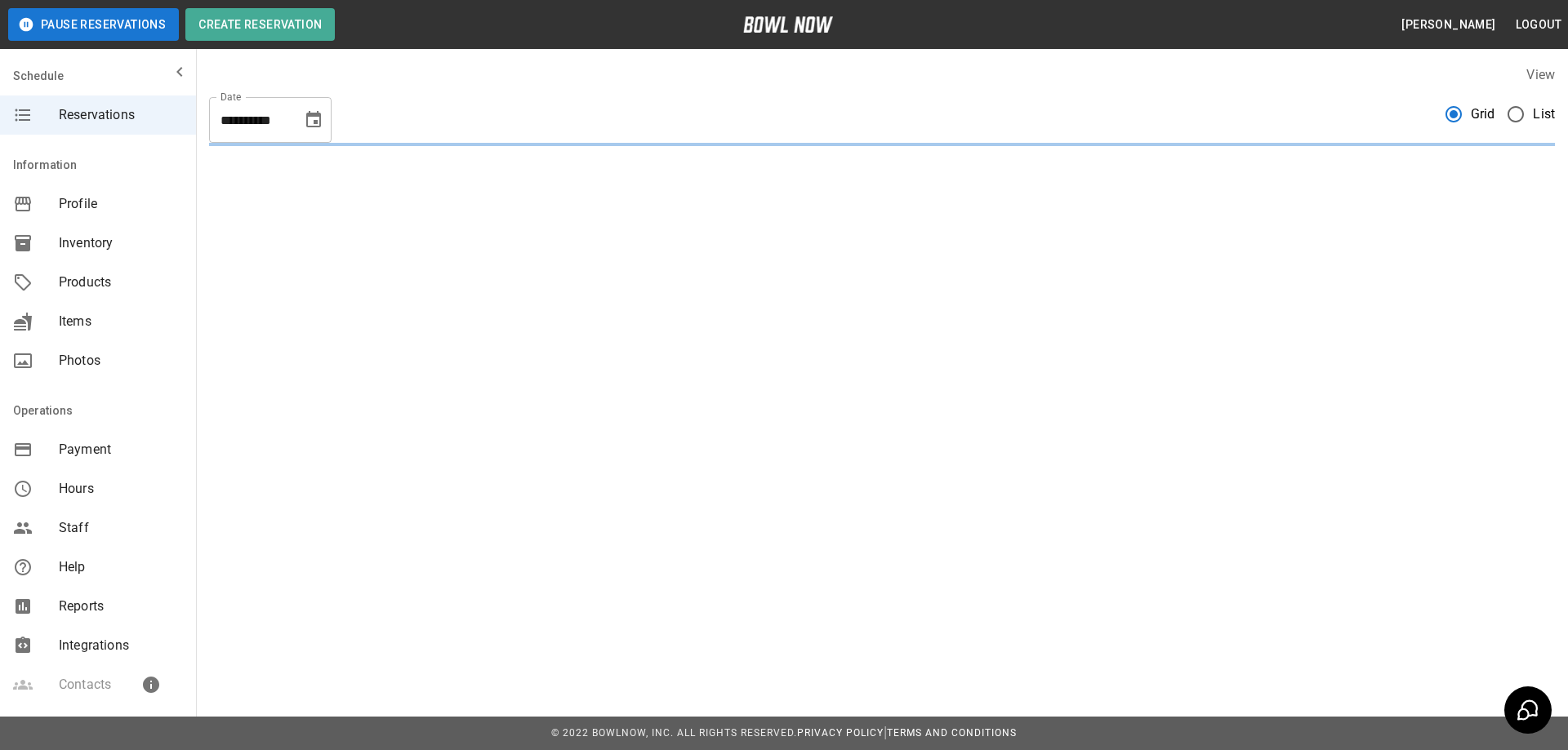
click at [1533, 113] on span "List" at bounding box center [1544, 114] width 22 height 20
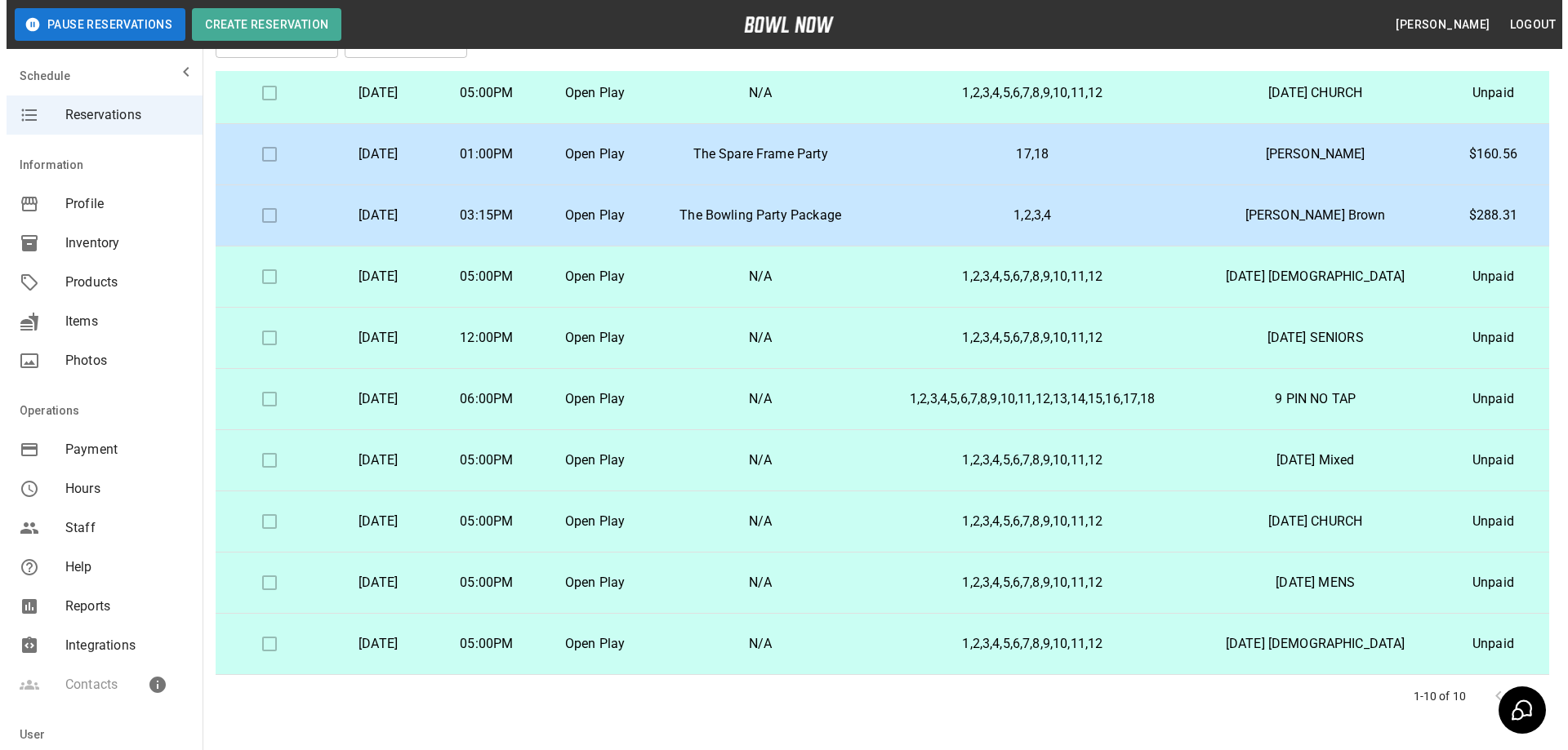
scroll to position [153, 0]
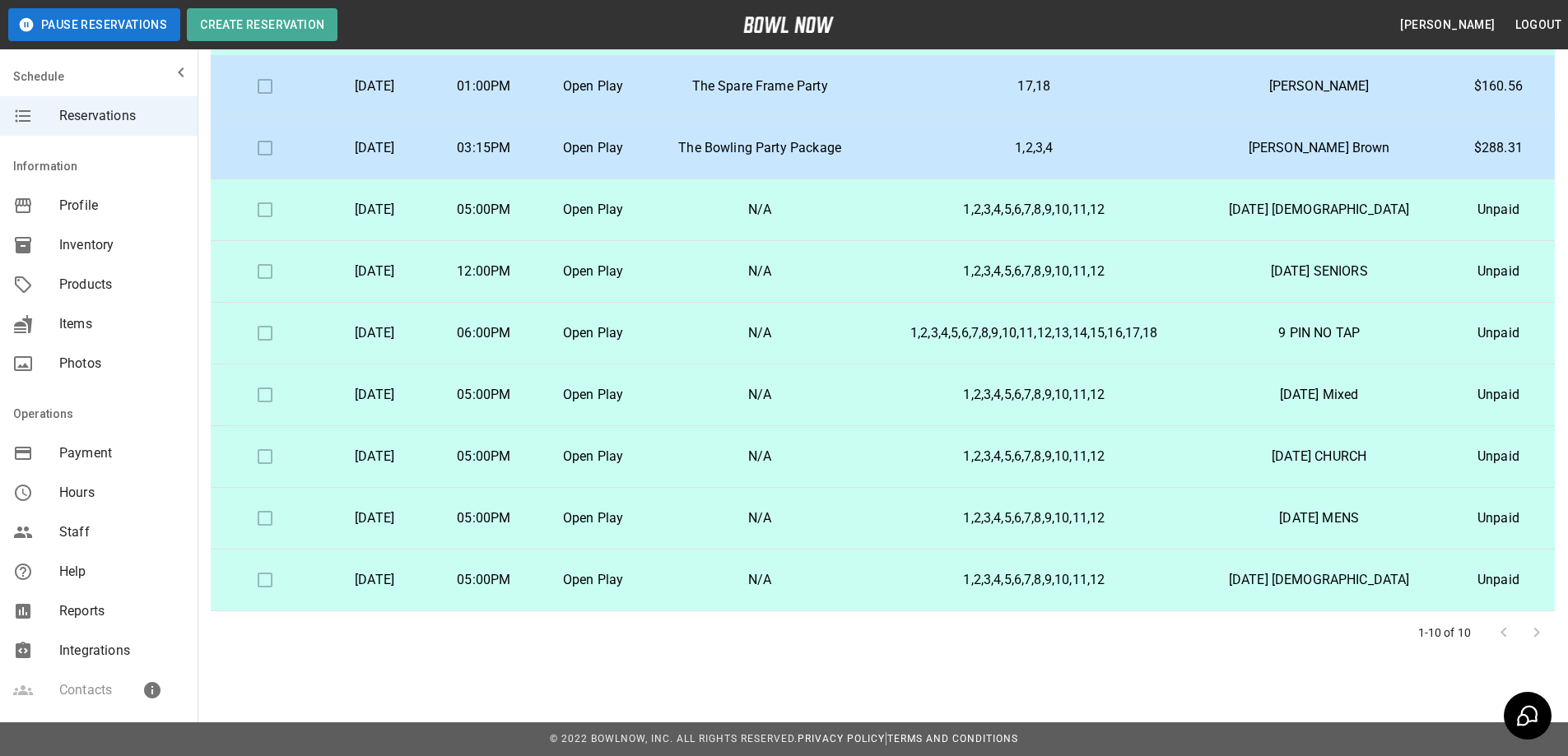
click at [416, 586] on p "Wednesday, September 17th" at bounding box center [375, 580] width 83 height 20
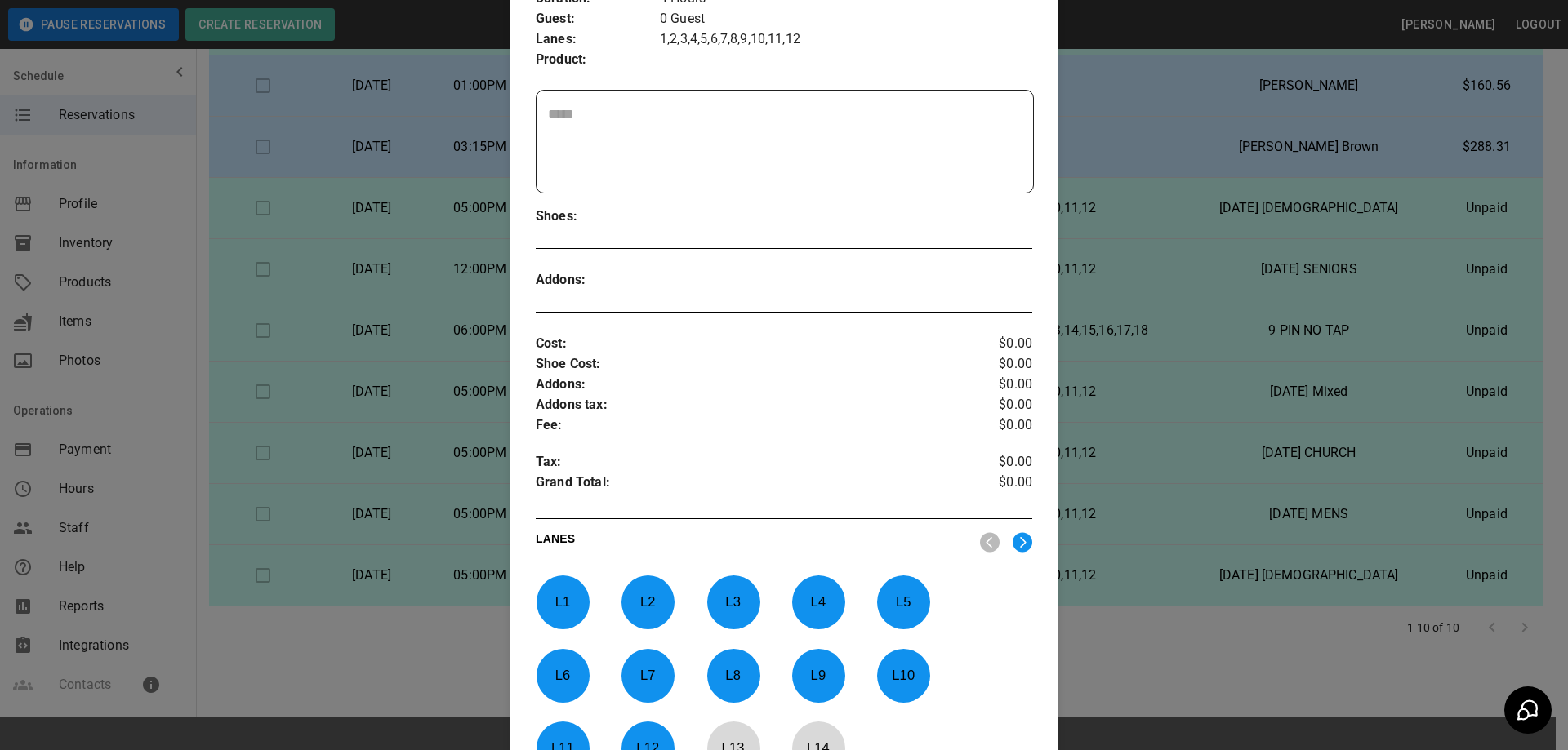
scroll to position [534, 0]
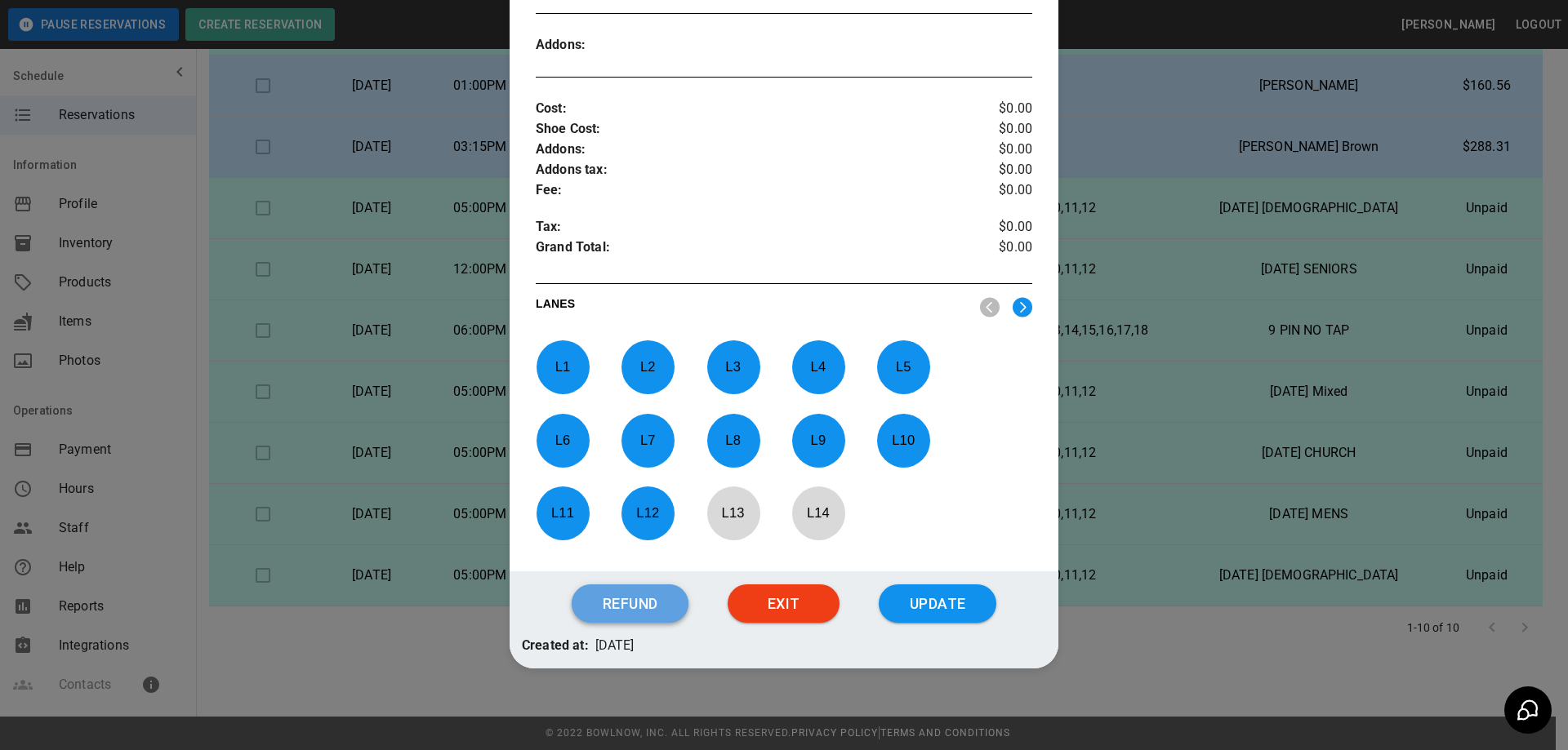
click at [580, 609] on button "Refund" at bounding box center [630, 604] width 117 height 39
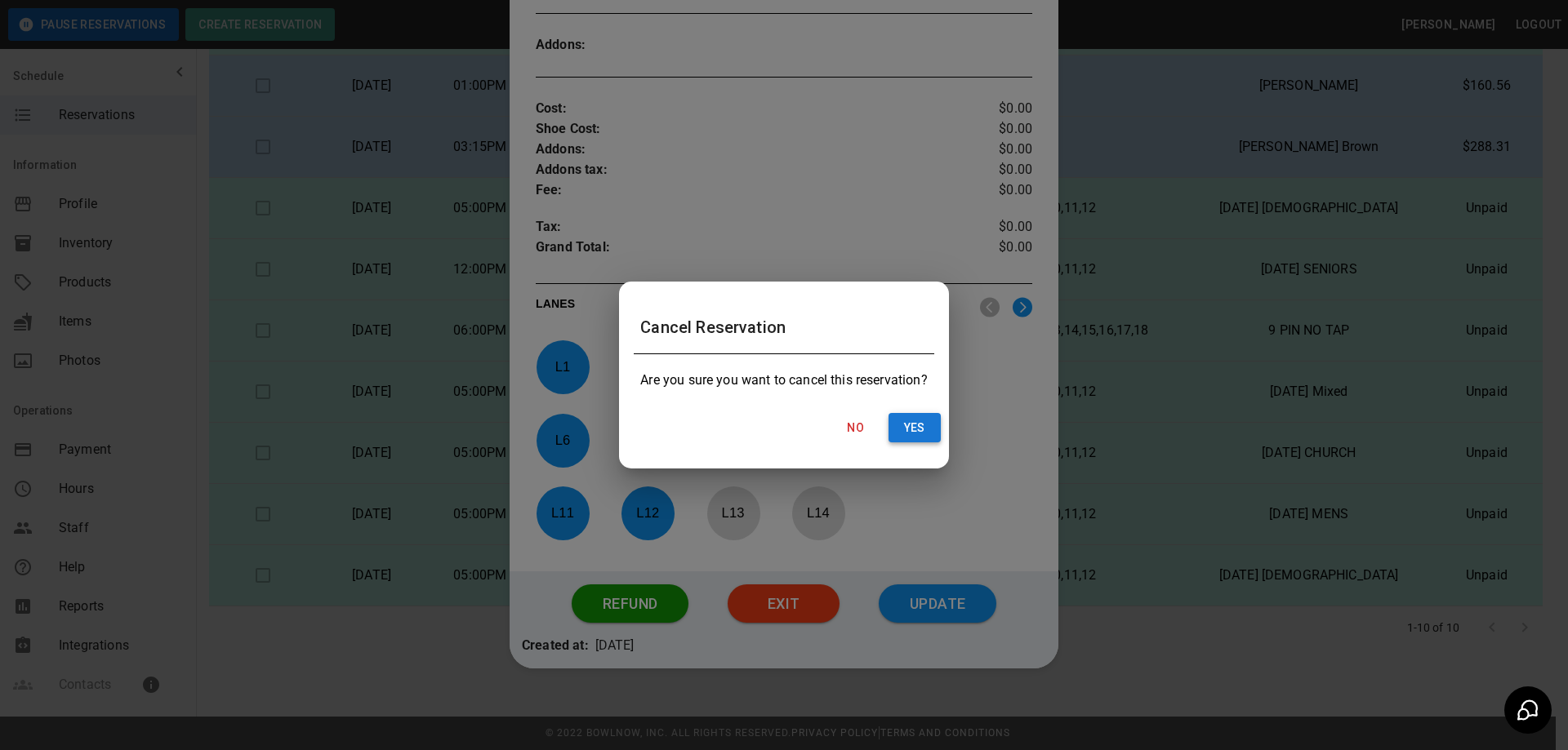
click at [916, 437] on button "Yes" at bounding box center [915, 428] width 53 height 30
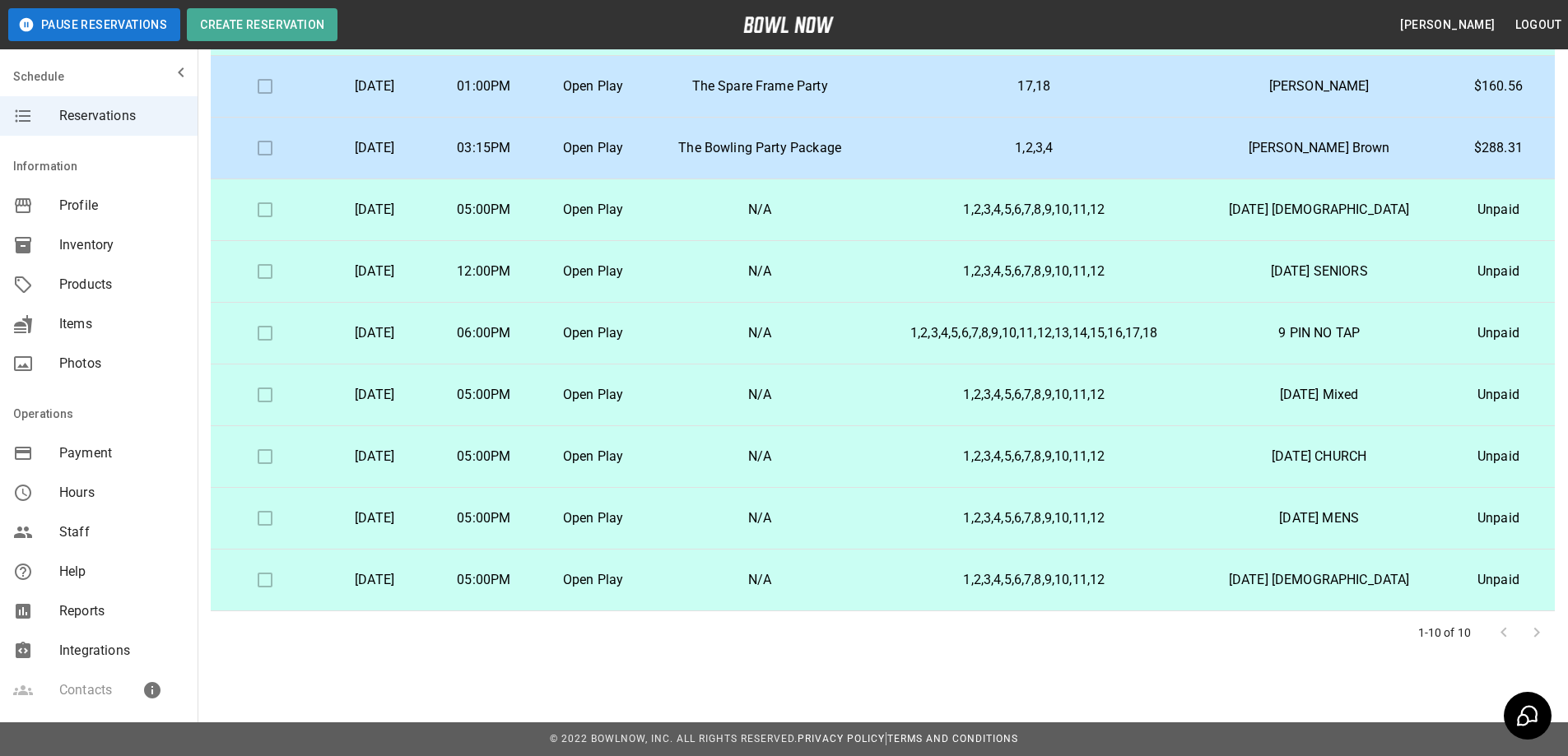
click at [416, 514] on p "Tuesday, September 16th" at bounding box center [375, 519] width 83 height 20
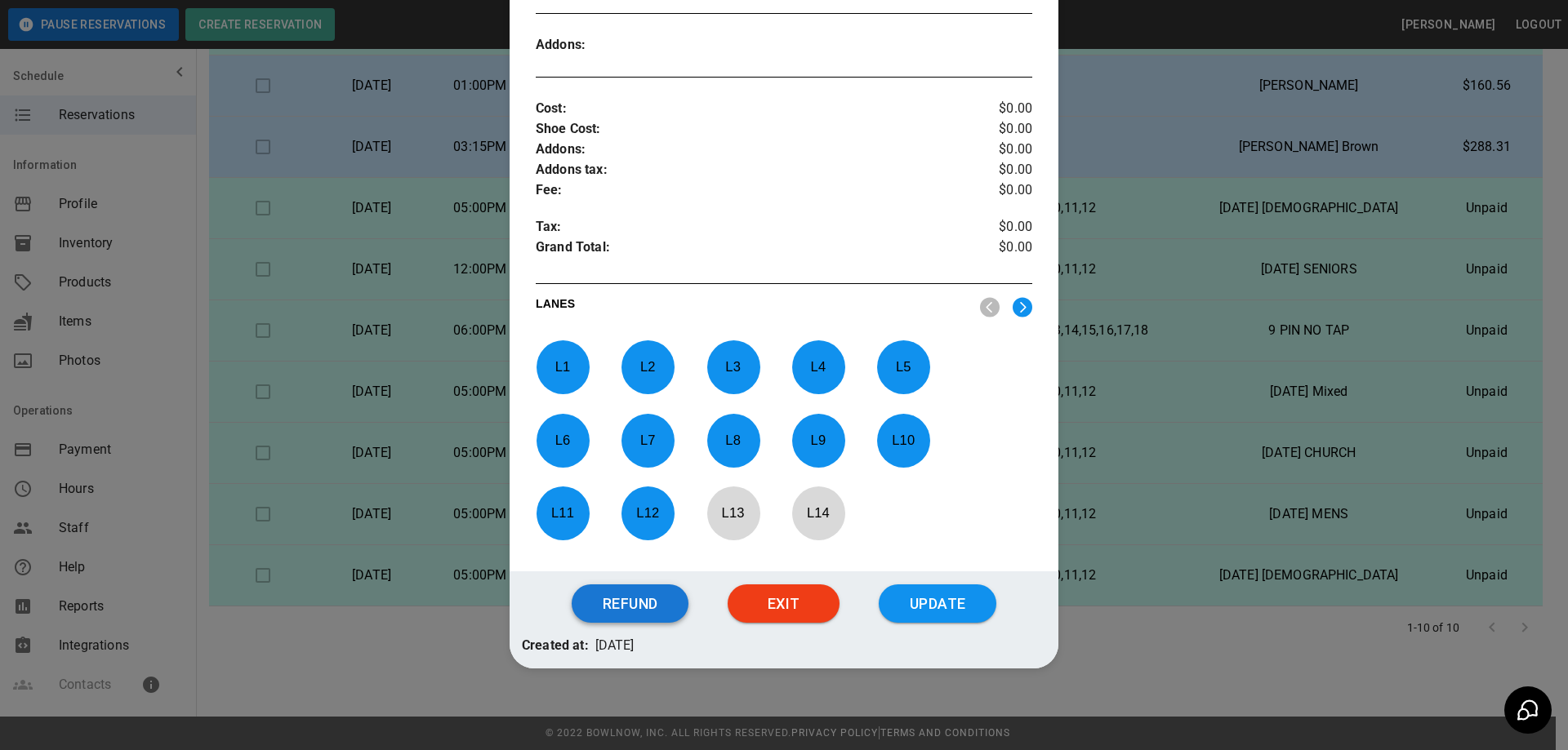
click at [643, 609] on button "Refund" at bounding box center [630, 604] width 117 height 39
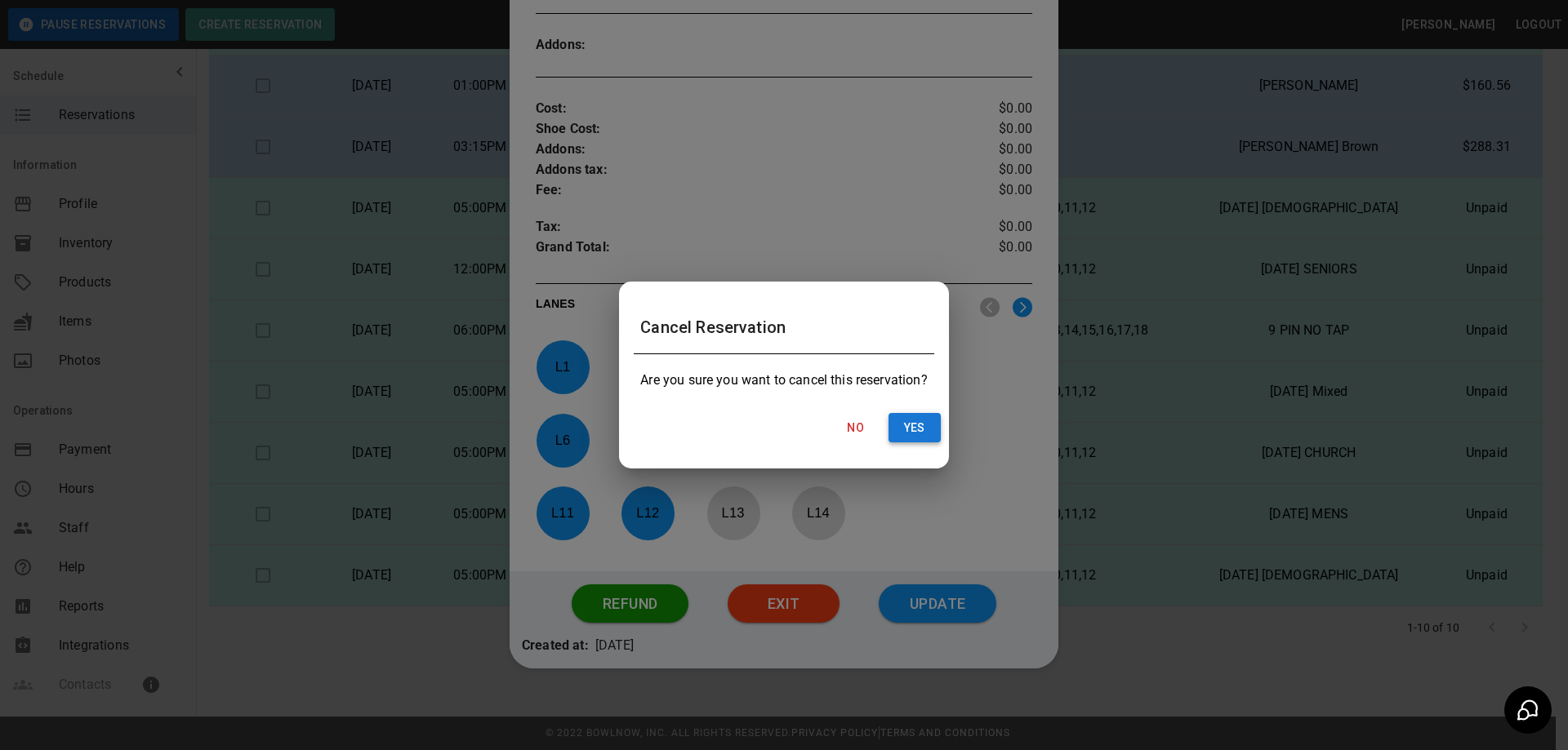
click at [907, 434] on button "Yes" at bounding box center [915, 428] width 53 height 30
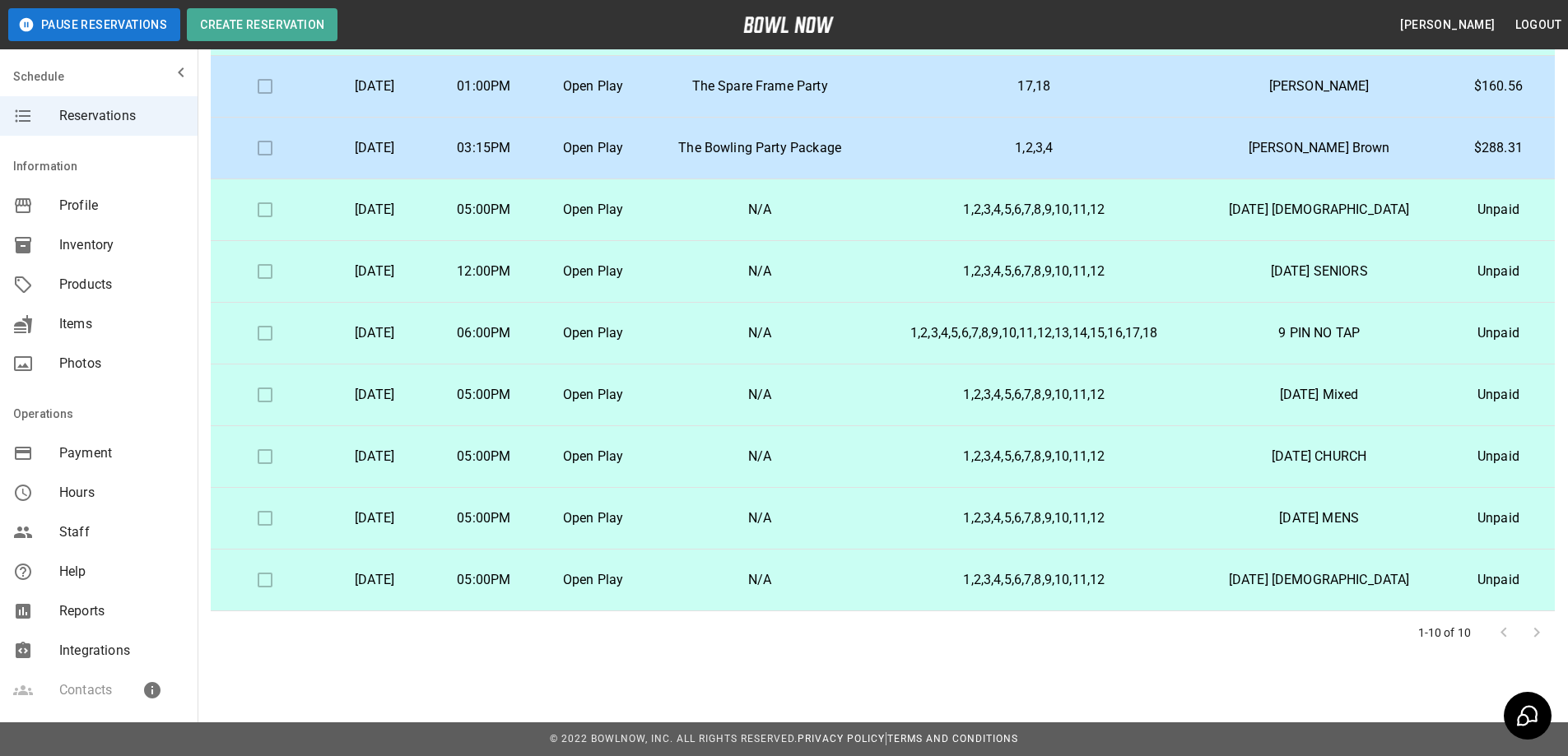
click at [416, 459] on p "Monday, September 15th" at bounding box center [375, 457] width 83 height 20
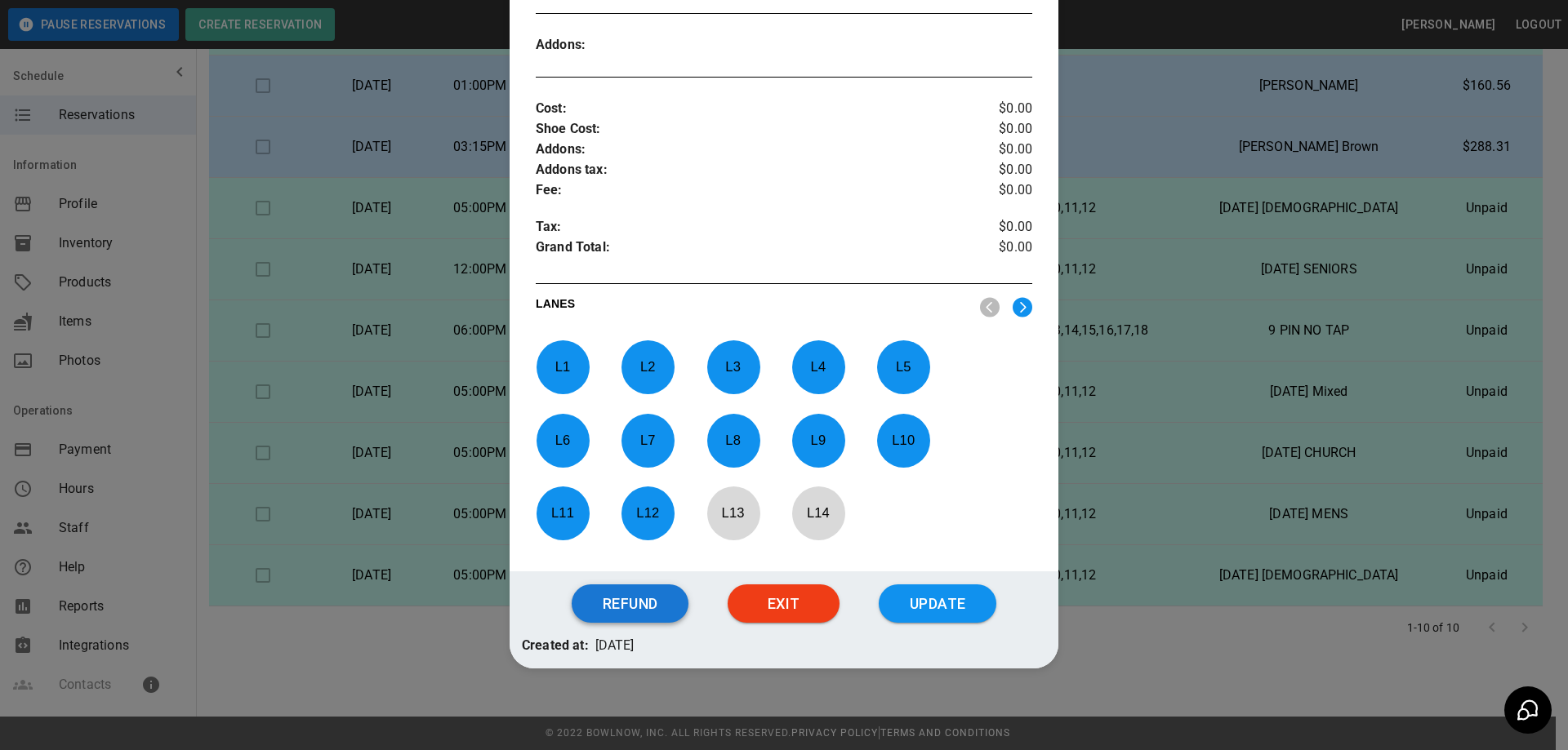
click at [613, 607] on button "Refund" at bounding box center [630, 604] width 117 height 39
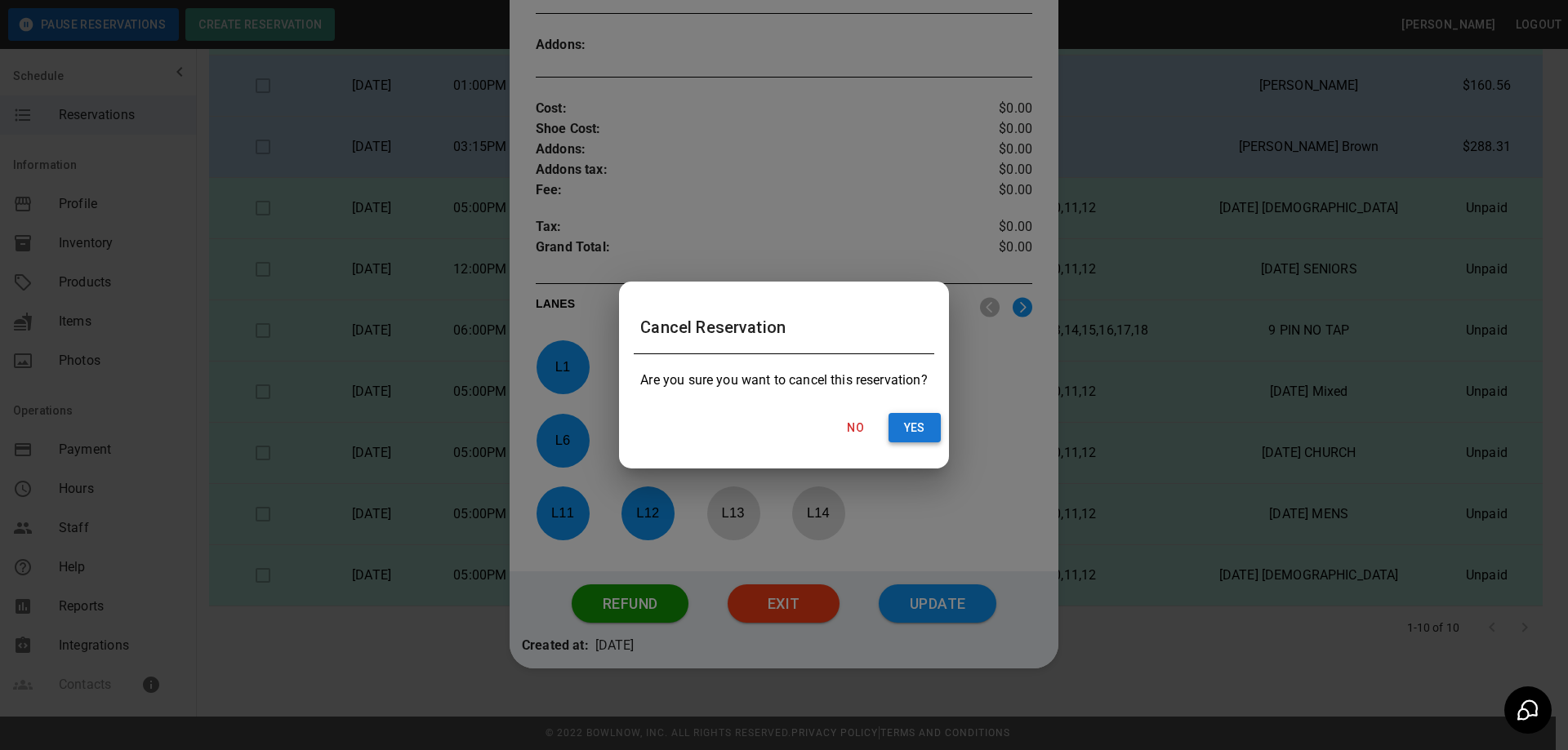
click at [900, 438] on button "Yes" at bounding box center [915, 428] width 53 height 30
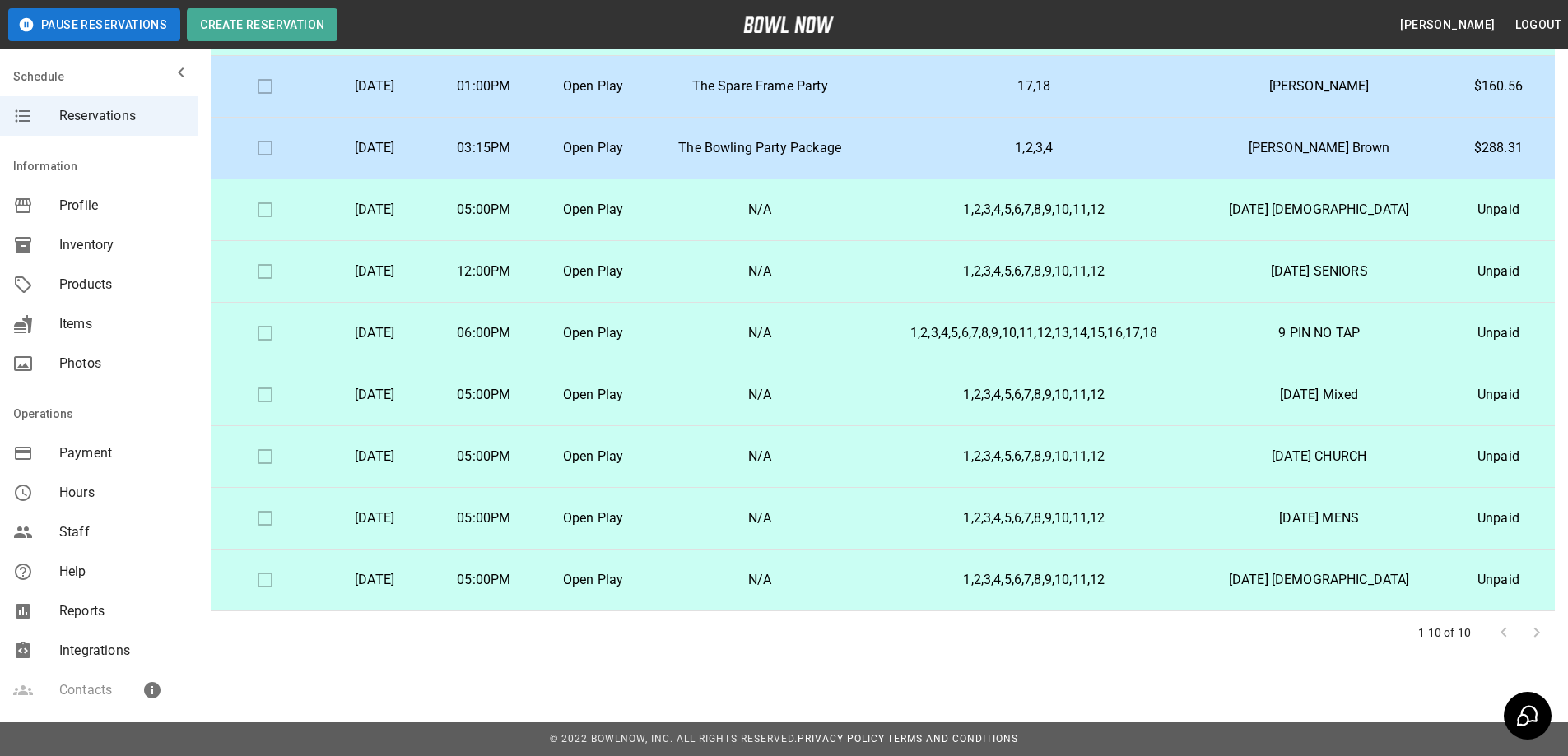
click at [416, 396] on p "Sunday, September 14th" at bounding box center [375, 395] width 83 height 20
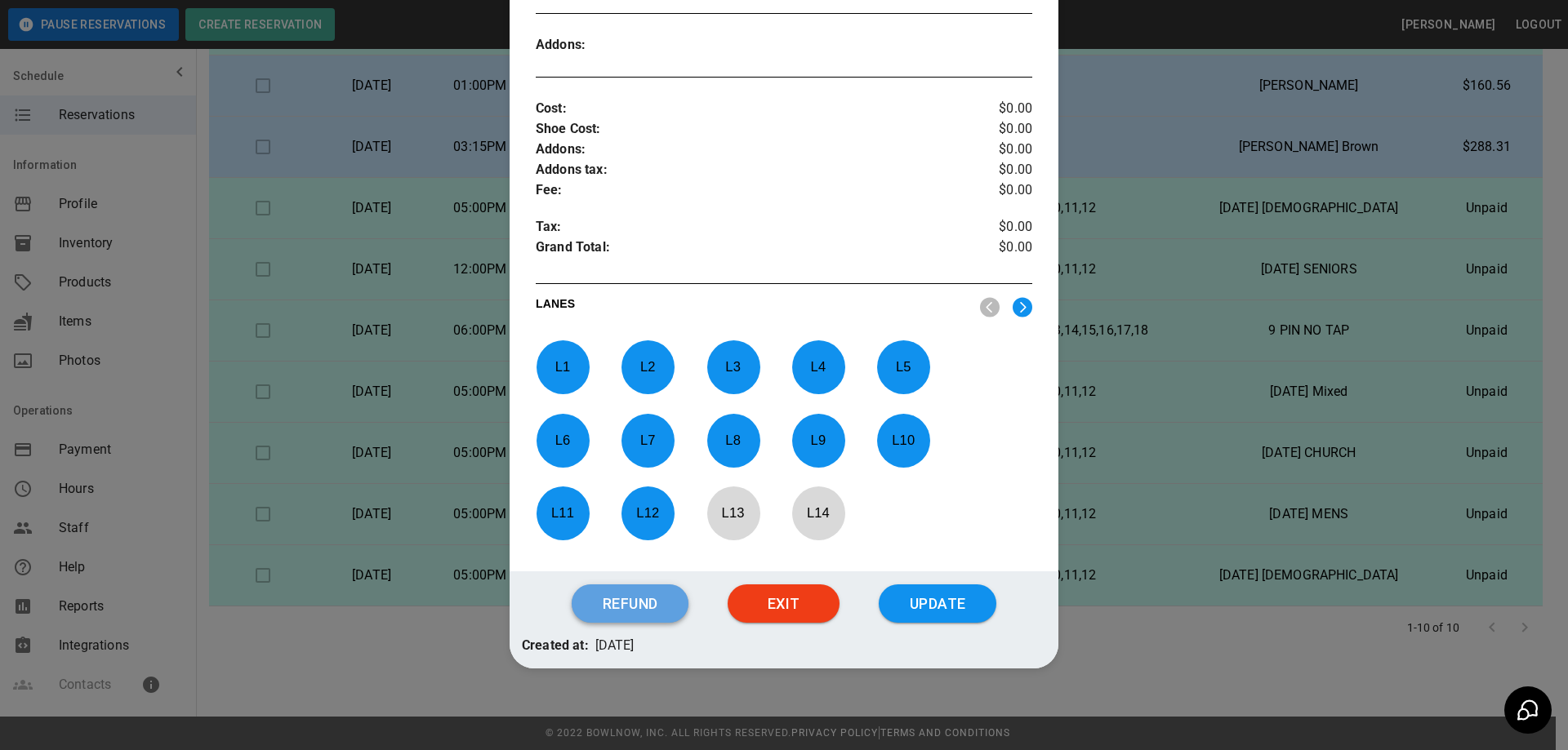
click at [629, 595] on button "Refund" at bounding box center [630, 604] width 117 height 39
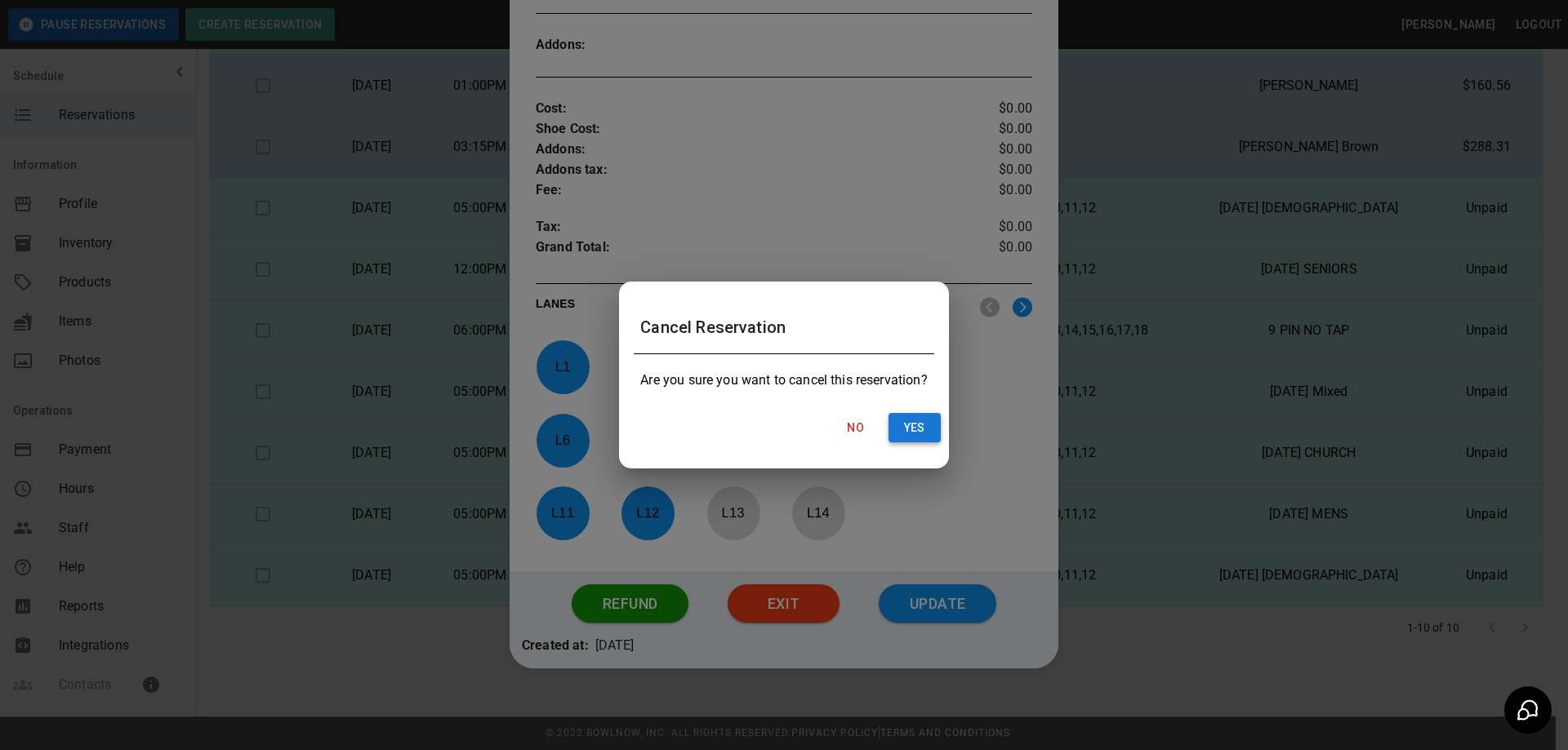
click at [898, 426] on button "Yes" at bounding box center [915, 428] width 53 height 30
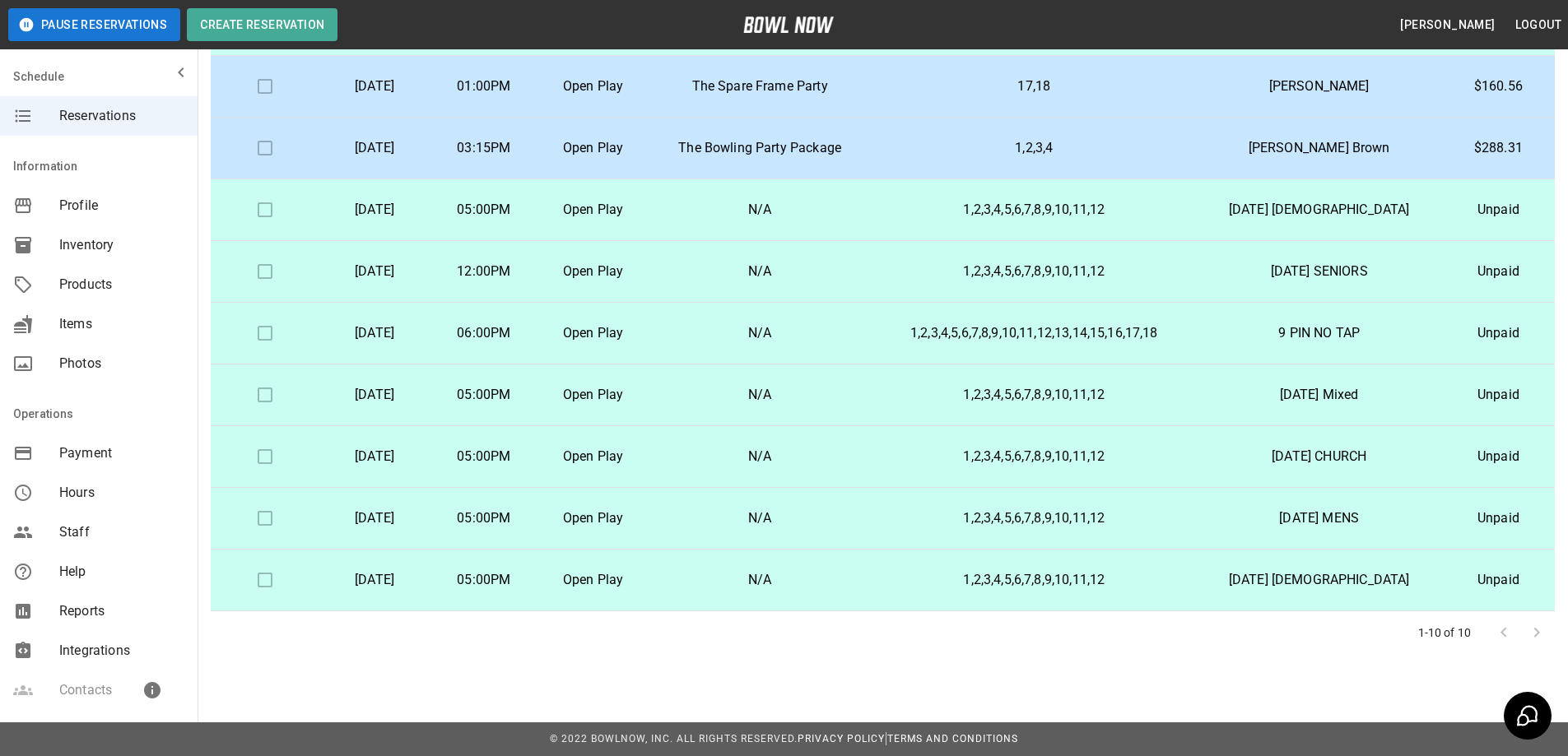
click at [416, 333] on p "Friday, September 12th" at bounding box center [375, 334] width 83 height 20
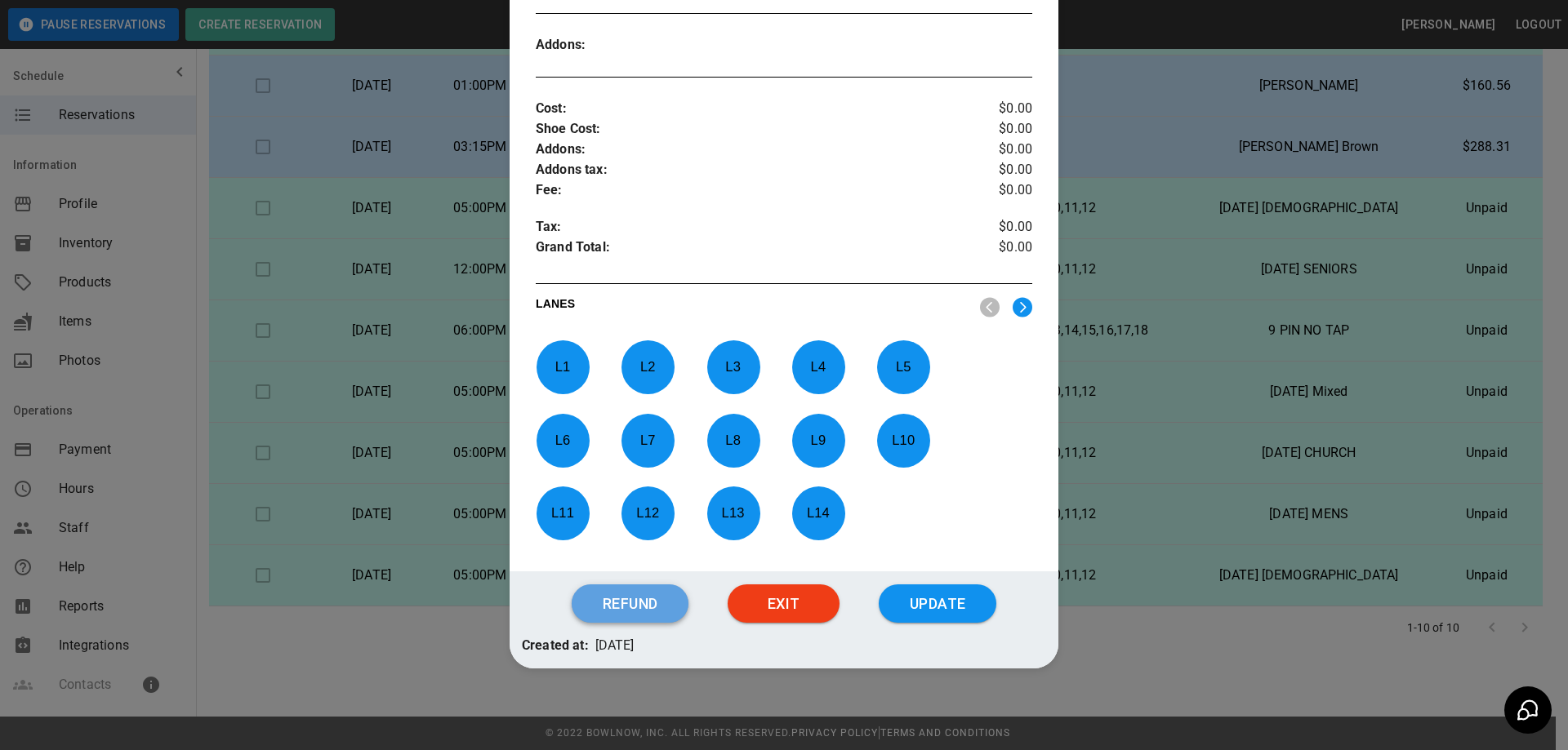
click at [639, 607] on button "Refund" at bounding box center [630, 604] width 117 height 39
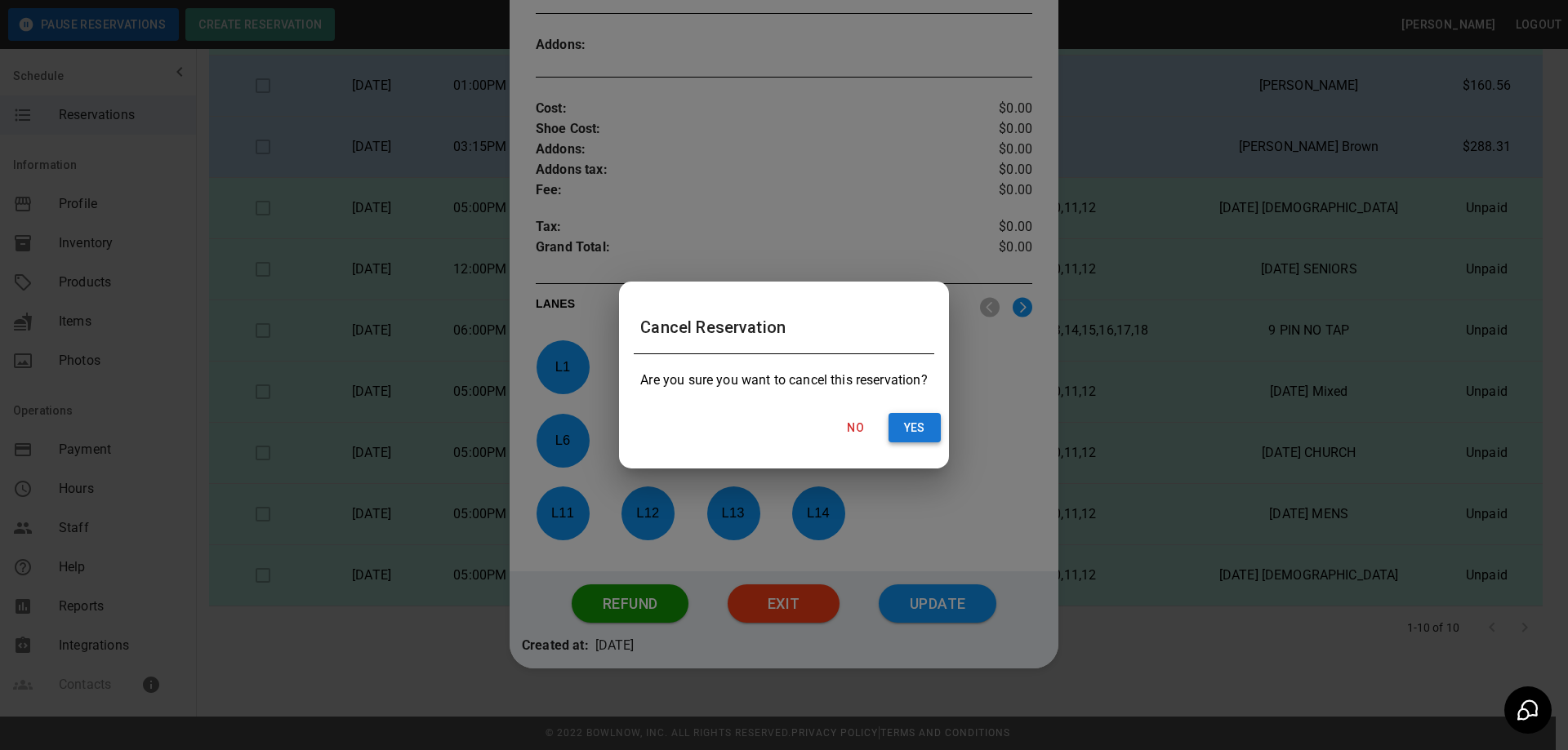
click at [907, 429] on button "Yes" at bounding box center [915, 428] width 53 height 30
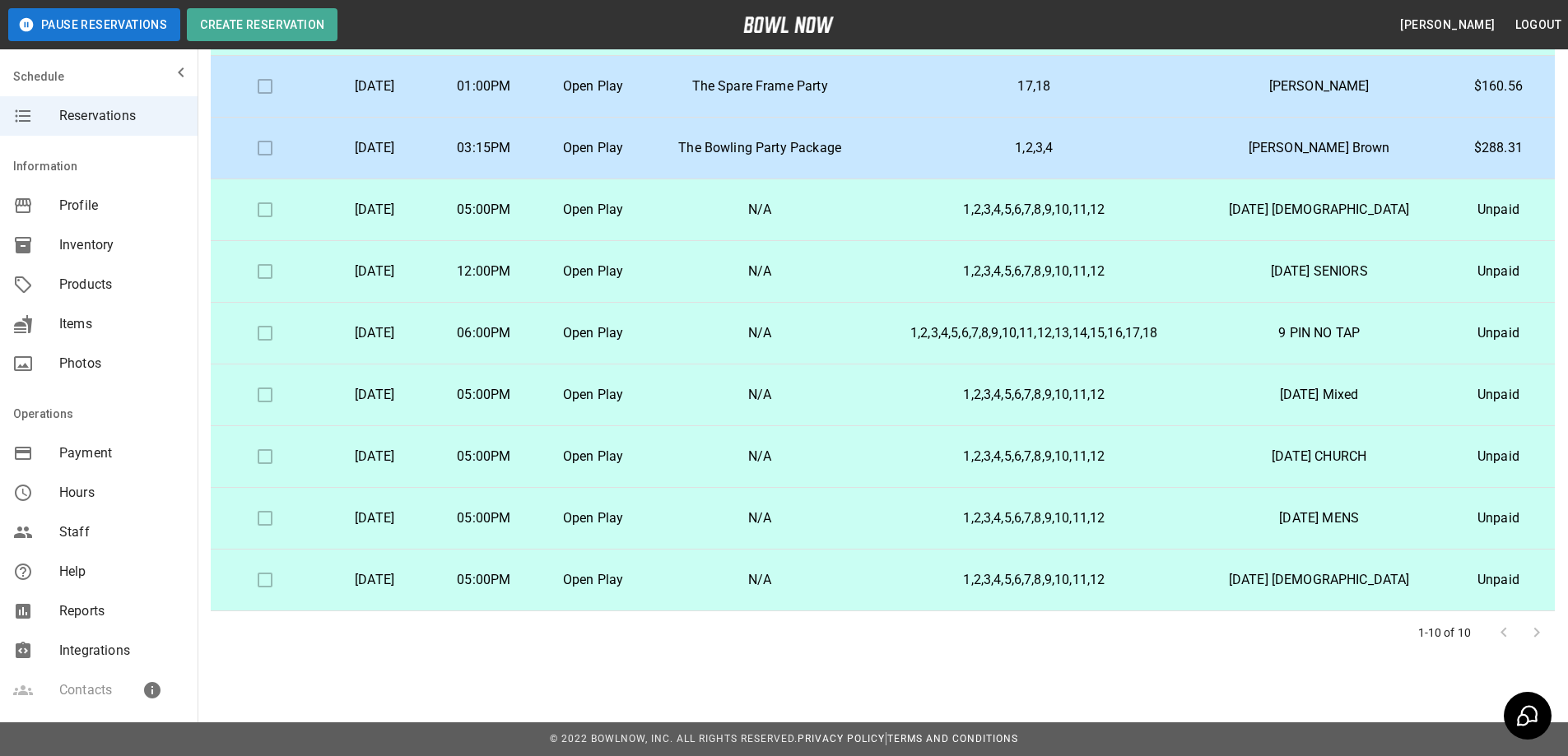
click at [416, 270] on p "Thursday, September 11th" at bounding box center [375, 272] width 83 height 20
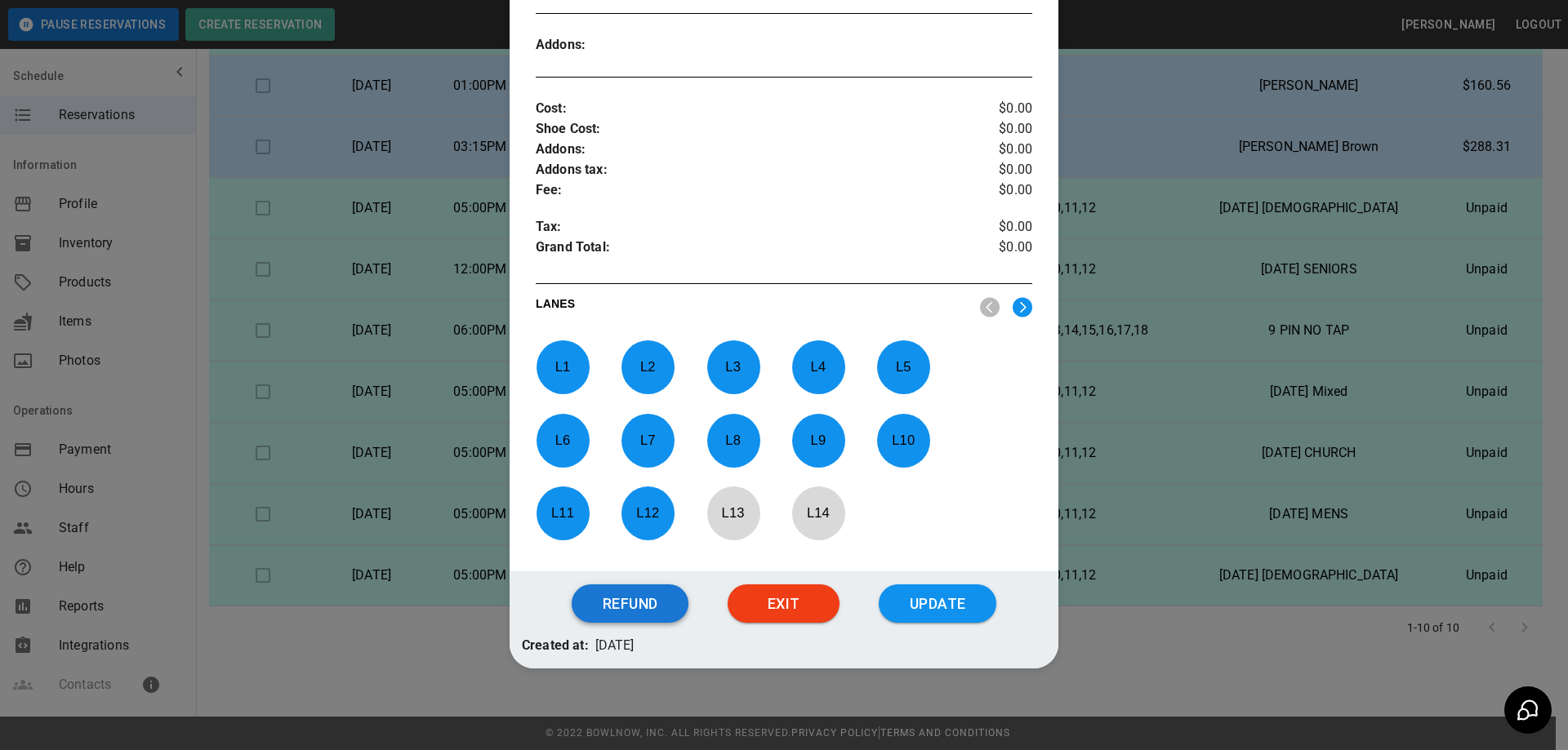
click at [643, 608] on button "Refund" at bounding box center [630, 604] width 117 height 39
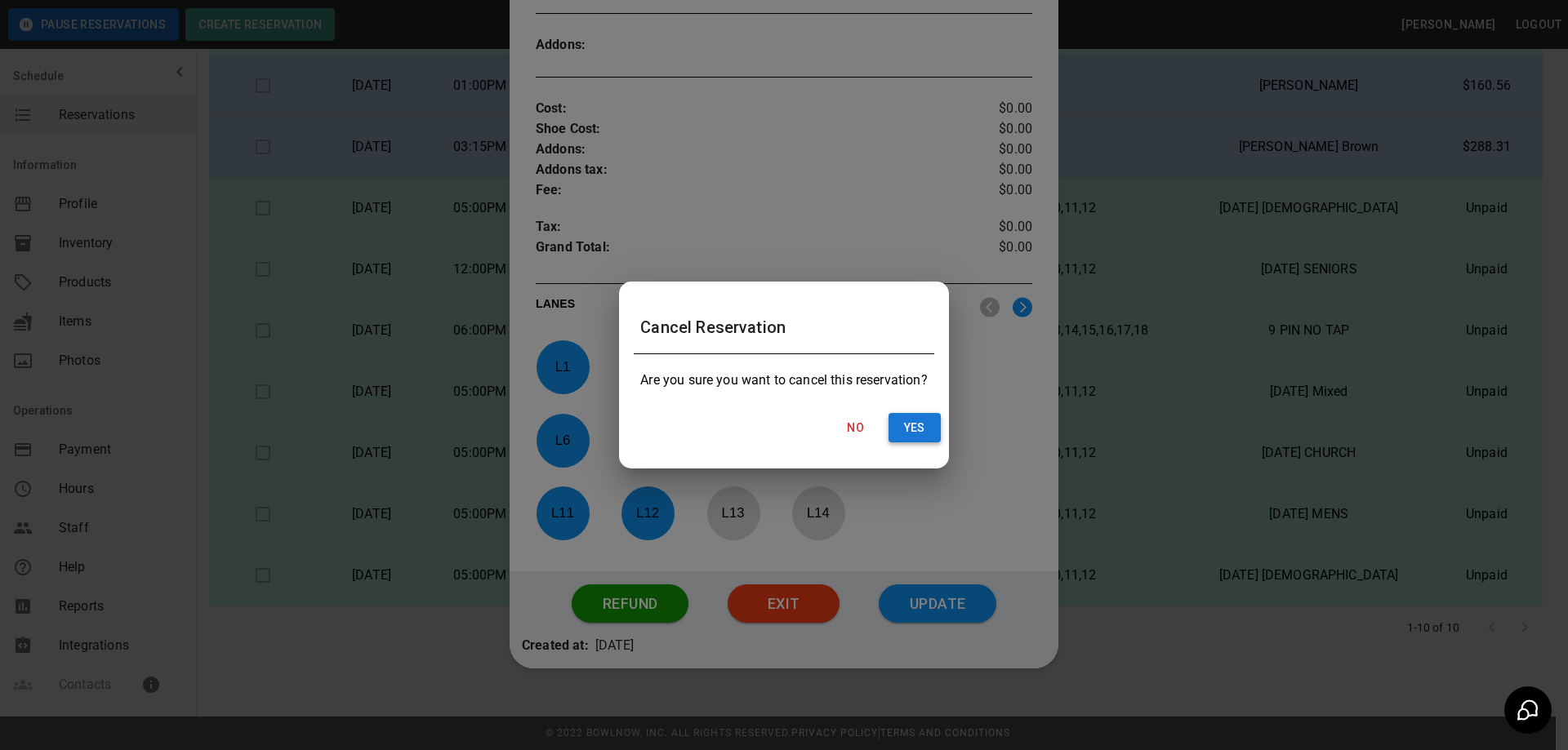
click at [927, 421] on button "Yes" at bounding box center [915, 428] width 53 height 30
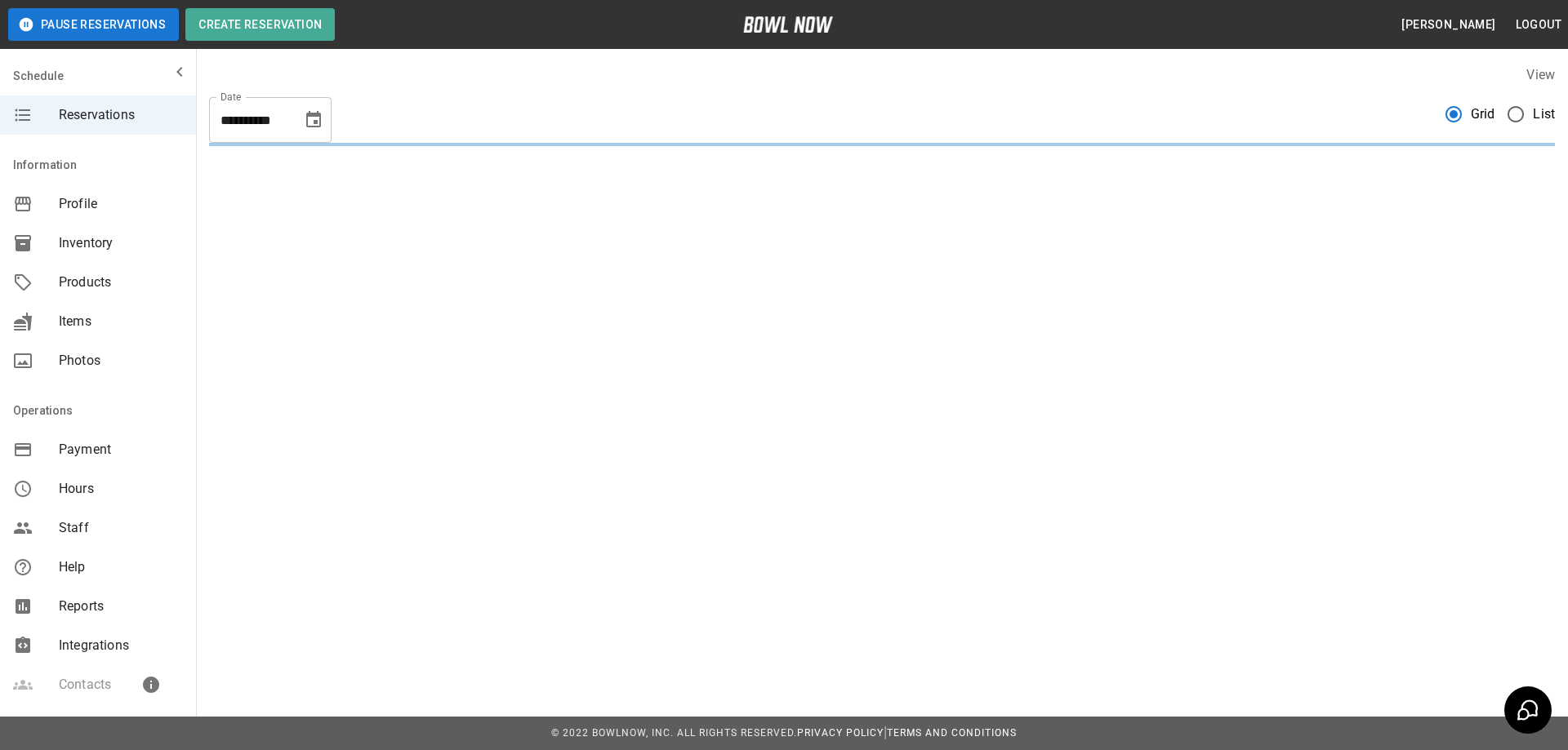
click at [1533, 115] on span "List" at bounding box center [1544, 114] width 22 height 20
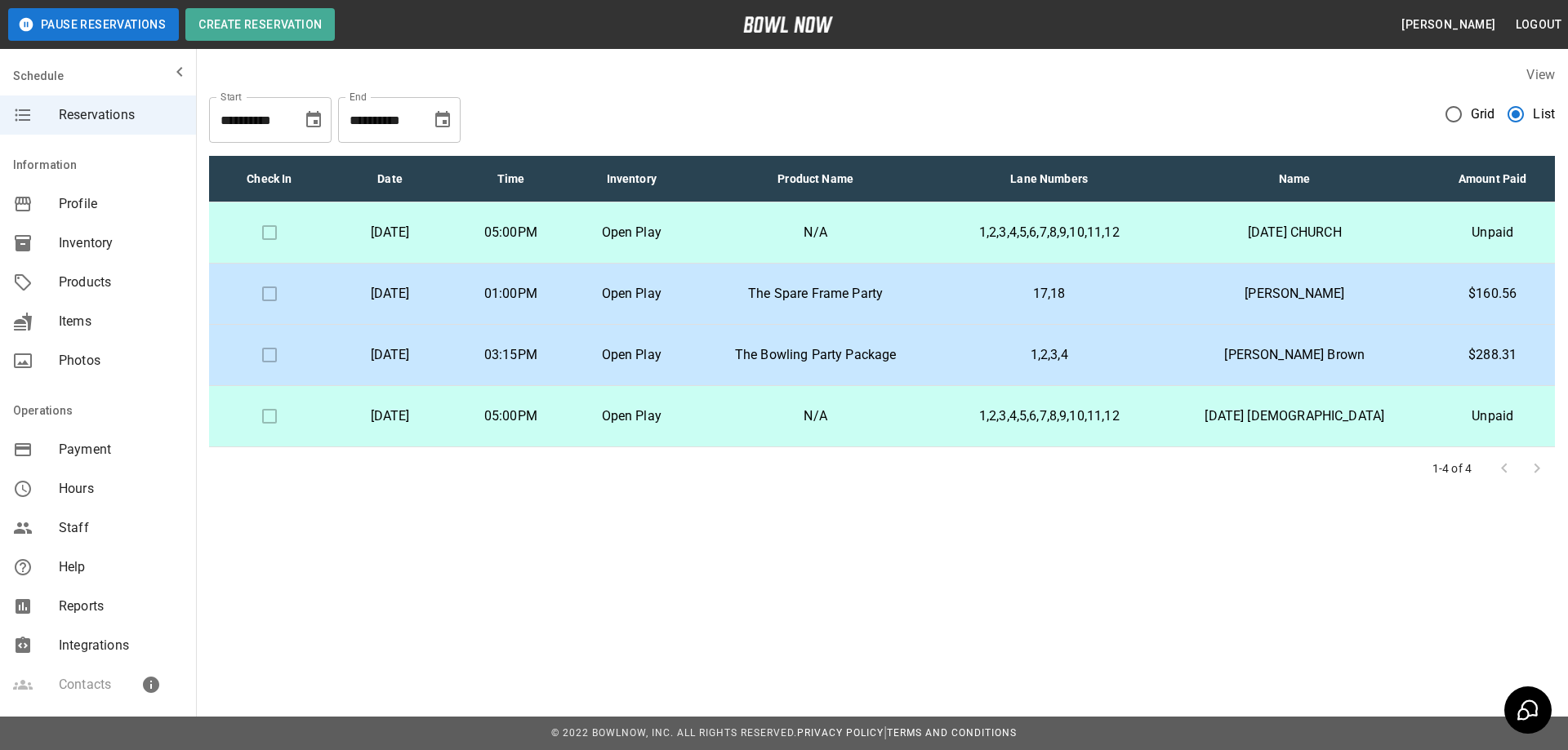
click at [438, 419] on p "[DATE]" at bounding box center [390, 416] width 95 height 20
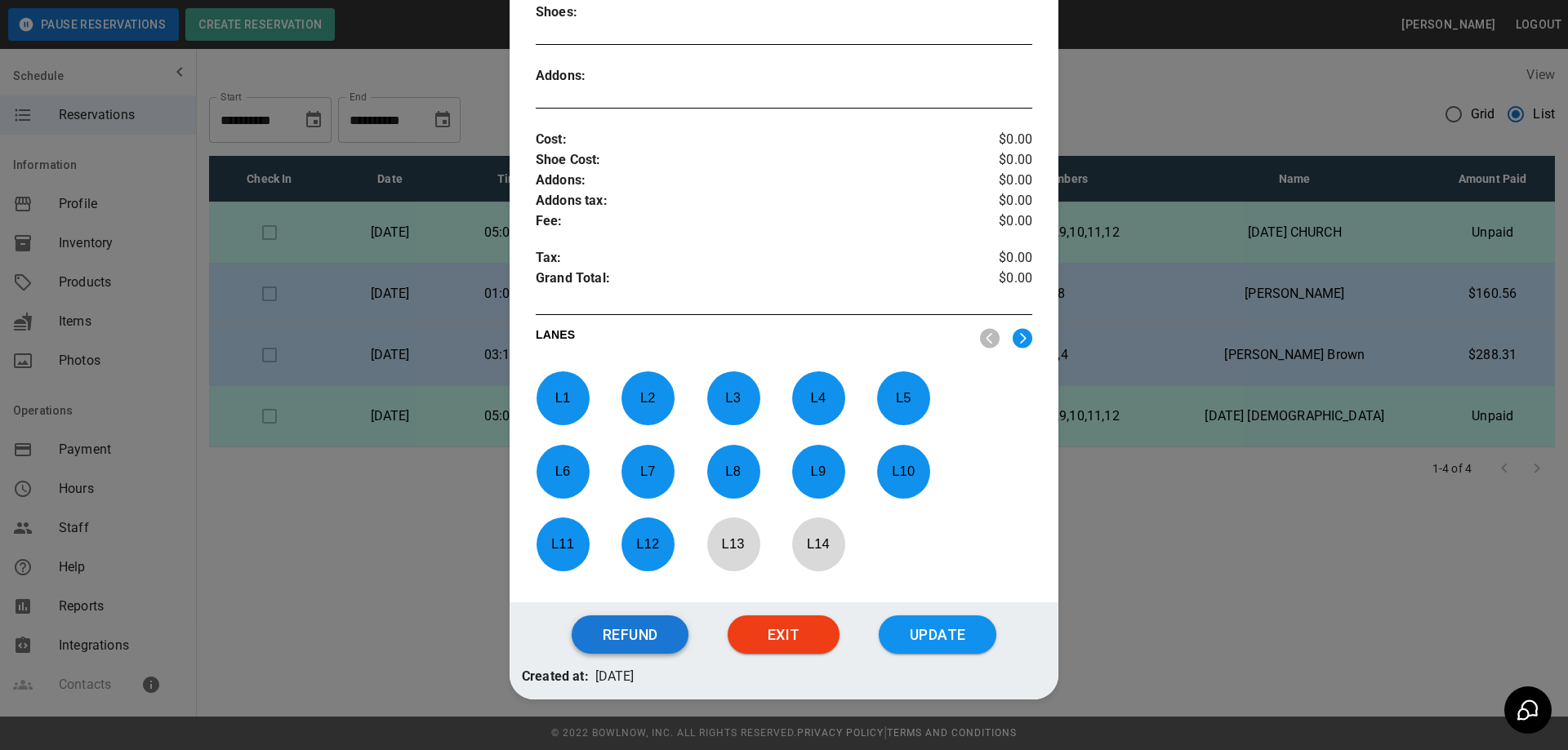
scroll to position [534, 0]
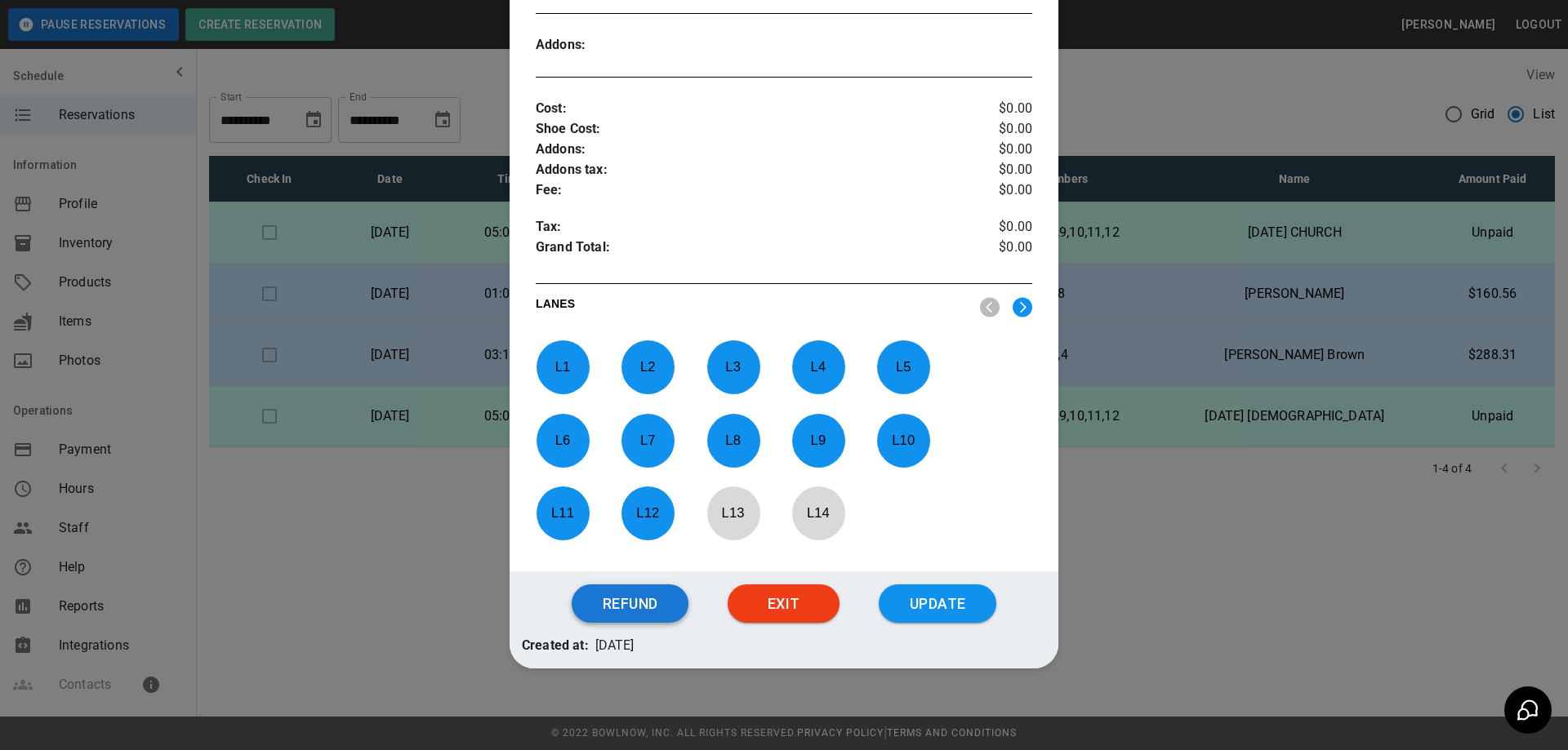
click at [642, 605] on button "Refund" at bounding box center [630, 604] width 117 height 39
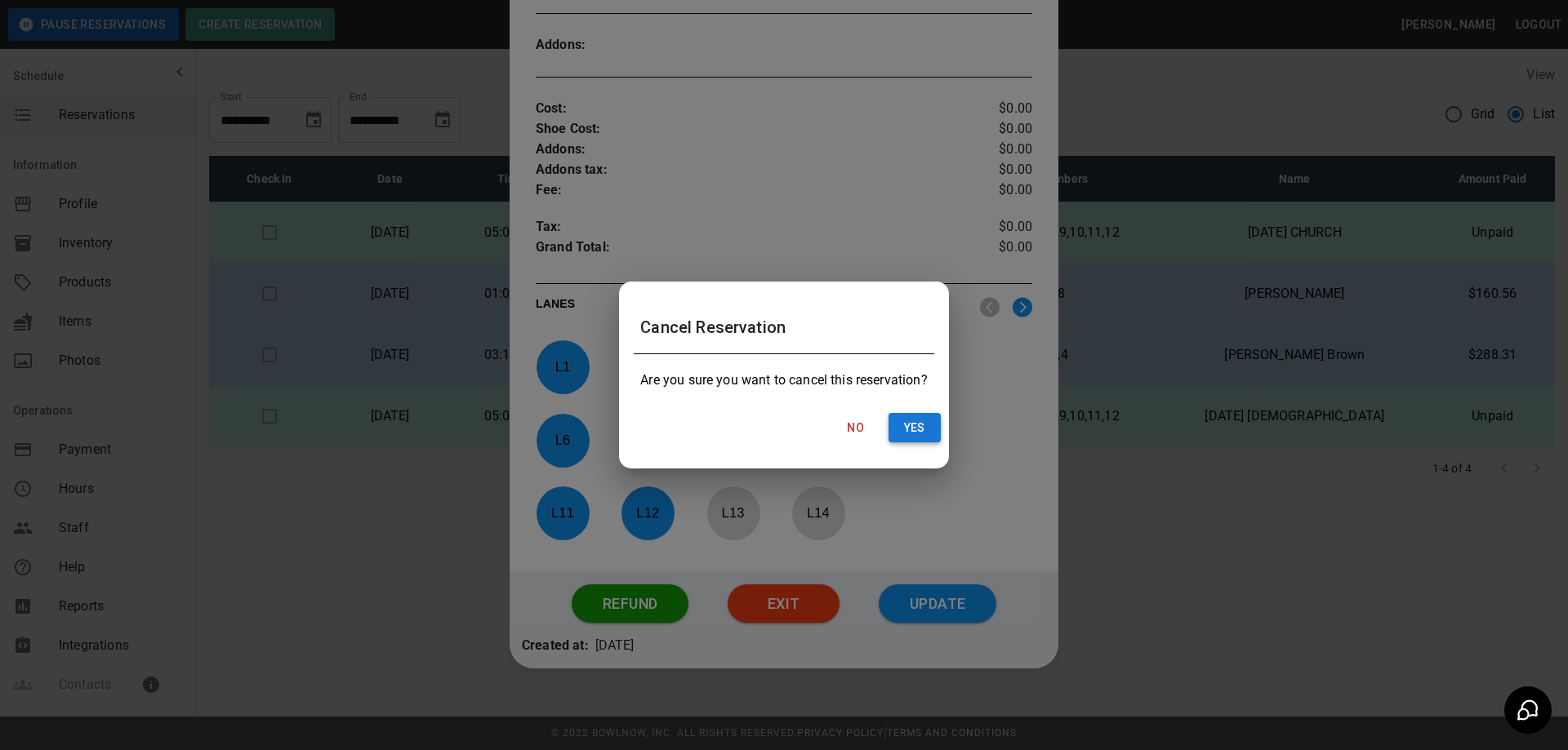
click at [919, 432] on button "Yes" at bounding box center [915, 428] width 53 height 30
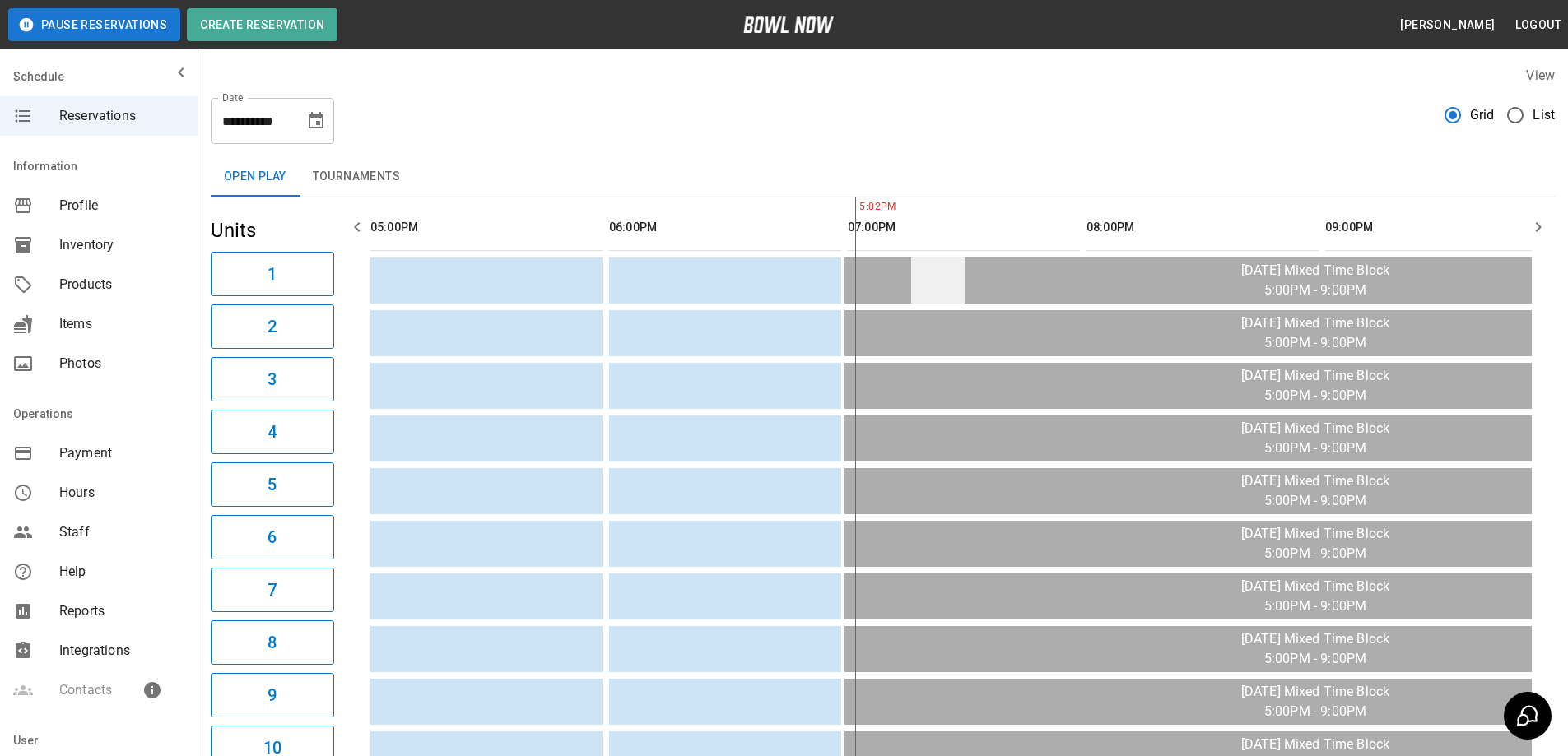
scroll to position [0, 477]
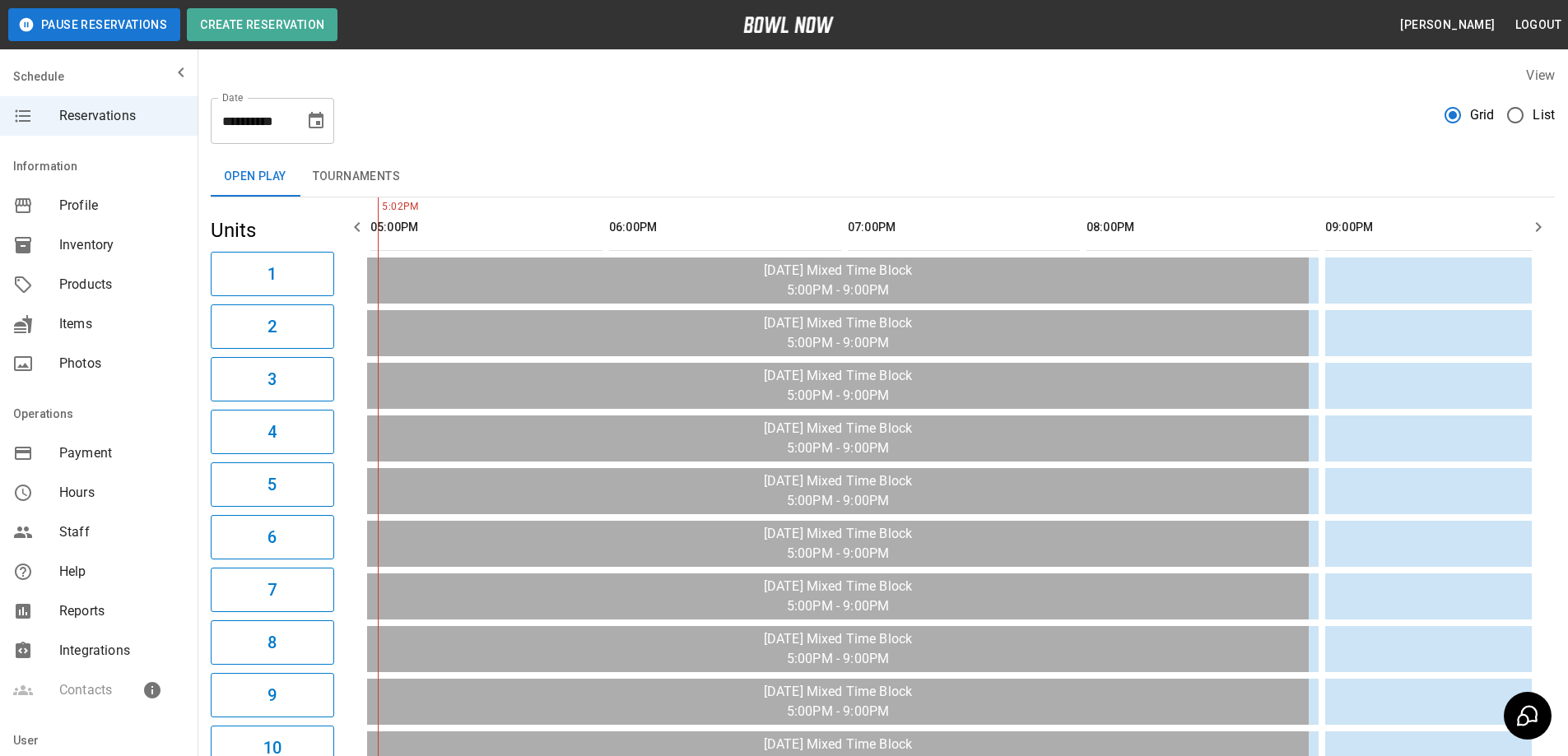
click at [84, 284] on span "Products" at bounding box center [121, 284] width 125 height 20
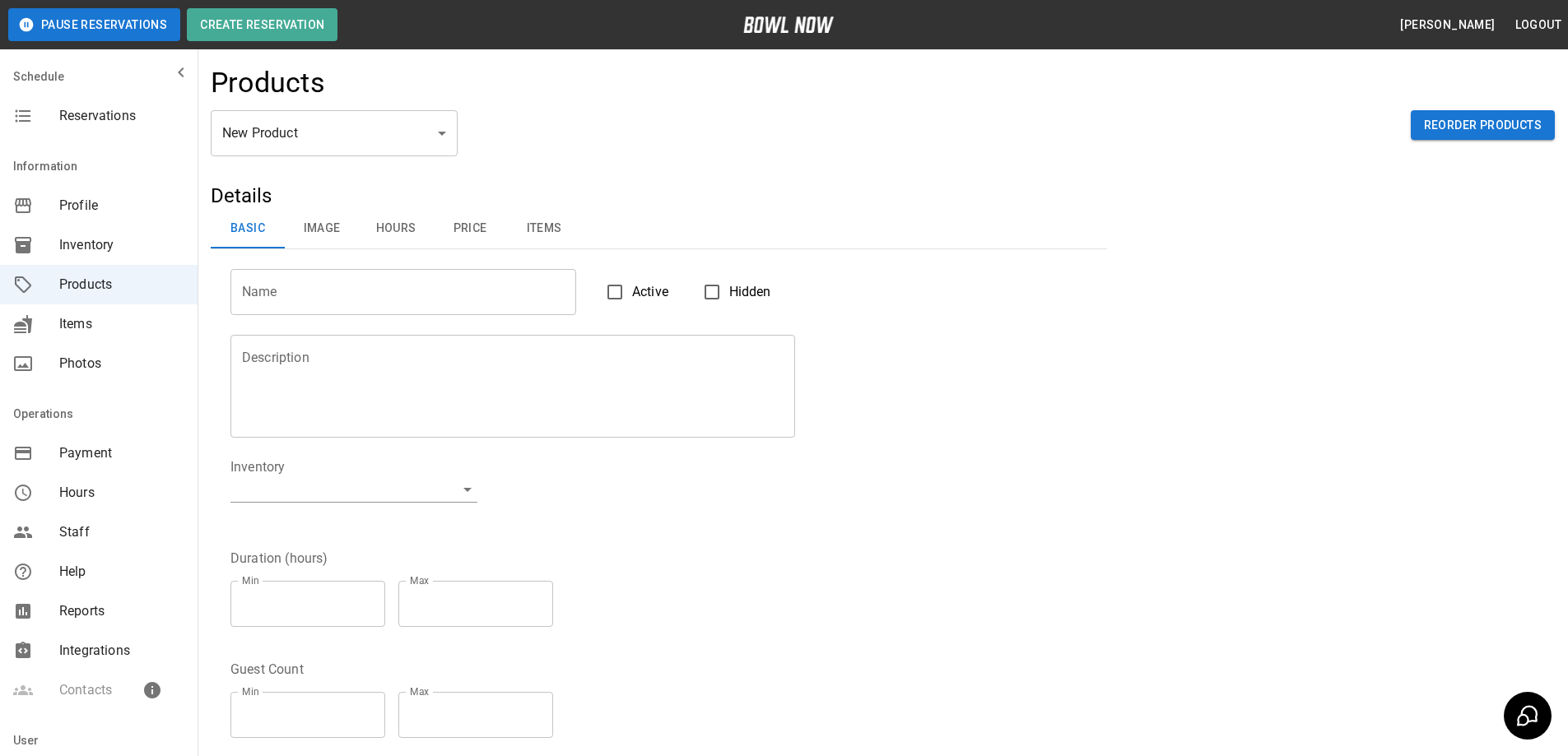
click at [433, 139] on body "Pause Reservations Create Reservation [PERSON_NAME] Logout Schedule Reservation…" at bounding box center [784, 531] width 1568 height 1061
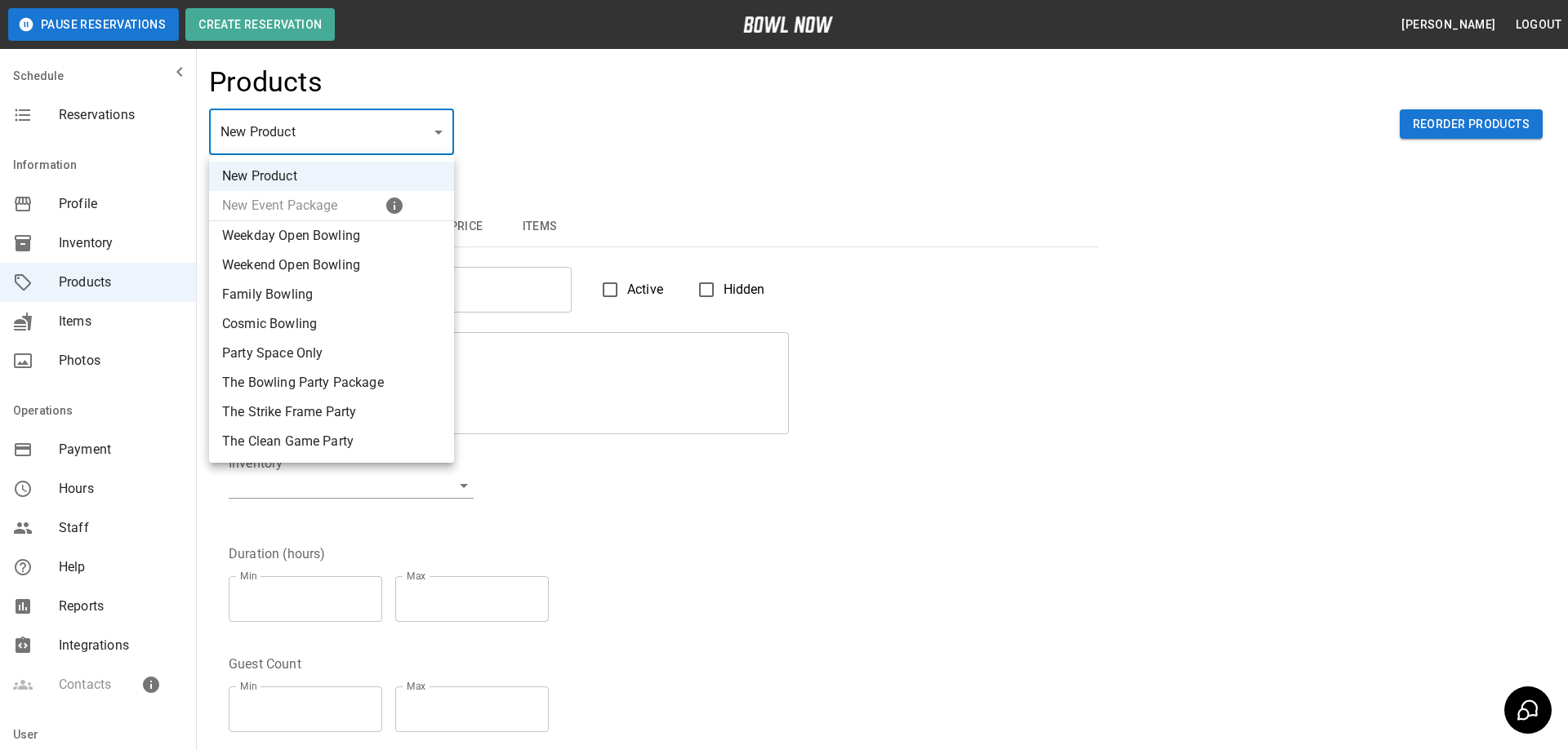
click at [488, 152] on div at bounding box center [784, 375] width 1568 height 750
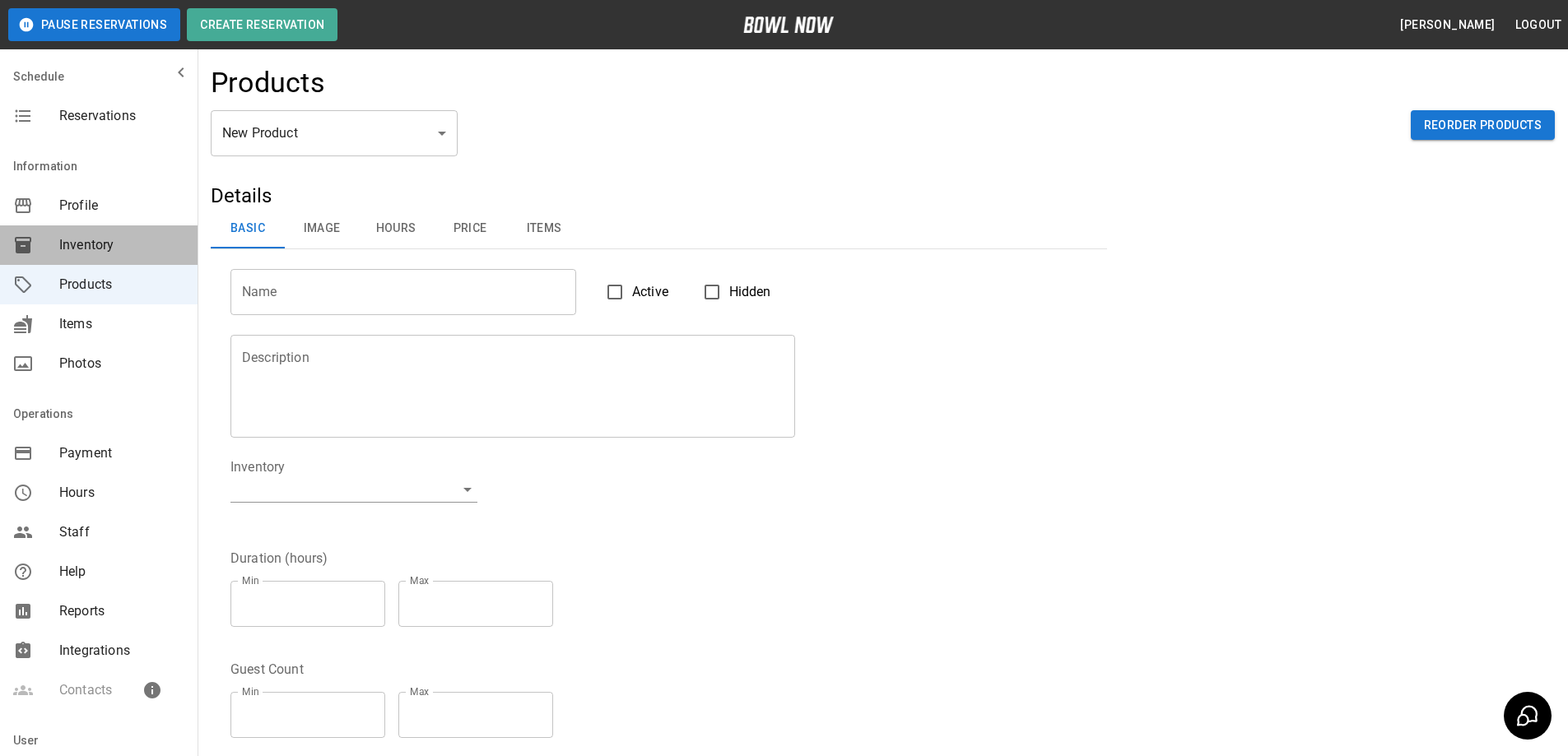
click at [117, 244] on span "Inventory" at bounding box center [121, 245] width 125 height 20
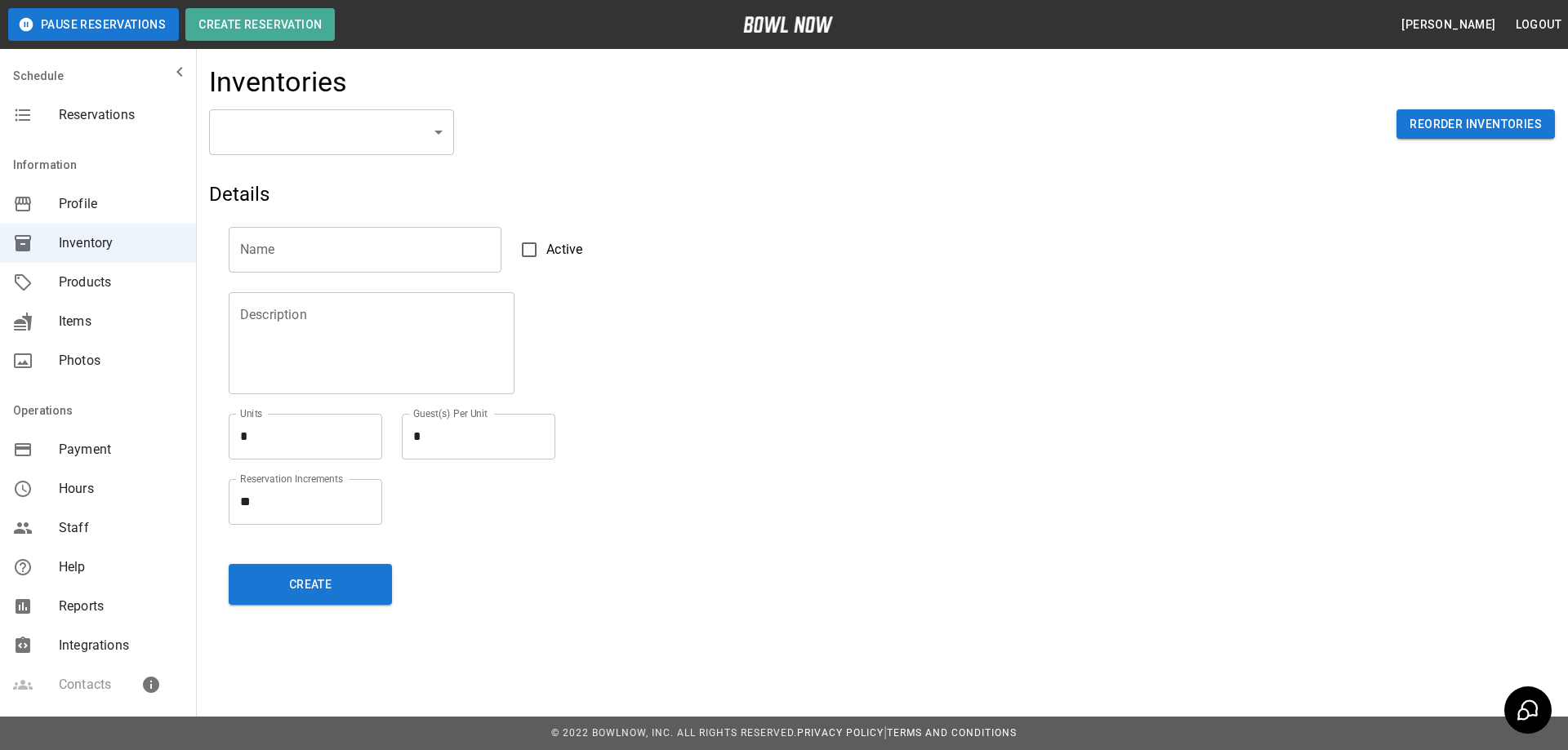
click at [437, 142] on body "Pause Reservations Create Reservation [PERSON_NAME] Logout Schedule Reservation…" at bounding box center [784, 375] width 1568 height 750
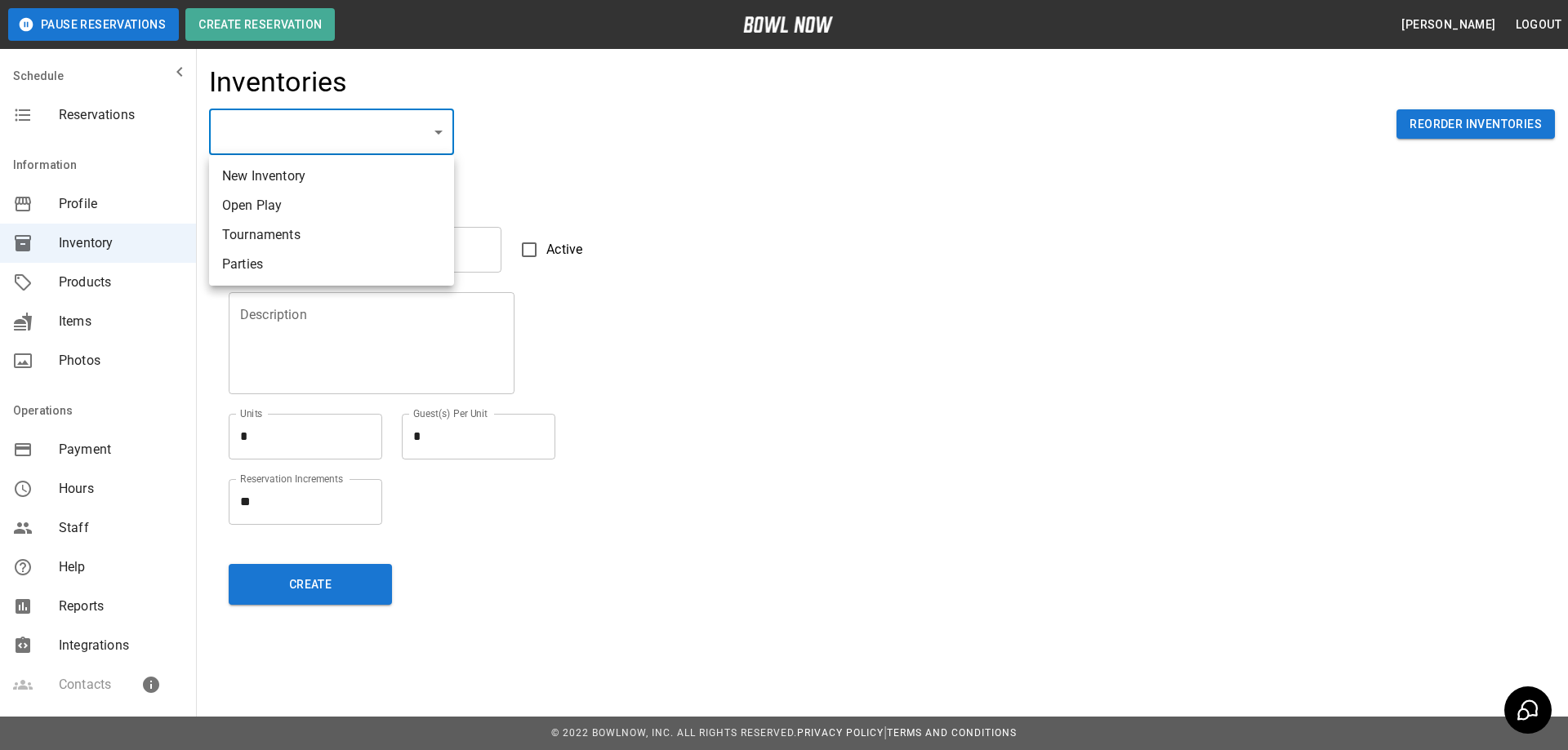
click at [347, 209] on li "Open Play" at bounding box center [331, 206] width 245 height 29
type input "**********"
type input "*********"
type textarea "**"
type textarea "*"
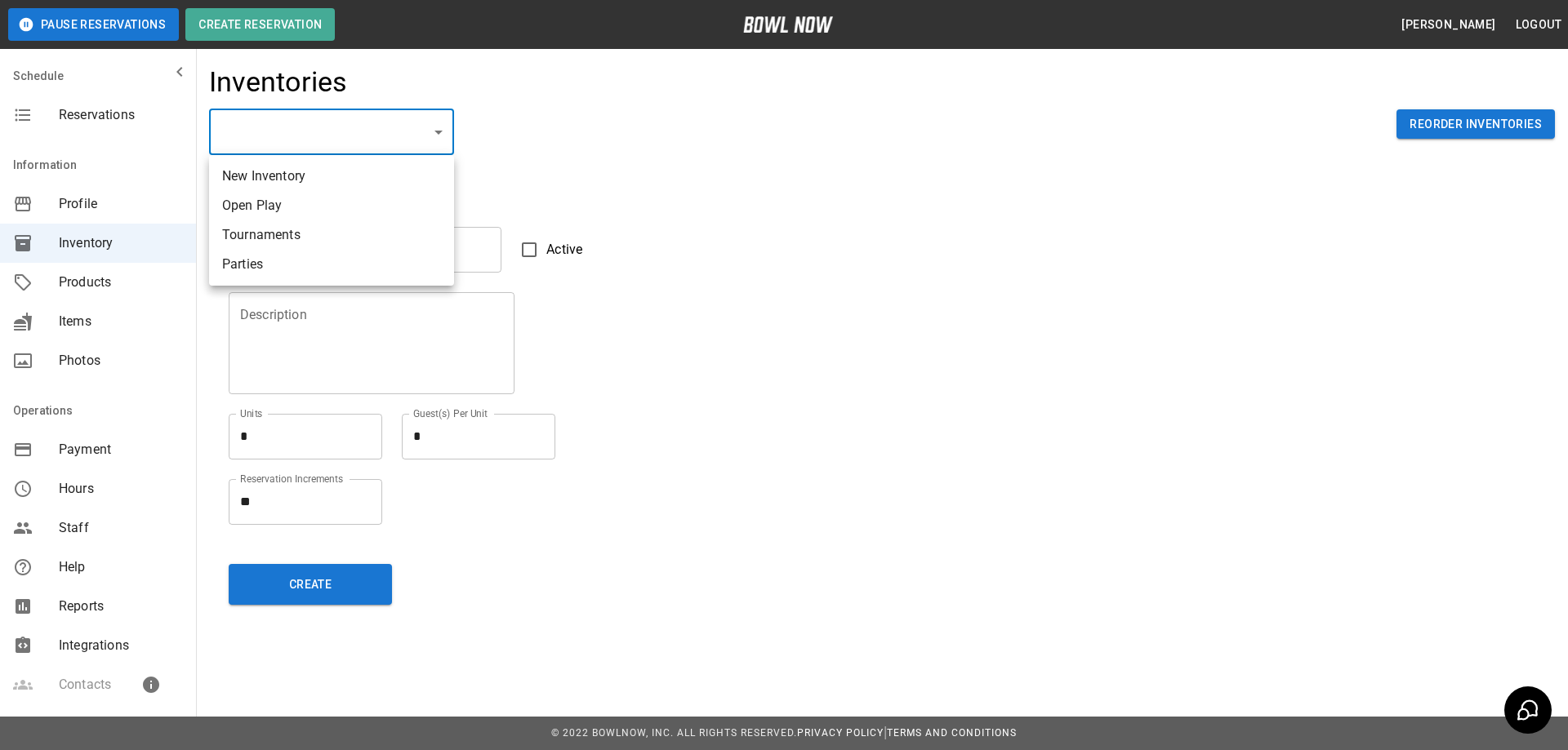
type textarea "**"
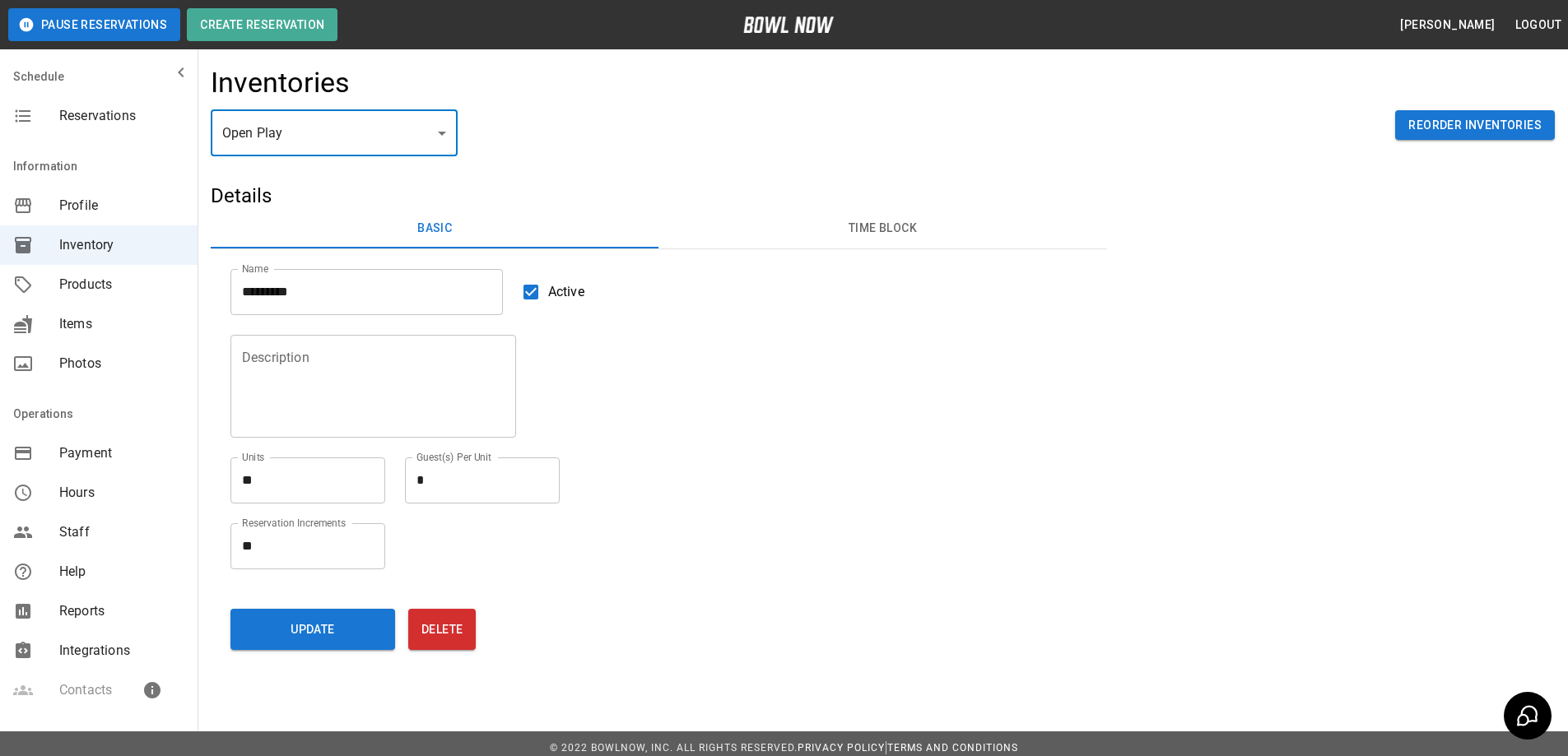
click at [871, 232] on button "Time Block" at bounding box center [882, 228] width 448 height 39
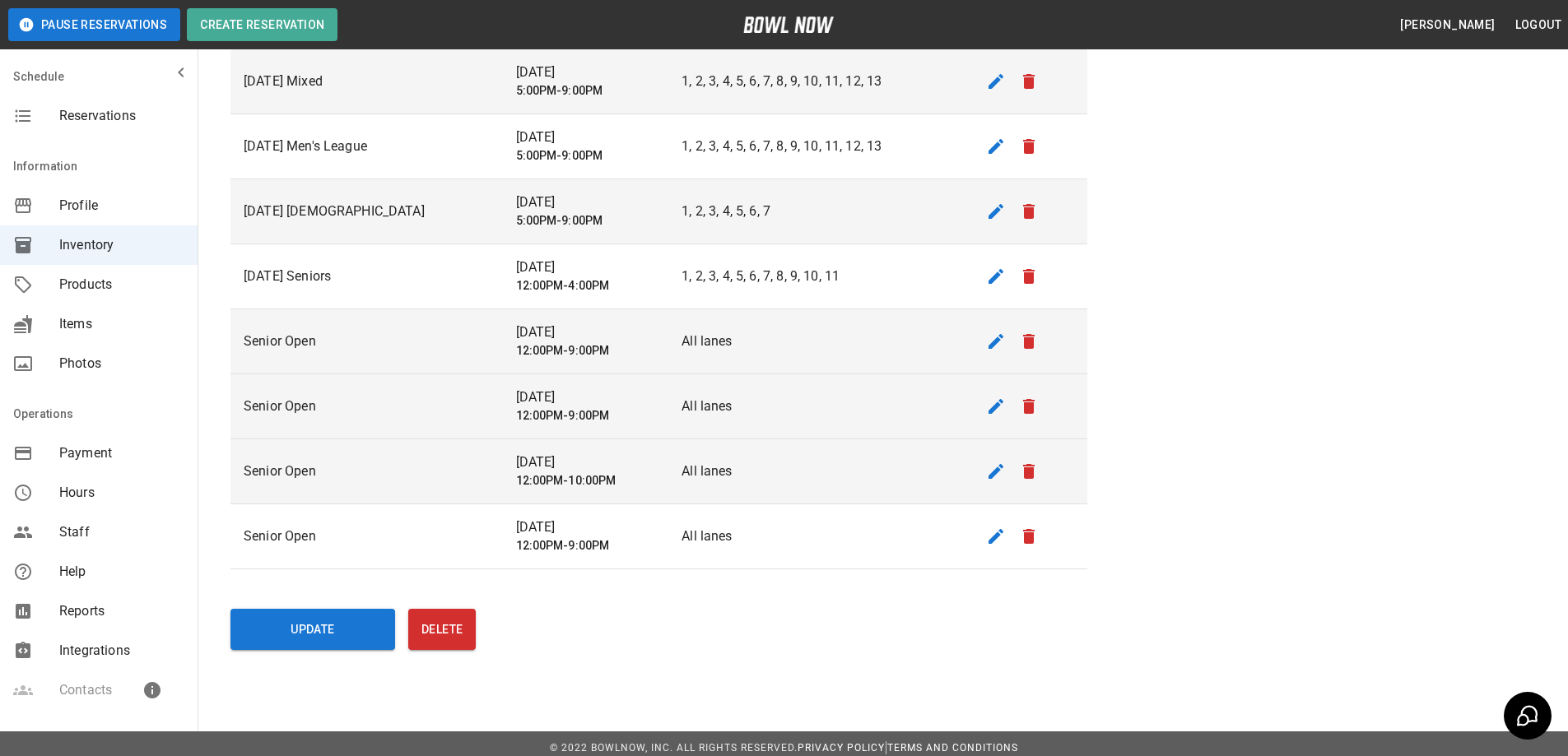
scroll to position [371, 0]
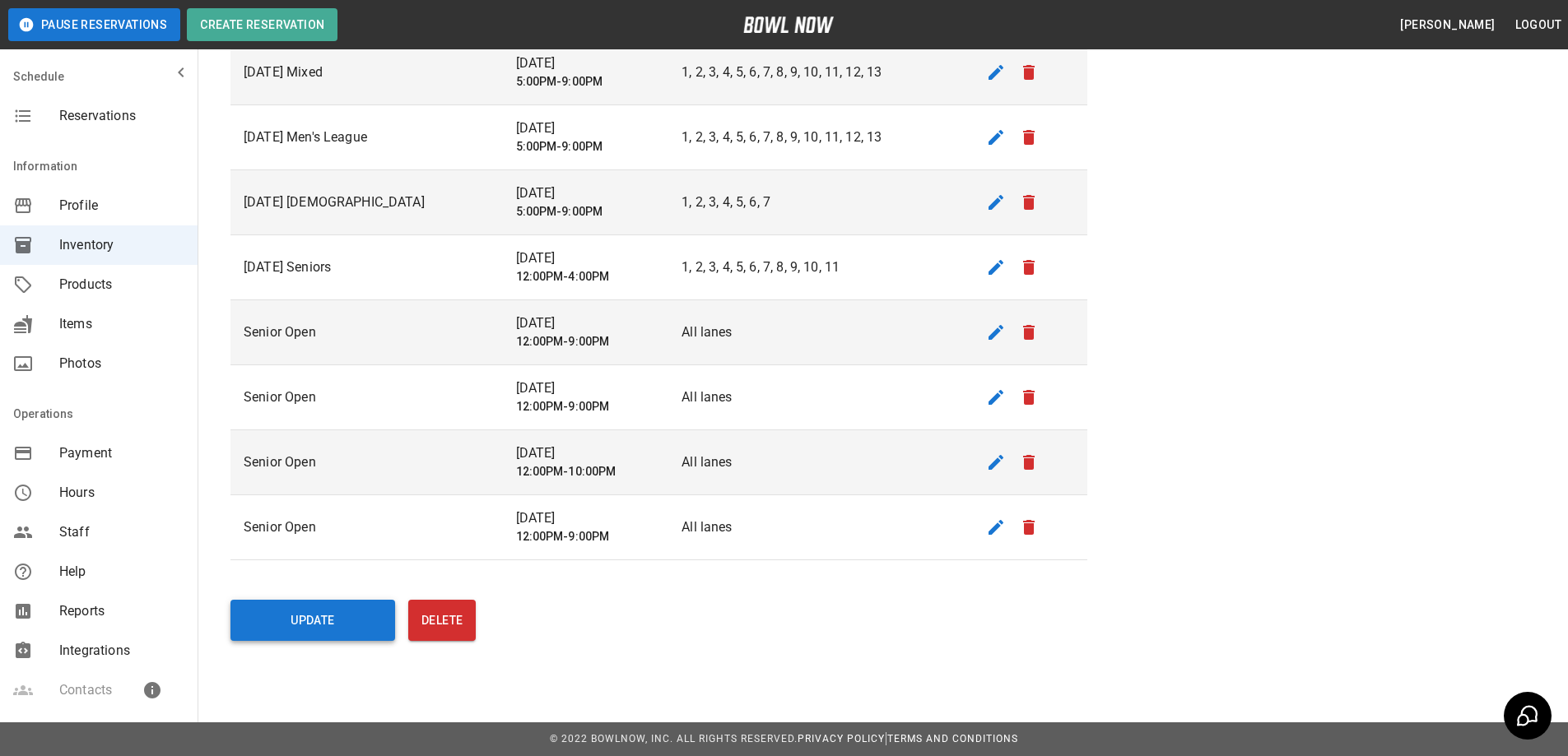
click at [302, 622] on button "Update" at bounding box center [312, 621] width 164 height 41
click at [299, 622] on button "Update" at bounding box center [312, 621] width 164 height 41
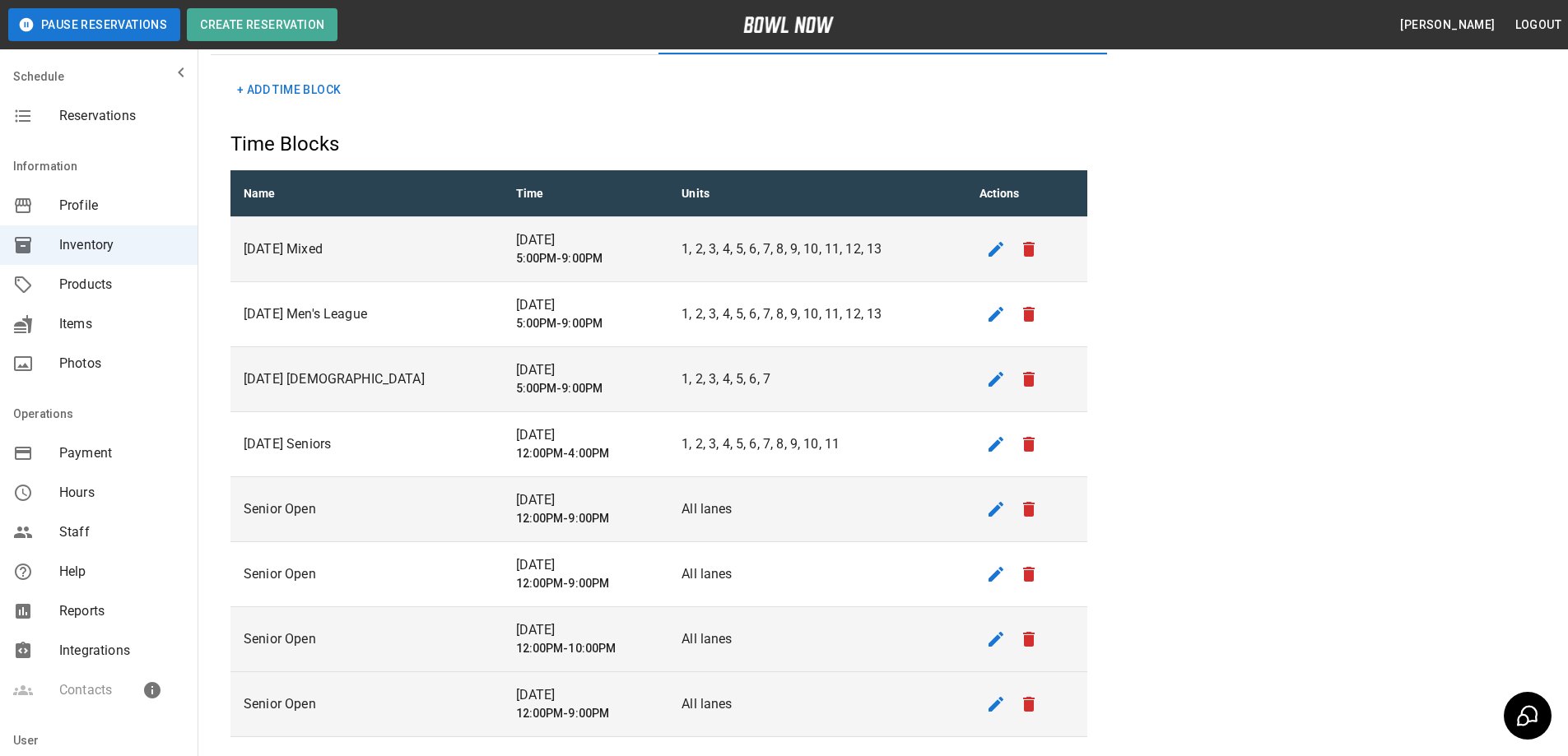
scroll to position [0, 0]
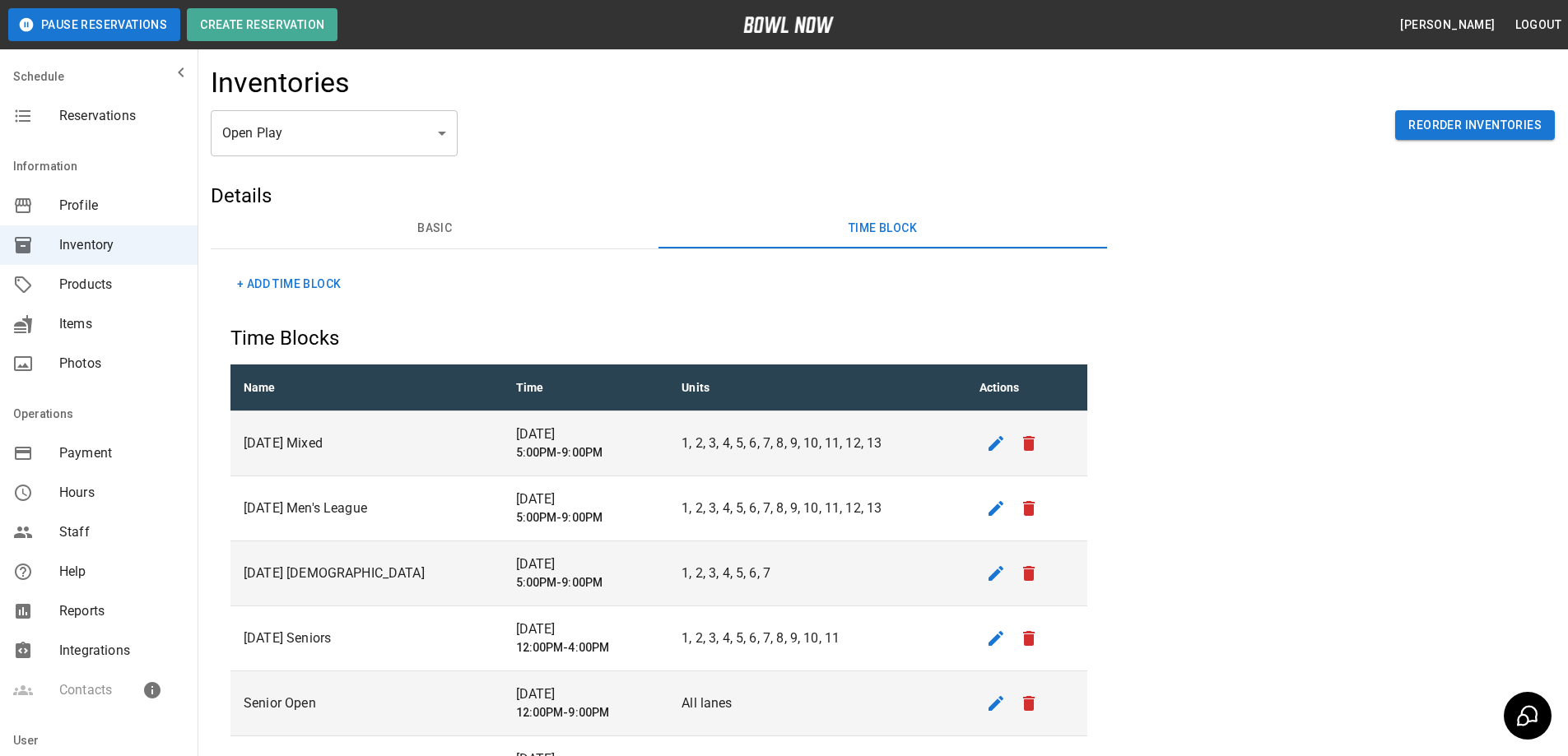
click at [324, 288] on button "+ Add Time Block" at bounding box center [288, 284] width 117 height 31
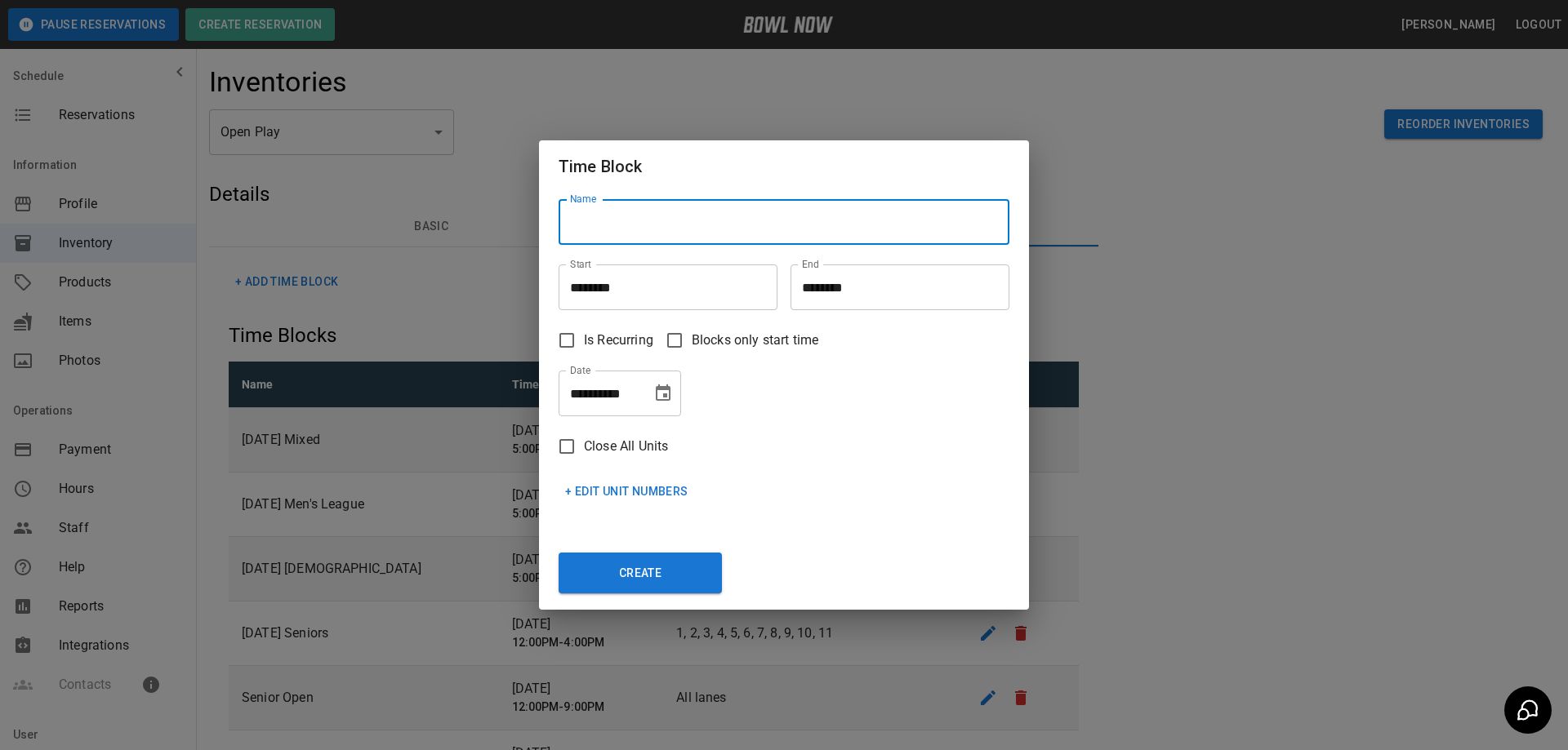
click at [628, 222] on input "Name" at bounding box center [784, 222] width 451 height 46
type input "****"
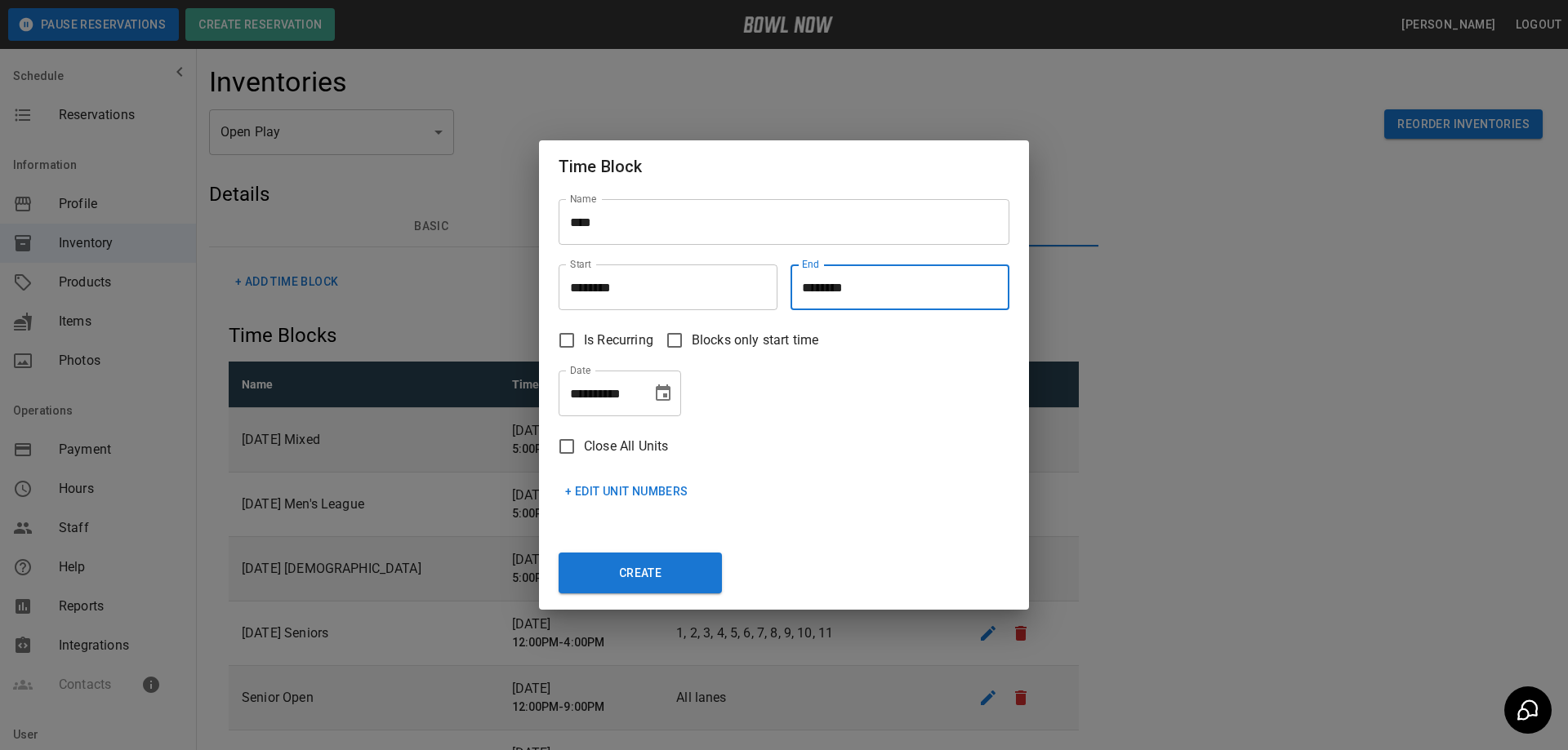
click at [869, 291] on input "********" at bounding box center [894, 287] width 207 height 46
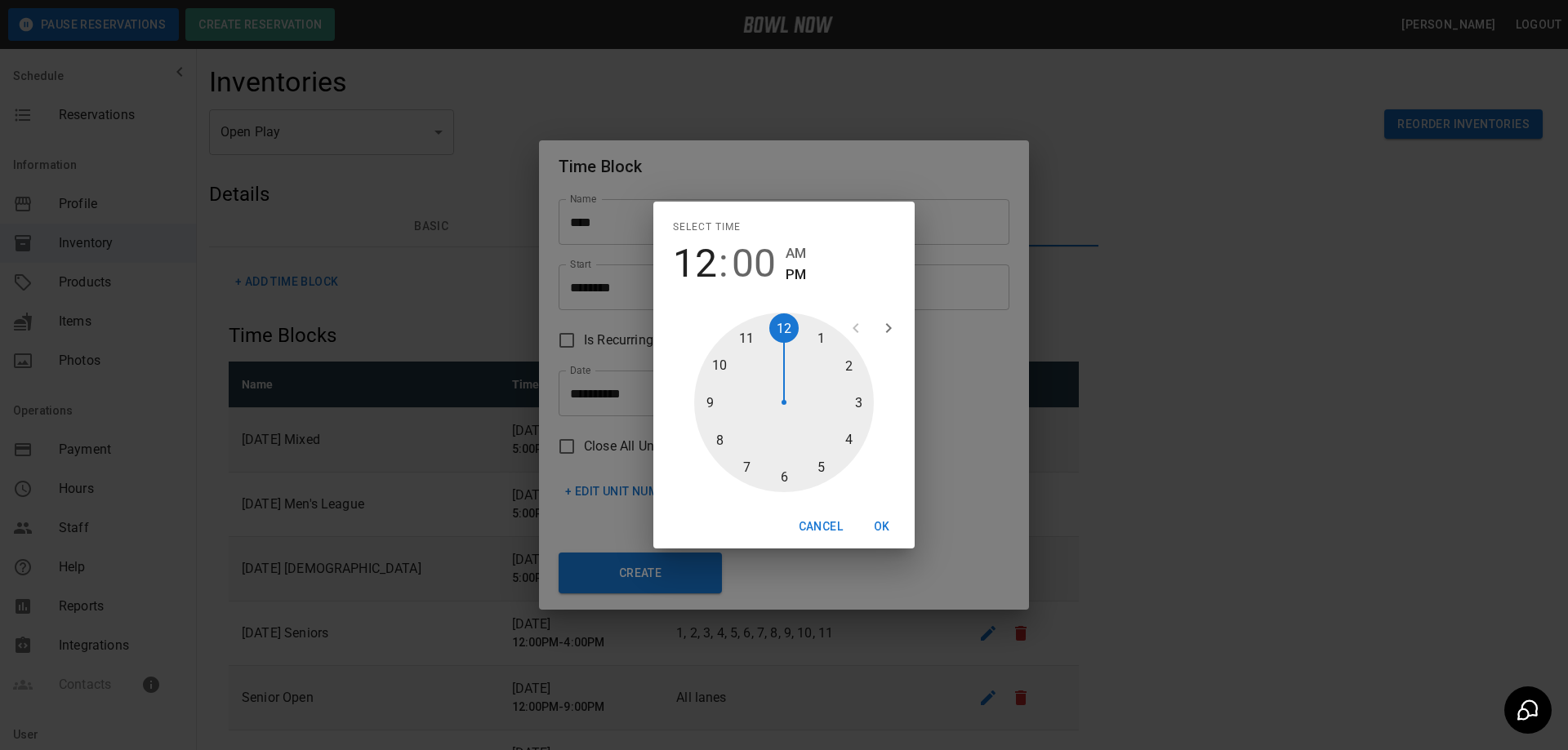
click at [847, 437] on div at bounding box center [784, 402] width 180 height 180
type input "********"
click at [884, 529] on button "OK" at bounding box center [882, 526] width 53 height 30
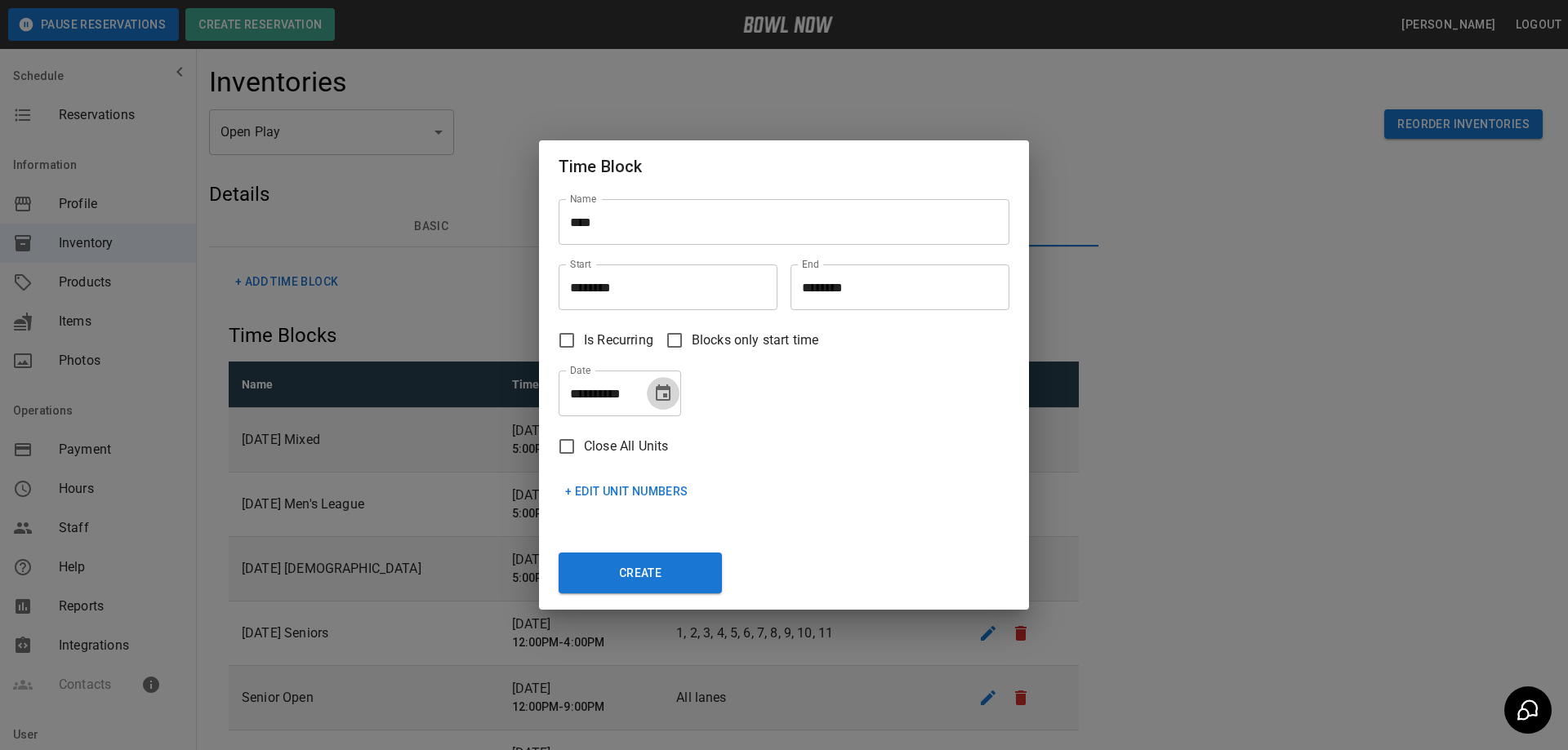
click at [664, 396] on icon "Choose date, selected date is Aug 24, 2025" at bounding box center [662, 393] width 15 height 17
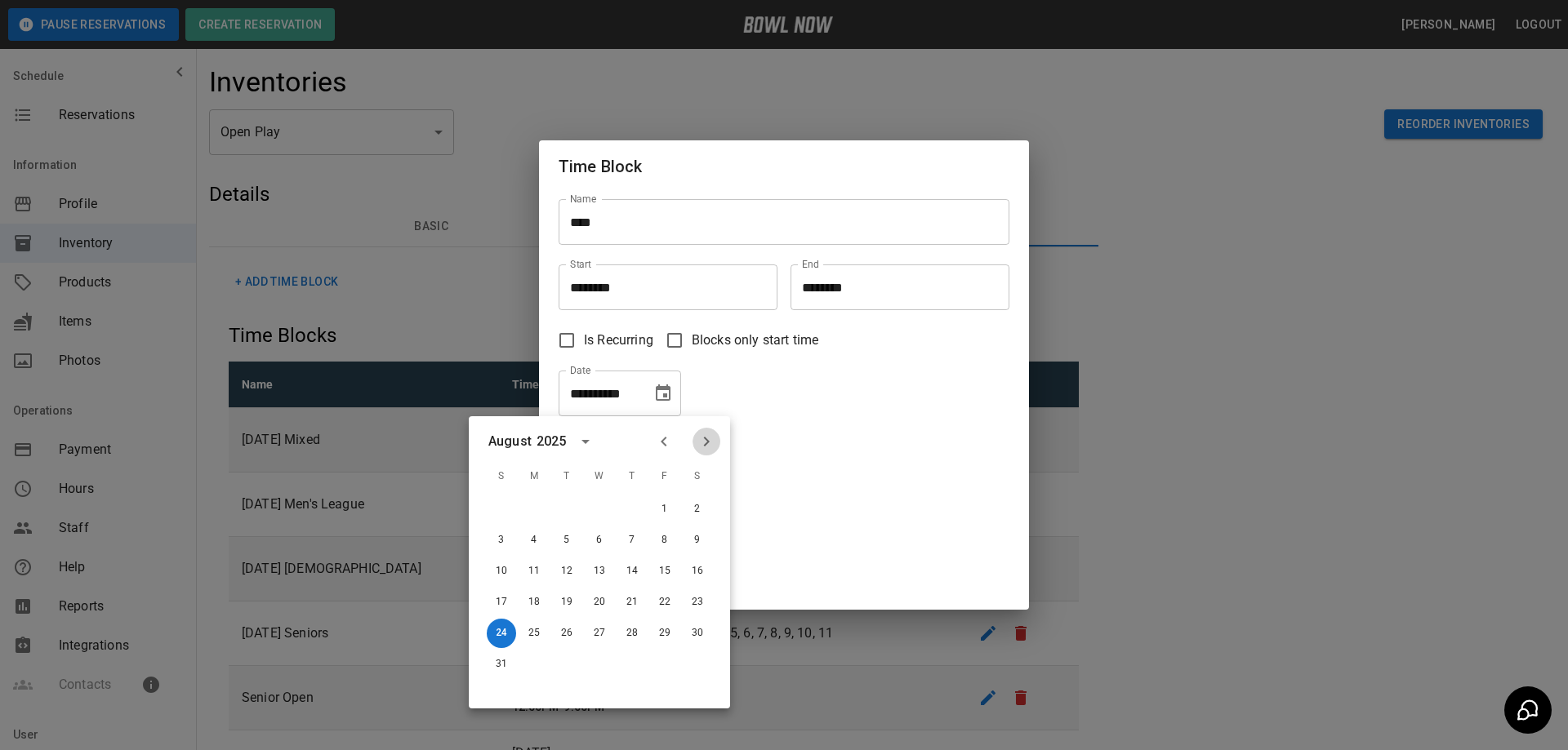
click at [705, 441] on icon "Next month" at bounding box center [706, 441] width 20 height 20
click at [699, 631] on button "29" at bounding box center [698, 634] width 29 height 29
type input "**********"
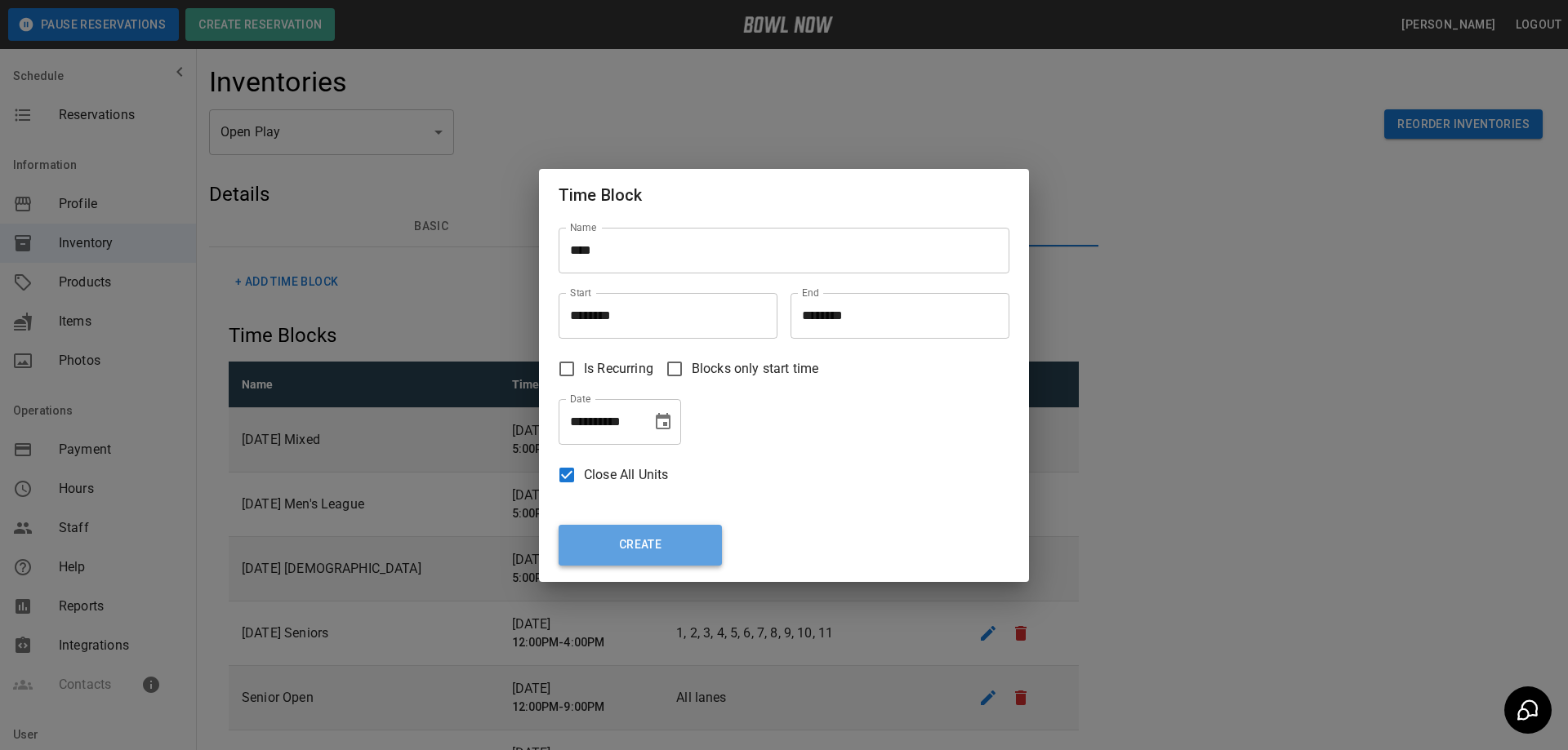
click at [650, 540] on button "Create" at bounding box center [640, 546] width 163 height 41
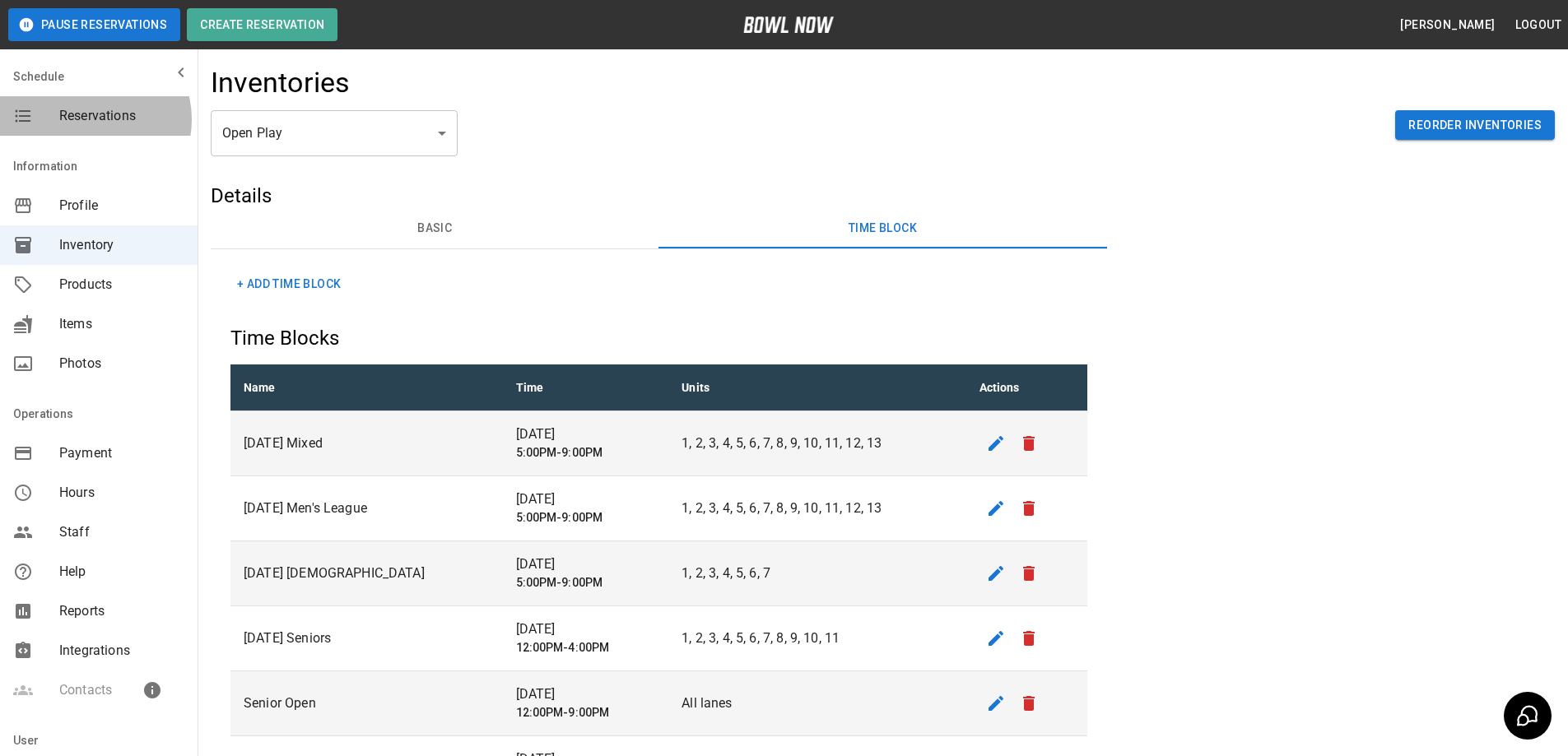
click at [94, 119] on span "Reservations" at bounding box center [121, 116] width 125 height 20
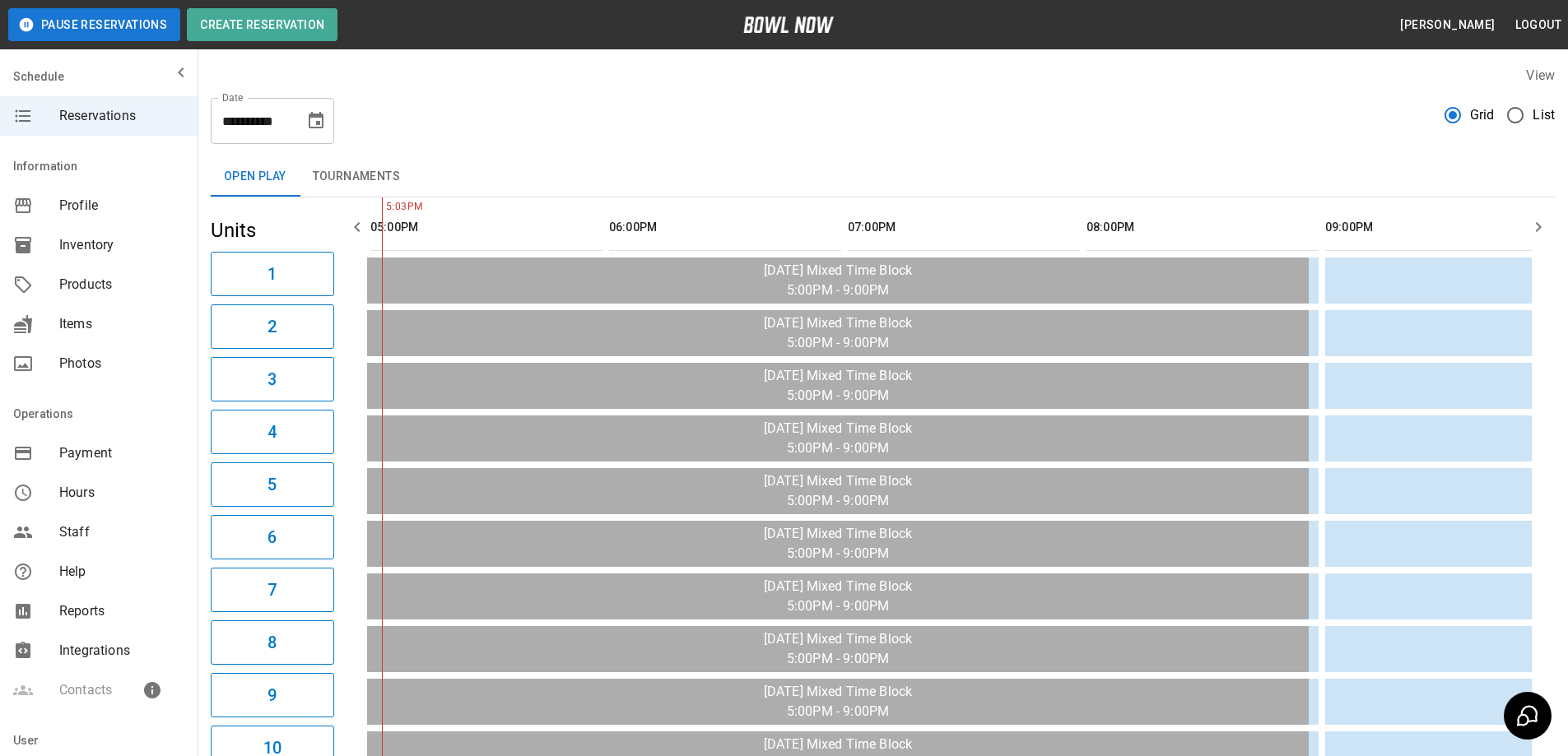
click at [100, 243] on span "Inventory" at bounding box center [121, 245] width 125 height 20
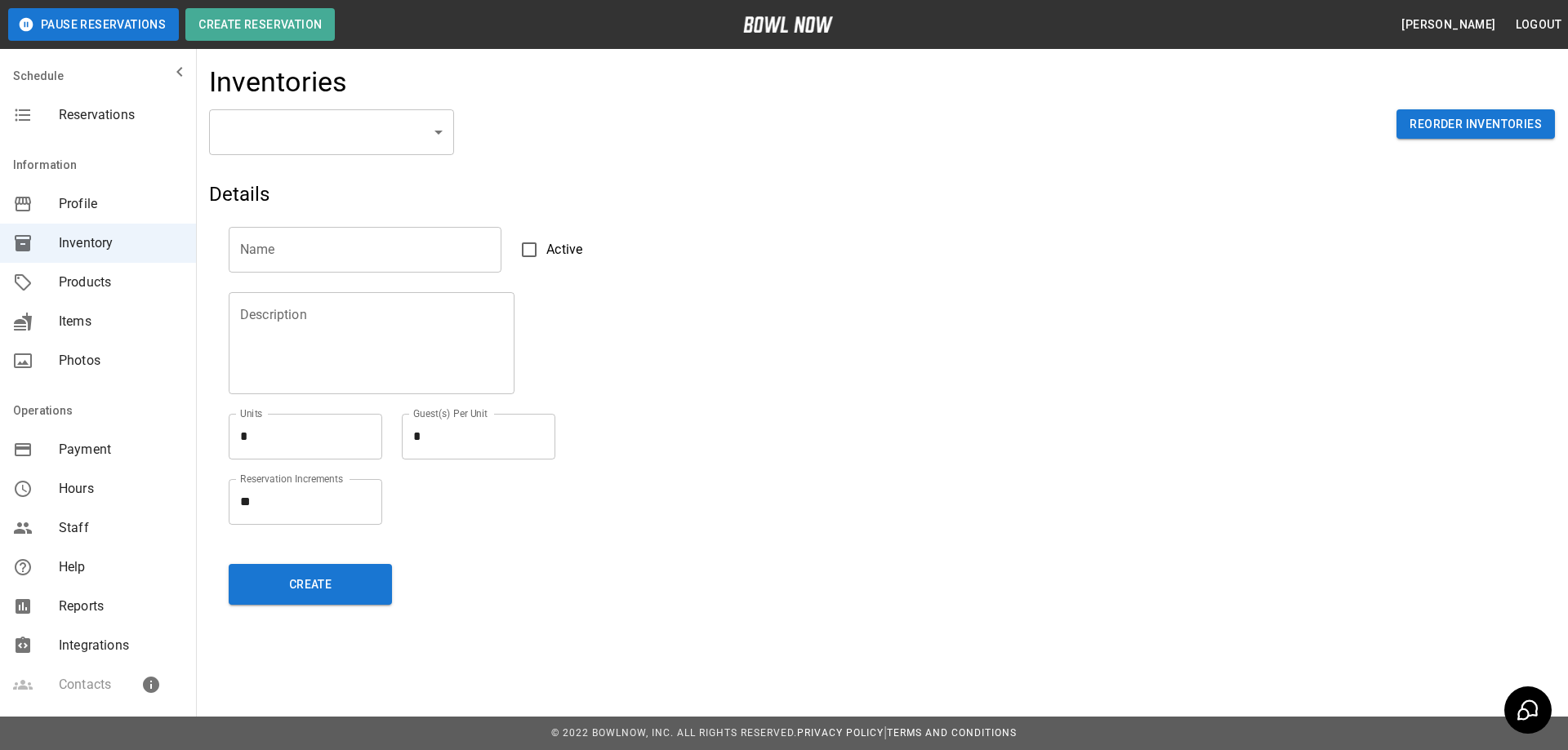
click at [341, 119] on body "Pause Reservations Create Reservation [PERSON_NAME] Logout Schedule Reservation…" at bounding box center [784, 375] width 1568 height 750
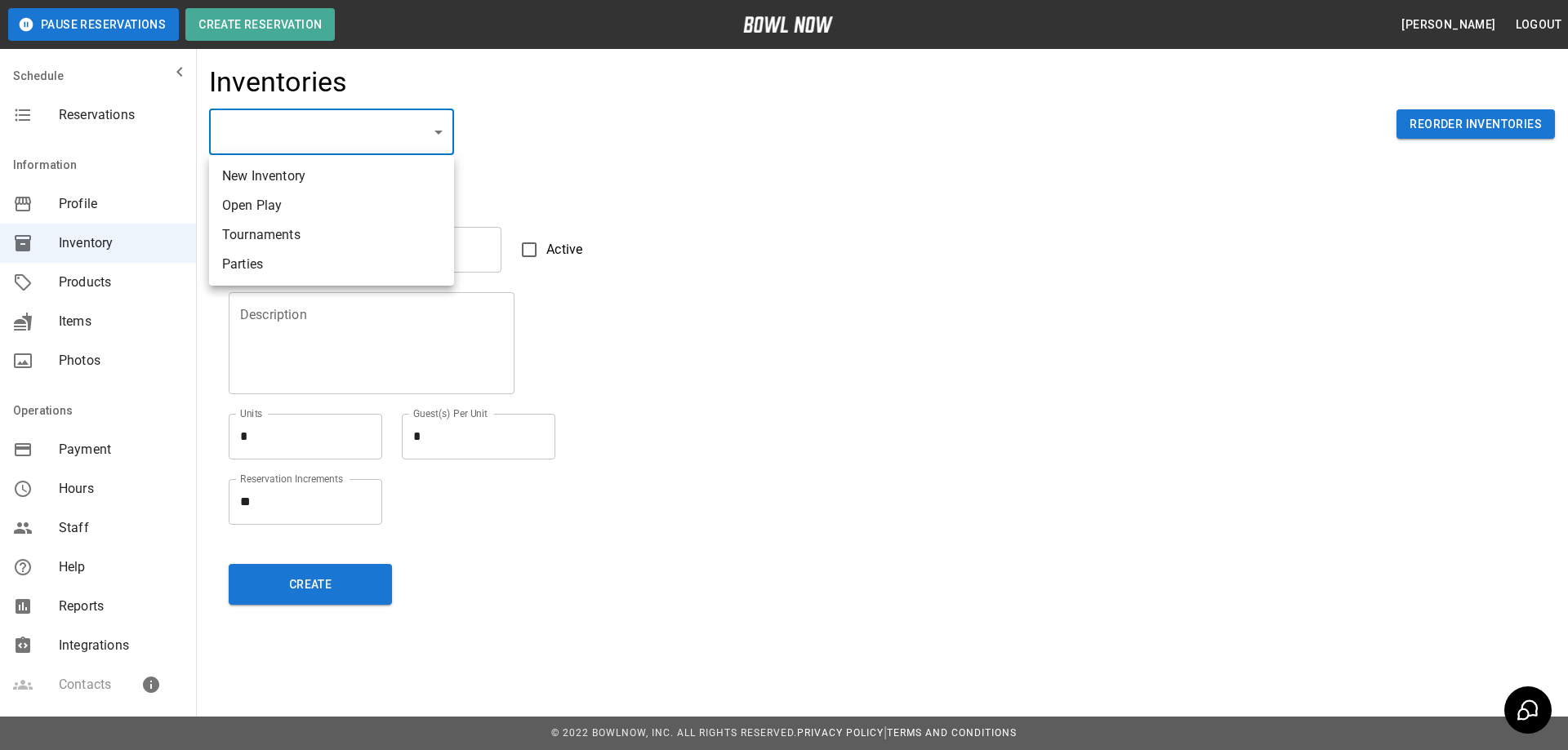
click at [316, 201] on li "Open Play" at bounding box center [331, 206] width 245 height 29
type input "**********"
type input "*********"
type textarea "**"
type textarea "*"
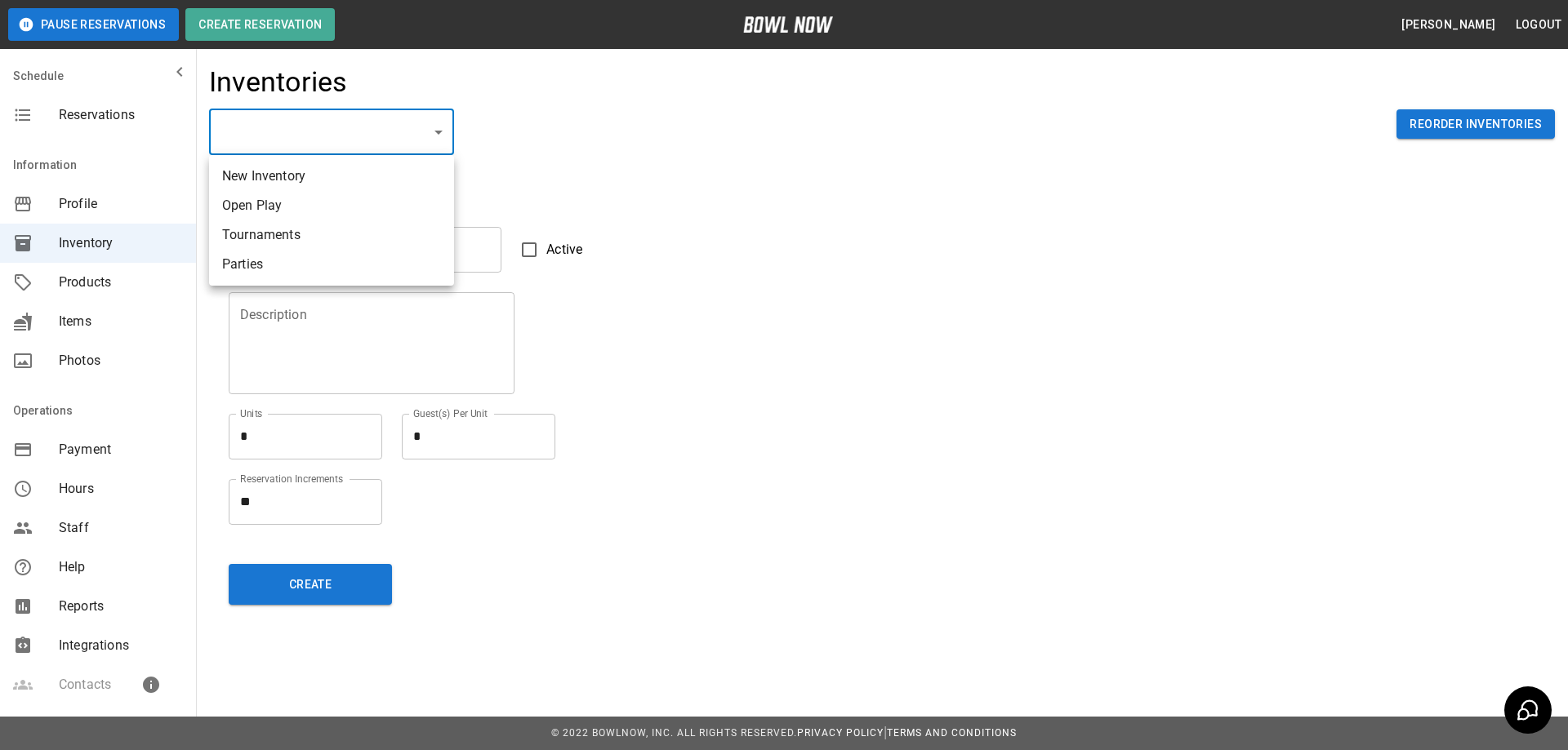
type textarea "**"
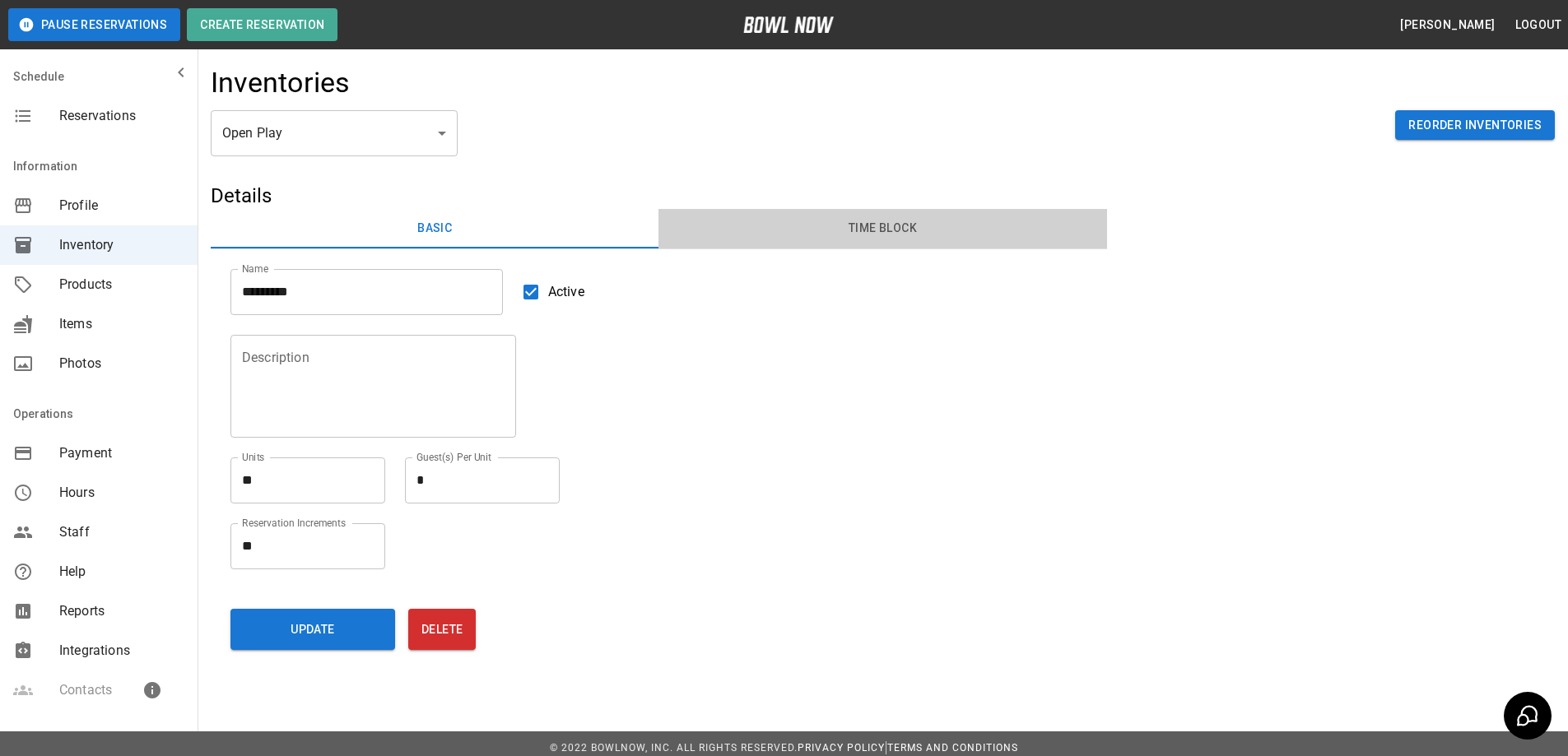
click at [853, 228] on button "Time Block" at bounding box center [882, 228] width 448 height 39
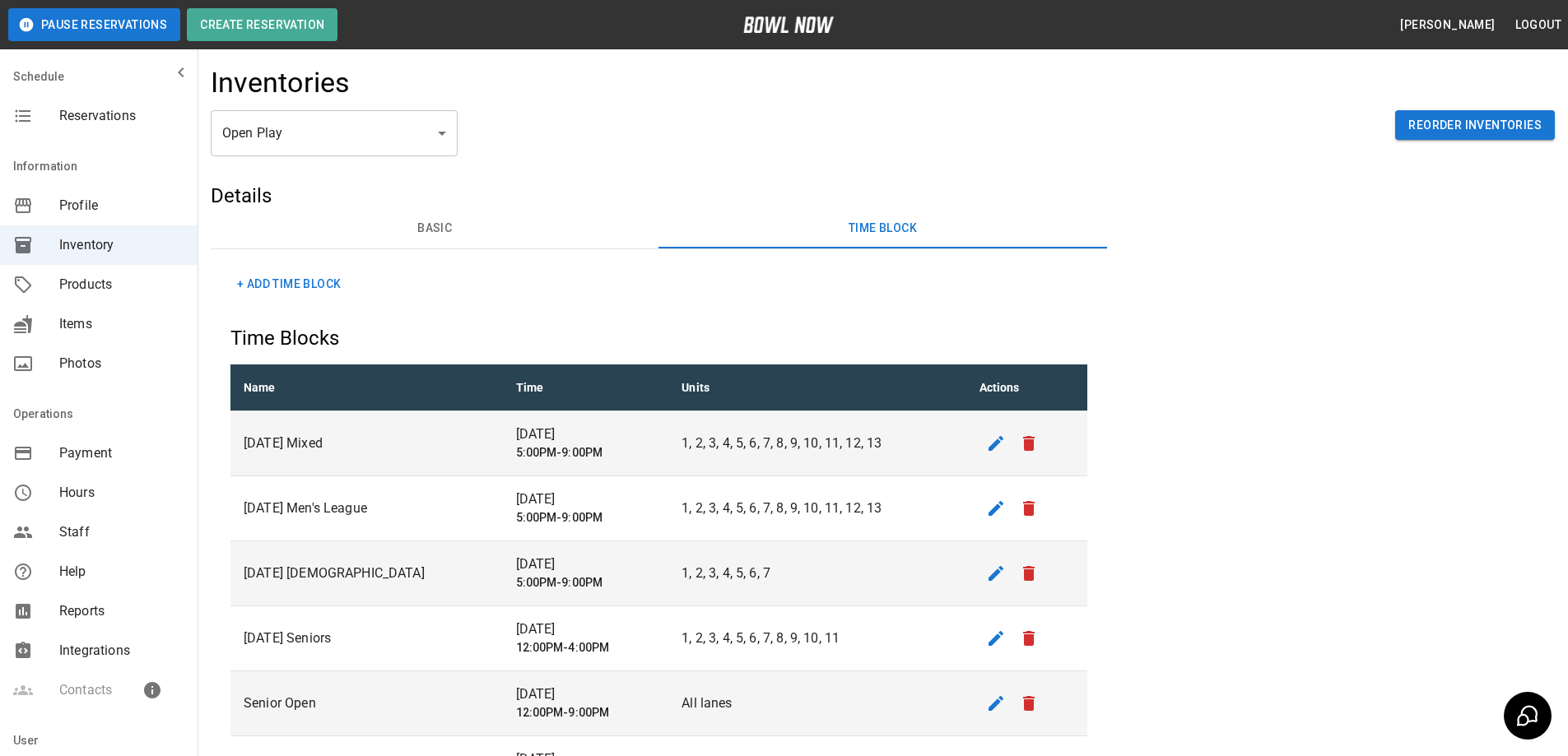
click at [86, 292] on span "Products" at bounding box center [121, 284] width 125 height 20
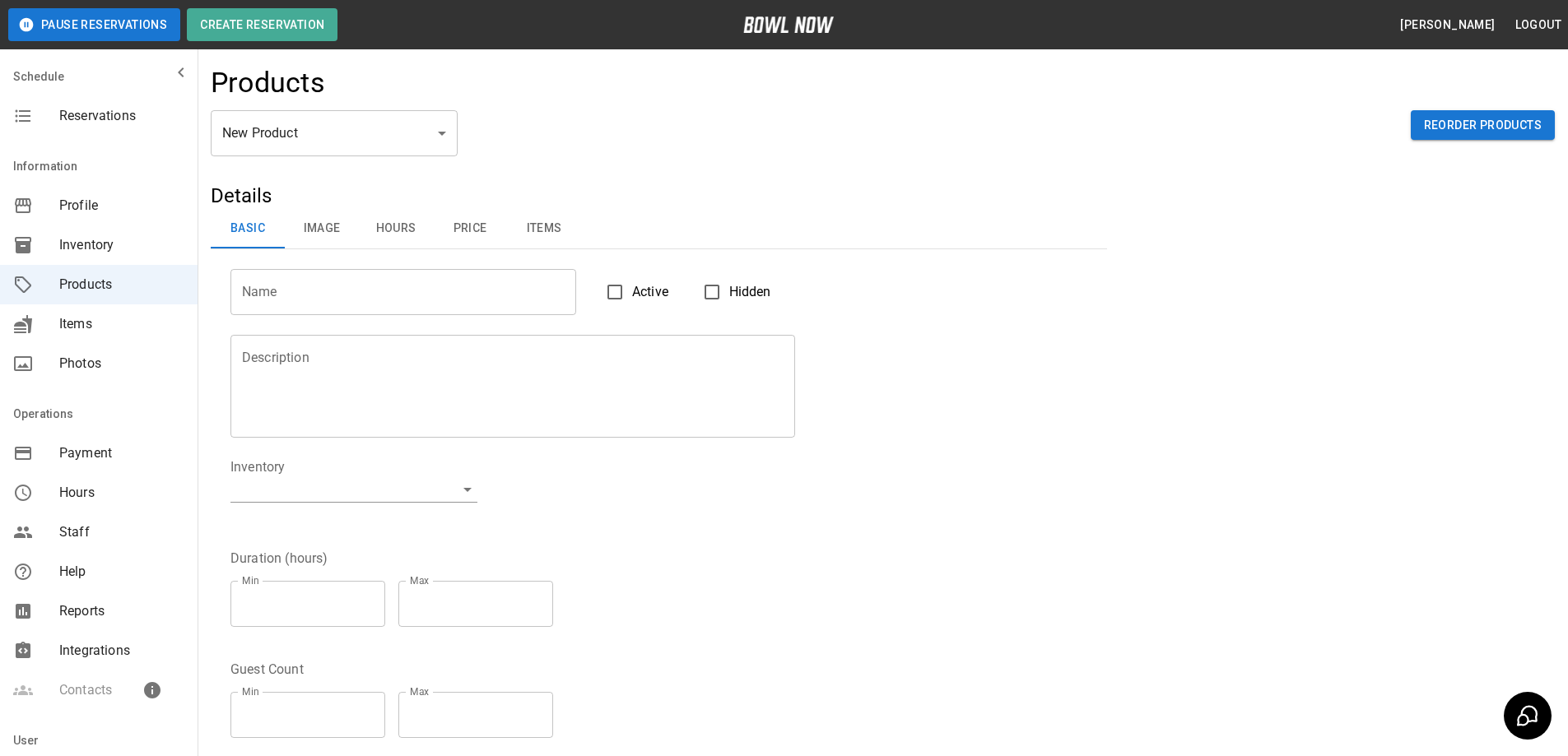
click at [115, 118] on span "Reservations" at bounding box center [121, 116] width 125 height 20
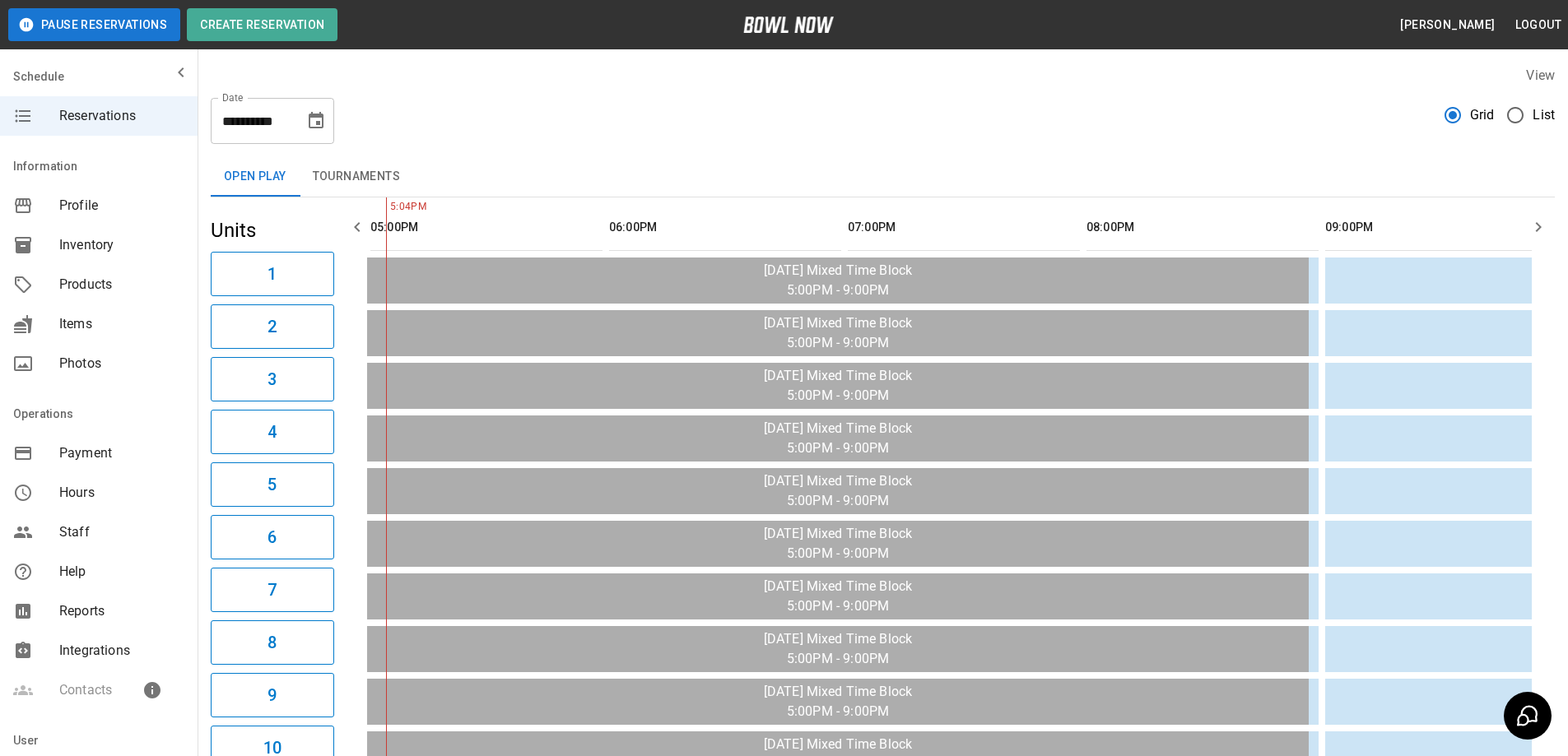
click at [1544, 117] on span "List" at bounding box center [1543, 115] width 23 height 20
